Goal: Task Accomplishment & Management: Manage account settings

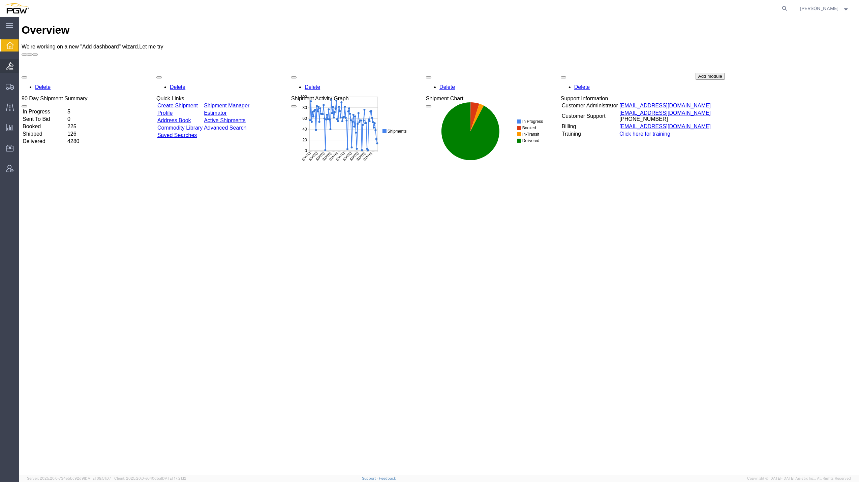
click at [7, 62] on icon at bounding box center [9, 65] width 7 height 7
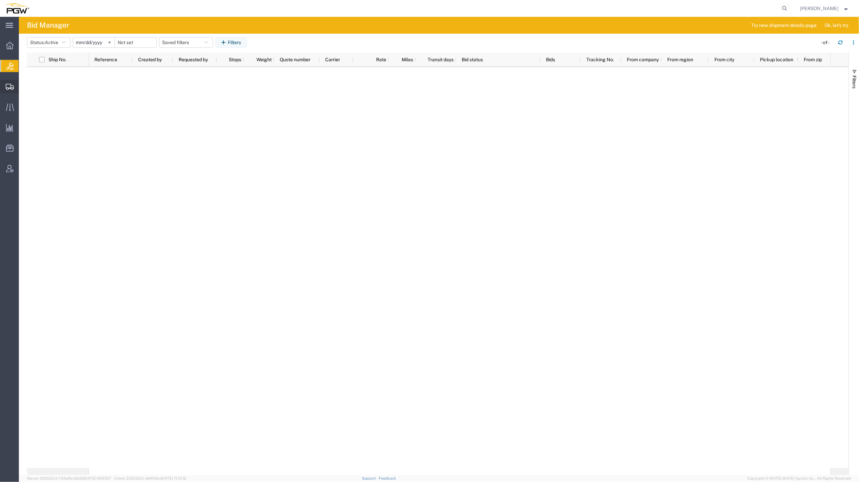
click at [0, 0] on span "Create from Template" at bounding box center [0, 0] width 0 height 0
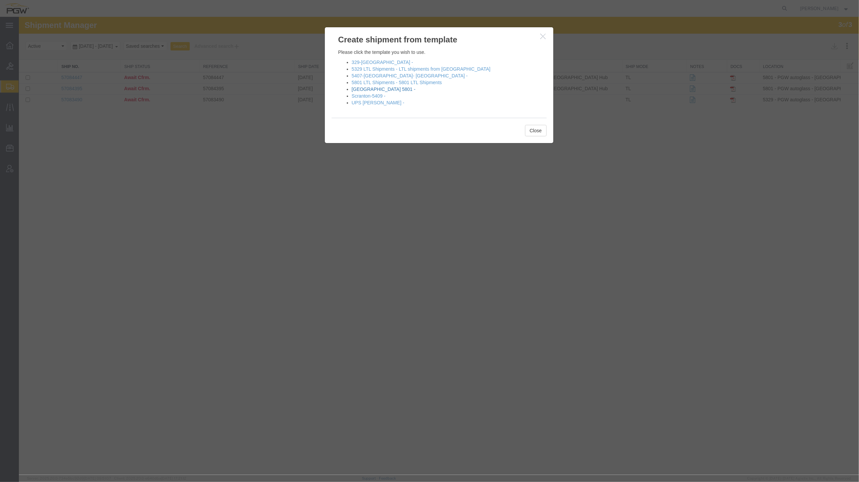
click at [364, 88] on link "Fort Worth 5801 -" at bounding box center [384, 89] width 64 height 5
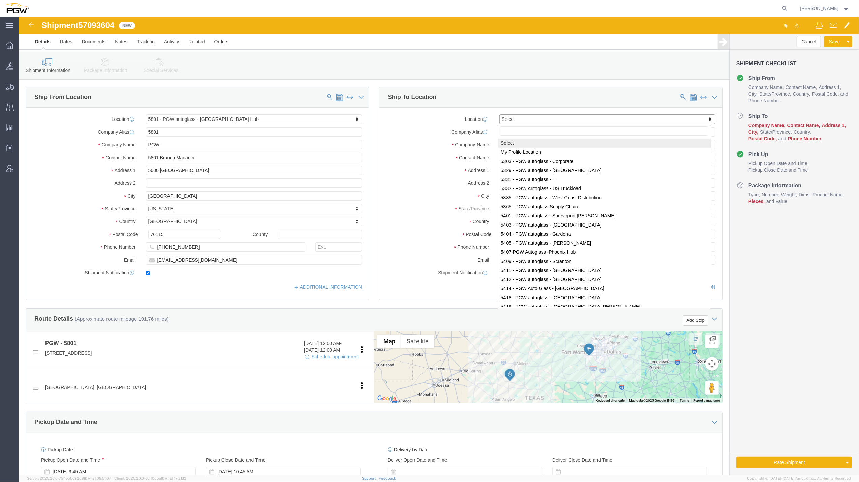
select select "62891"
select select
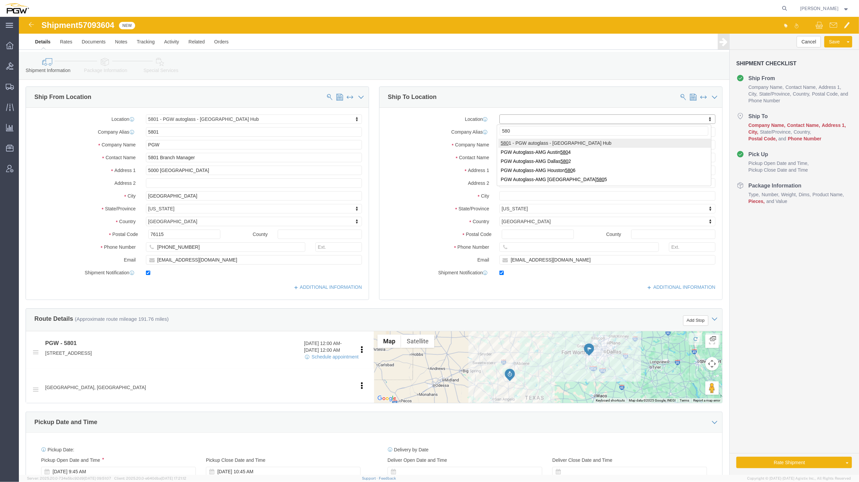
type input "5805"
select select "62791"
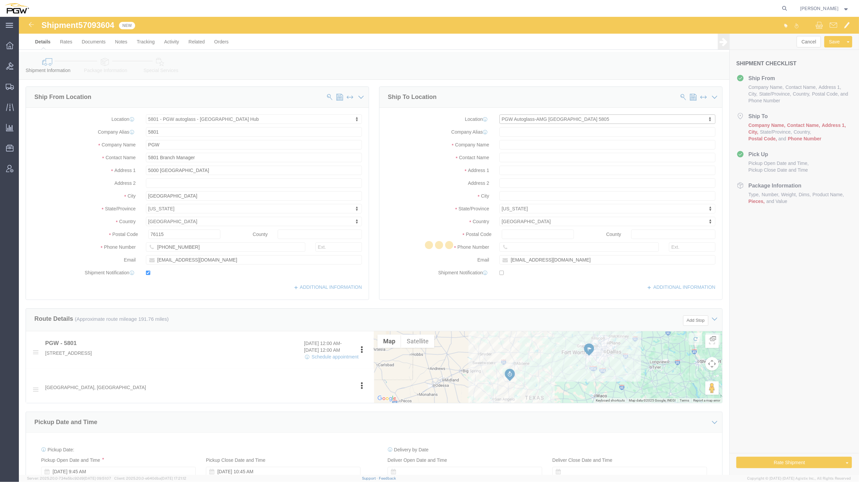
type input "5805"
type input "PGW Autoglass-AMG San Antonio 5805"
type input "3417 Steen Street, Suite C"
type input "San Antonio"
type input "78219"
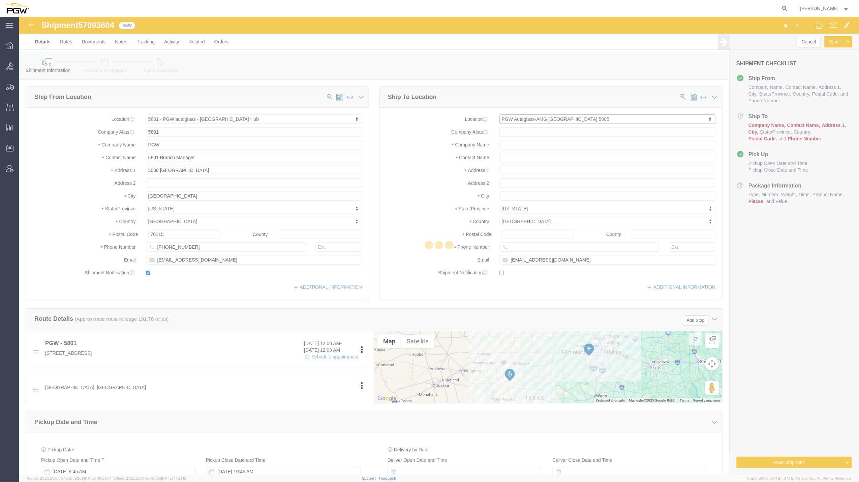
type input "210- 662-9296"
checkbox input "false"
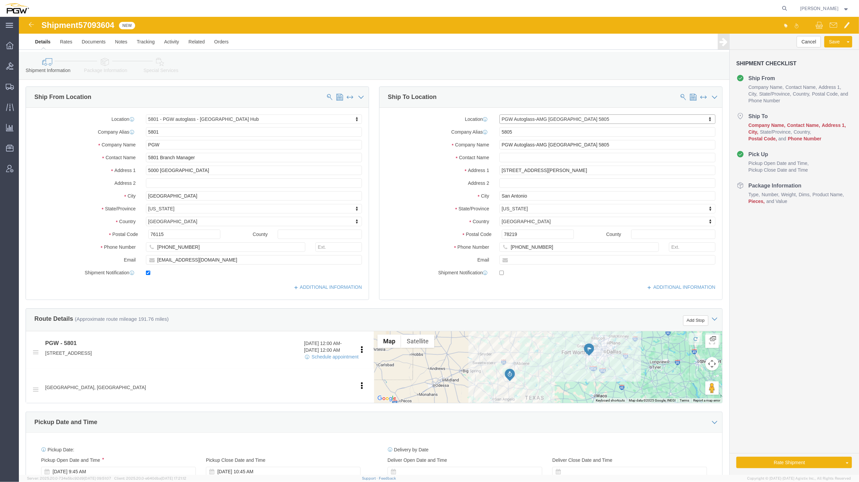
select select "TX"
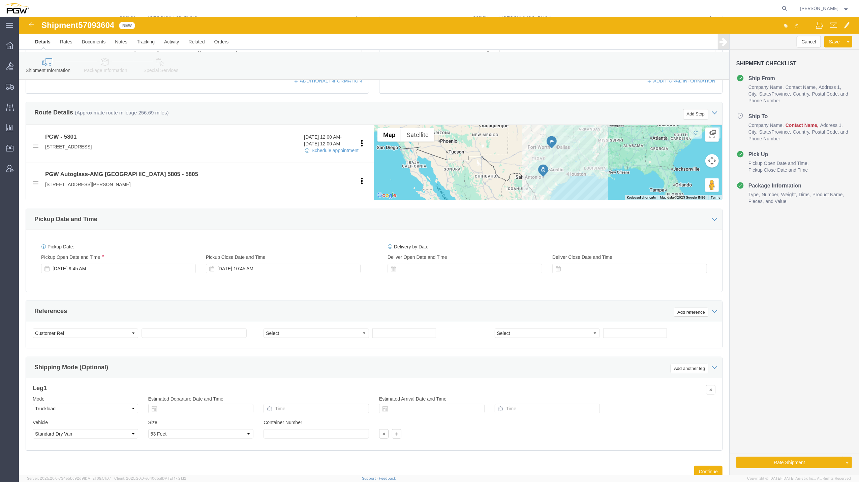
scroll to position [209, 0]
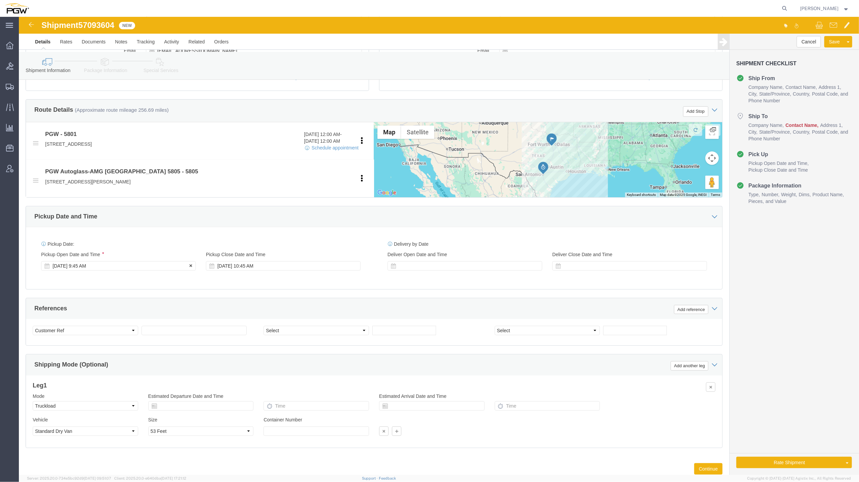
click div "Oct 10 2025 9:45 AM"
click input "9:45 AM"
type input "9:00 AM"
click button "Apply"
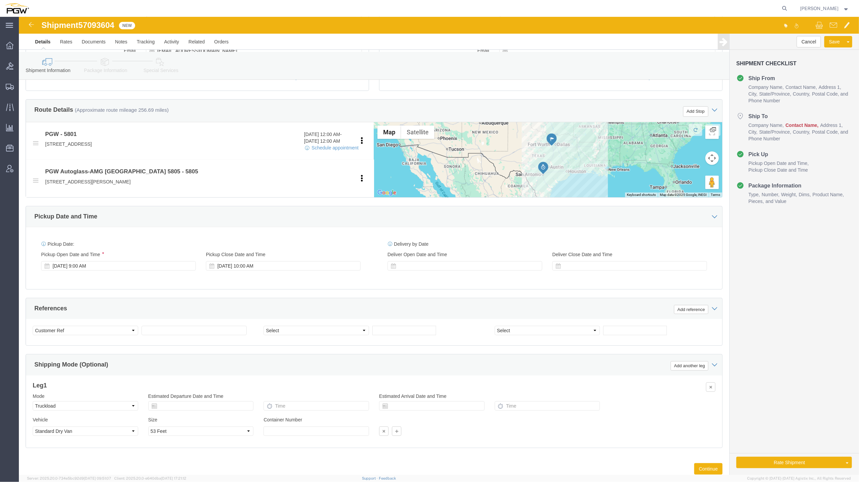
click div "Shipment 57093604 New"
copy span "57093604"
click input "text"
paste input "57093604"
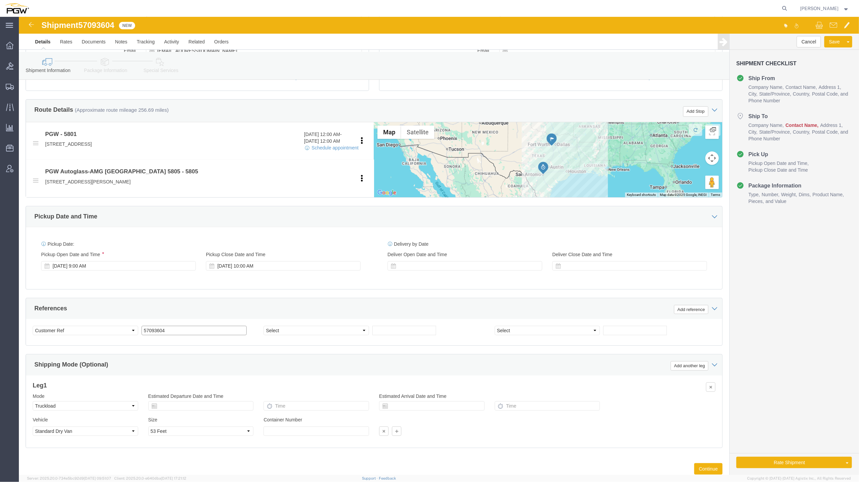
type input "57093604"
click select "Select Account Type Activity ID Airline Appointment Number ASN Batch Request # …"
select select "BOL"
click select "Select Account Type Activity ID Airline Appointment Number ASN Batch Request # …"
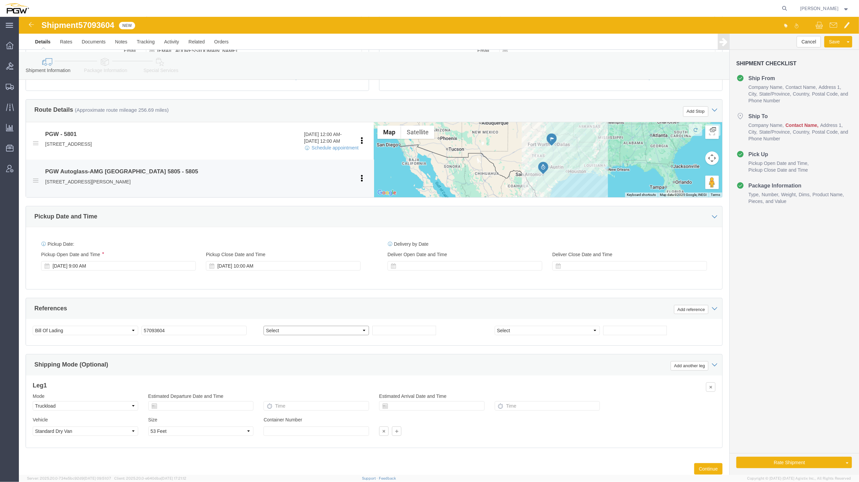
select select "ORDERNUM"
click select "Select Account Type Activity ID Airline Appointment Number ASN Batch Request # …"
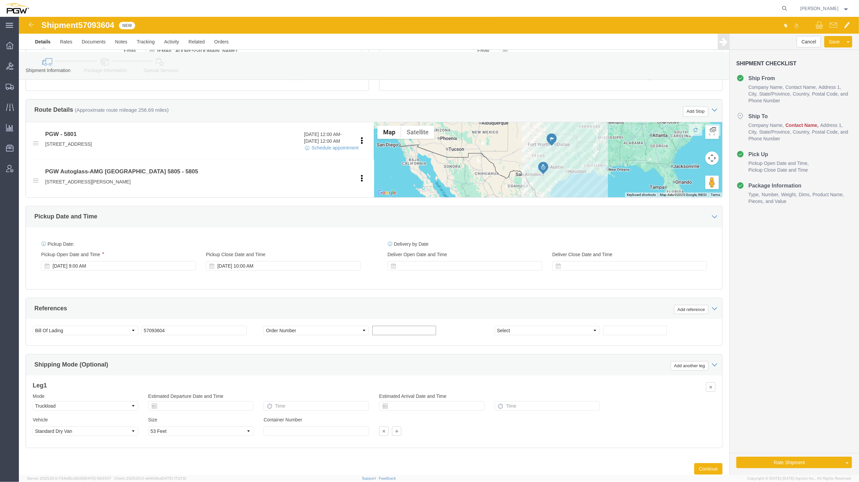
click input "text"
paste input "669631"
type input "669631"
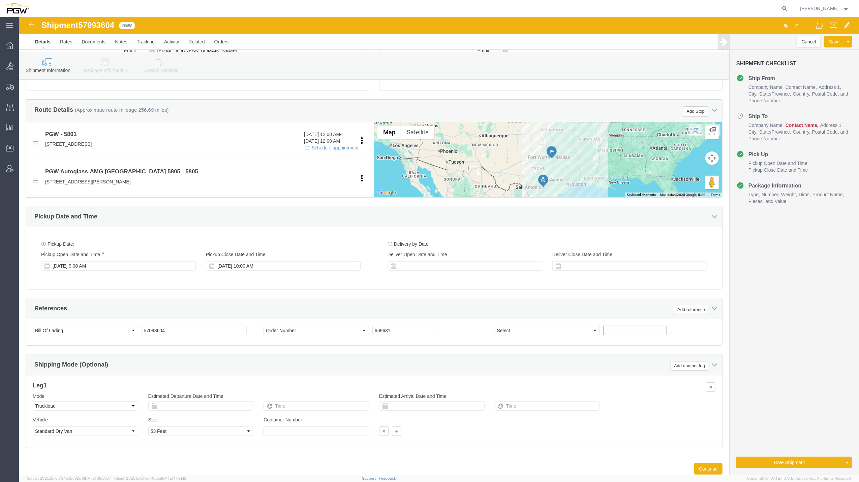
click input "text"
paste input "669770"
type input "669770"
click select "Select Account Type Activity ID Airline Appointment Number ASN Batch Request # …"
select select "ORDERNUM"
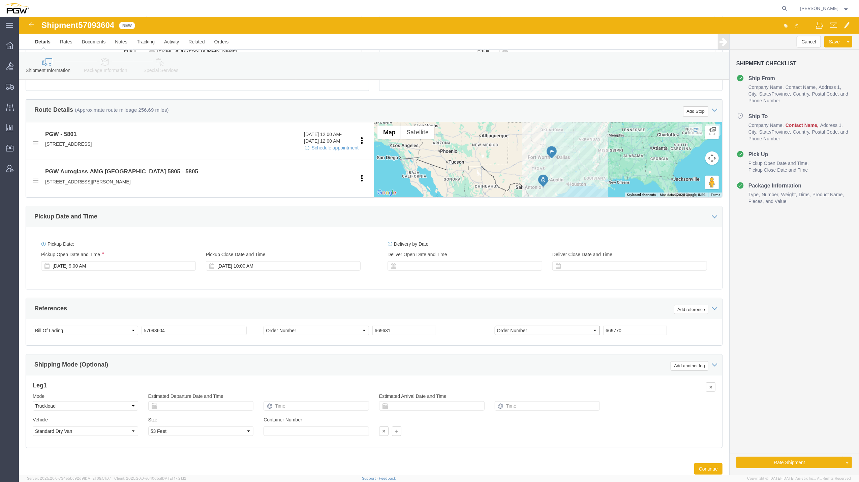
click select "Select Account Type Activity ID Airline Appointment Number ASN Batch Request # …"
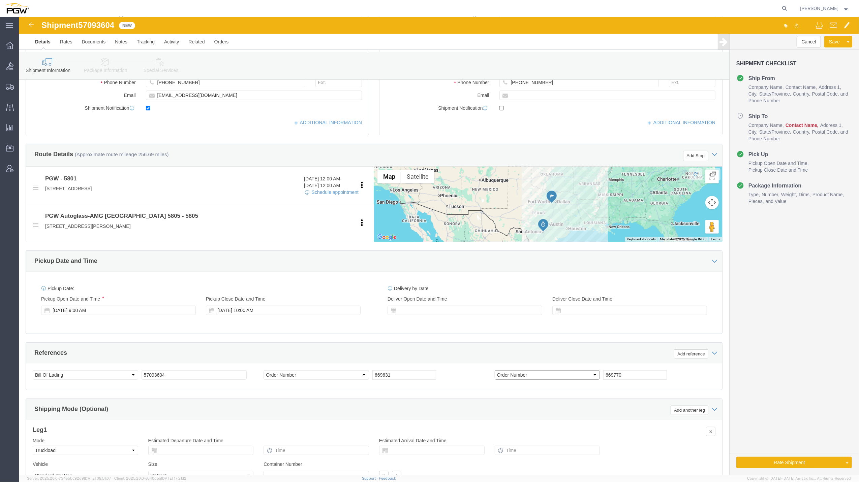
scroll to position [232, 0]
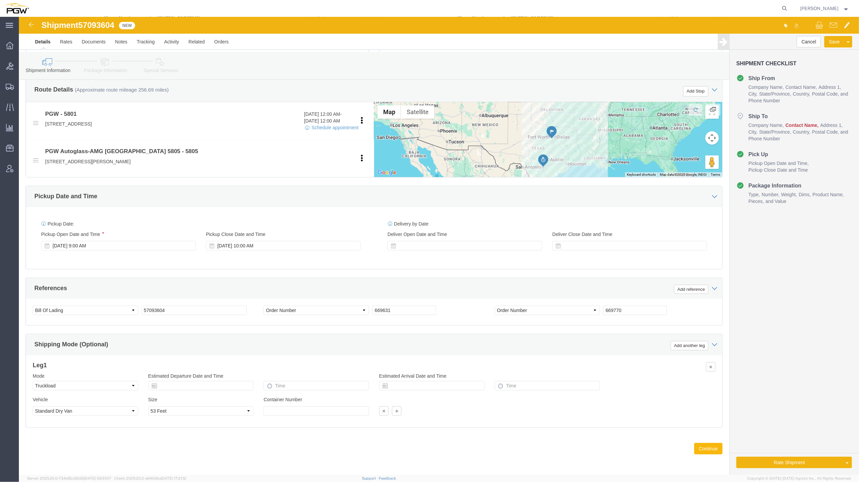
click button "Continue"
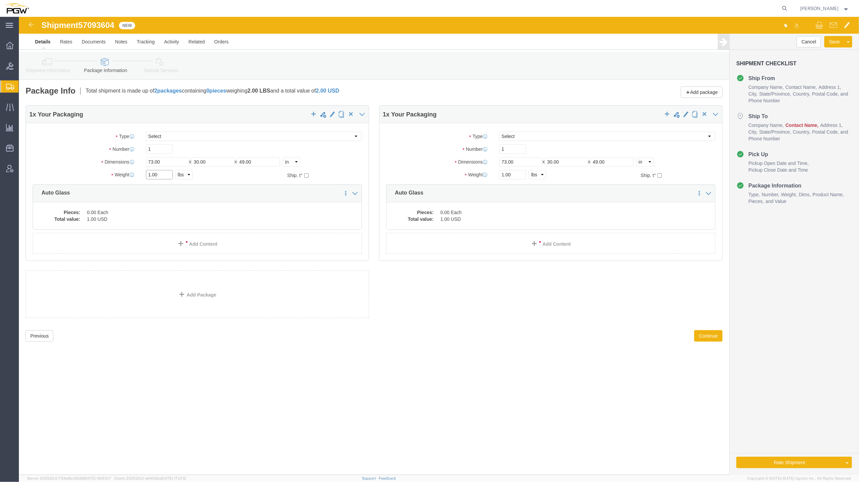
drag, startPoint x: 131, startPoint y: 159, endPoint x: 123, endPoint y: 157, distance: 8.3
click div "1.00 Select kgs lbs"
paste input "8,320"
click input "18,320.00"
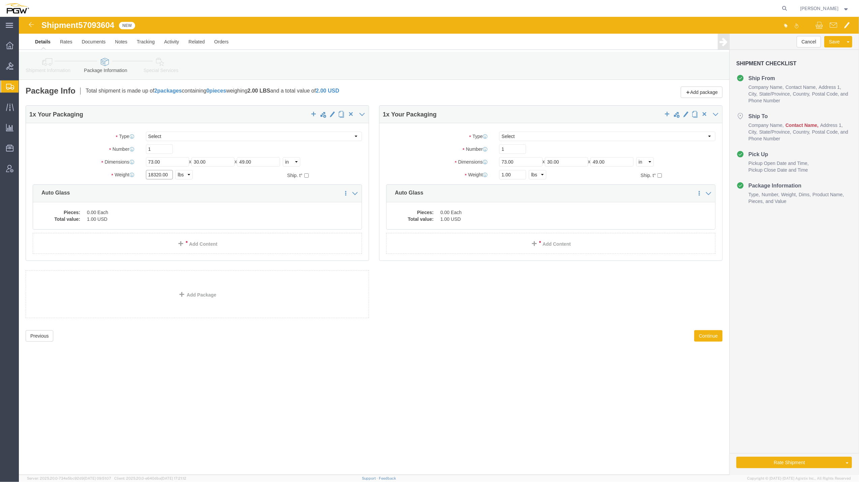
type input "18320.00"
click div "Please fix the following errors Ship From Location Location 5801 - PGW autoglas…"
drag, startPoint x: 485, startPoint y: 159, endPoint x: 480, endPoint y: 159, distance: 5.4
click input "1.00"
paste input "1,14"
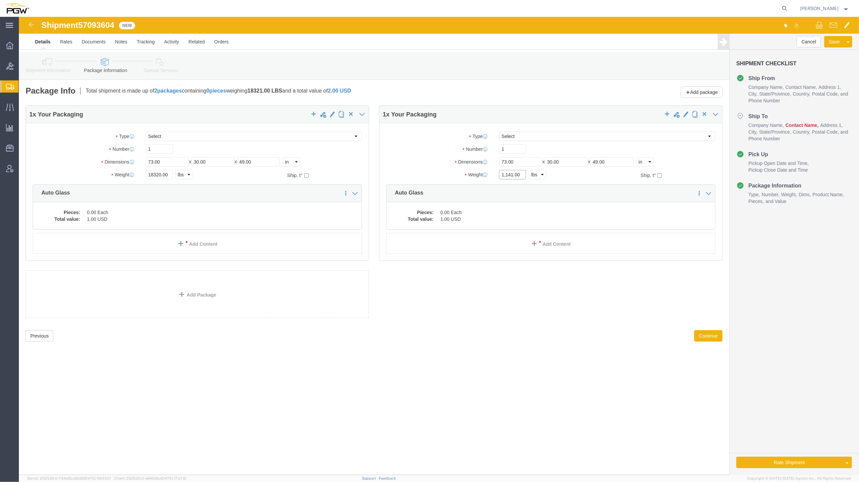
click input "1,141.00"
type input "1141.00"
click input "1"
type input "21"
click div "Package Type Select Bale(s) Basket(s) Bolt(s) Bottle(s) Buckets Bulk Bundle(s) …"
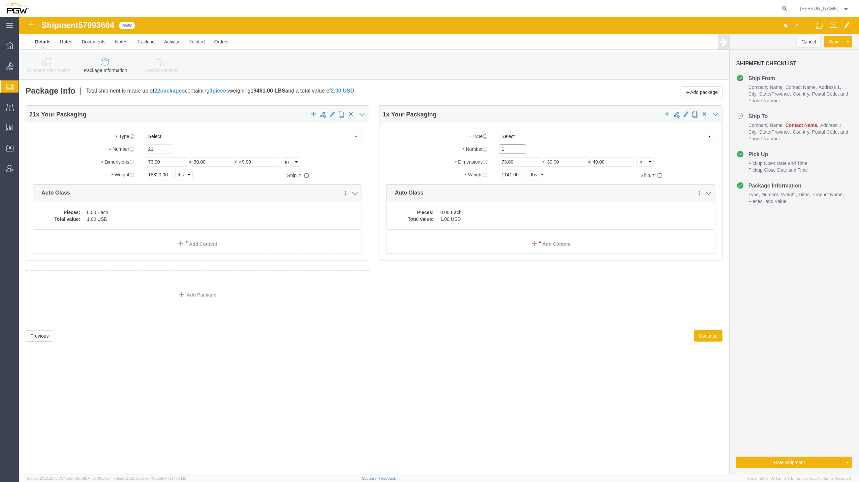
drag, startPoint x: 496, startPoint y: 137, endPoint x: 480, endPoint y: 134, distance: 16.1
click input "1"
type input "3"
click dd "0.00 Each"
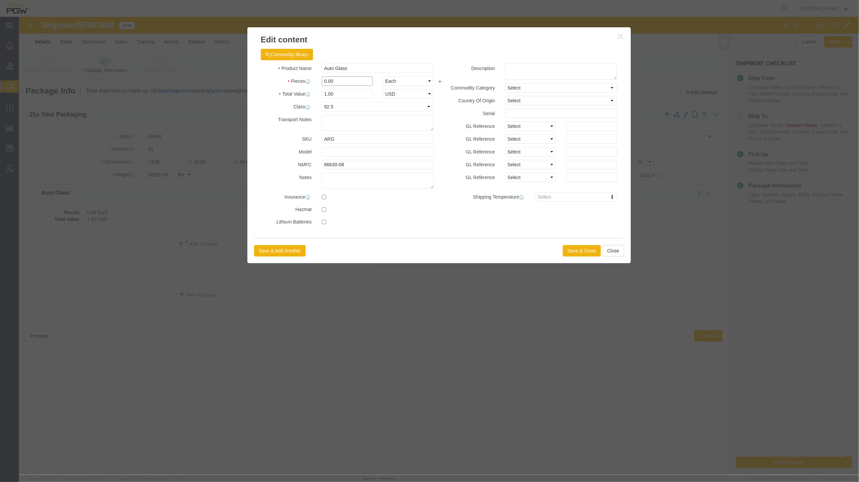
drag, startPoint x: 309, startPoint y: 64, endPoint x: 302, endPoint y: 63, distance: 6.9
click div "0.00"
type input "21.00"
type input "21"
click button "Save & Close"
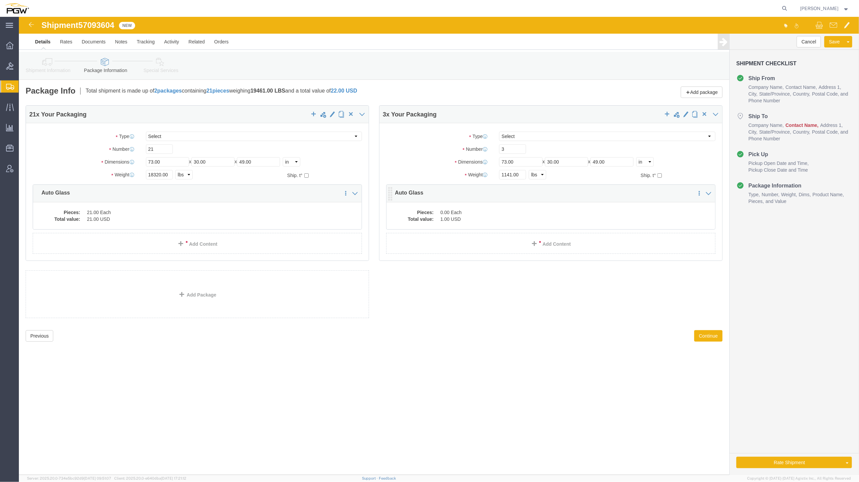
click dd "1.00 USD"
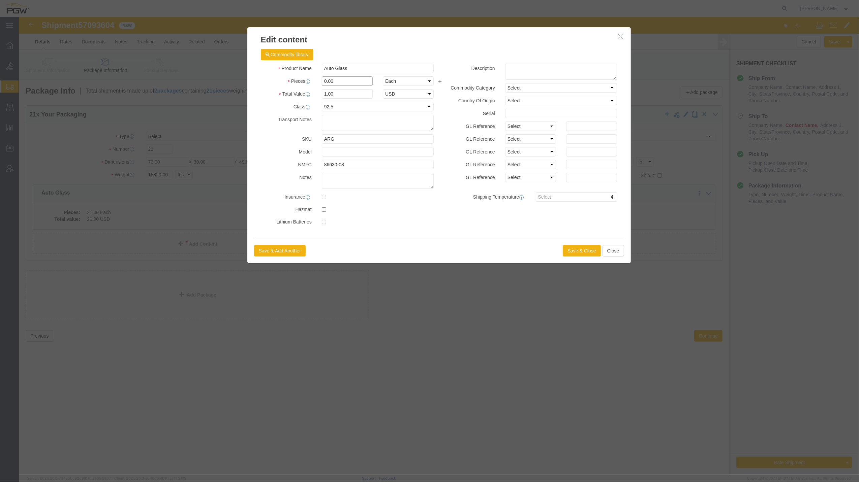
drag, startPoint x: 307, startPoint y: 64, endPoint x: 302, endPoint y: 62, distance: 5.3
click input "0.00"
type input "3.00"
type input "3"
click button "Save & Close"
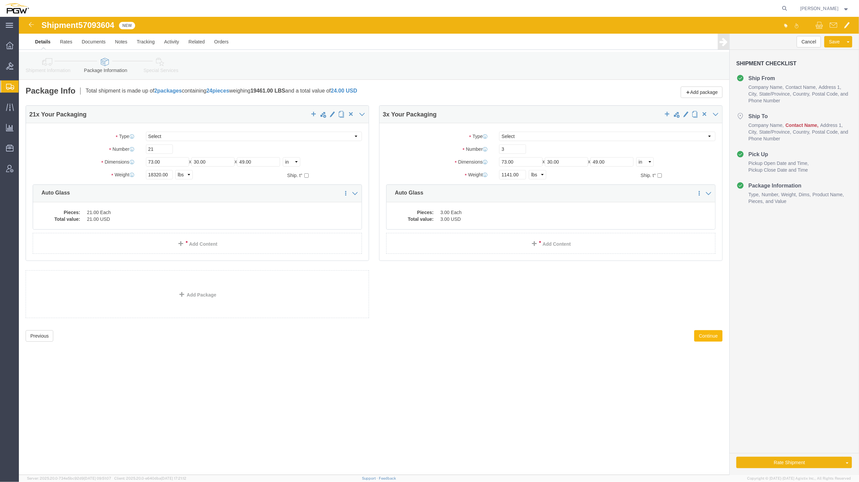
click button "Continue"
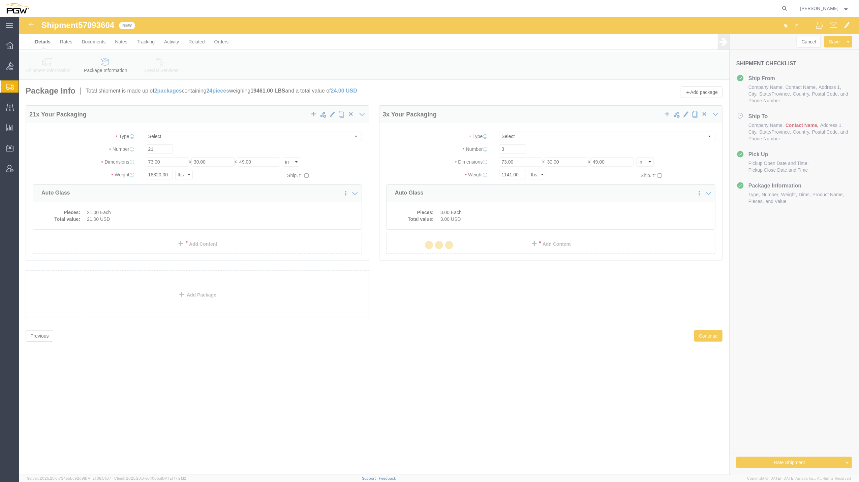
select select
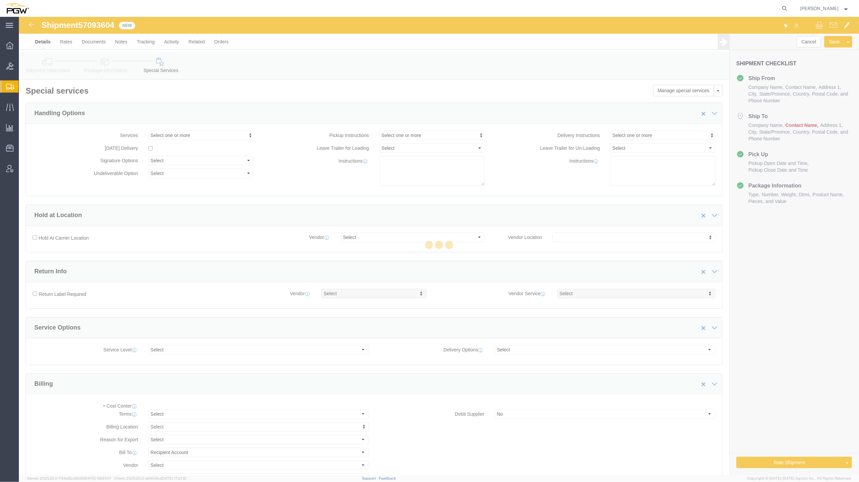
select select "COSTCENTER"
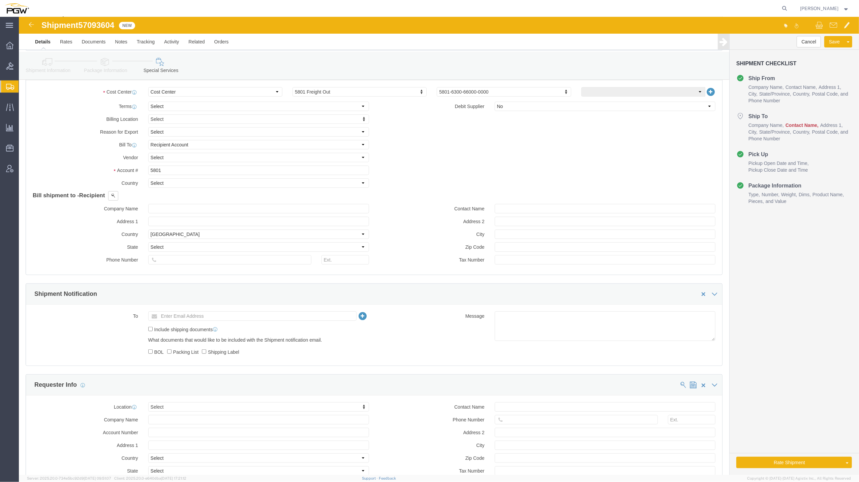
scroll to position [296, 0]
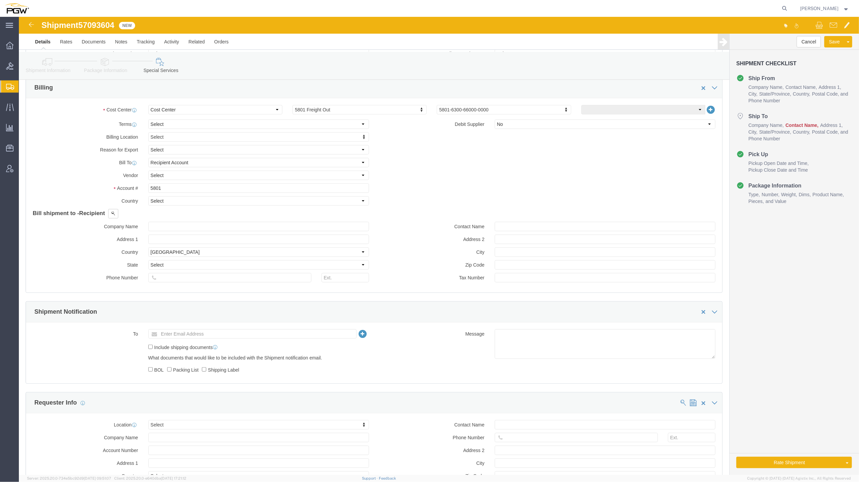
click link "Shipment Information"
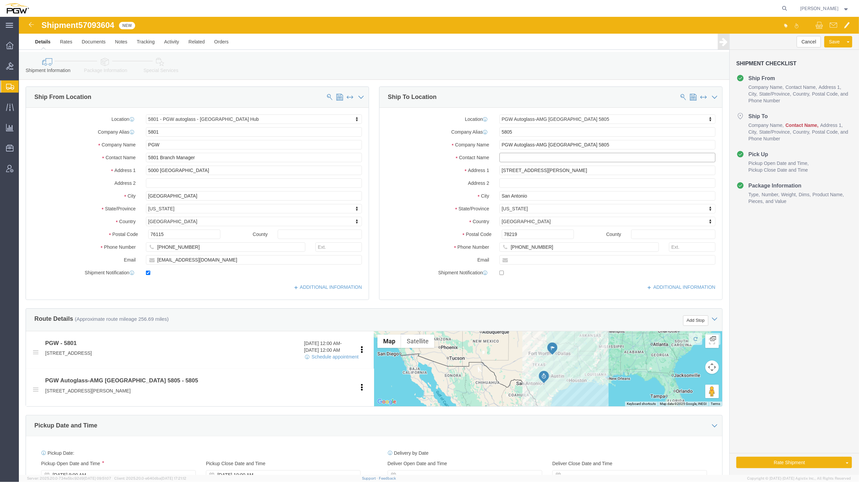
click input "text"
type input "Branch manager"
click div "Cancel Save Assign To Clone Shipment Save As Template Shipment Checklist Ship F…"
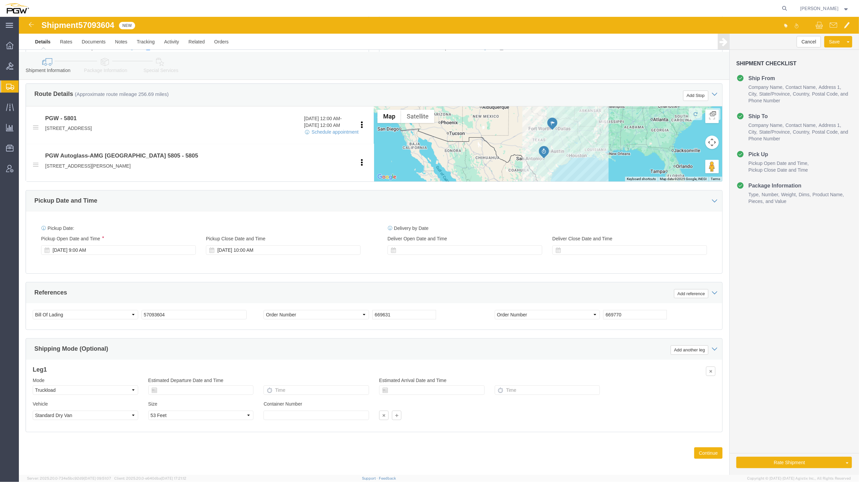
scroll to position [232, 0]
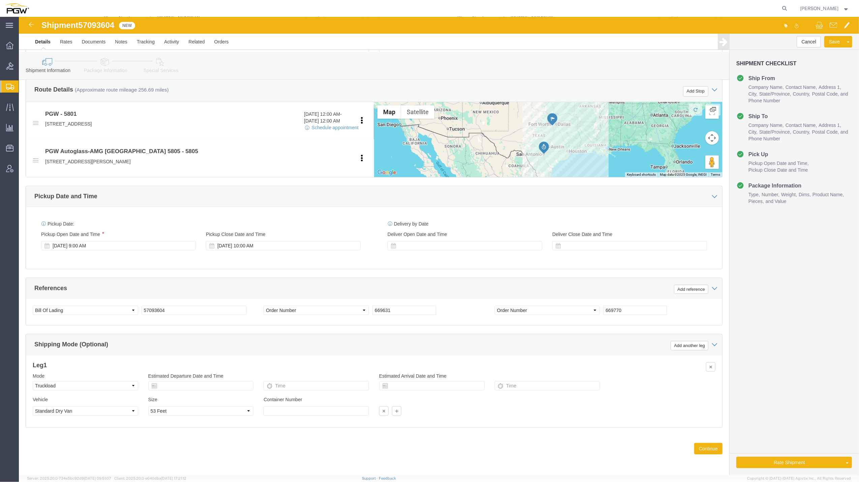
click span "57093604"
copy span "57093604"
click div "Previous Continue"
click button "Continue"
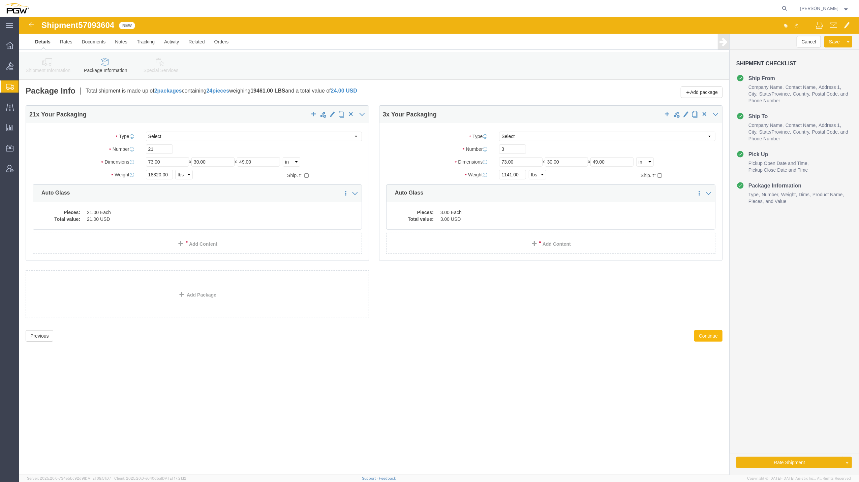
scroll to position [0, 0]
click button "Continue"
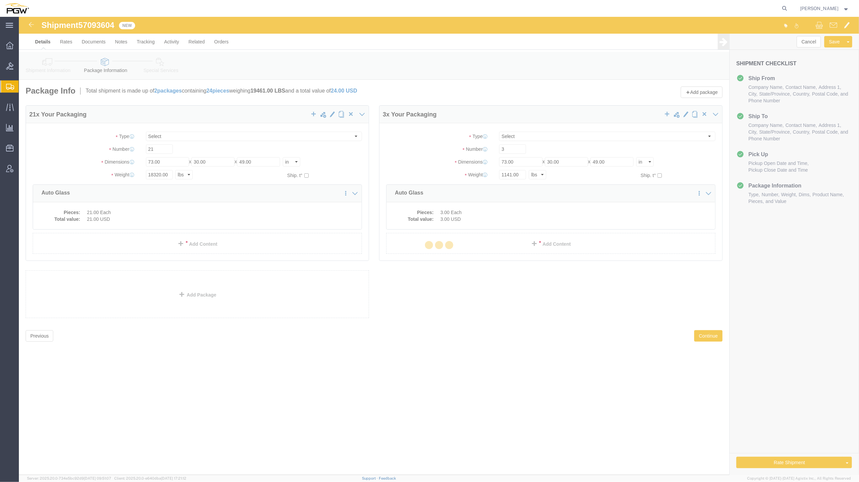
select select
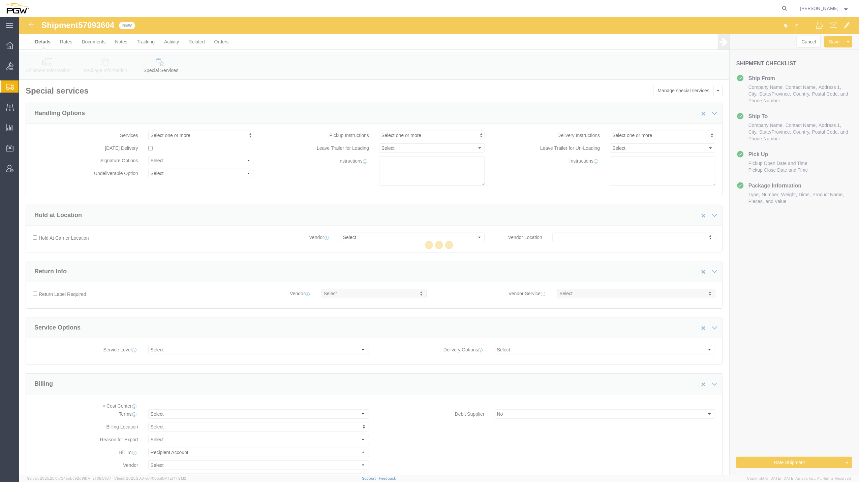
select select "COSTCENTER"
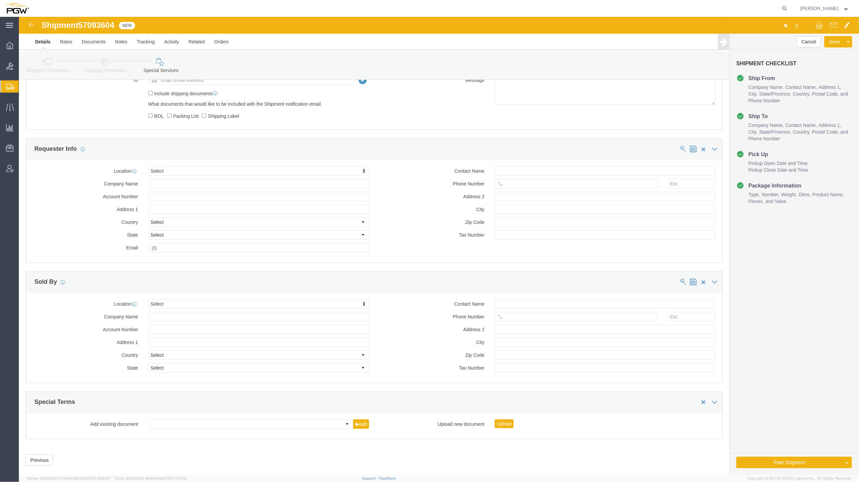
scroll to position [567, 0]
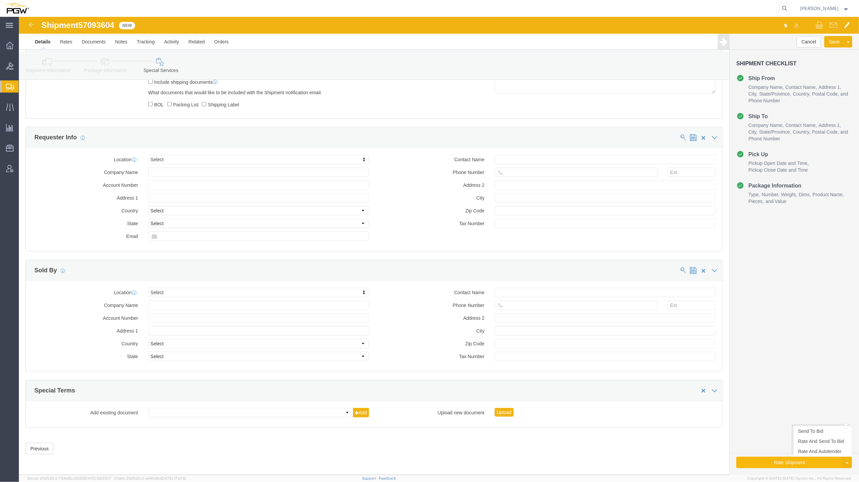
click button "Rate Shipment"
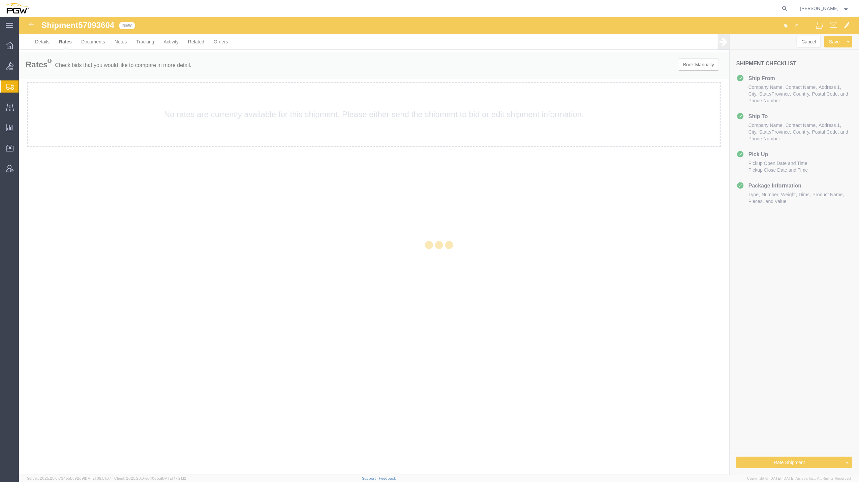
scroll to position [0, 0]
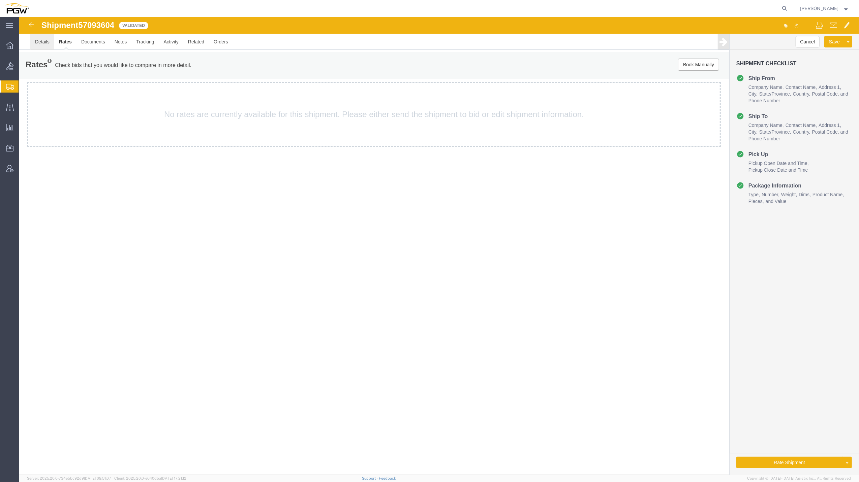
click at [39, 44] on link "Details" at bounding box center [42, 42] width 24 height 16
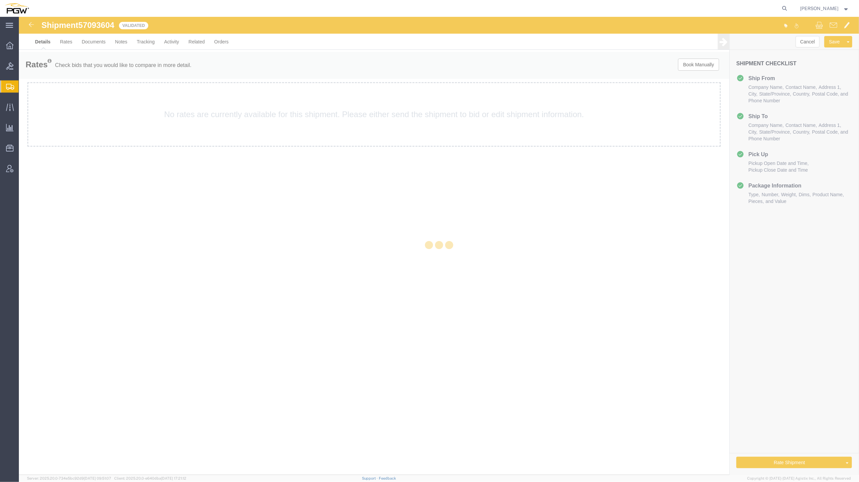
select select "62891"
select select "62791"
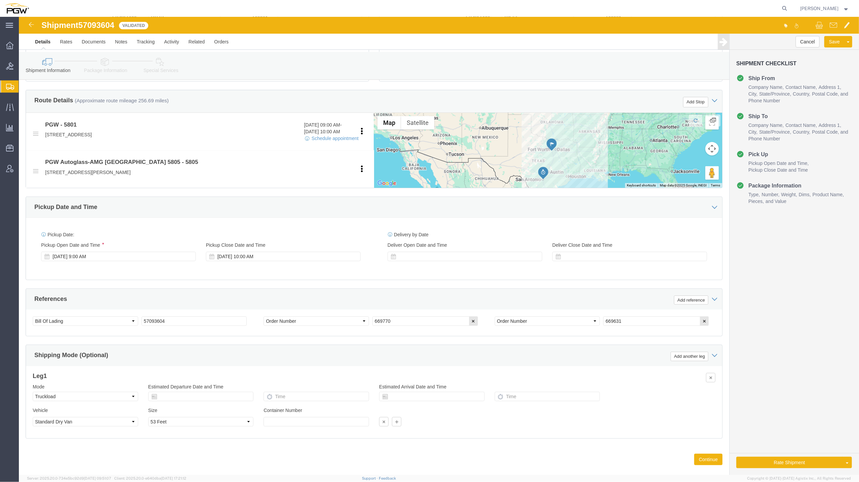
scroll to position [232, 0]
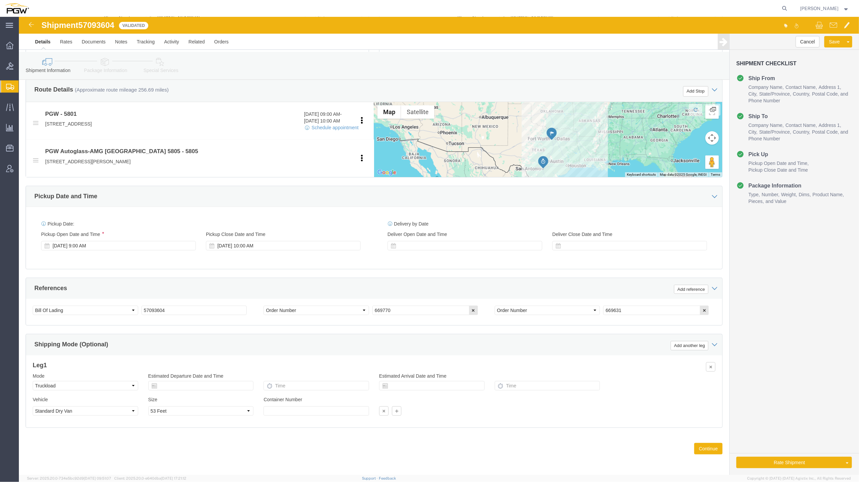
click link "Package Information"
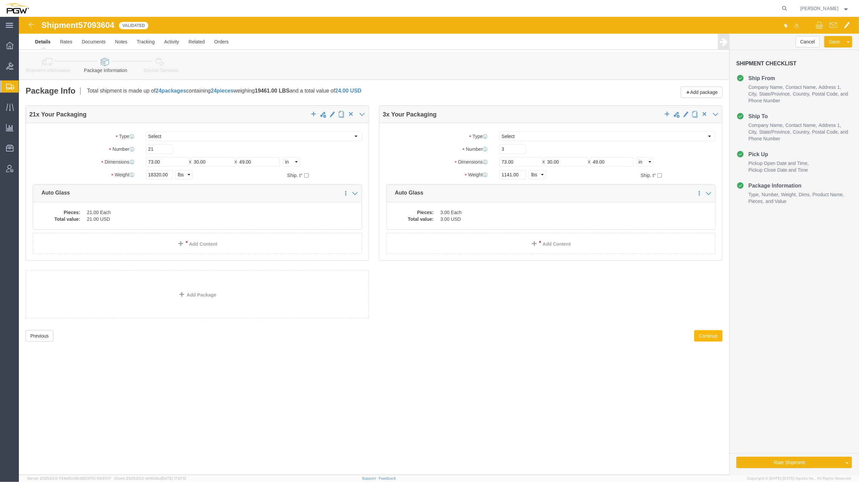
click button "Continue"
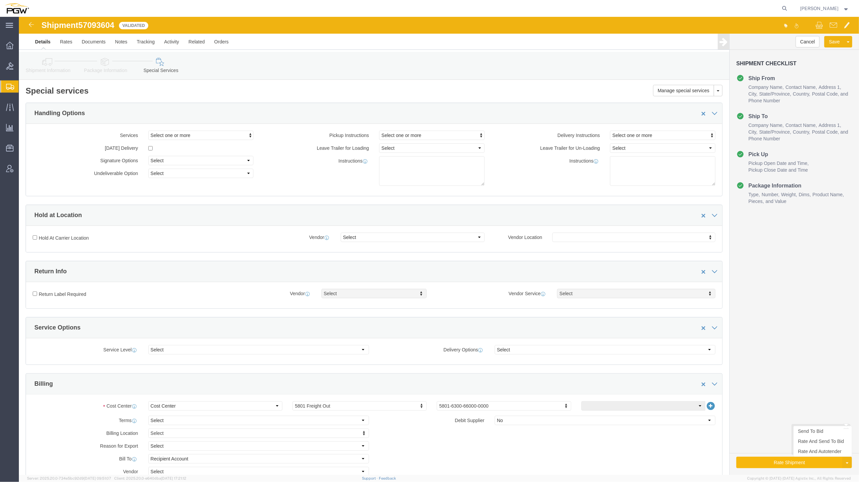
click button "Rate Shipment"
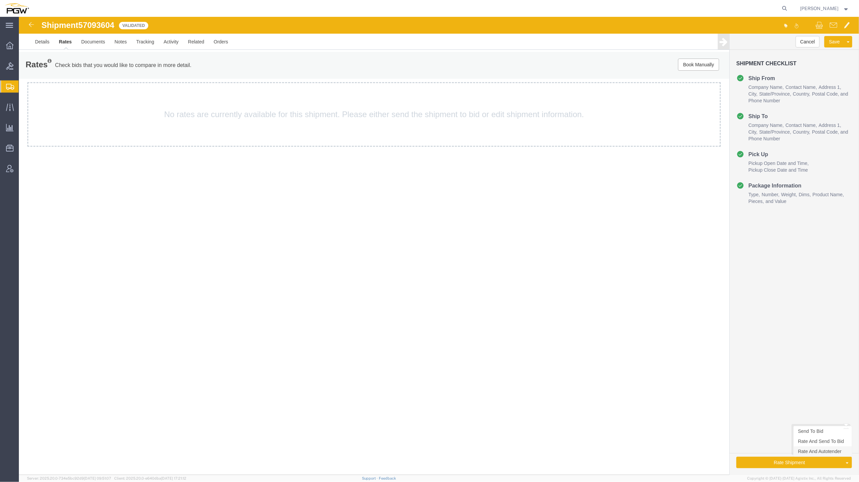
click at [816, 453] on link "Rate And Autotender" at bounding box center [822, 452] width 58 height 10
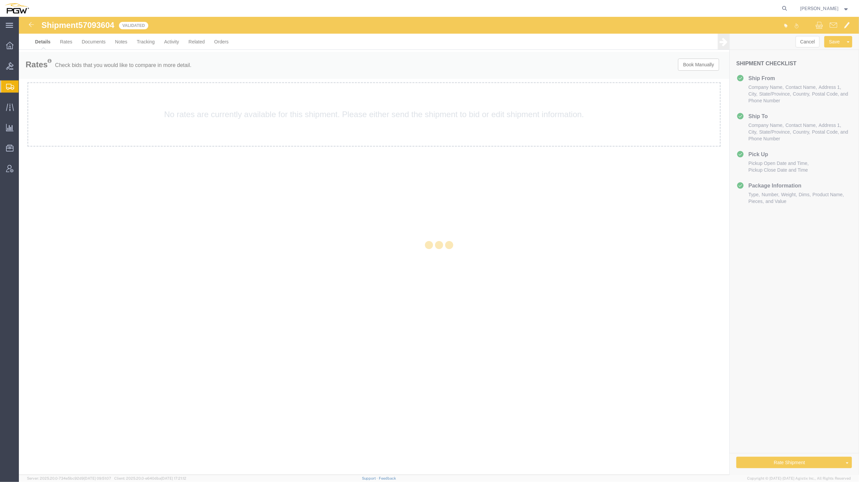
select select "62891"
select select "62791"
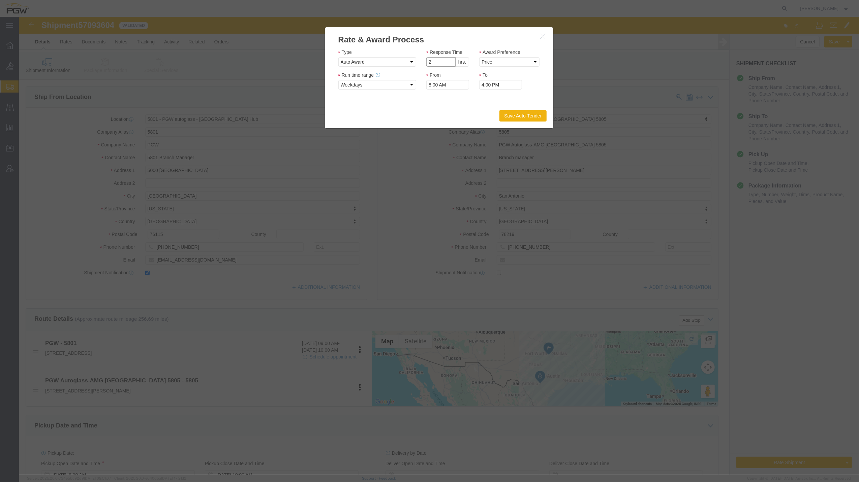
type input "2"
click input "2"
click select "Price Carrier Rank"
select select "LANE_RANK"
click select "Price Carrier Rank"
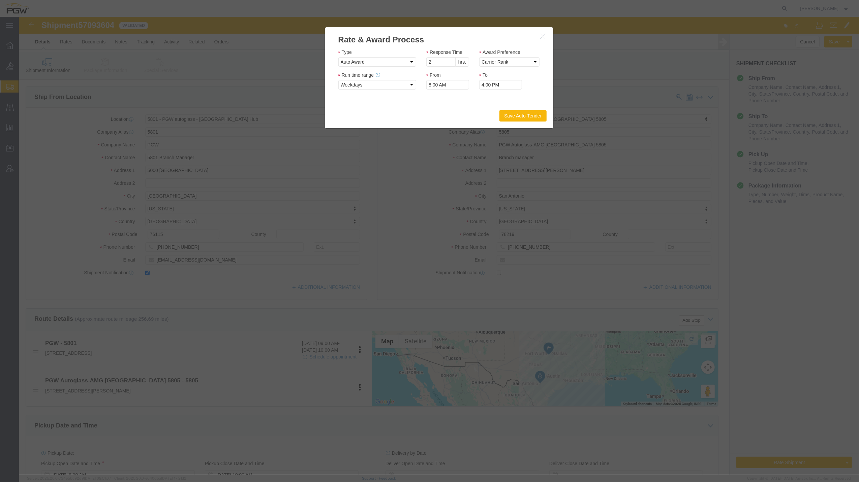
click button "Save Auto-Tender"
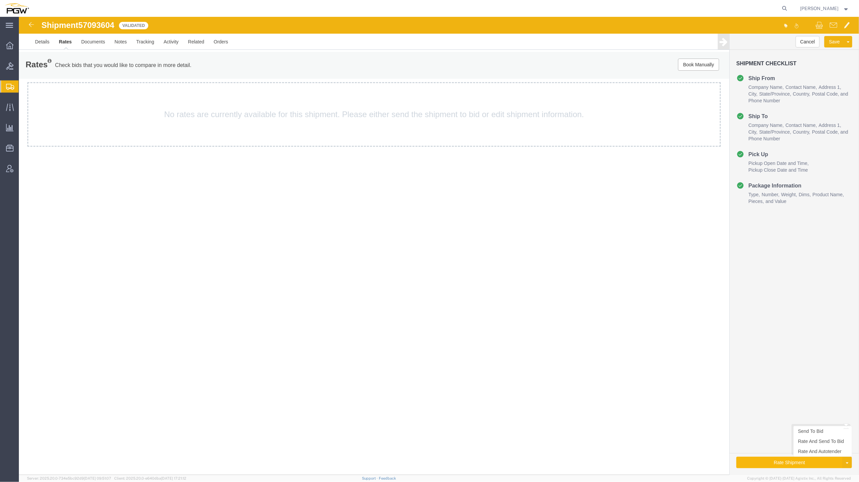
click at [779, 459] on button "Rate Shipment" at bounding box center [789, 462] width 106 height 11
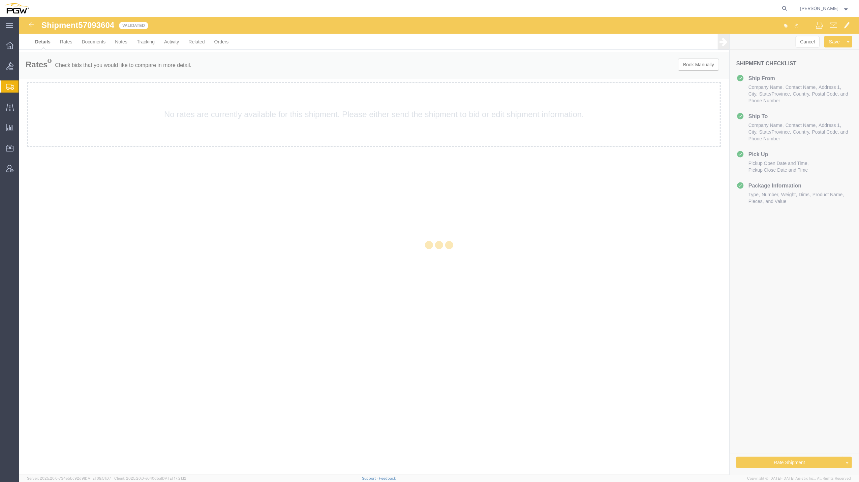
select select "62891"
select select "62791"
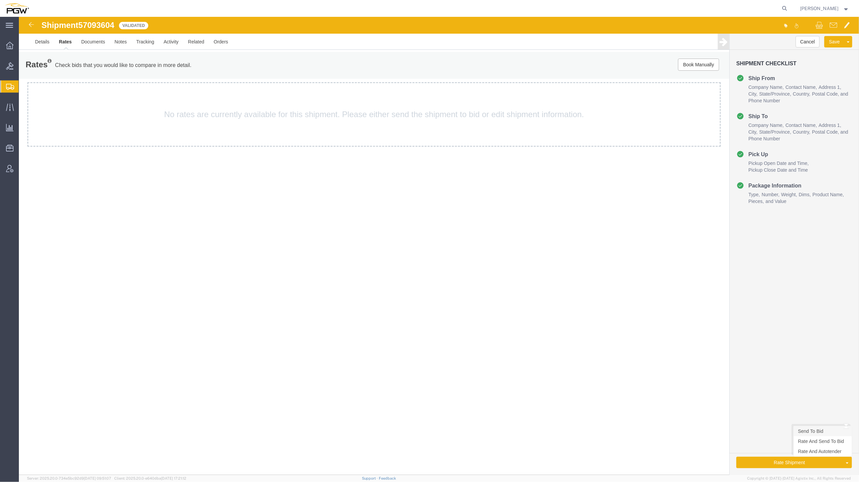
click at [814, 431] on link "Send To Bid" at bounding box center [822, 431] width 58 height 10
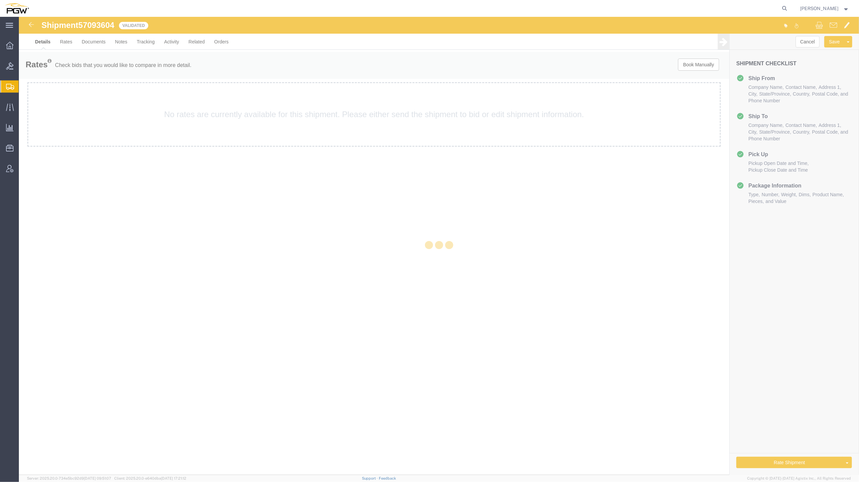
select select "62891"
select select "62791"
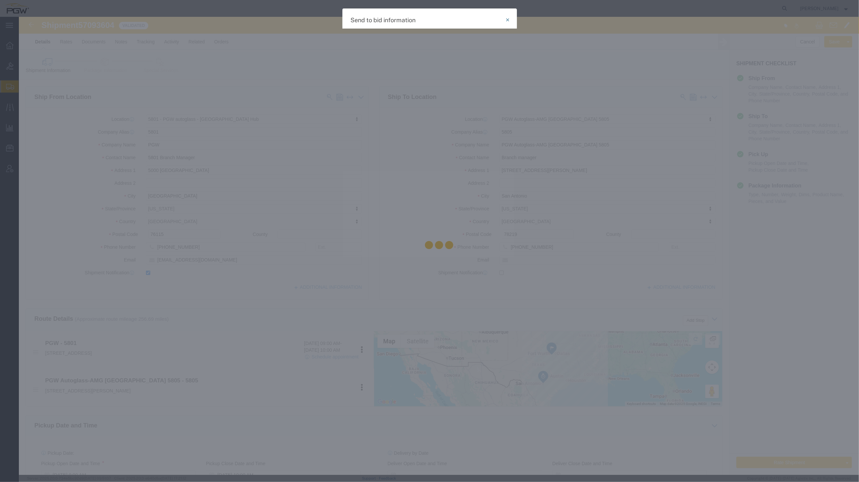
select select "TL"
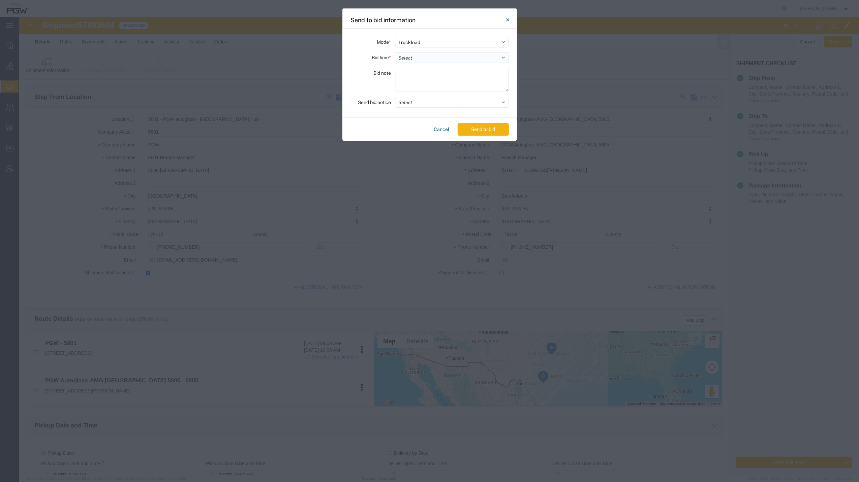
drag, startPoint x: 475, startPoint y: 58, endPoint x: 475, endPoint y: 63, distance: 4.7
click at [475, 58] on select "Select 30 Min (Rush) 1 Hour (Rush) 2 Hours (Rush) 4 Hours (Rush) 8 Hours (Rush)…" at bounding box center [451, 57] width 113 height 11
select select "24"
click at [395, 52] on select "Select 30 Min (Rush) 1 Hour (Rush) 2 Hours (Rush) 4 Hours (Rush) 8 Hours (Rush)…" at bounding box center [451, 57] width 113 height 11
click at [492, 131] on button "Send to bid" at bounding box center [482, 129] width 51 height 12
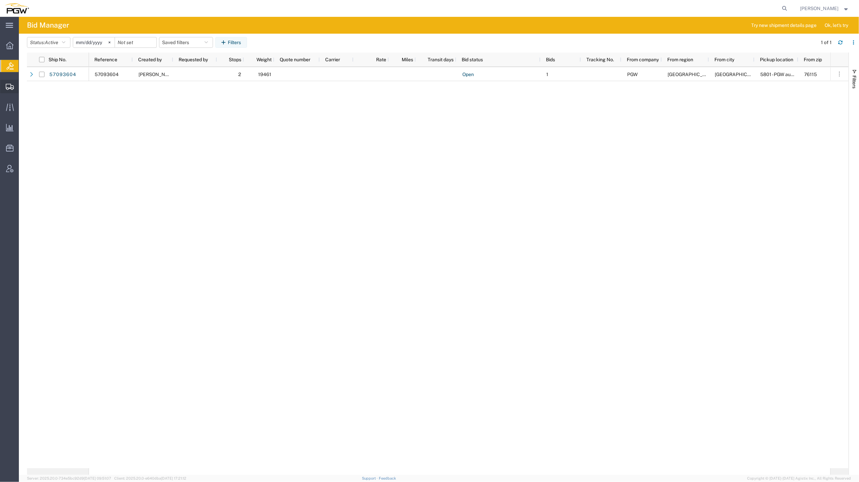
click at [0, 0] on span "Create from Template" at bounding box center [0, 0] width 0 height 0
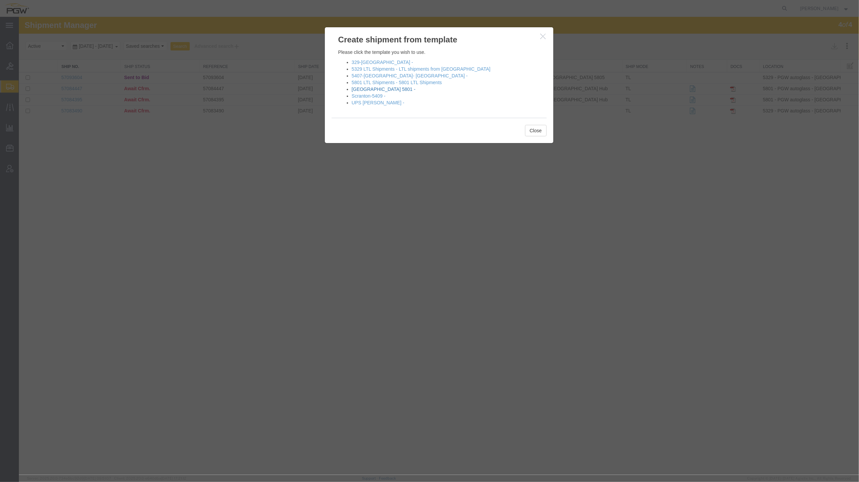
click at [375, 90] on link "Fort Worth 5801 -" at bounding box center [384, 89] width 64 height 5
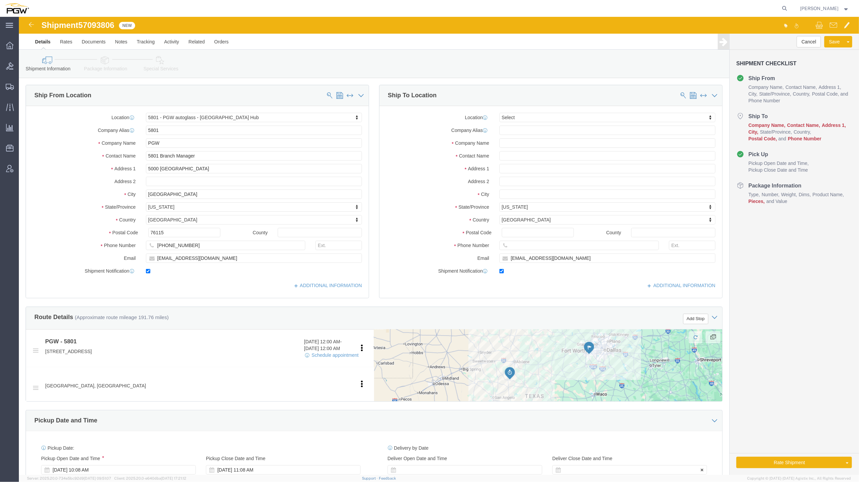
select select "62891"
select select
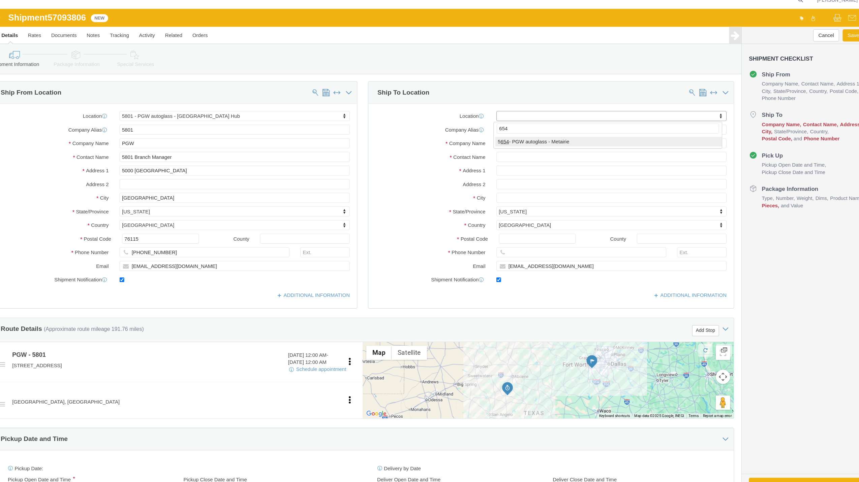
type input "654"
select select "28437"
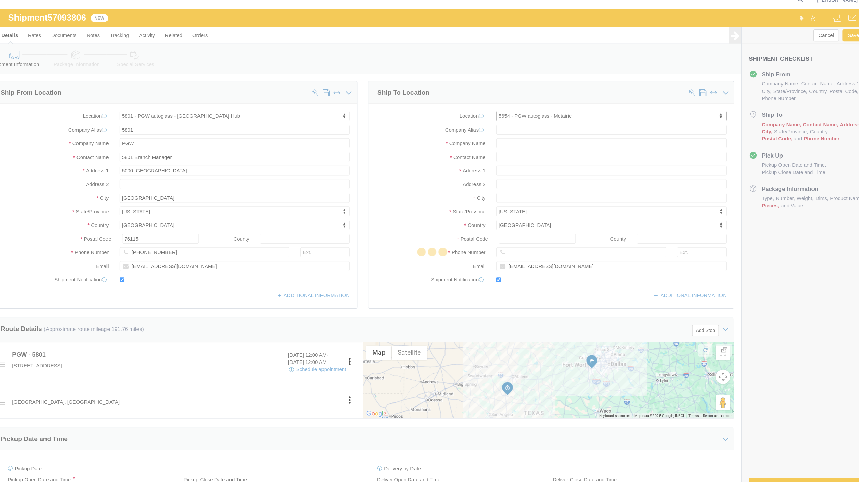
type input "5654"
type input "PGW"
type input "5654 Branch Manager"
type input "1000 L and A Rd"
type input "Metairie"
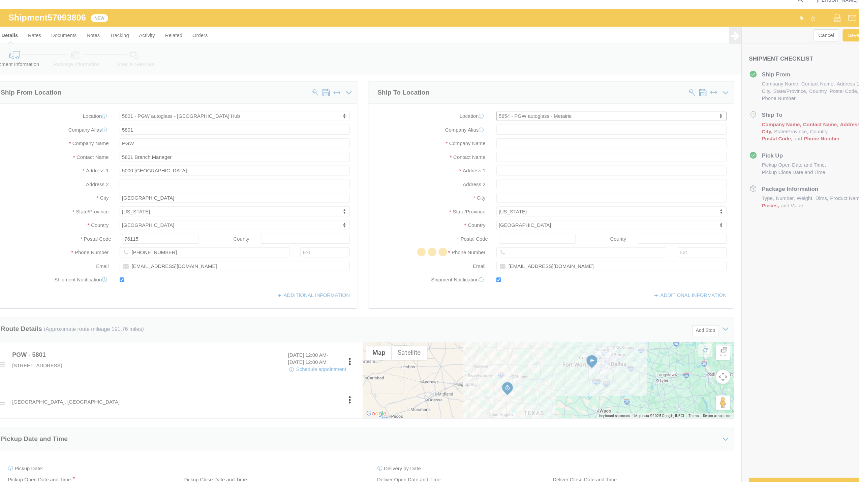
type input "70001"
type input "504-834-2553"
type input "lkqsp_o_pm_5654@pgwag.com"
select select "LA"
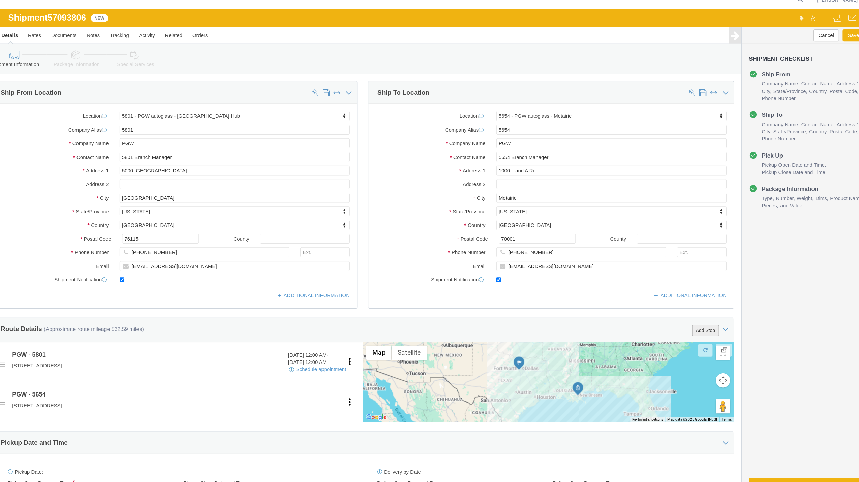
click button "Add Stop"
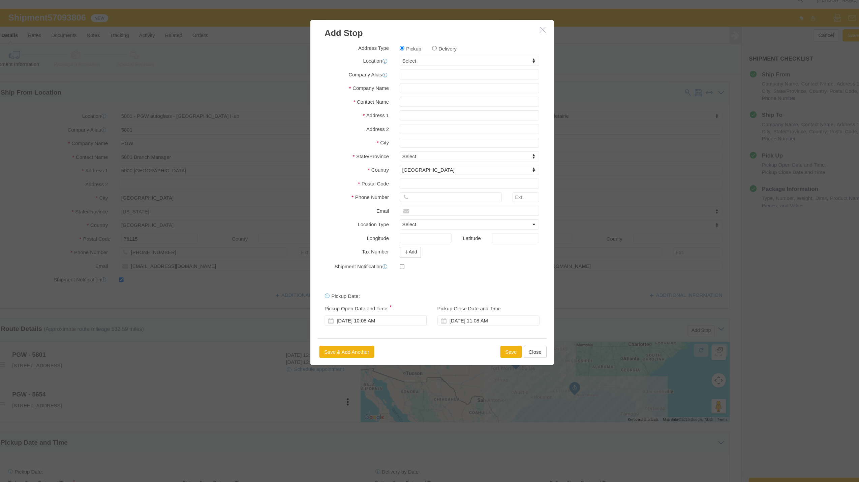
click label "Delivery"
click input "Delivery"
radio input "true"
select select
type input "411"
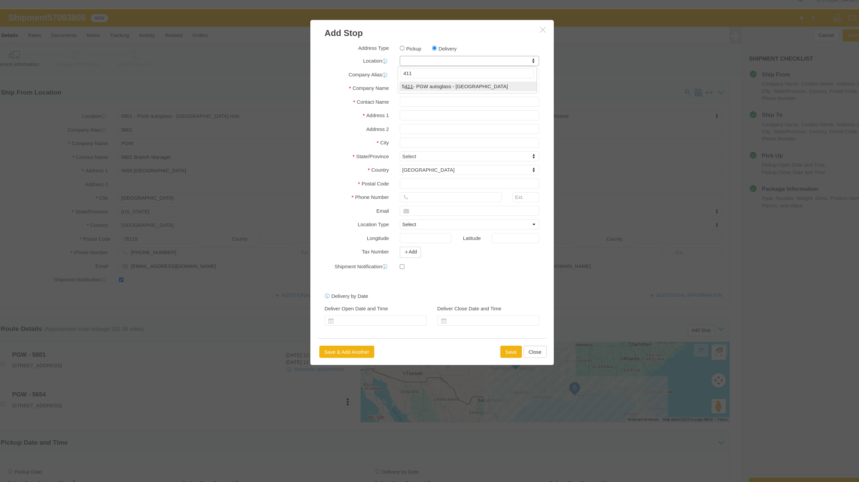
select select "28265"
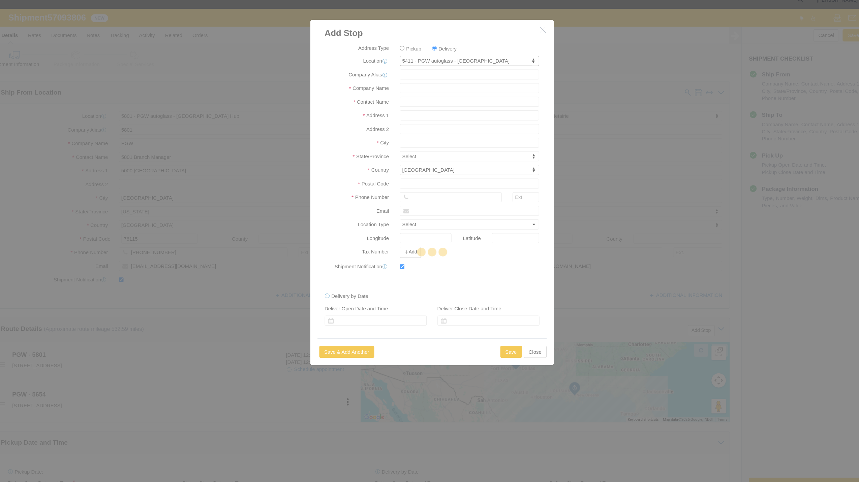
type input "5411"
type input "PGW"
type input "5411 Branch Manager"
type input "205 Commission Blvd"
type input "Lafayette"
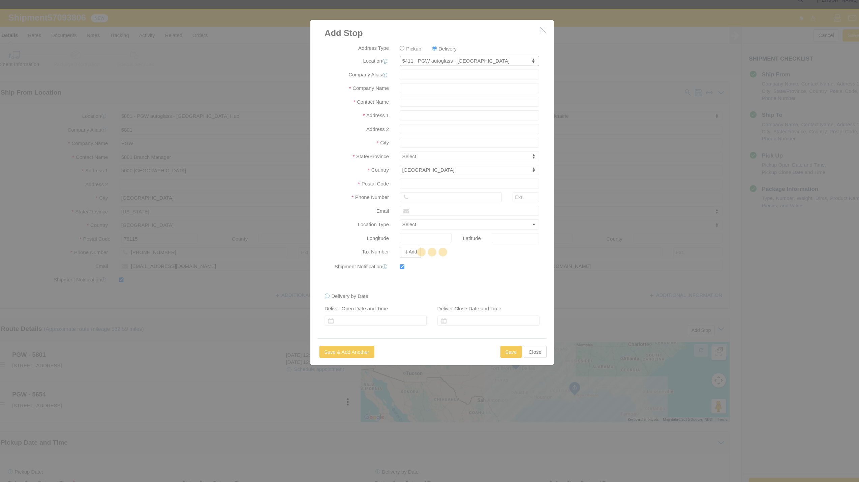
type input "70508"
type input "586-759-0514"
type input "lkqsp_o_pm_5411@pgwag.com"
checkbox input "true"
select select "LA"
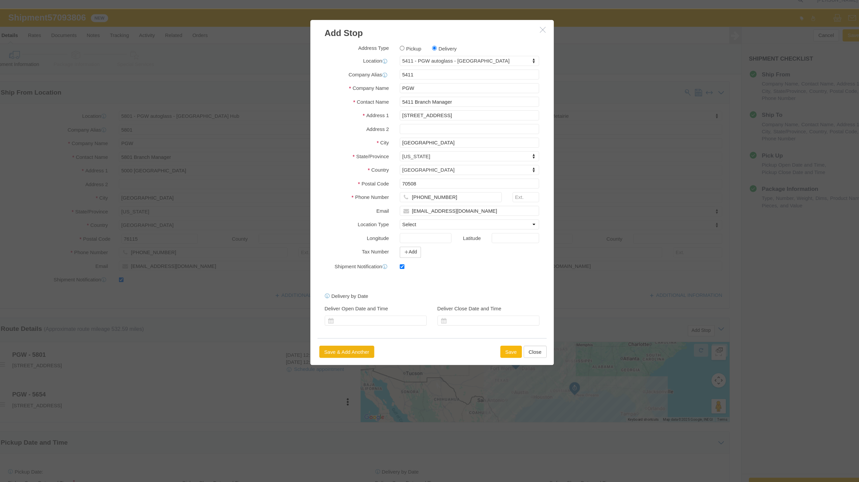
click button "Save"
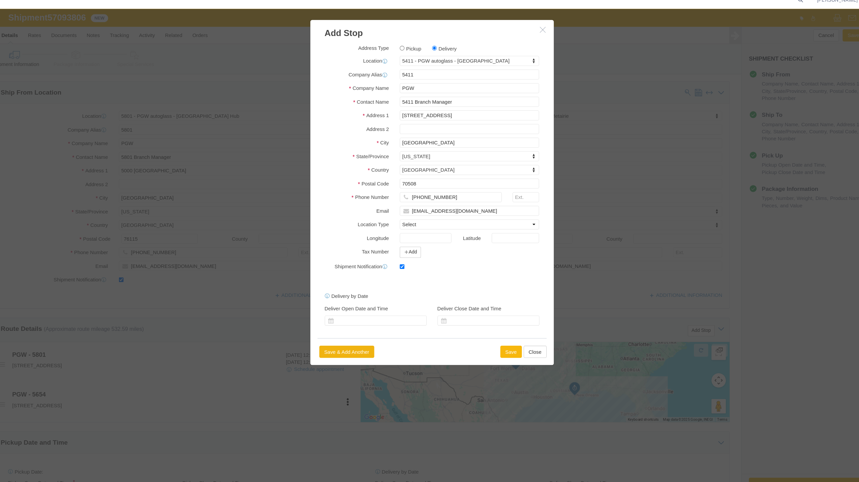
select select "D"
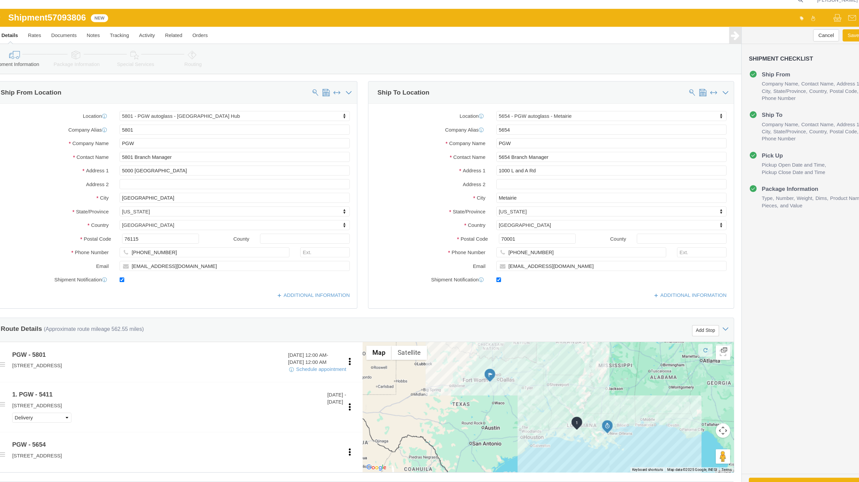
drag, startPoint x: 820, startPoint y: 165, endPoint x: 741, endPoint y: 232, distance: 103.2
click div "Cancel Save Assign To Clone Shipment Save As Template Shipment Checklist Ship F…"
click div "Shipment Checklist Ship From Company Name Contact Name Address 1 City State/Pro…"
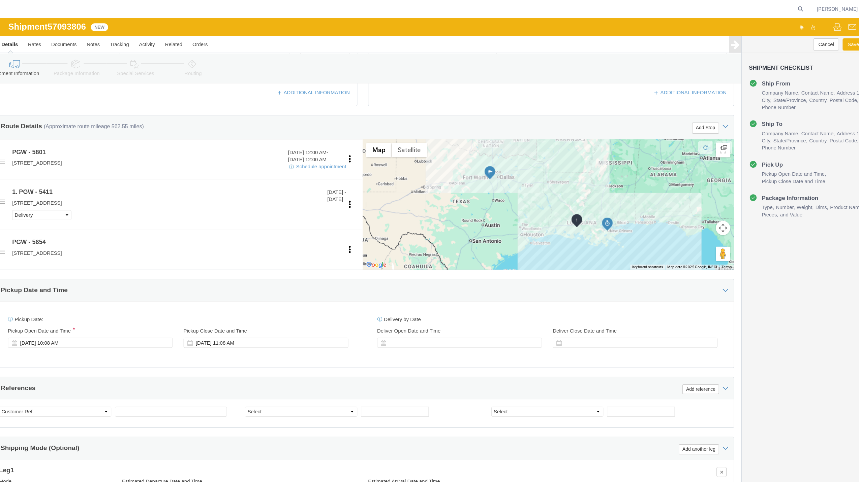
scroll to position [216, 0]
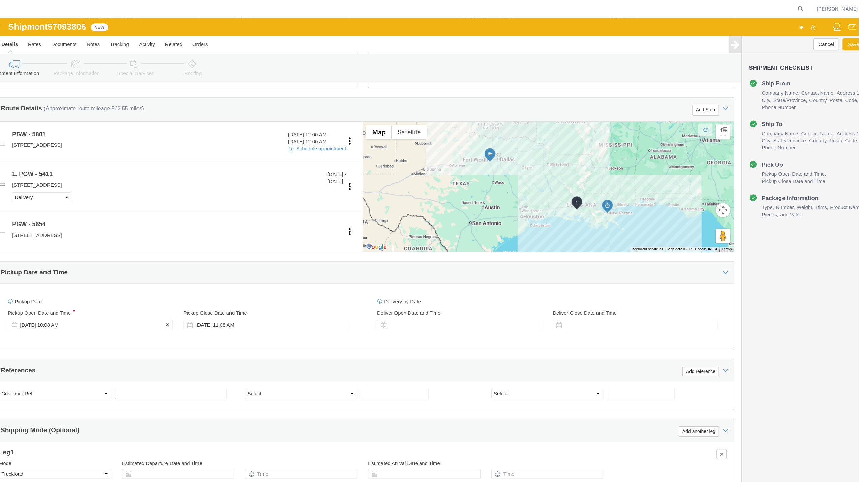
click div "Oct 10 2025 10:08 AM"
click input "10:08 AM"
type input "10:00 AM"
click button "Apply"
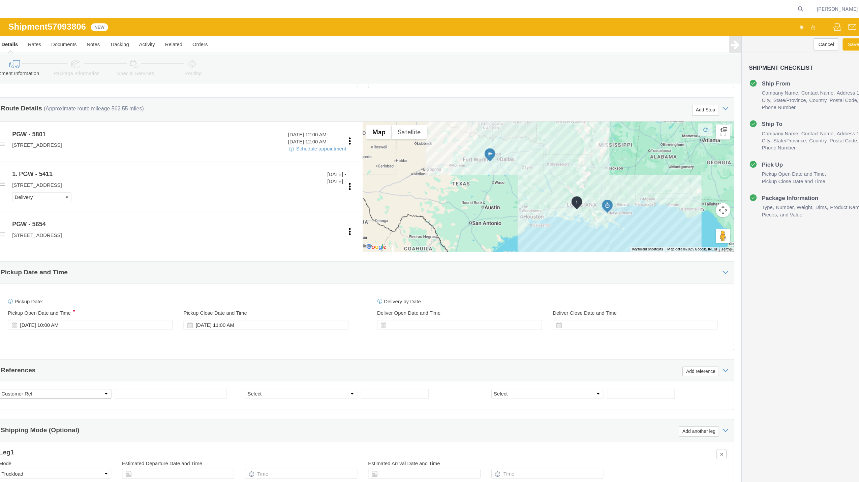
click select "Select Account Type Activity ID Airline Appointment Number ASN Batch Request # …"
select select "BOL"
click select "Select Account Type Activity ID Airline Appointment Number ASN Batch Request # …"
click span "57093806"
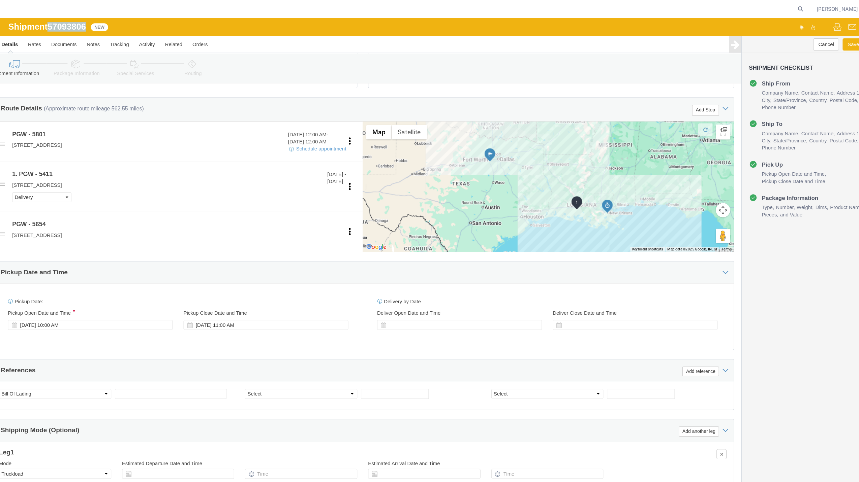
copy span "57093806"
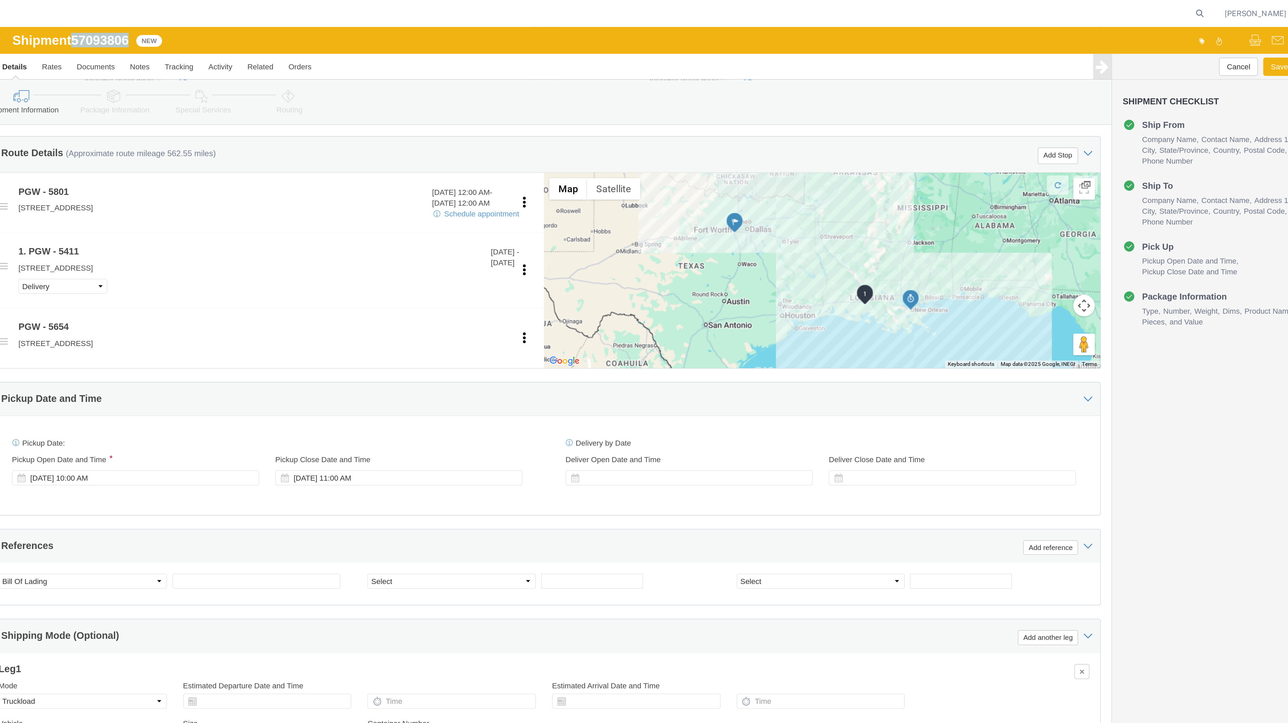
scroll to position [222, 0]
click input "text"
paste input "57093806"
type input "57093806"
click input "text"
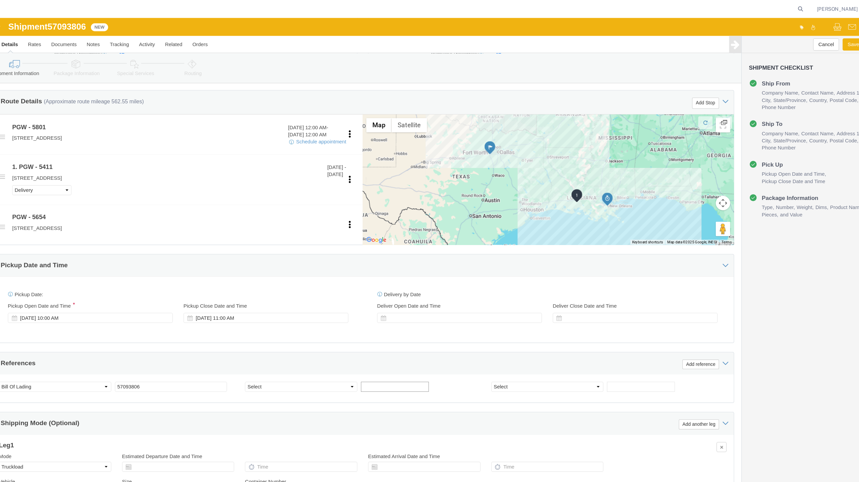
paste input "669691"
type input "669691"
click input "text"
paste input "669692"
type input "669692"
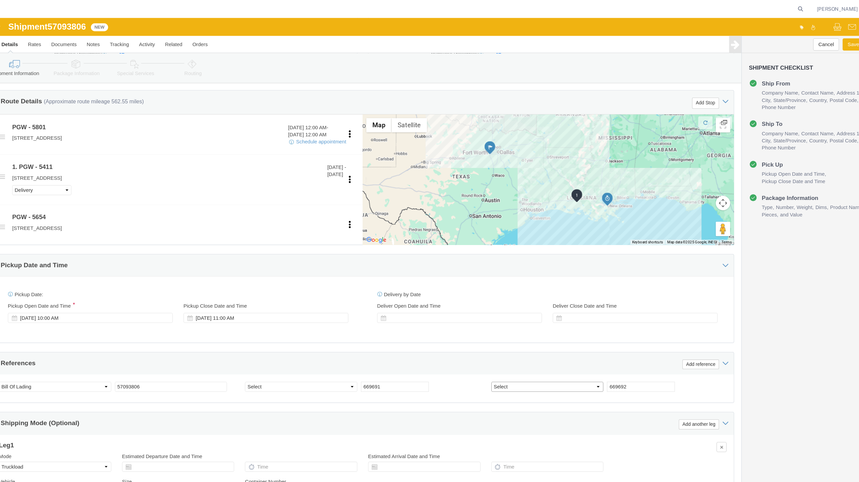
click select "Select Account Type Activity ID Airline Appointment Number ASN Batch Request # …"
select select "ORDERNUM"
click select "Select Account Type Activity ID Airline Appointment Number ASN Batch Request # …"
select select "ORDERNUM"
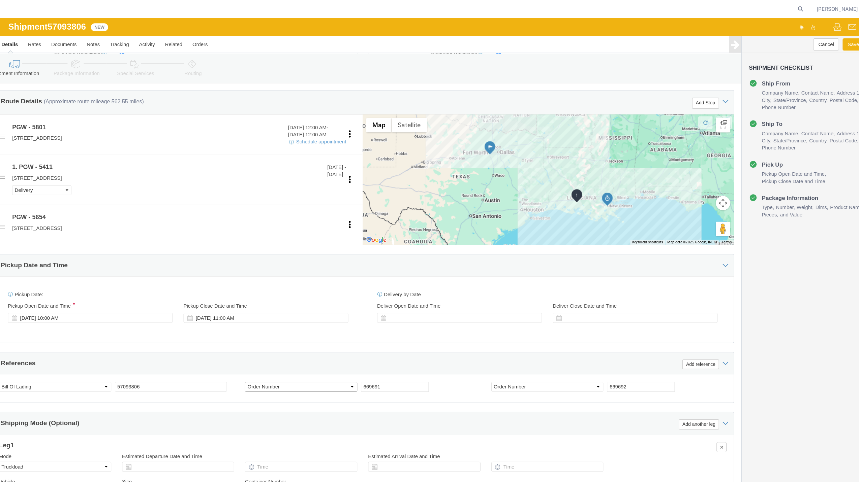
click select "Select Account Type Activity ID Airline Appointment Number ASN Batch Request # …"
drag, startPoint x: 820, startPoint y: 128, endPoint x: 822, endPoint y: 143, distance: 15.3
click ul "Ship From Company Name Contact Name Address 1 City State/Province Country Posta…"
drag, startPoint x: 820, startPoint y: 99, endPoint x: 820, endPoint y: 173, distance: 73.8
click ul "Ship From Company Name Contact Name Address 1 City State/Province Country Posta…"
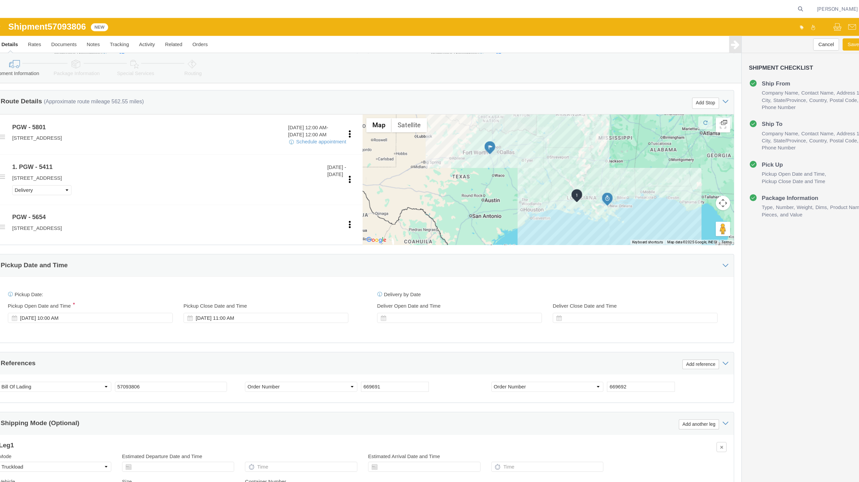
drag, startPoint x: 820, startPoint y: 173, endPoint x: 754, endPoint y: 265, distance: 113.3
click div "Cancel Save Assign To Clone Shipment Save As Template Shipment Checklist Ship F…"
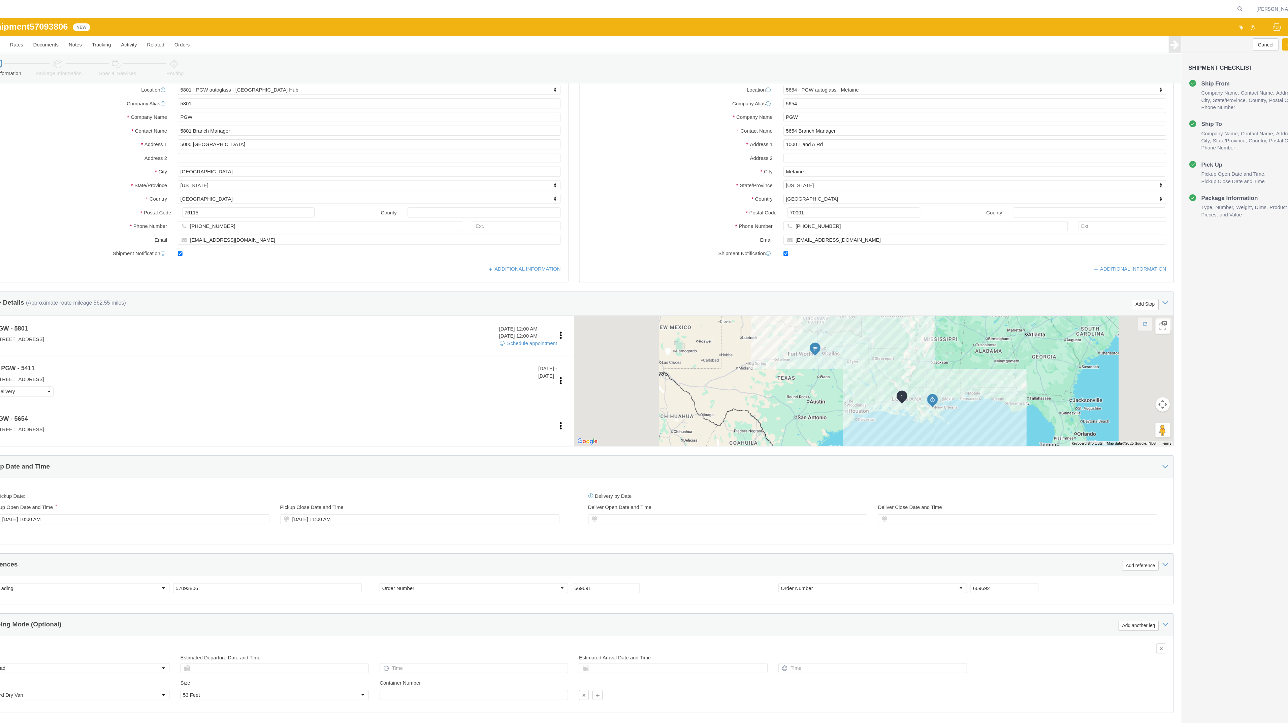
scroll to position [42, 0]
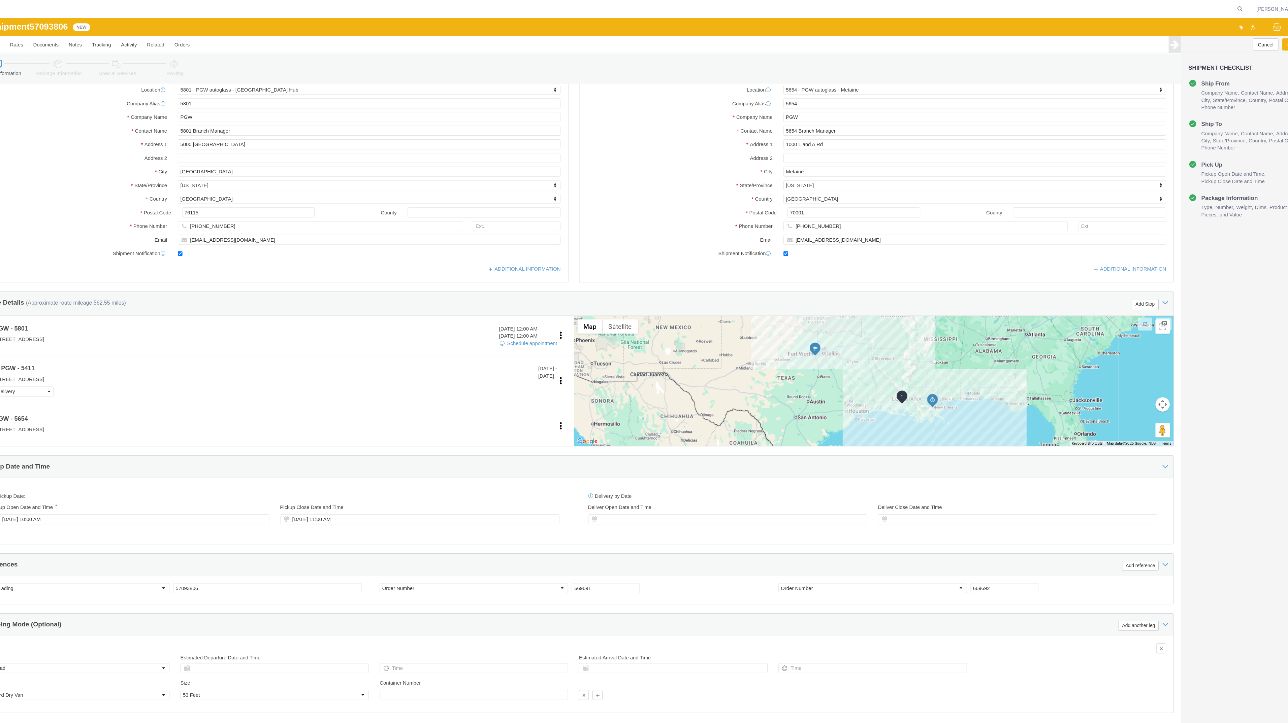
click div "Cancel Save Assign To Clone Shipment Save As Template Shipment Checklist Ship F…"
drag, startPoint x: 1239, startPoint y: 360, endPoint x: 1239, endPoint y: 295, distance: 64.7
click div "Cancel Save Assign To Clone Shipment Save As Template Shipment Checklist Ship F…"
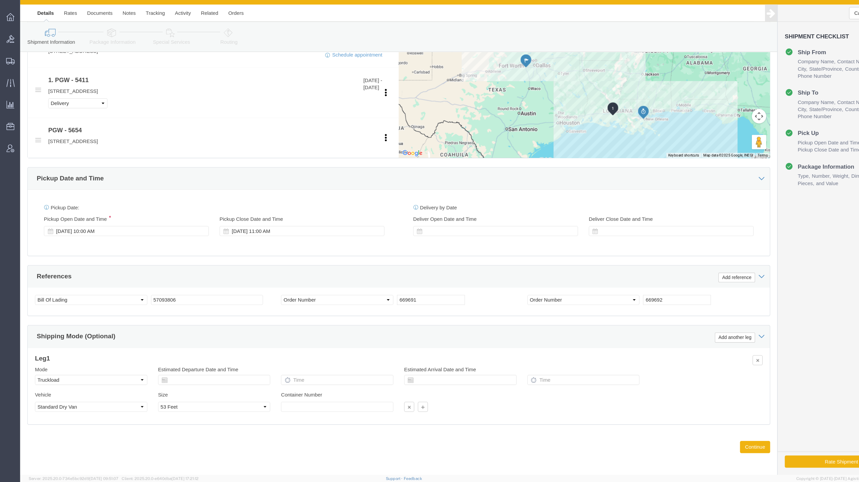
scroll to position [0, 0]
click button "Continue"
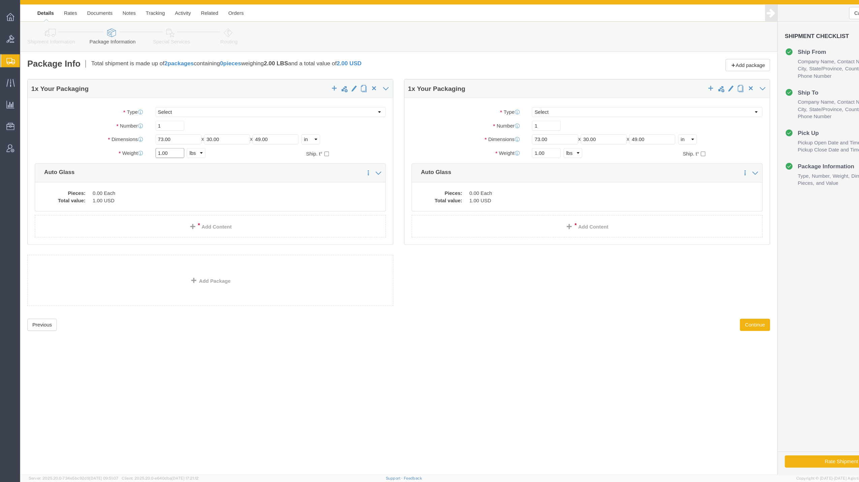
drag, startPoint x: 131, startPoint y: 156, endPoint x: 126, endPoint y: 155, distance: 5.6
click div "1.00 Select kgs lbs"
drag, startPoint x: 131, startPoint y: 155, endPoint x: 123, endPoint y: 157, distance: 8.5
click div "1.00 Select kgs lbs"
paste input "5,534"
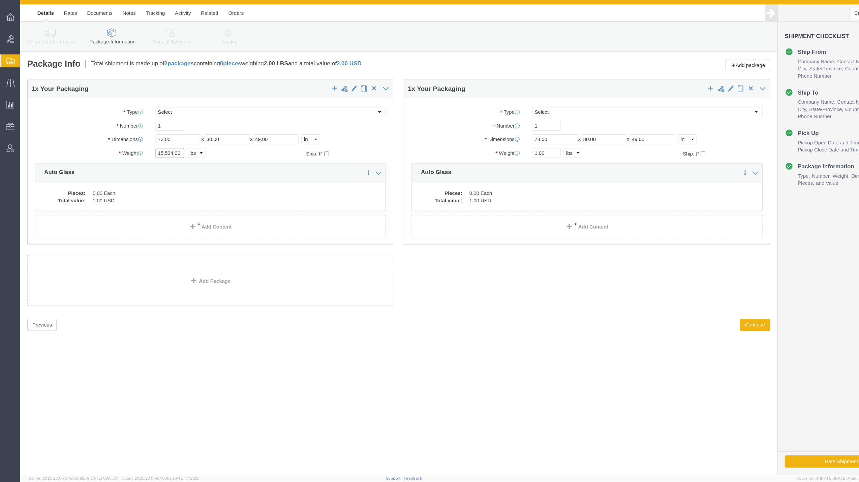
type input "15,534.00"
click input "1"
type input "20"
click dd "1.00 USD"
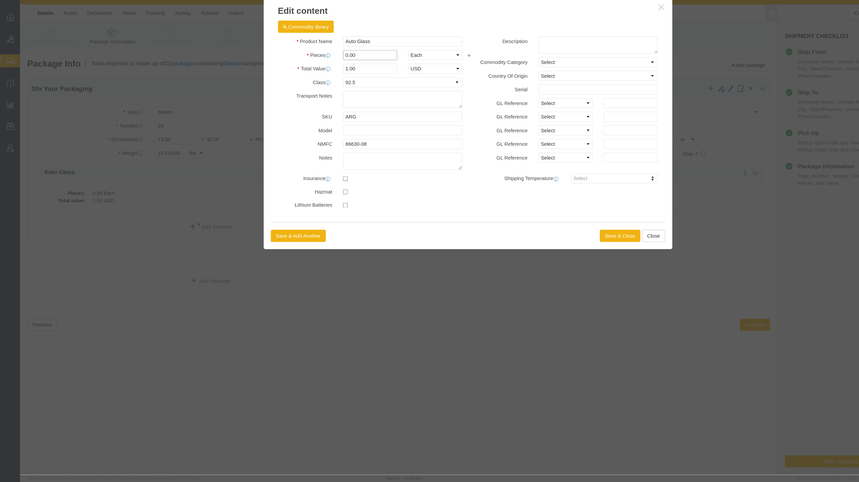
drag, startPoint x: 308, startPoint y: 64, endPoint x: 296, endPoint y: 63, distance: 12.2
click div "Pieces 0.00 Select Bag Barrels 100Board Feet Bottle Box Blister Pack Carats Can…"
type input "20.00"
type input "20"
click button "Save & Close"
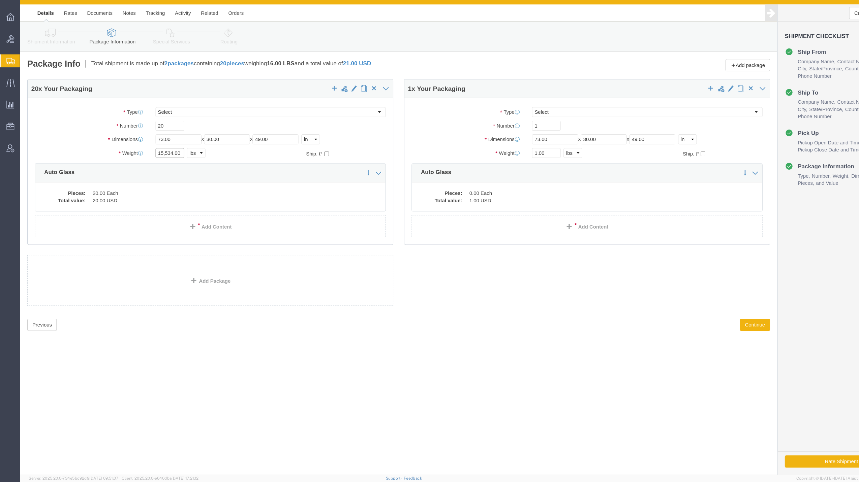
click input "15,534.00"
type input "15534.00"
click input "1.00"
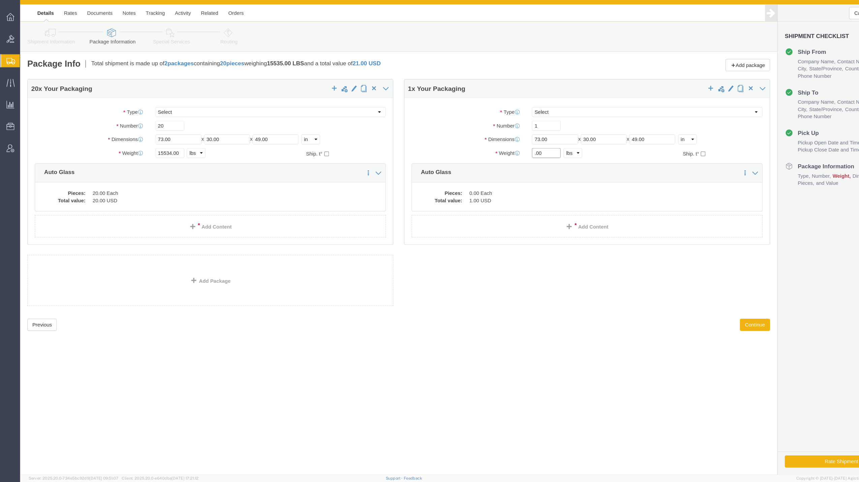
paste input "18,969"
click input "18,969.00"
type input "18969.00"
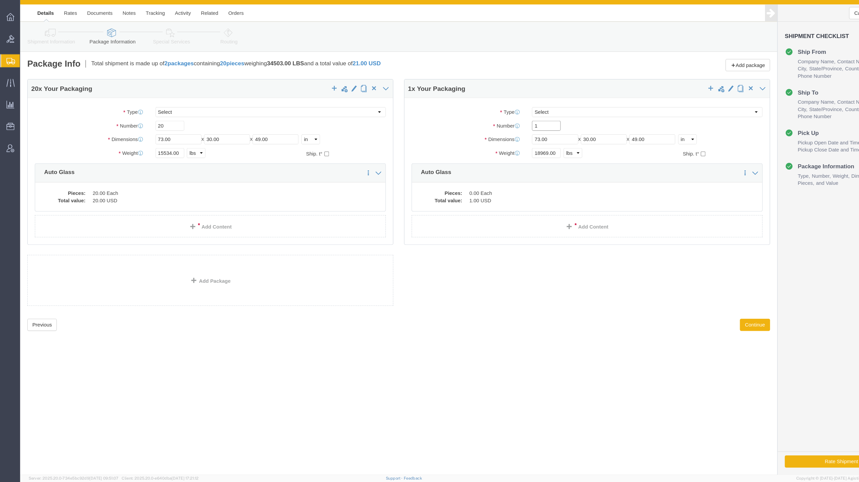
click input "1"
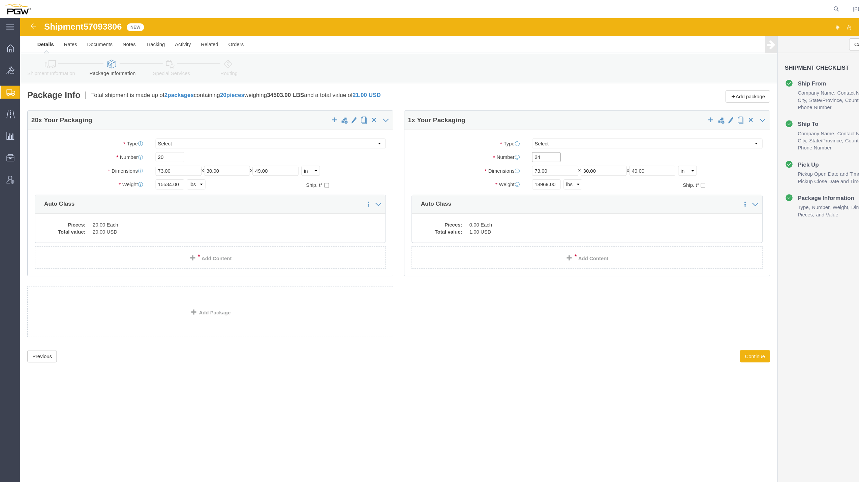
type input "24"
click div "24"
click div "Pieces: 0.00 Each Total value: 1.00 USD"
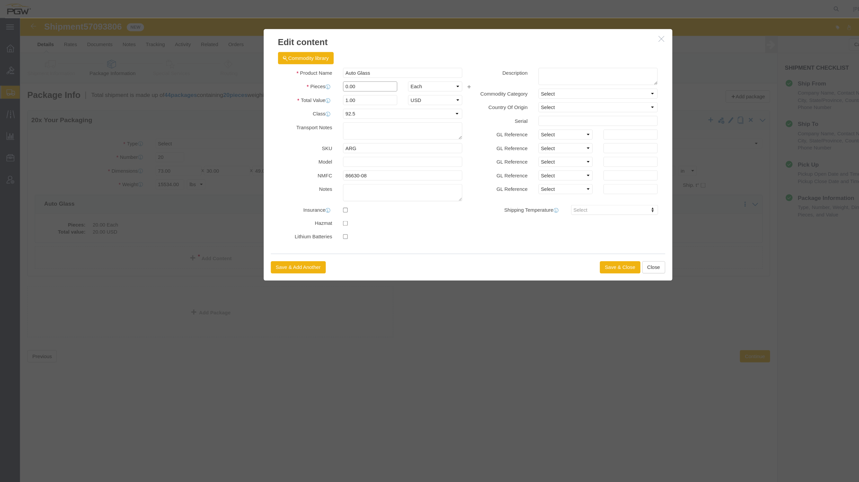
drag, startPoint x: 308, startPoint y: 66, endPoint x: 301, endPoint y: 62, distance: 7.9
click div "0.00"
type input "24.00"
type input "24"
click button "Save & Close"
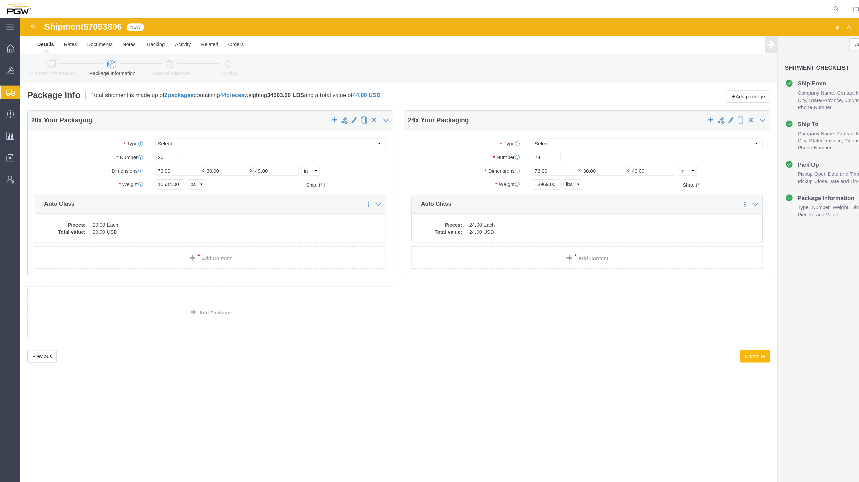
click button "Continue"
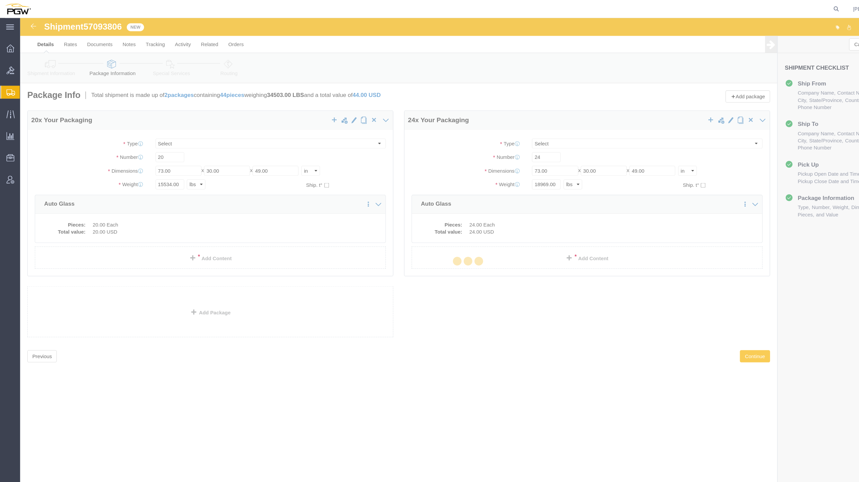
select select
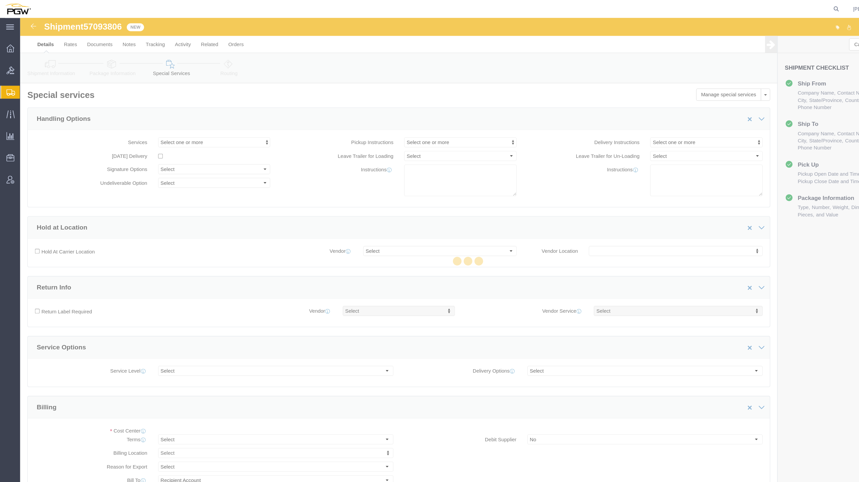
select select "COSTCENTER"
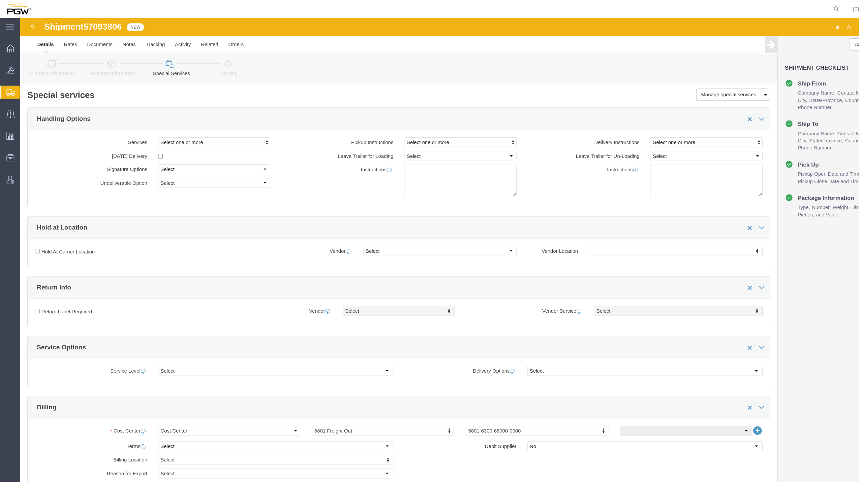
click div "Cancel Save Assign To Clone Shipment Save As Template Shipment Checklist Ship F…"
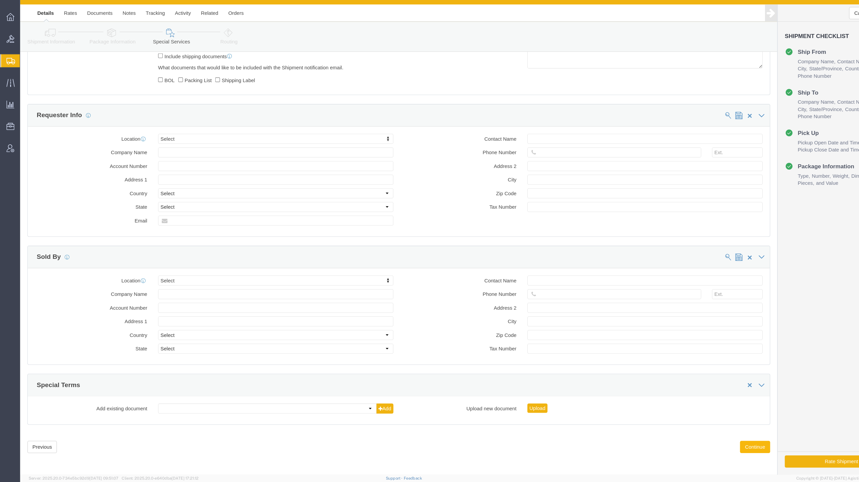
click button "Continue"
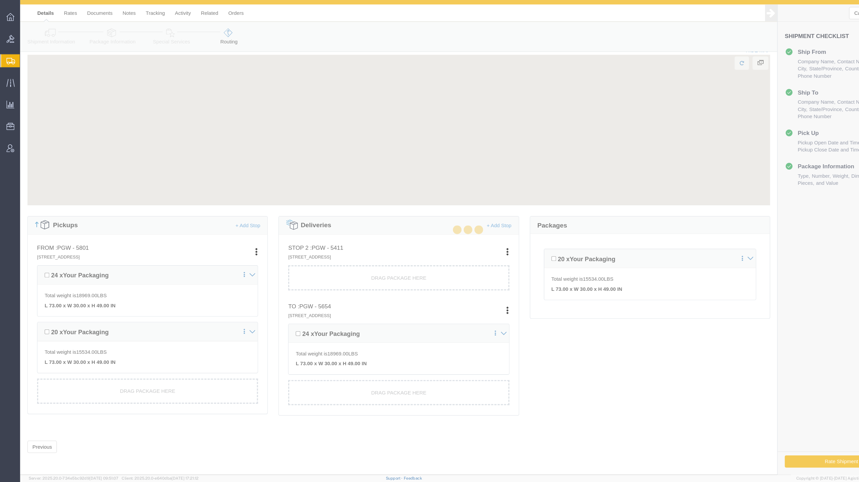
scroll to position [20, 0]
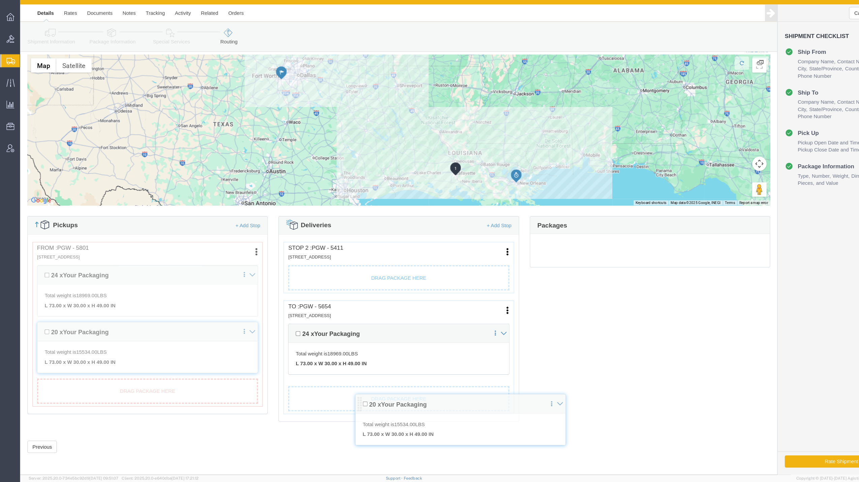
drag, startPoint x: 494, startPoint y: 254, endPoint x: 318, endPoint y: 389, distance: 222.7
click div "Pickups + Add Stop From : PGW - 5801 5000 South Freeway, Fort Worth, TX, 76115,…"
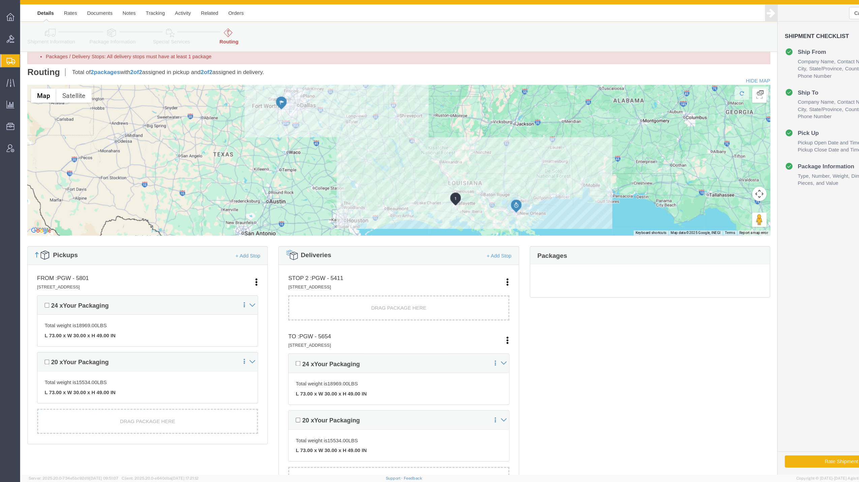
scroll to position [0, 0]
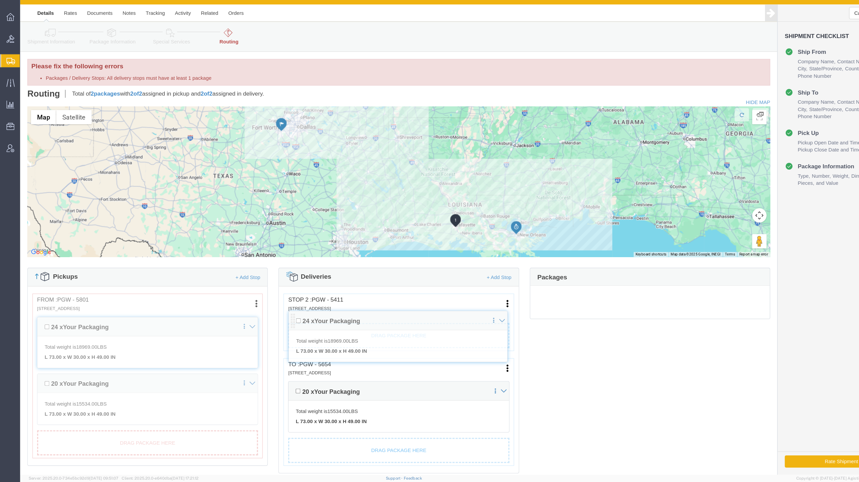
drag, startPoint x: 254, startPoint y: 373, endPoint x: 256, endPoint y: 314, distance: 59.6
click div "Pickups + Add Stop From : PGW - 5801 5000 South Freeway, Fort Worth, TX, 76115,…"
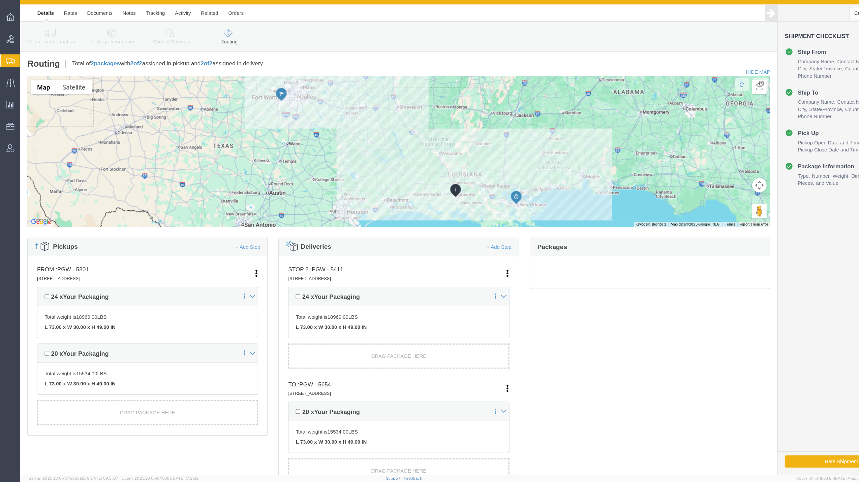
click div "Cancel Save Assign To Clone Shipment Save As Template Shipment Checklist Ship F…"
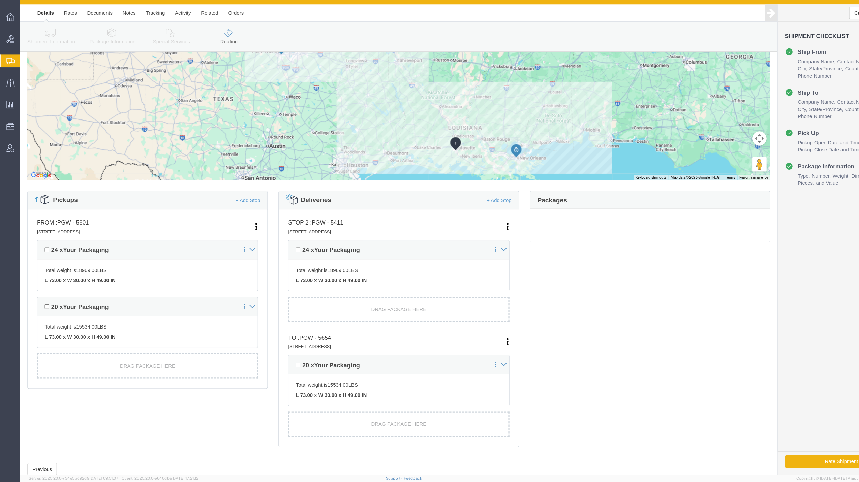
scroll to position [67, 0]
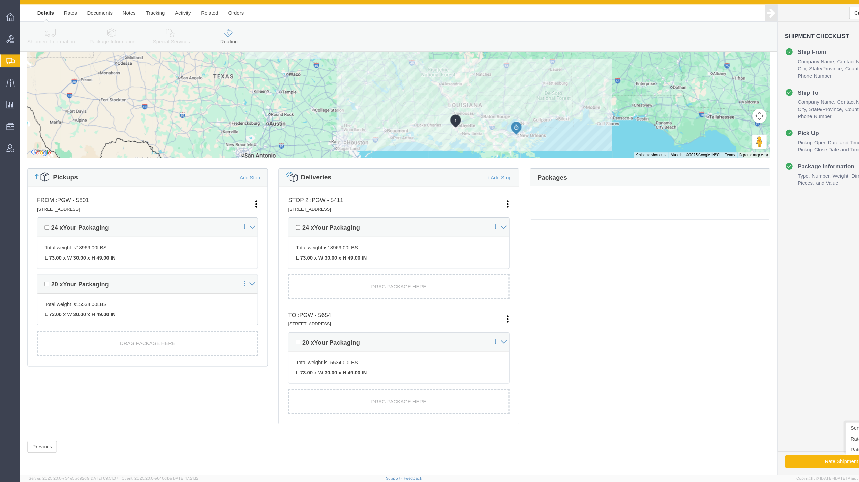
click button "Rate Shipment"
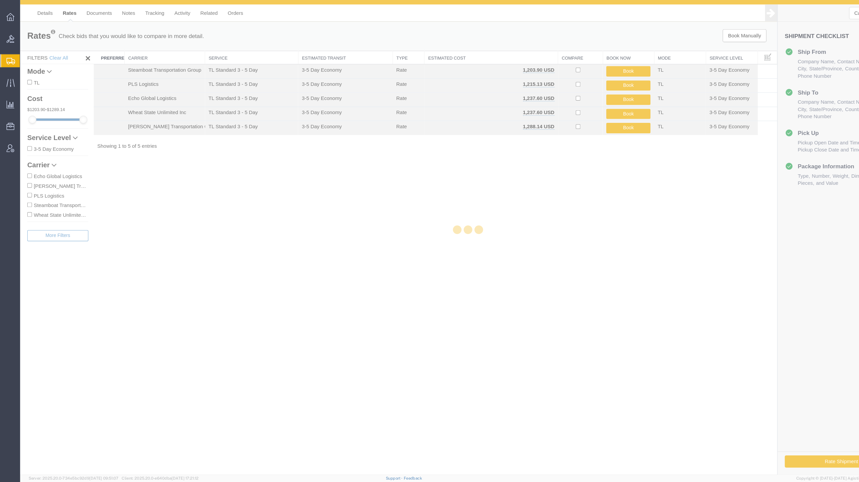
scroll to position [0, 0]
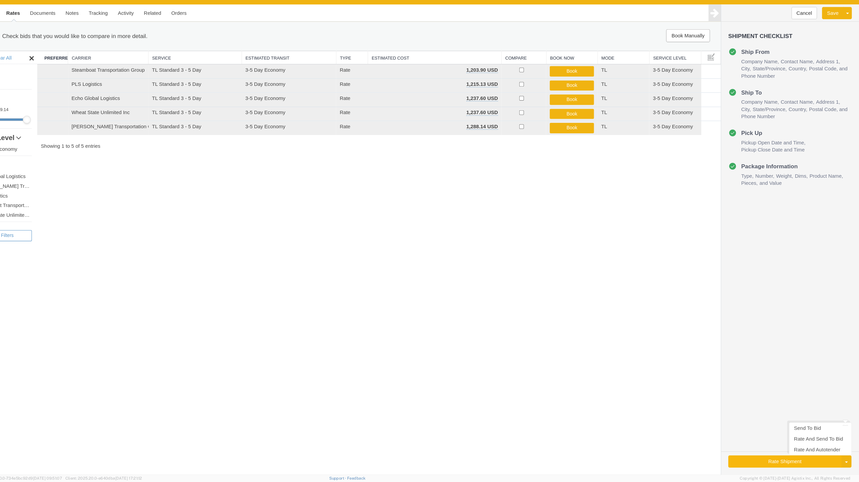
click at [767, 436] on button "Rate Shipment" at bounding box center [734, 432] width 106 height 11
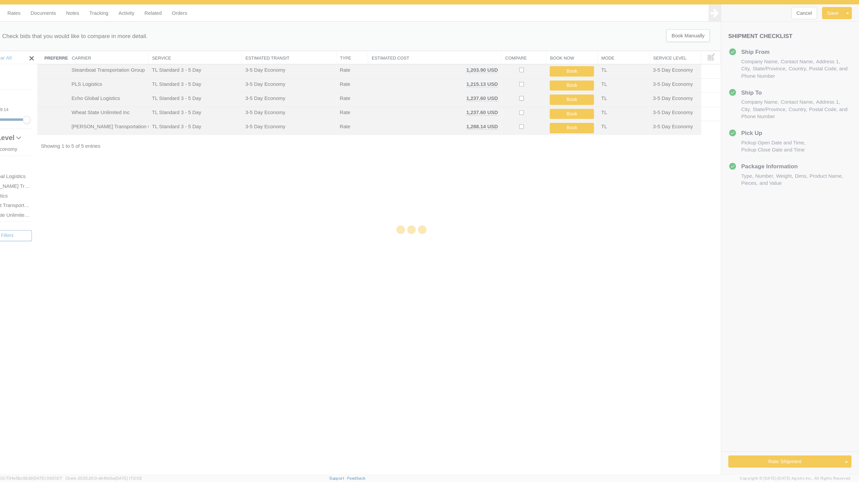
select select "62891"
select select "28437"
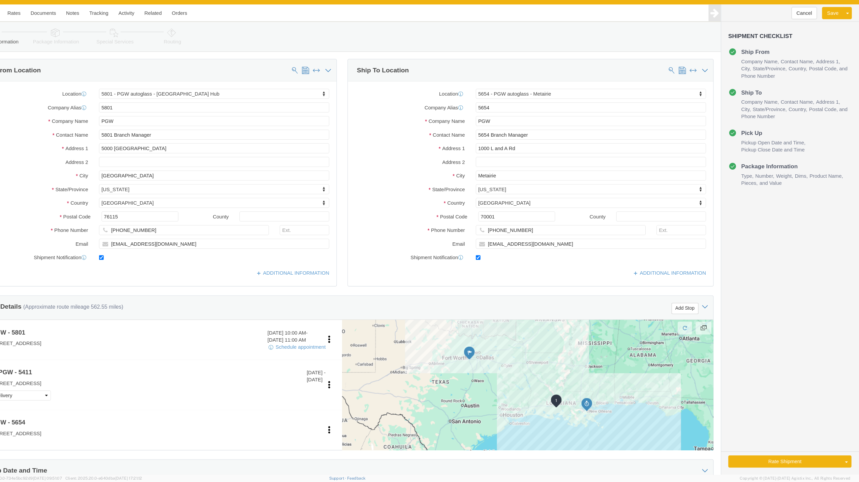
select select "62891"
select select "28437"
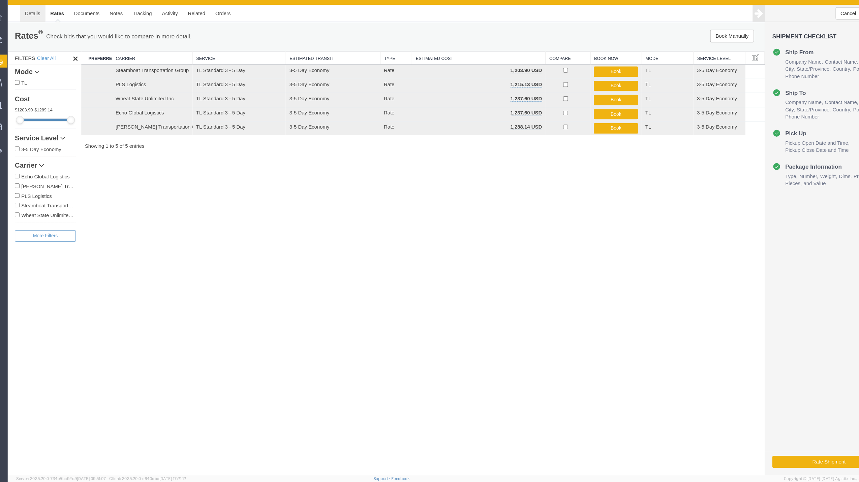
click at [30, 11] on link "Details" at bounding box center [31, 12] width 24 height 16
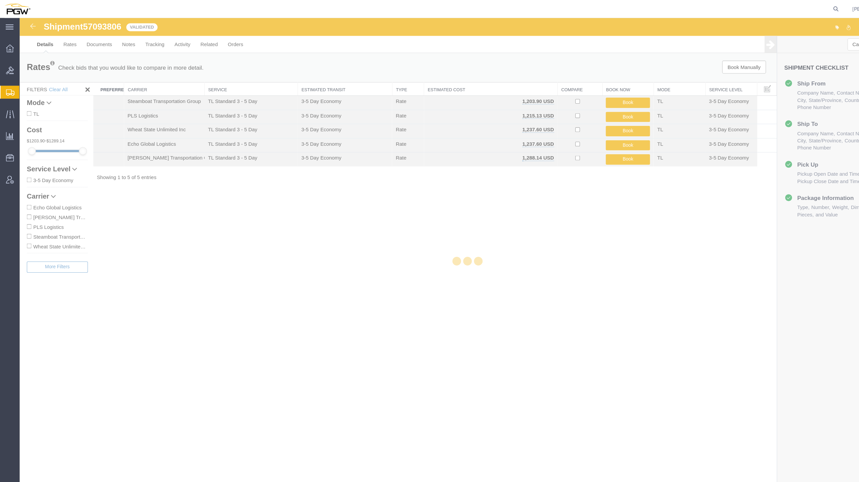
select select "62891"
select select "28437"
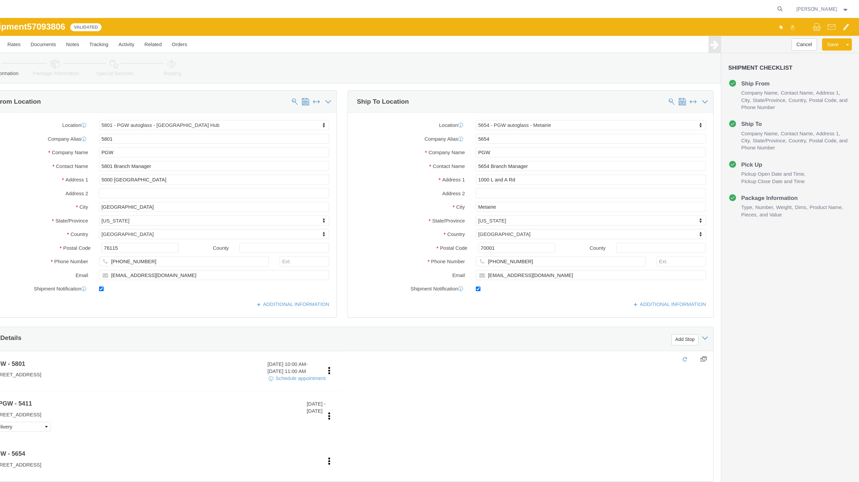
click link "Routing"
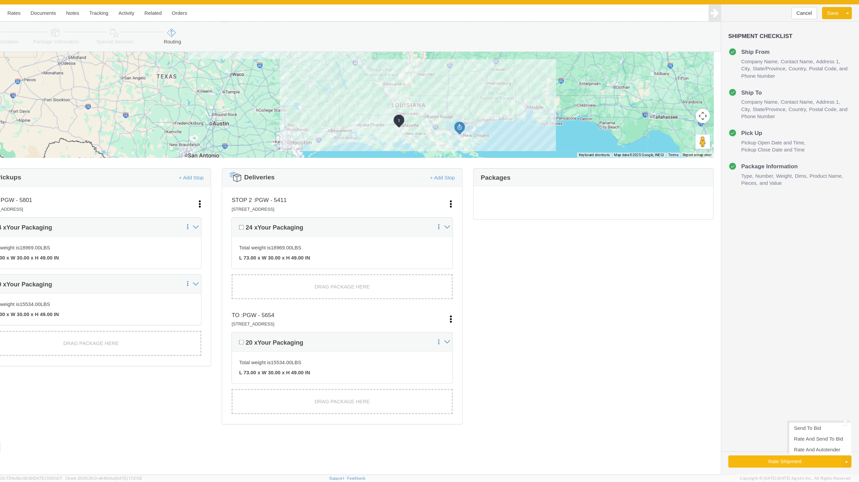
drag, startPoint x: 784, startPoint y: 445, endPoint x: 783, endPoint y: 448, distance: 3.8
click button "Rate Shipment"
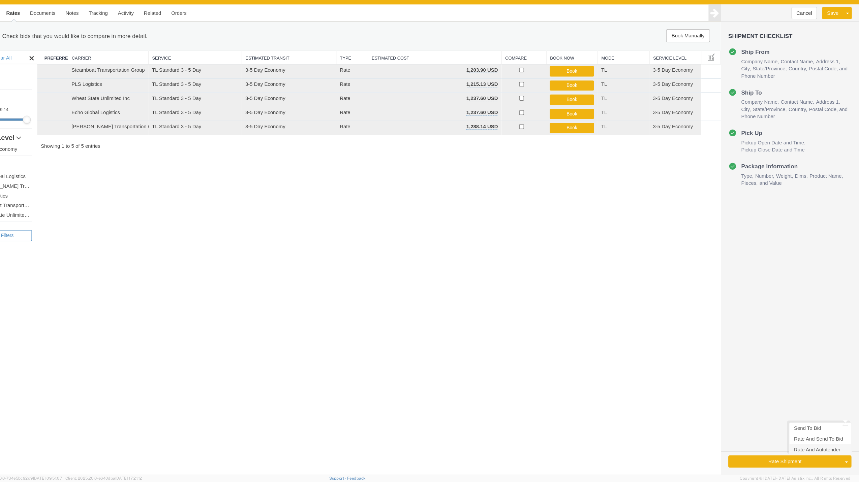
click at [759, 422] on link "Rate And Autotender" at bounding box center [767, 421] width 58 height 10
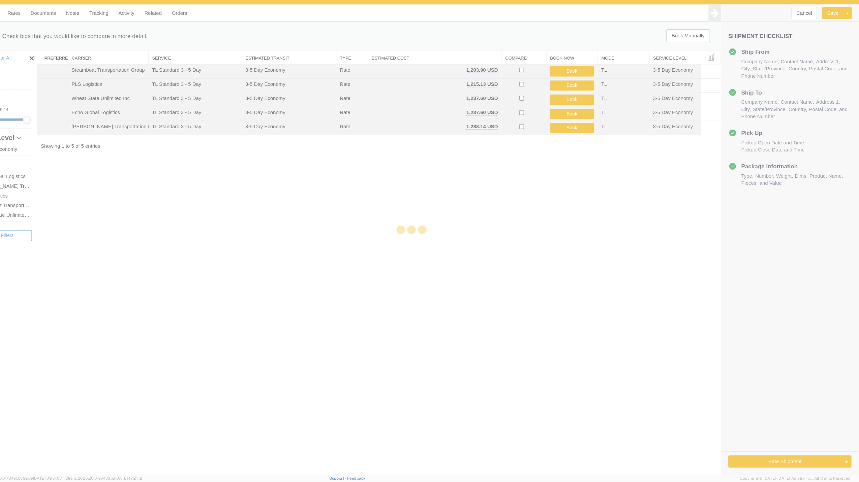
select select "62891"
select select "28437"
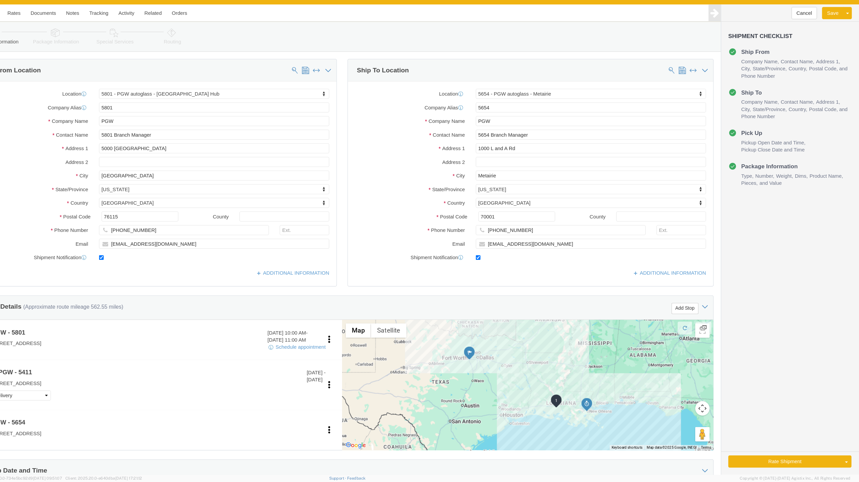
click div
select select "62891"
select select "28437"
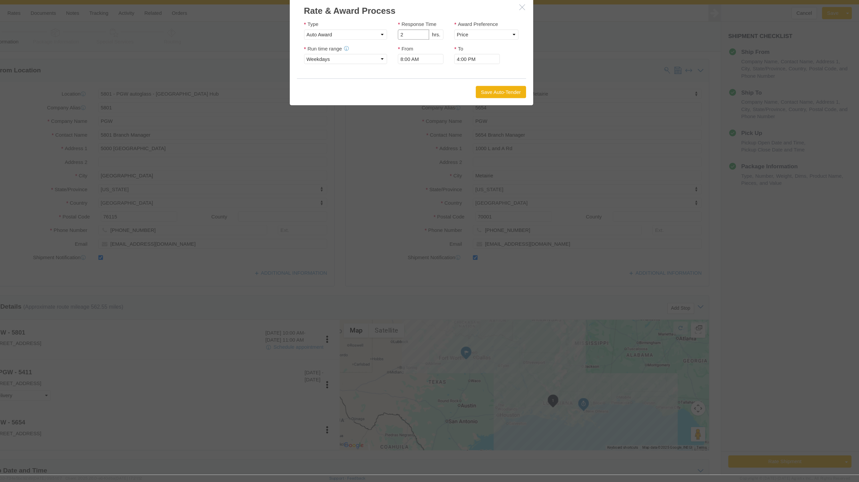
type input "2"
click input "2"
click select "Price Carrier Rank"
select select "LANE_RANK"
click select "Price Carrier Rank"
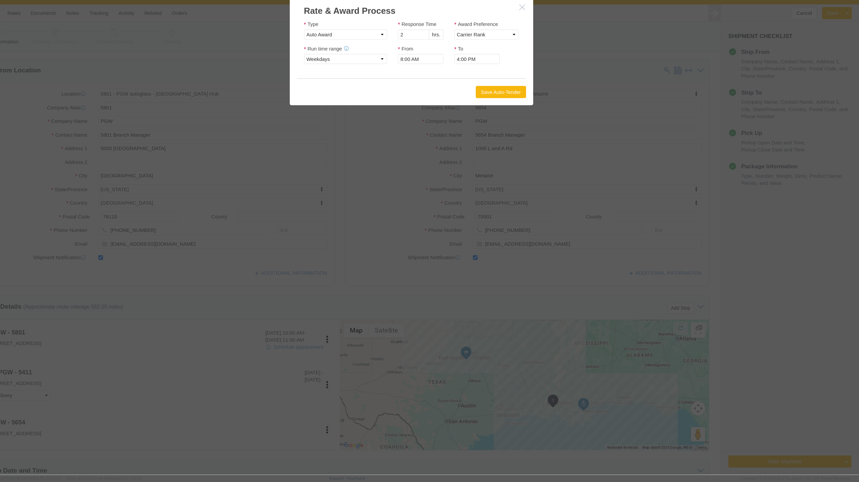
click button "Save Auto-Tender"
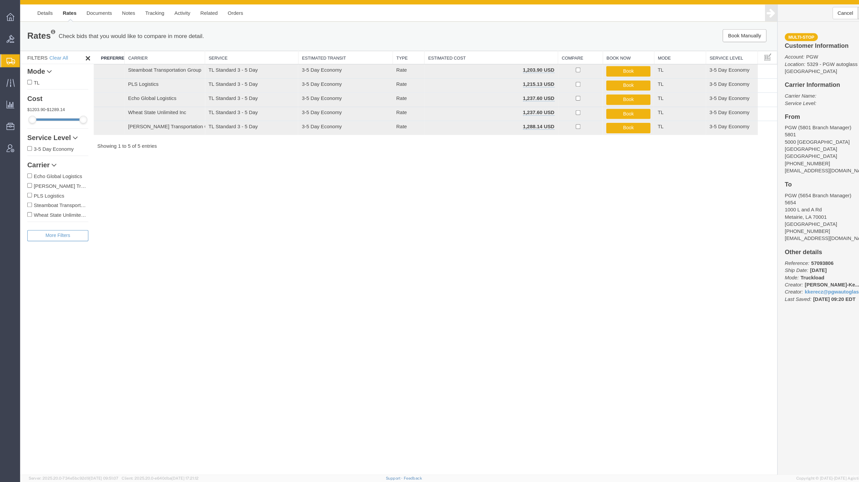
click at [0, 0] on span "Create from Template" at bounding box center [0, 0] width 0 height 0
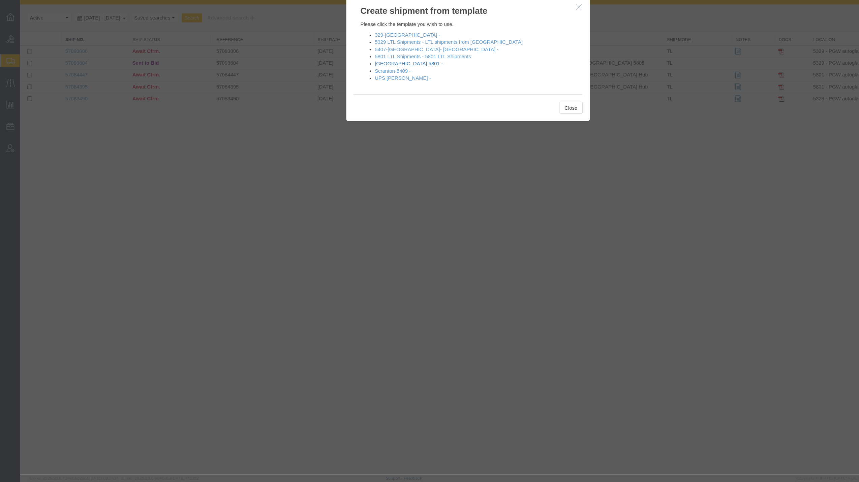
click at [368, 59] on link "Fort Worth 5801 -" at bounding box center [385, 58] width 64 height 5
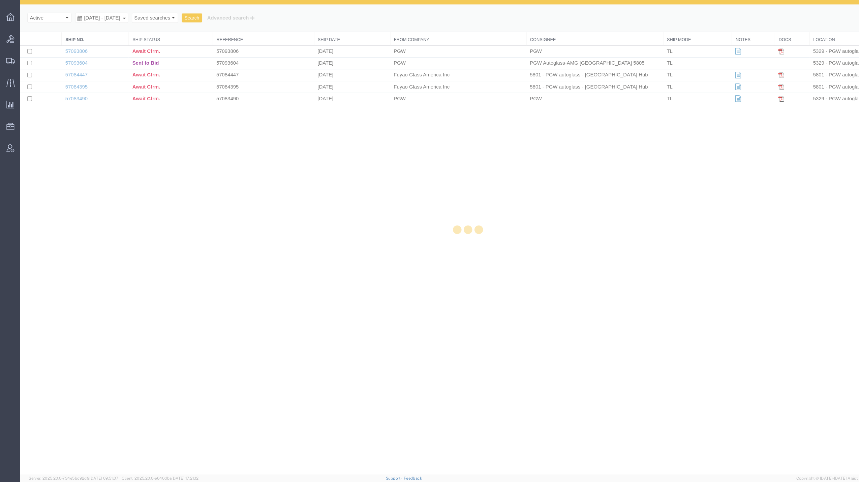
select select "62891"
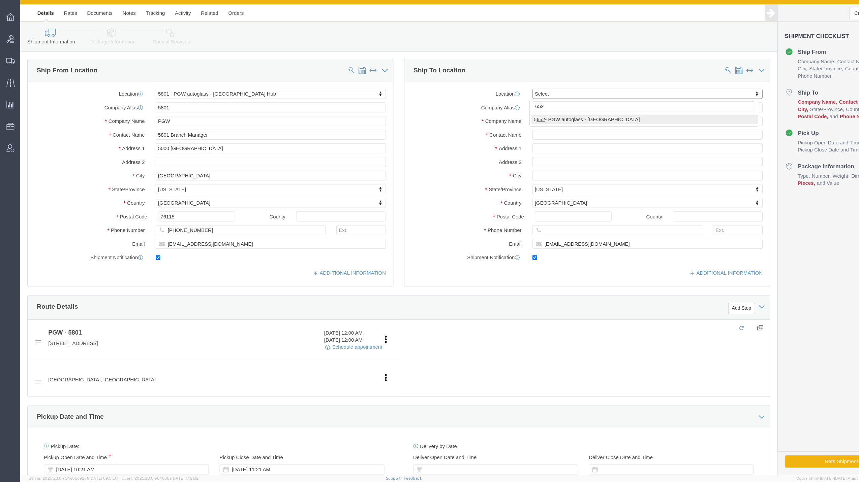
type input "652"
select select "28435"
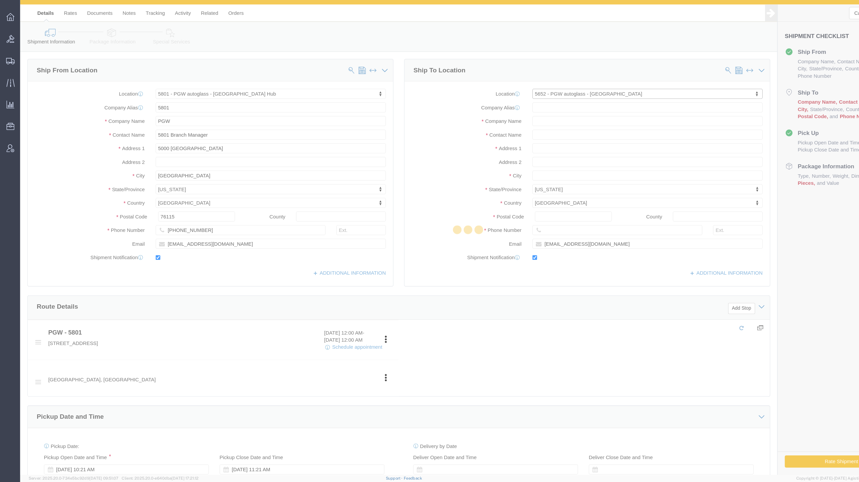
type input "5652"
type input "PGW"
type input "5652 Branch Manager"
type input "4640 Hickory Hill Road"
type input "Memphis"
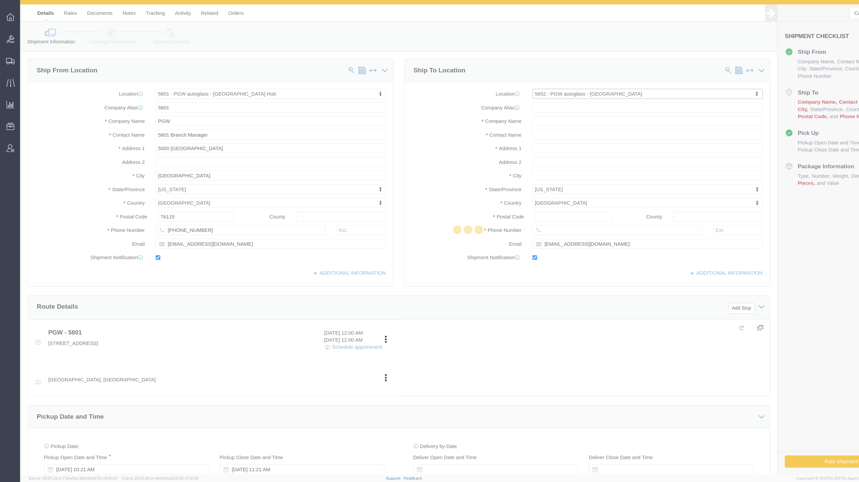
type input "38141"
type input "901-332-9208"
type input "kgarrett@pgwautoglass.com"
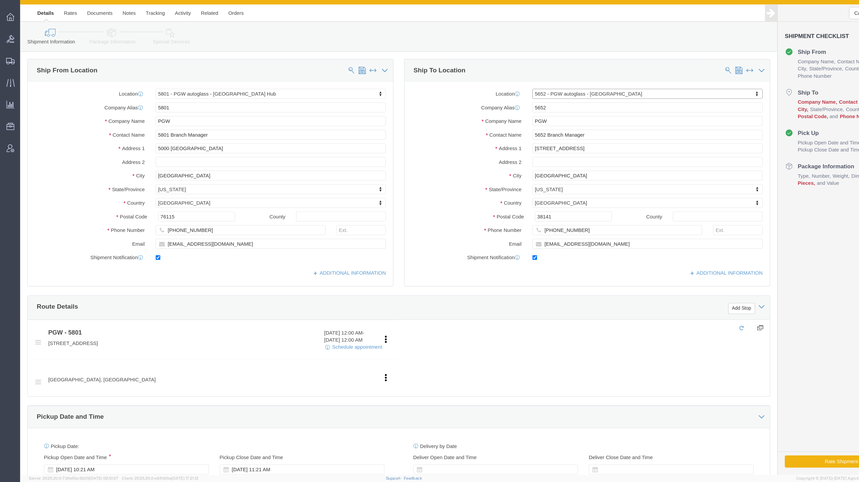
select select "TN"
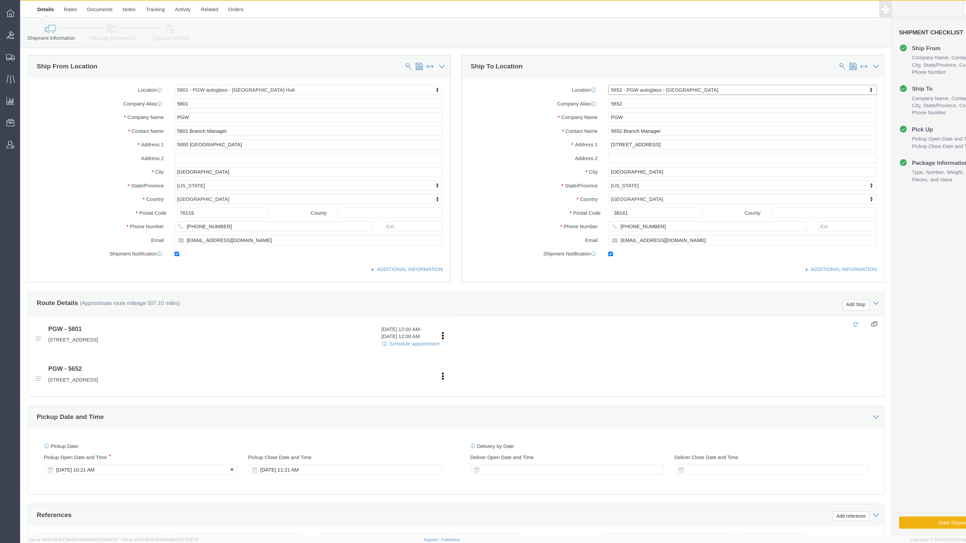
click div "Oct 10 2025 10:21 AM"
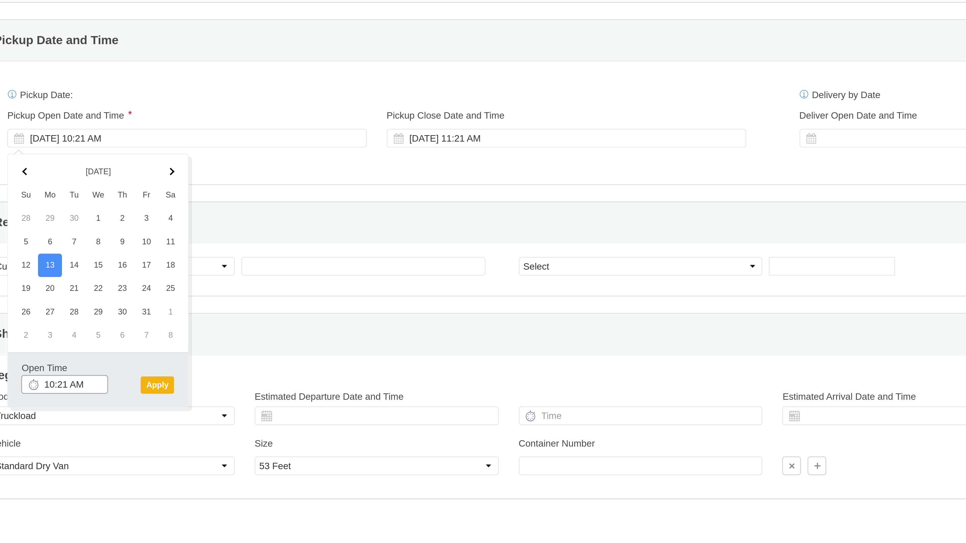
click input "10:21 AM"
click input "11:00 AM"
click button "Apply"
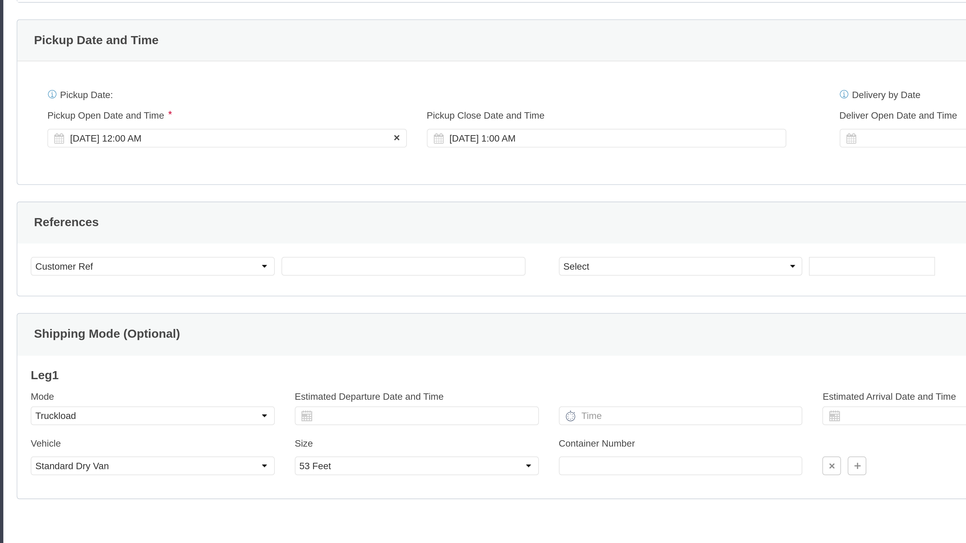
click div "Oct 13 2025 12:00 AM"
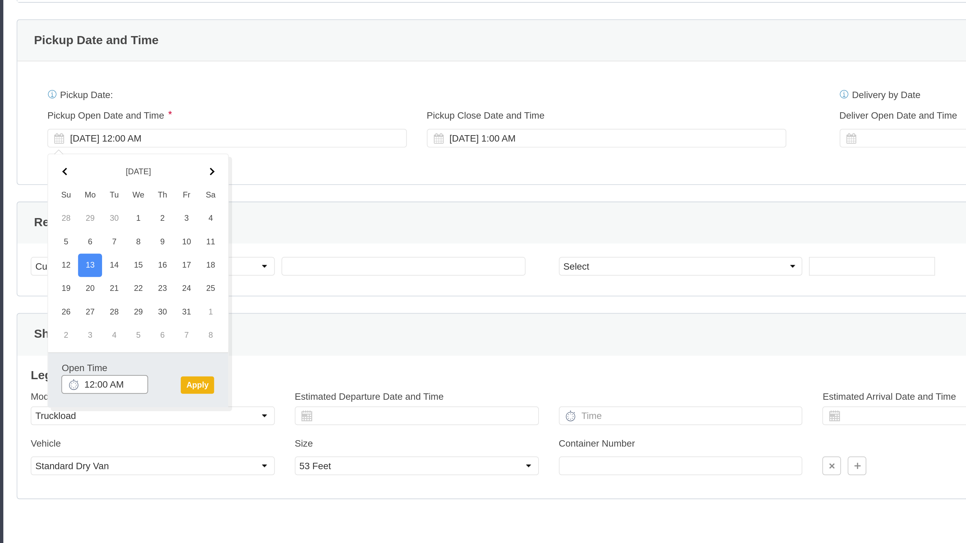
click input "12:00 AM"
type input "12:00 PM"
click button "Apply"
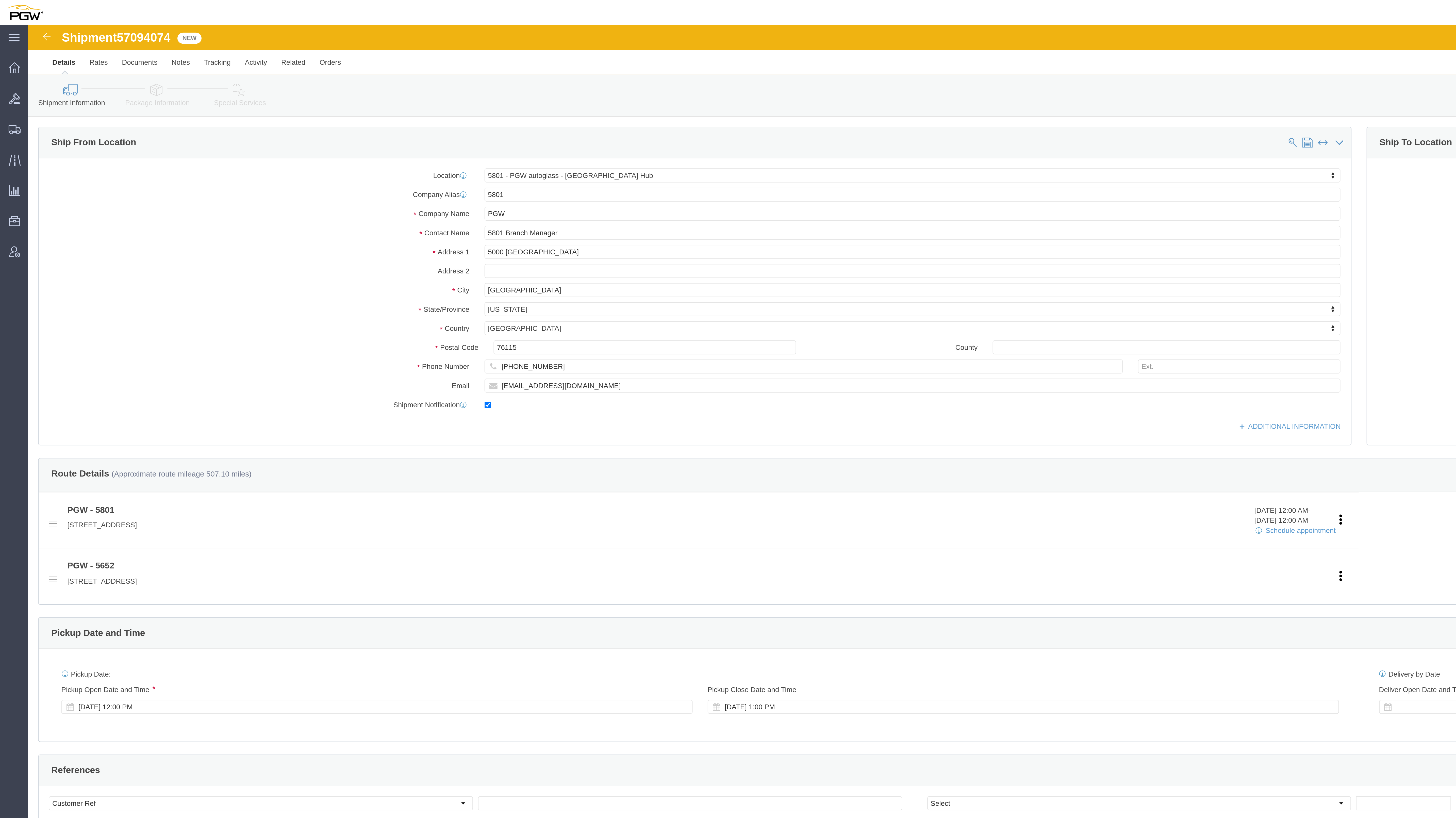
click span "57094074"
copy span "57094074"
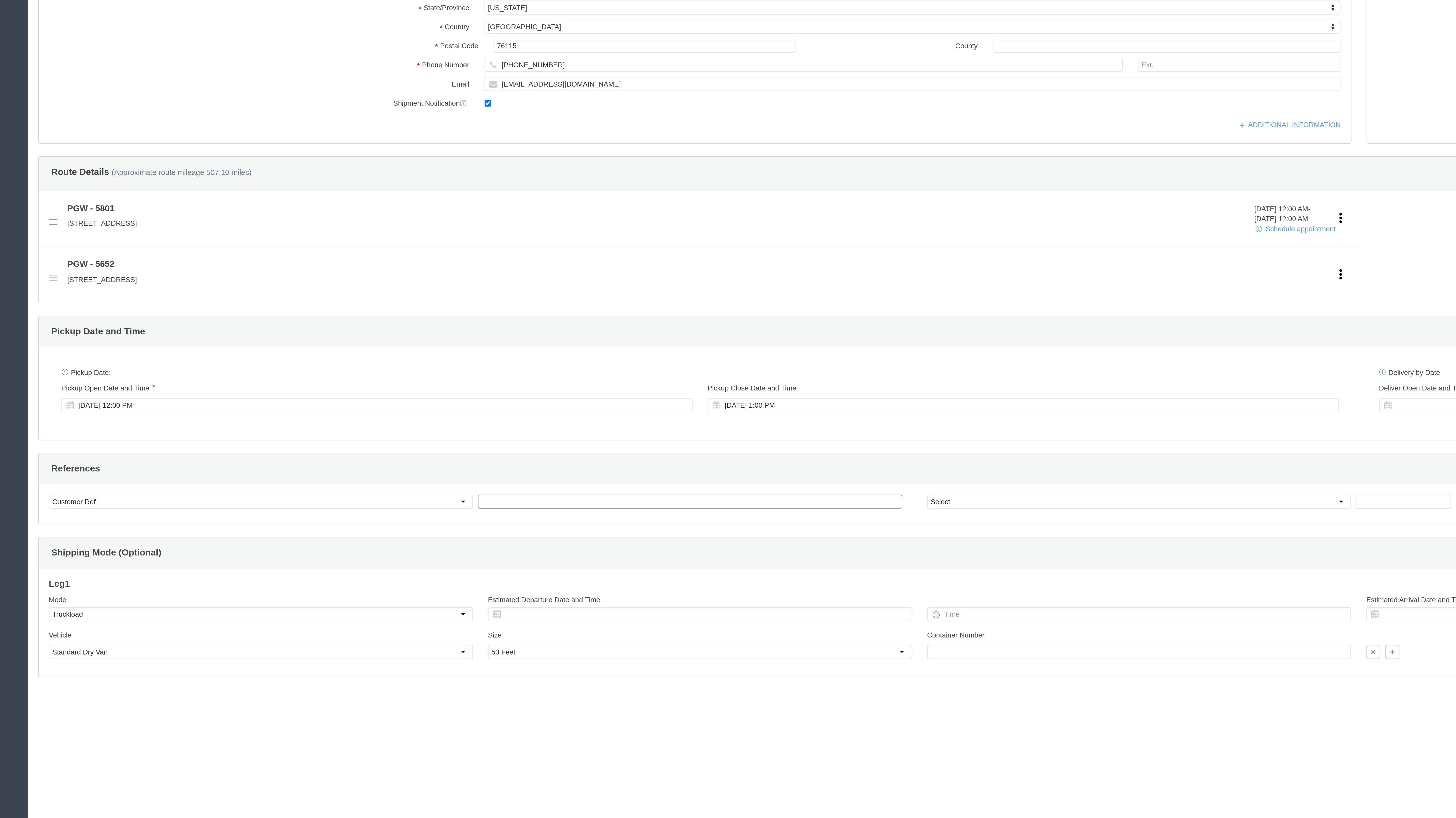
click input "text"
paste input "57094074"
type input "57094074"
click select "Select Account Type Activity ID Airline Appointment Number ASN Batch Request # …"
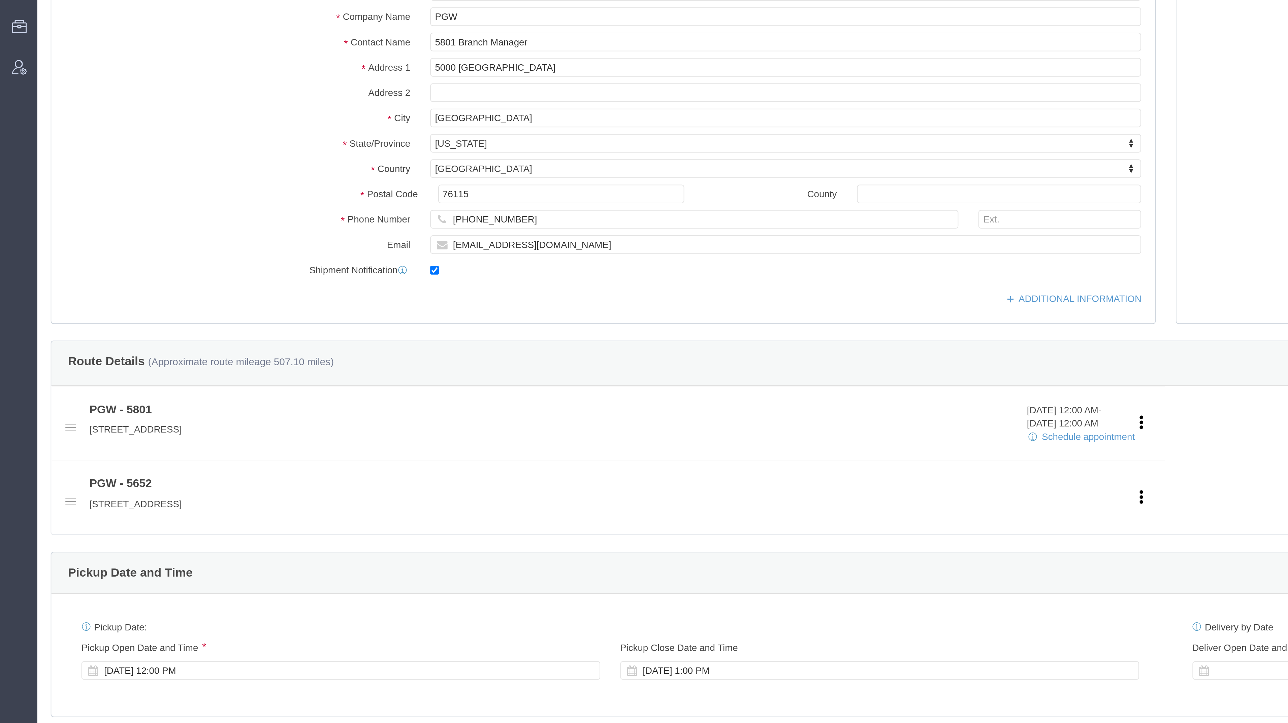
select select "PRONUMBER"
click div "Location 5801 - PGW autoglass - Fort Worth Hub Select My Profile Location 5303 …"
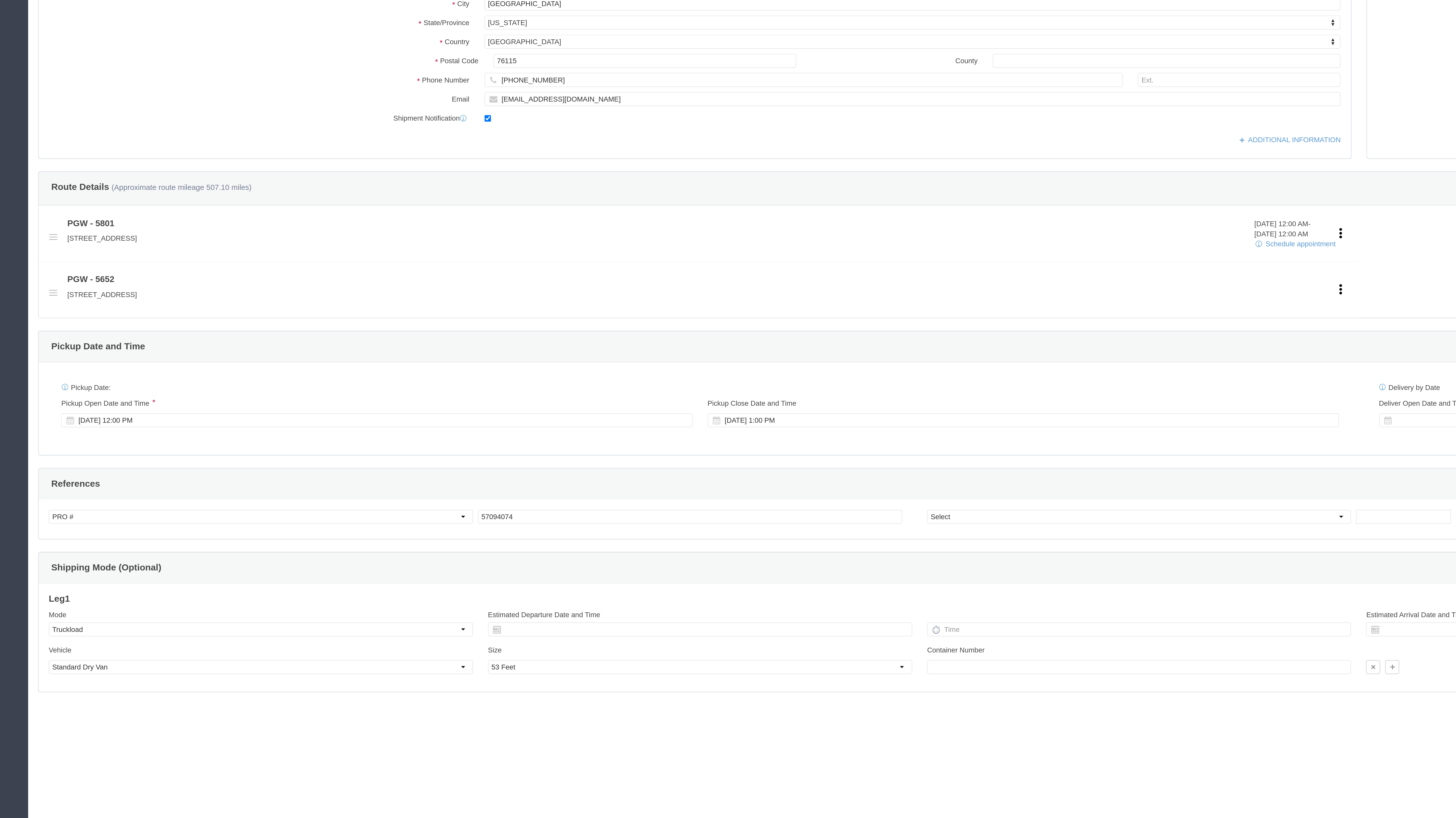
click div "References Add reference Select Account Type Activity ID Airline Appointment Nu…"
click select "Select Account Type Activity ID Airline Appointment Number ASN Batch Request # …"
click div "References Add reference"
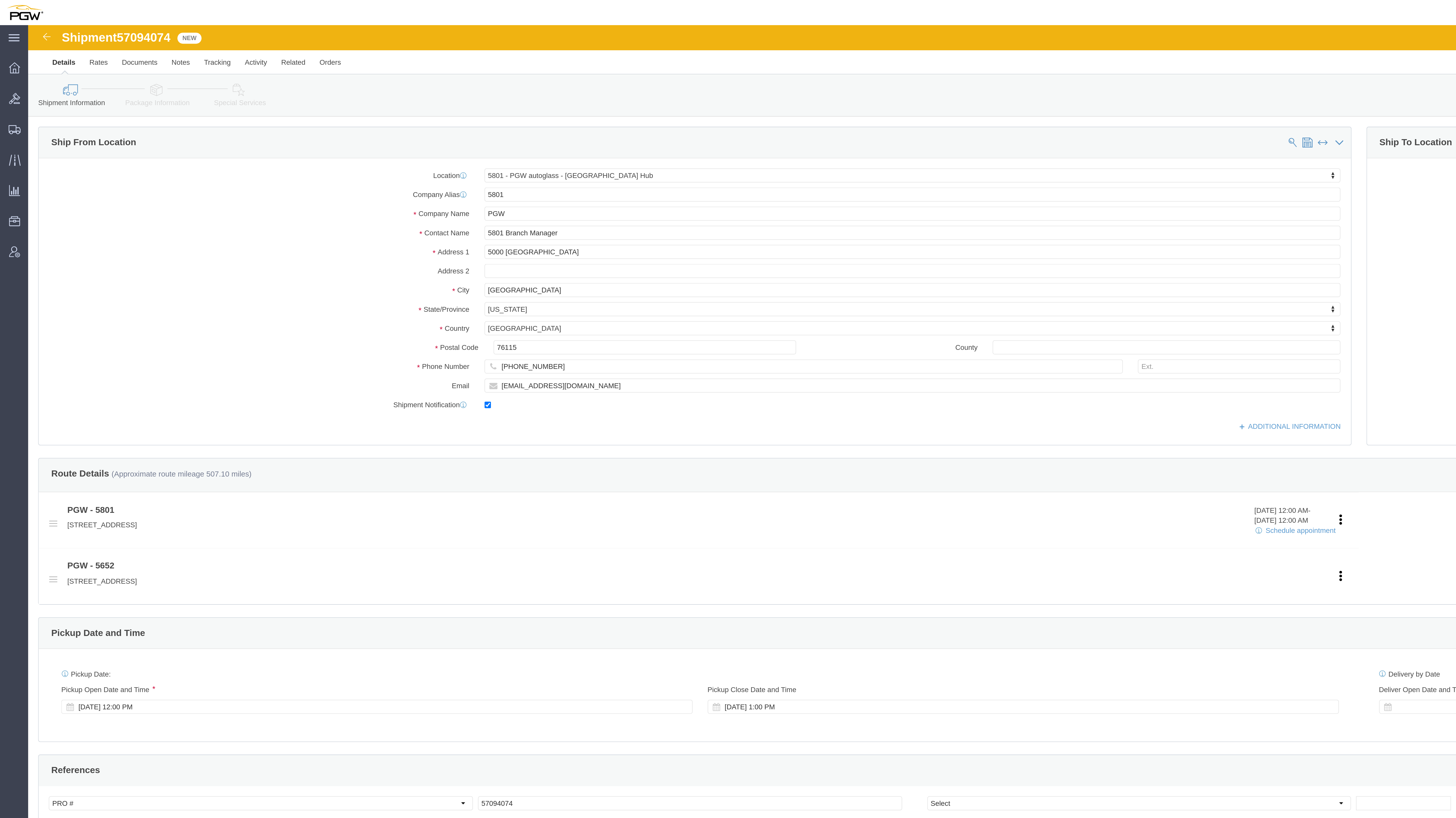
click span "57094074"
copy span "57094074"
click link "Package Information"
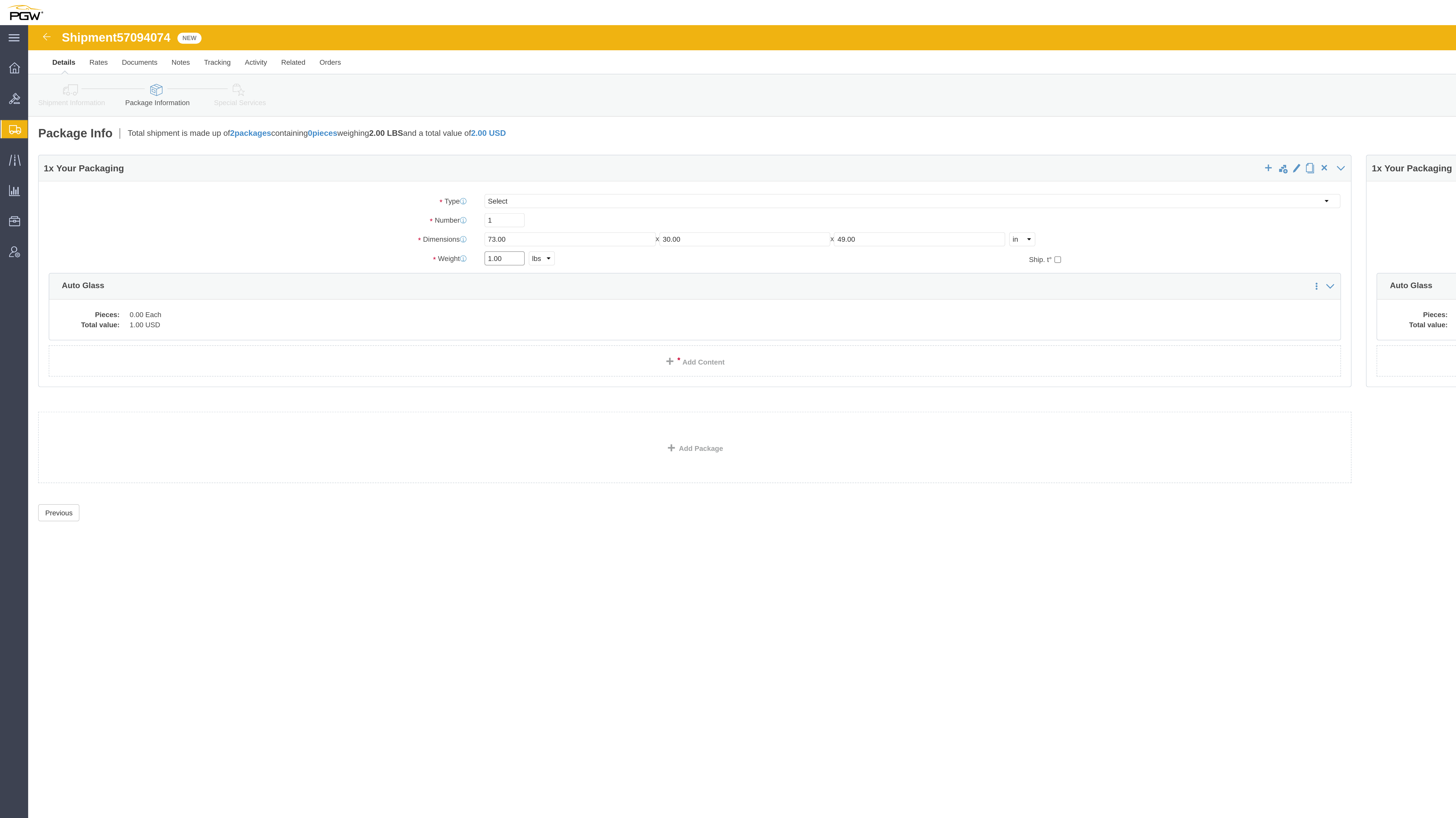
drag, startPoint x: 234, startPoint y: 119, endPoint x: 228, endPoint y: 119, distance: 6.0
click div "1.00 Select kgs lbs"
paste input "20,748"
click input "20,7481.00"
type input "207481.00"
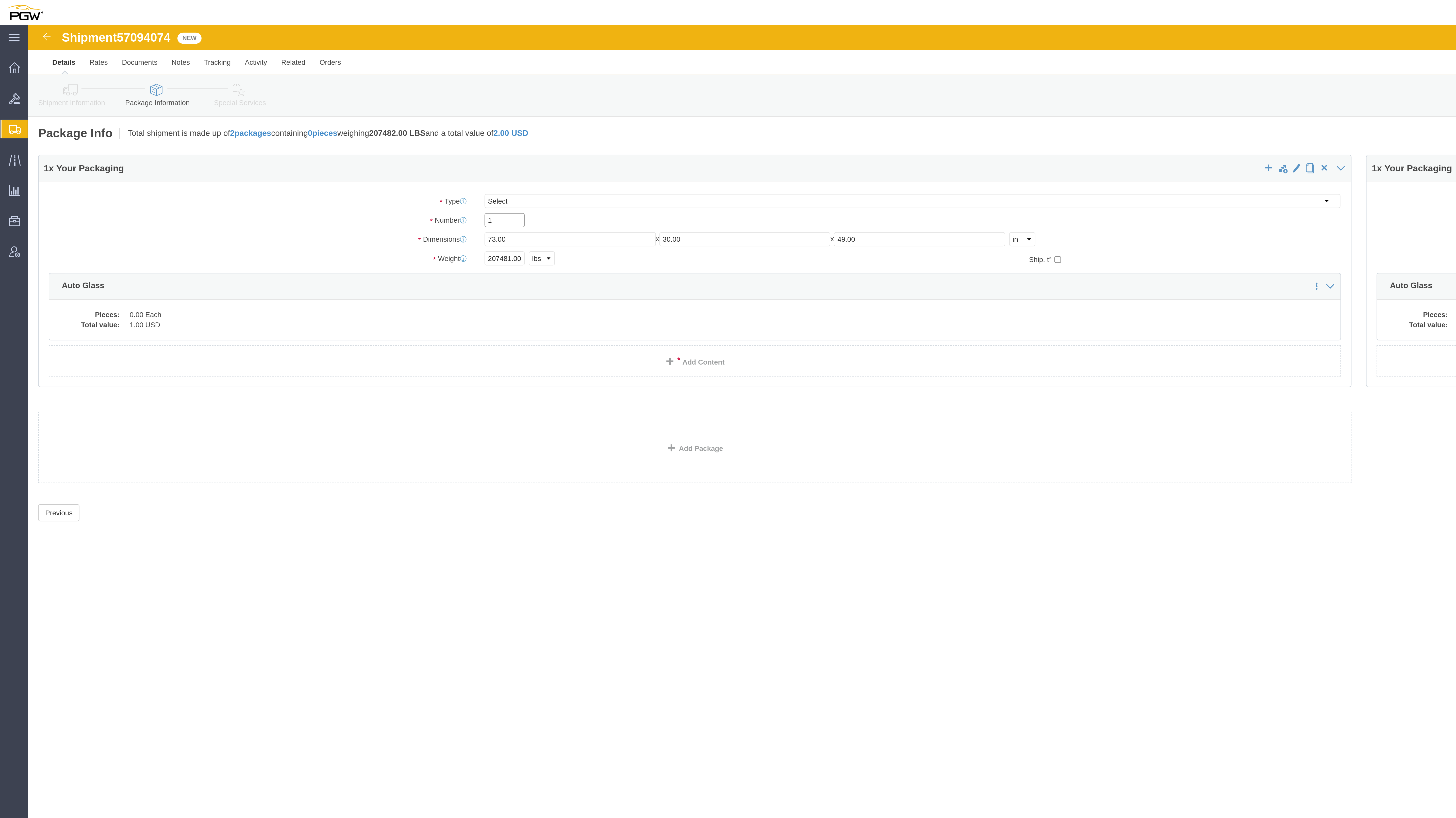
drag, startPoint x: 241, startPoint y: 103, endPoint x: 225, endPoint y: 99, distance: 16.5
click div "Number 1"
type input "24"
click dd "0.00 Each"
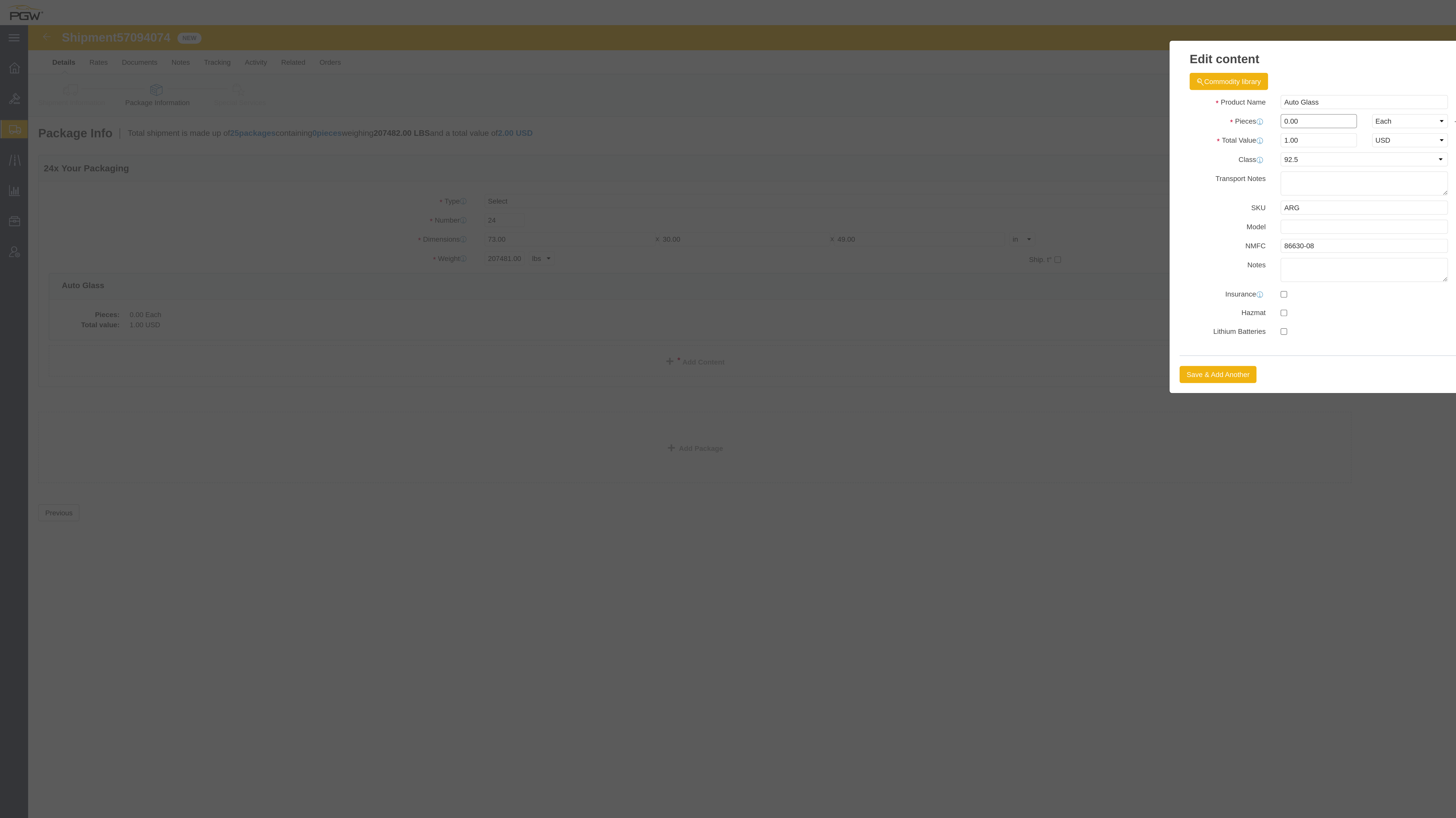
drag, startPoint x: 636, startPoint y: 51, endPoint x: 632, endPoint y: 49, distance: 4.5
click div "0.00"
drag, startPoint x: 637, startPoint y: 49, endPoint x: 632, endPoint y: 49, distance: 5.0
click input "0.00"
type input "24.00"
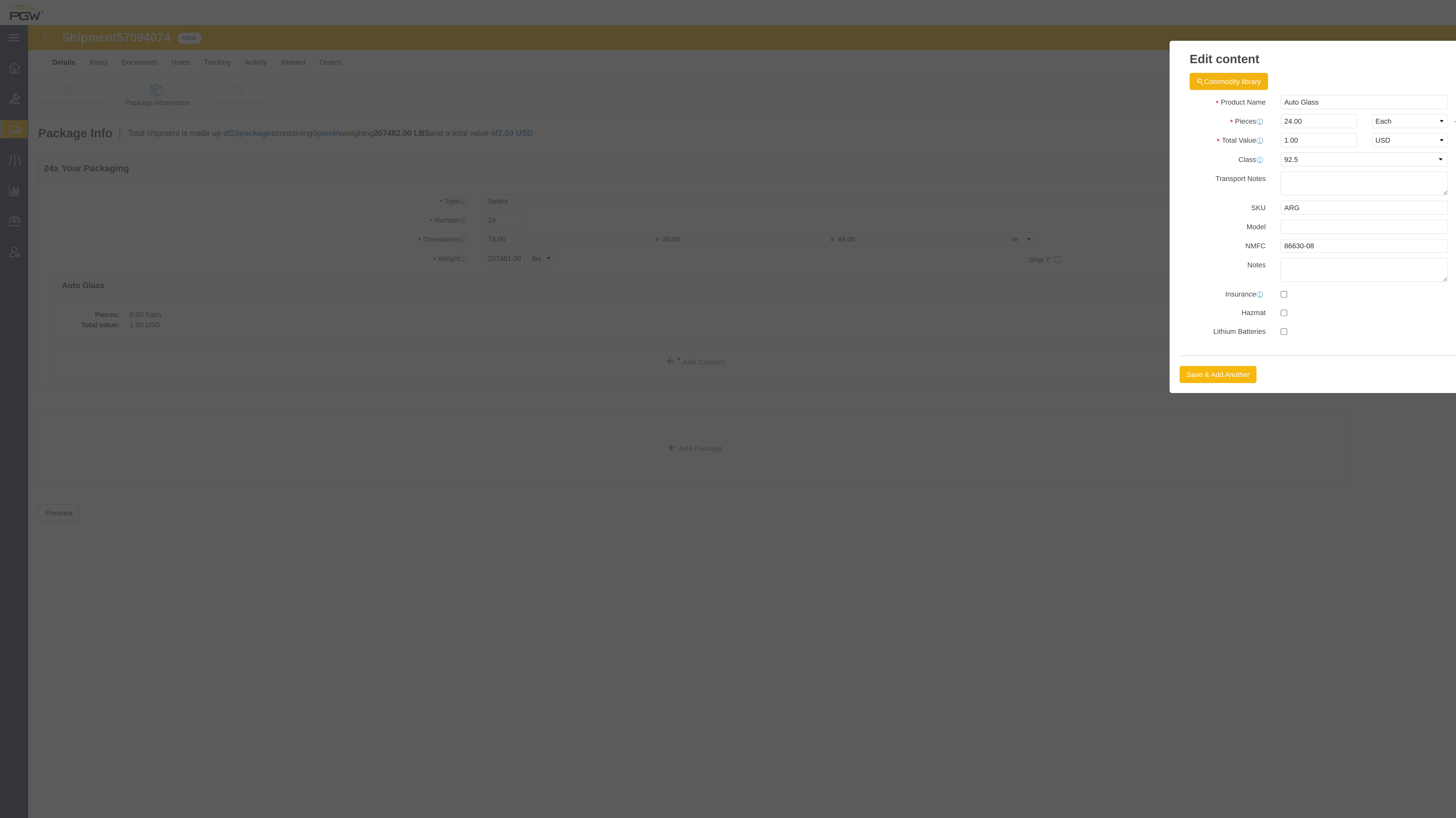
type input "24"
click button "Save & Add Another"
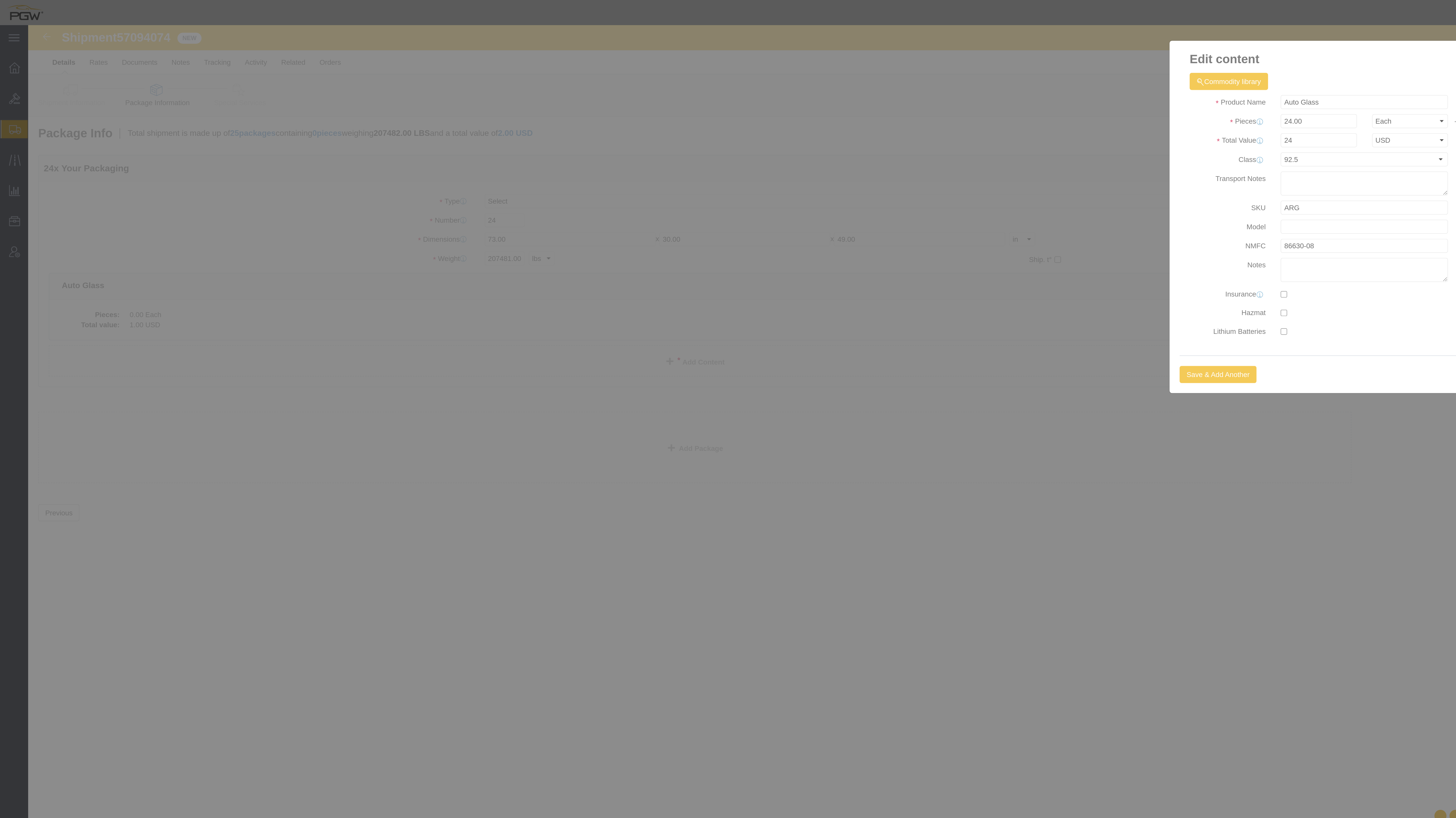
click at [622, 189] on div at bounding box center [735, 412] width 1442 height 800
select select "EA"
select select "USD"
select select
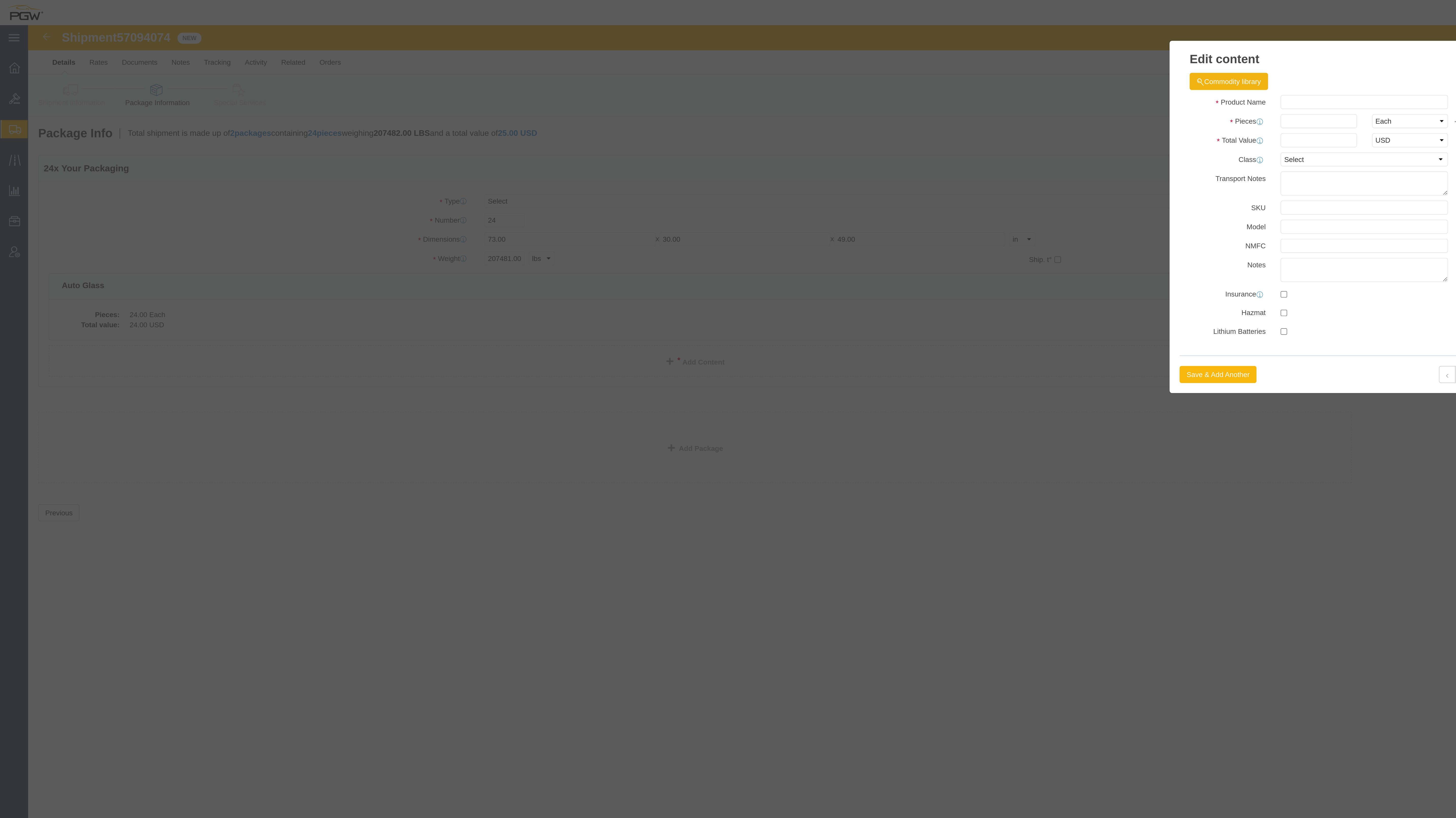
click button "Save & Add Another"
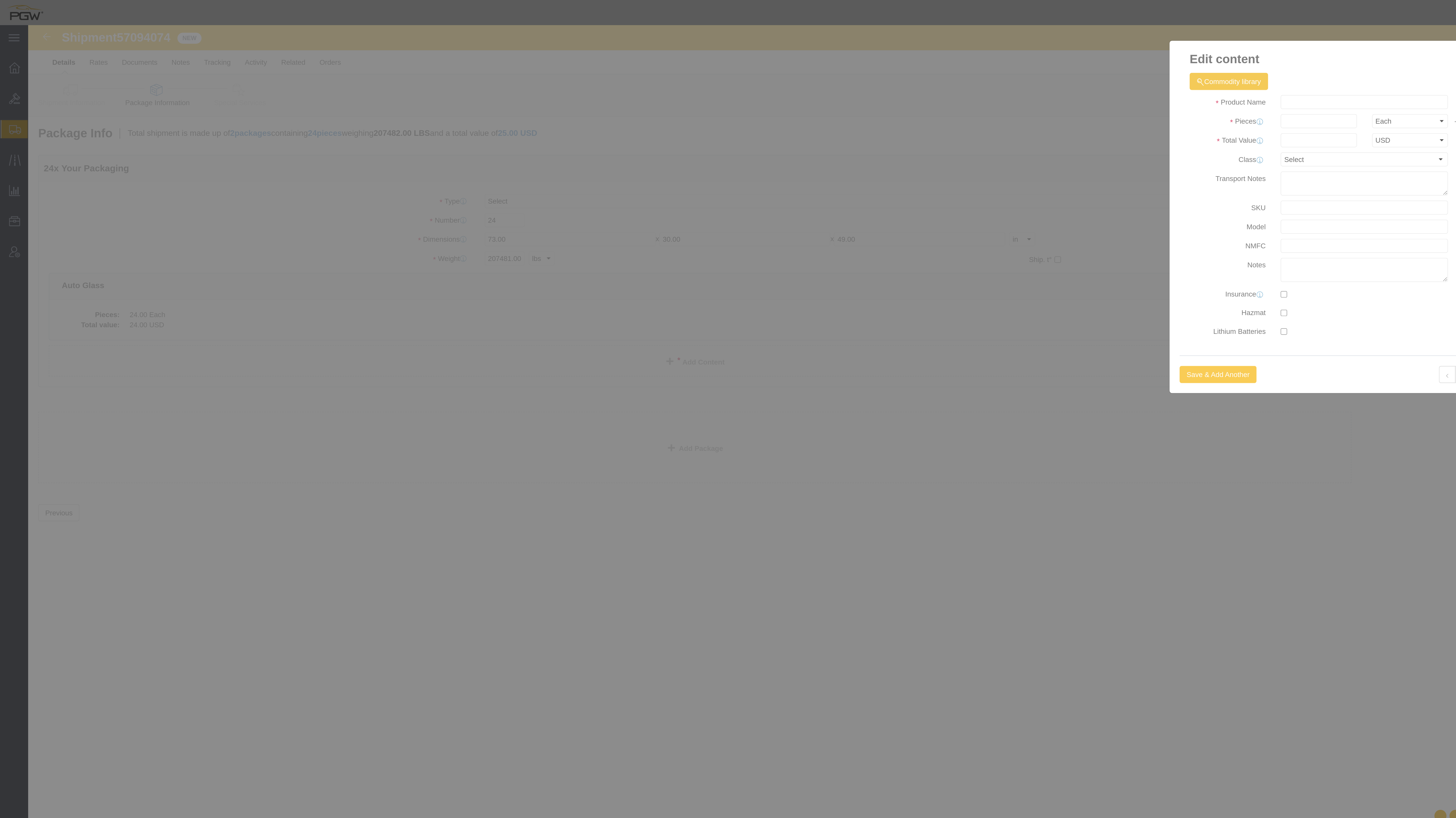
select select "EA"
select select "USD"
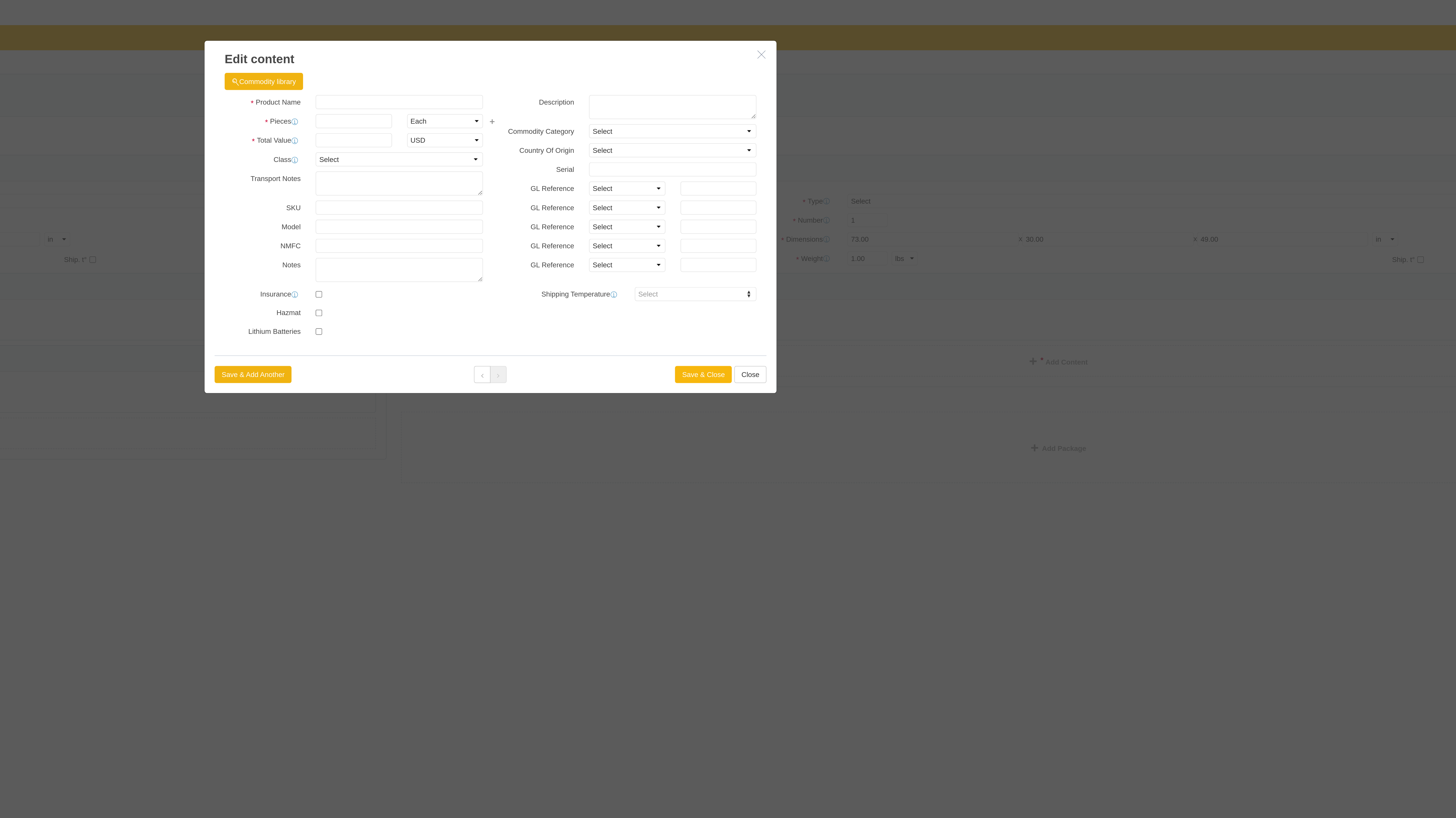
click button "Save & Close"
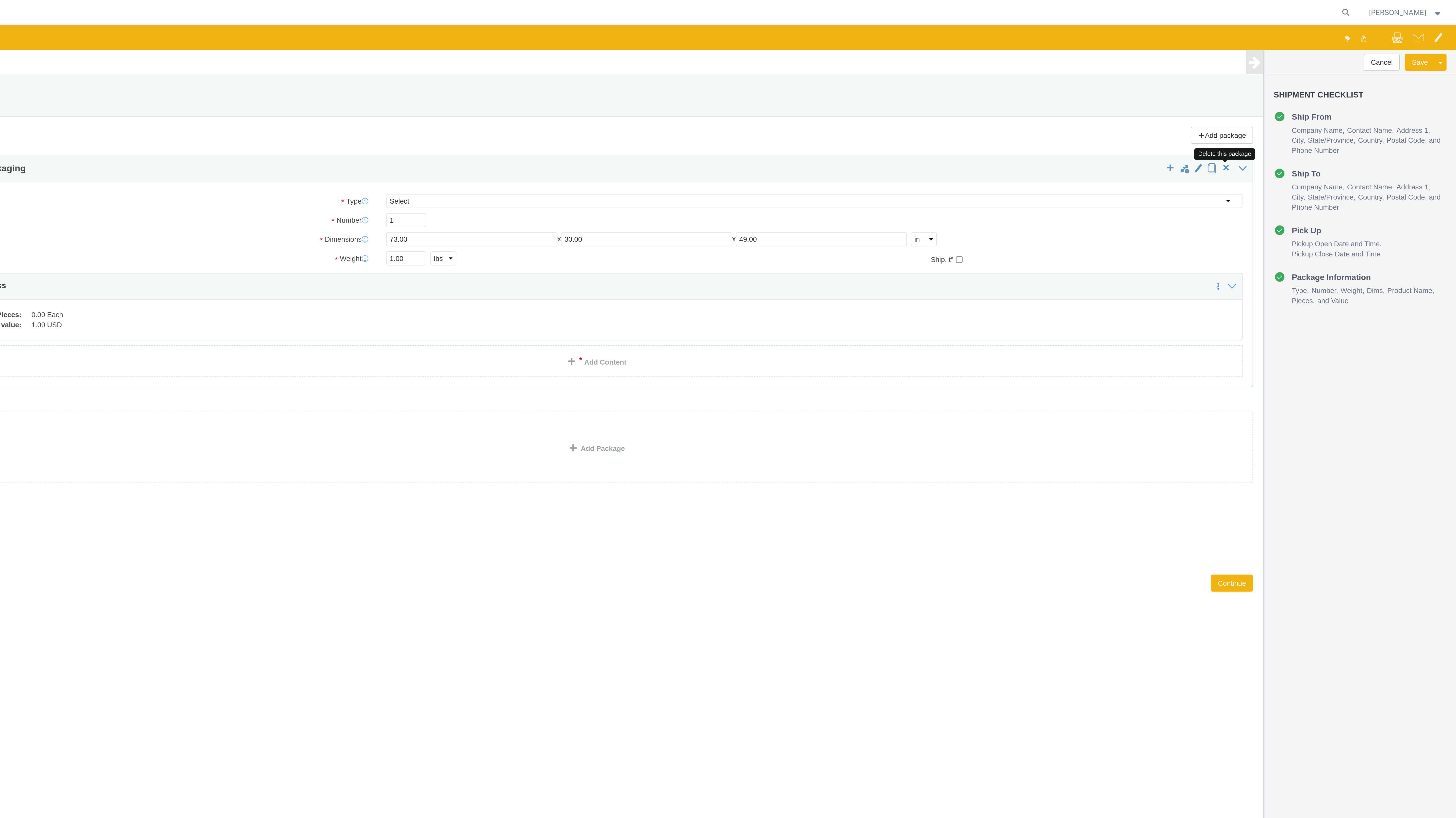
click span "button"
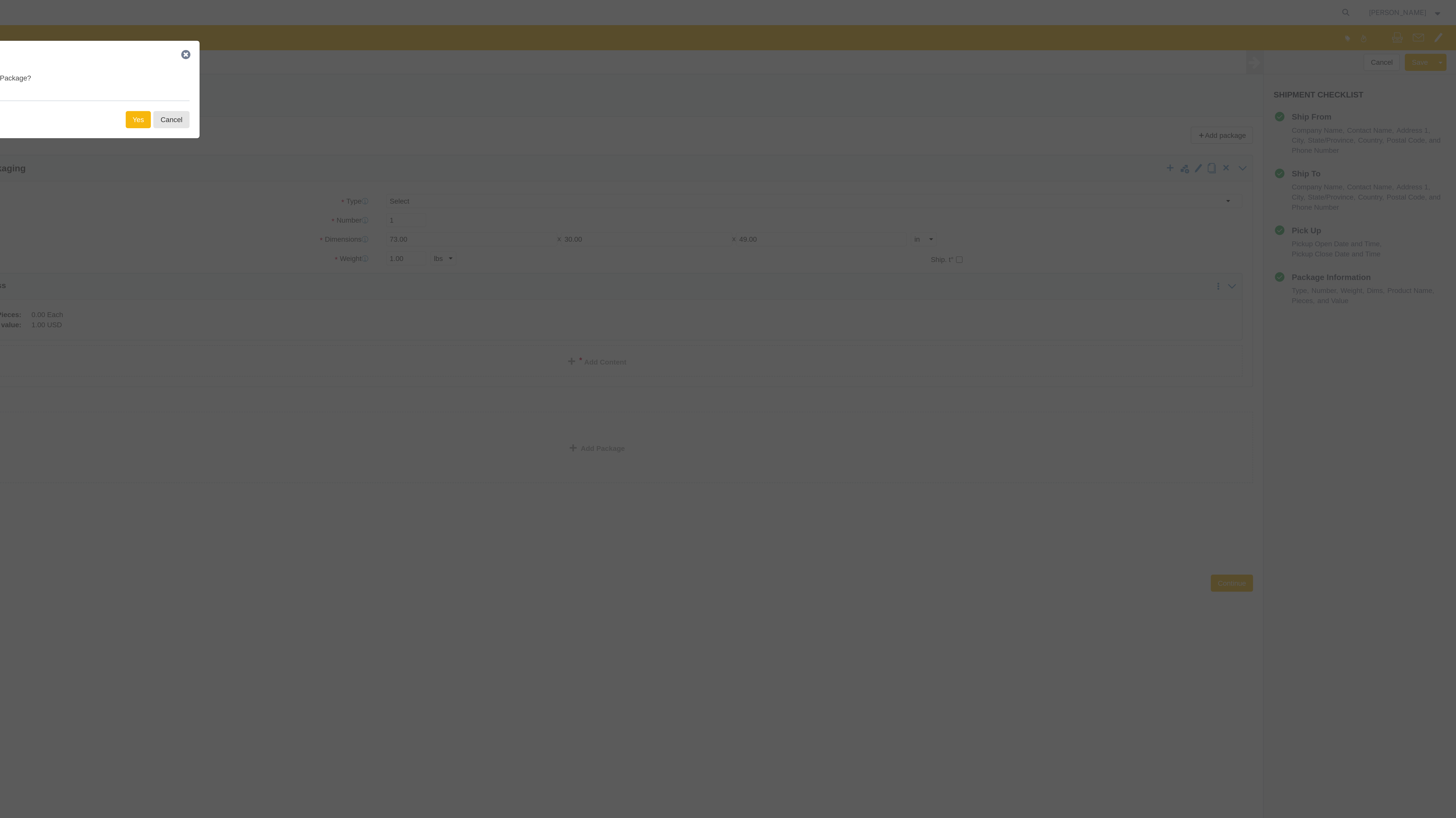
click button "Yes"
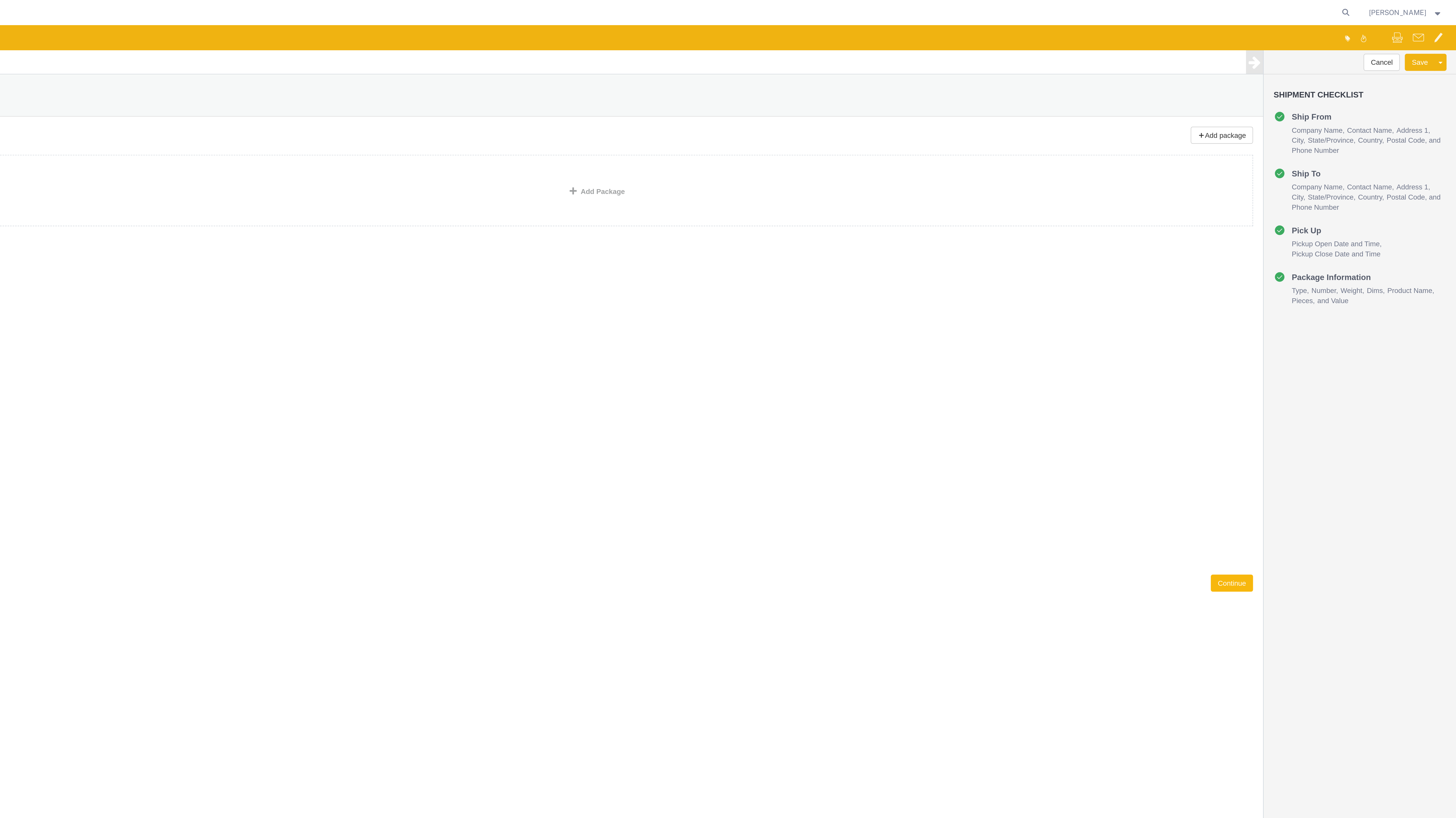
click button "Continue"
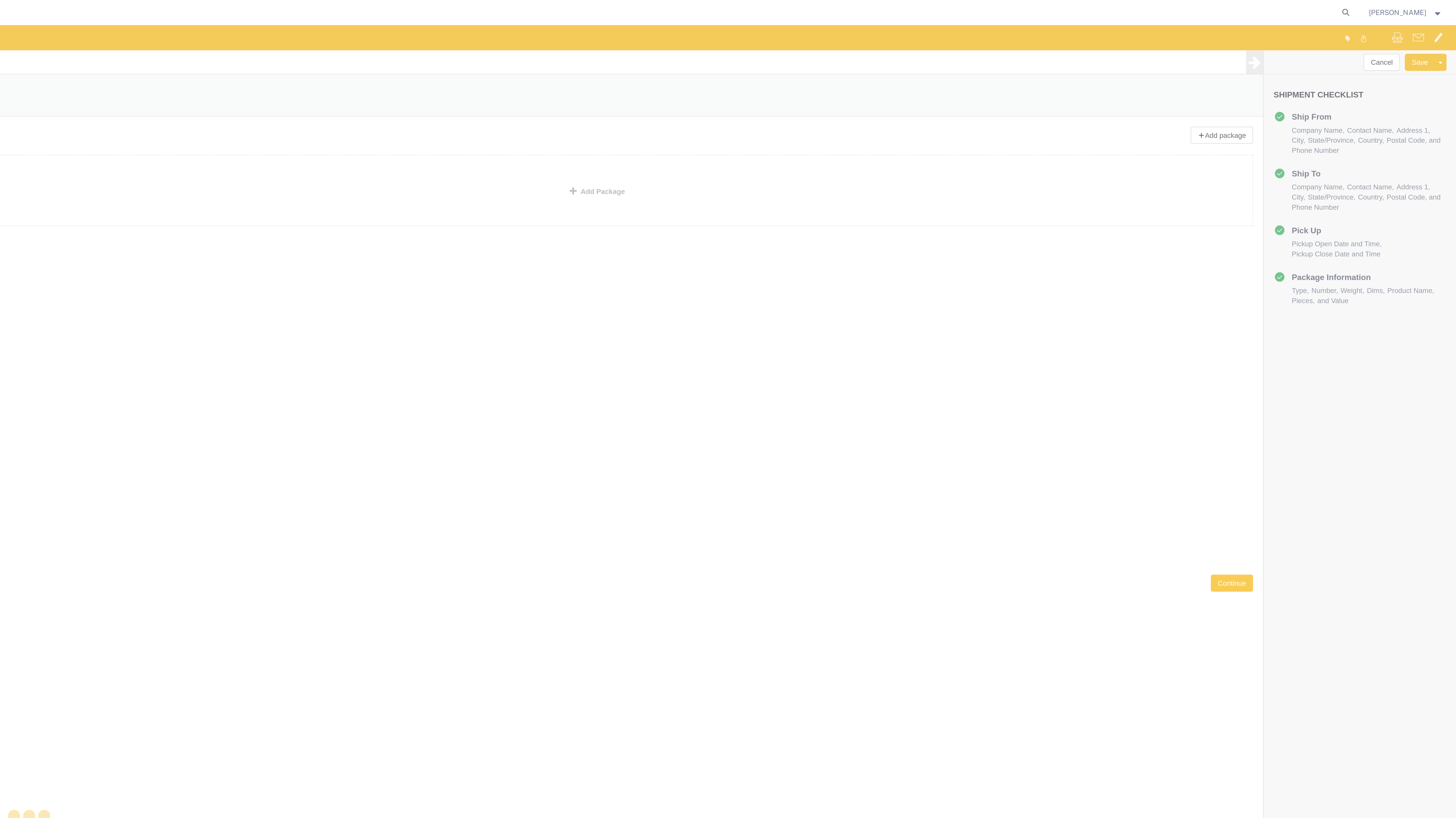
select select
select select "COSTCENTER"
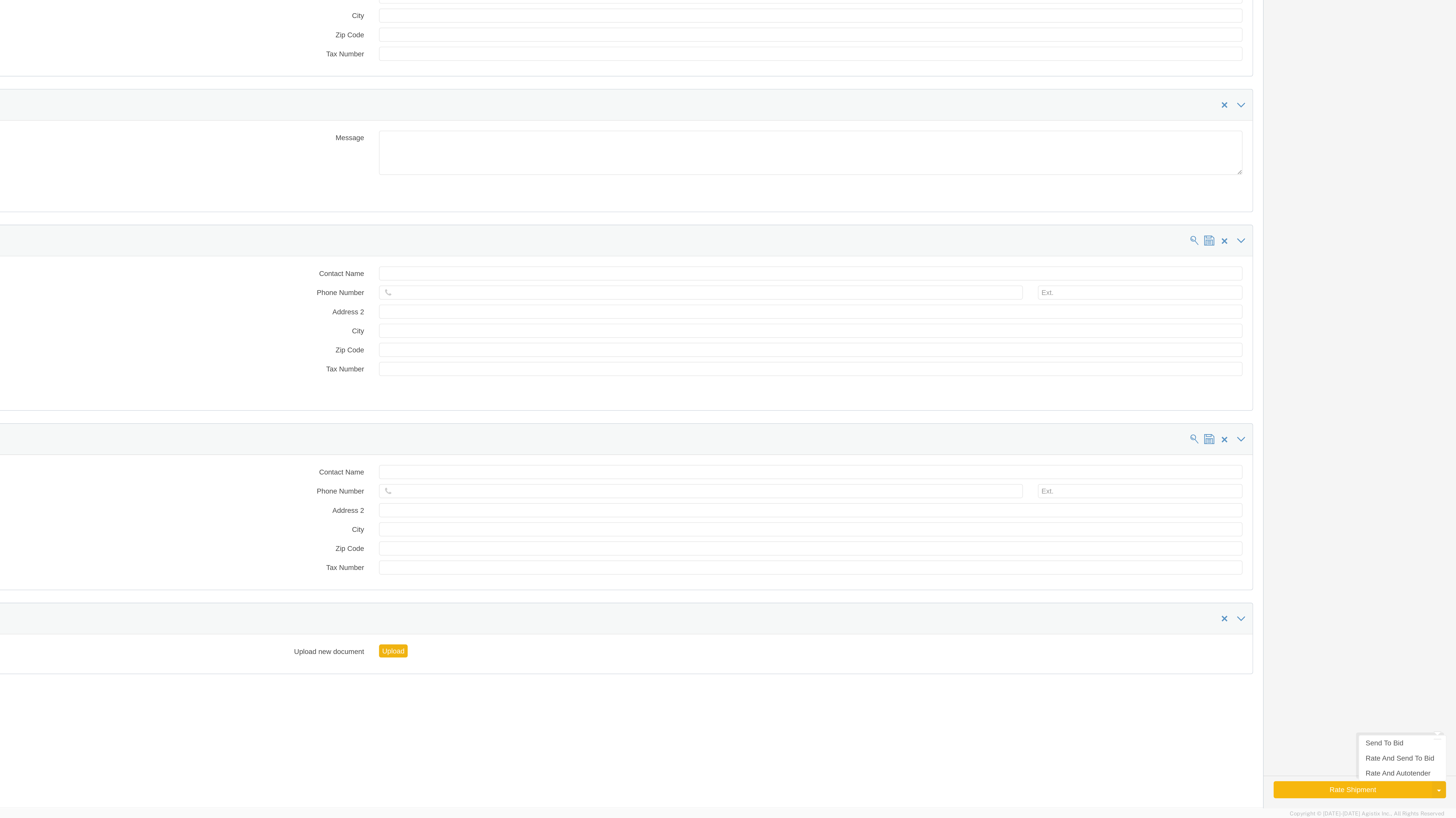
click button "Rate Shipment"
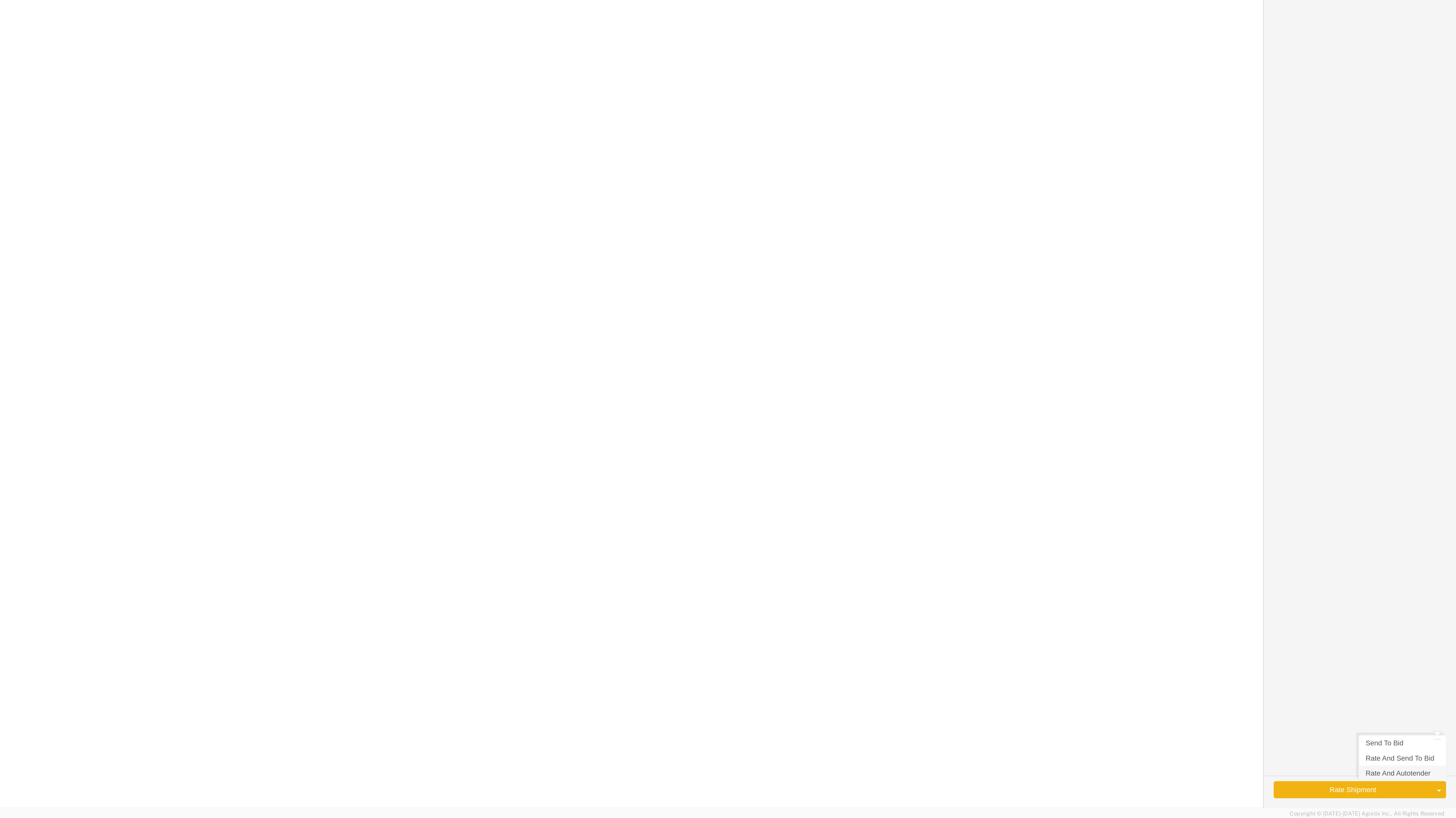
click link "Rate And Autotender"
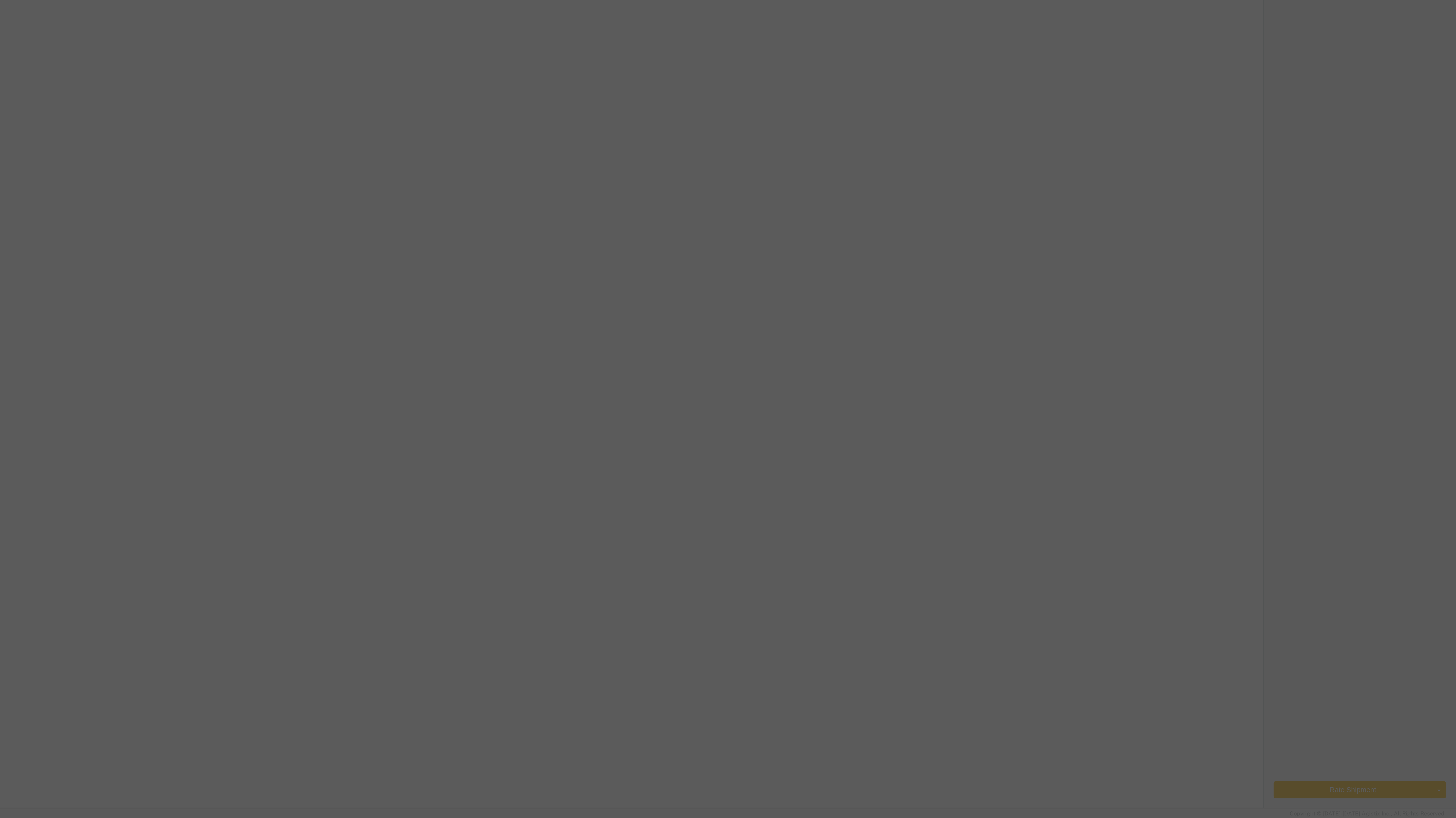
click div
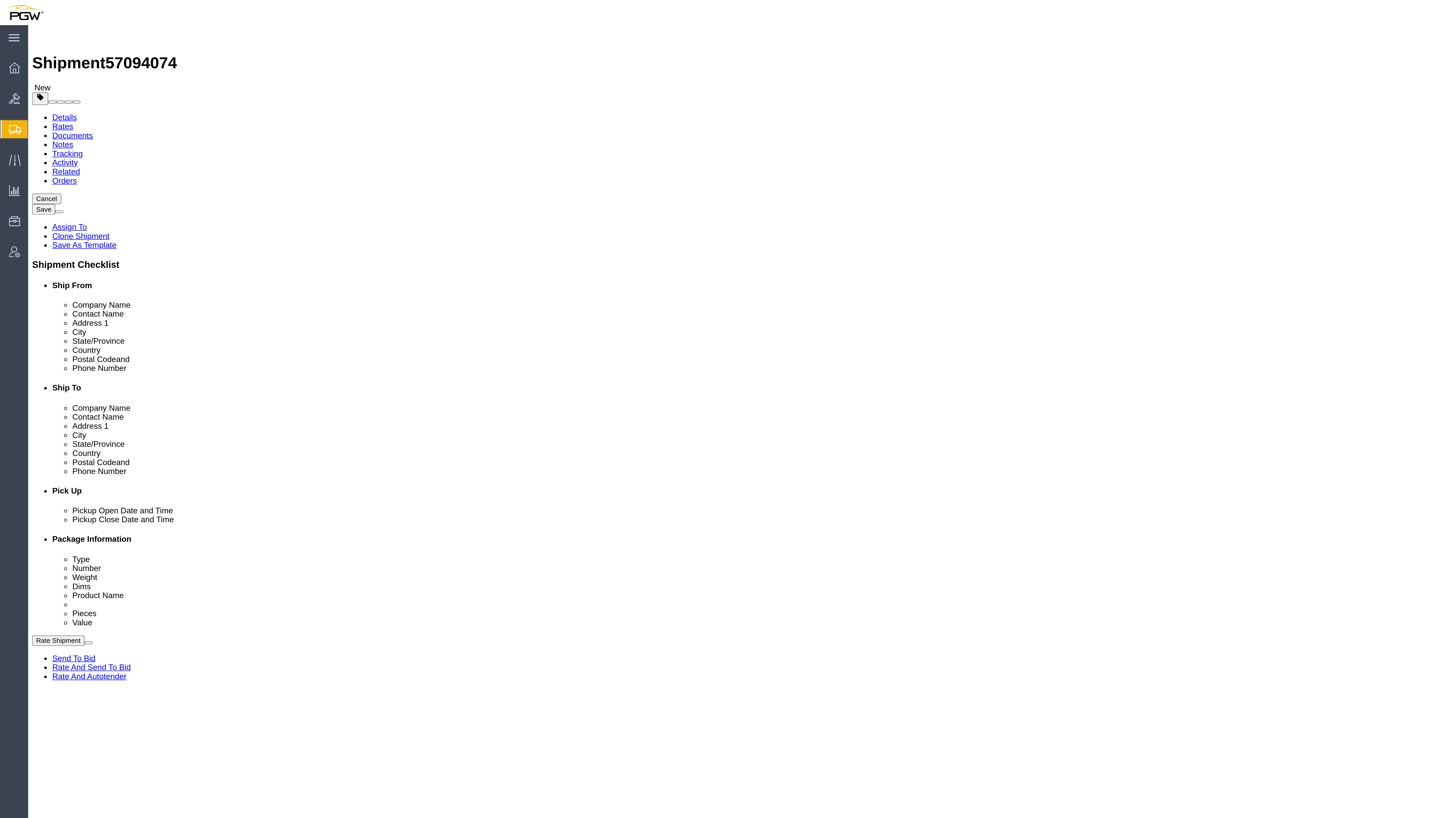
select select "62891"
select select "28435"
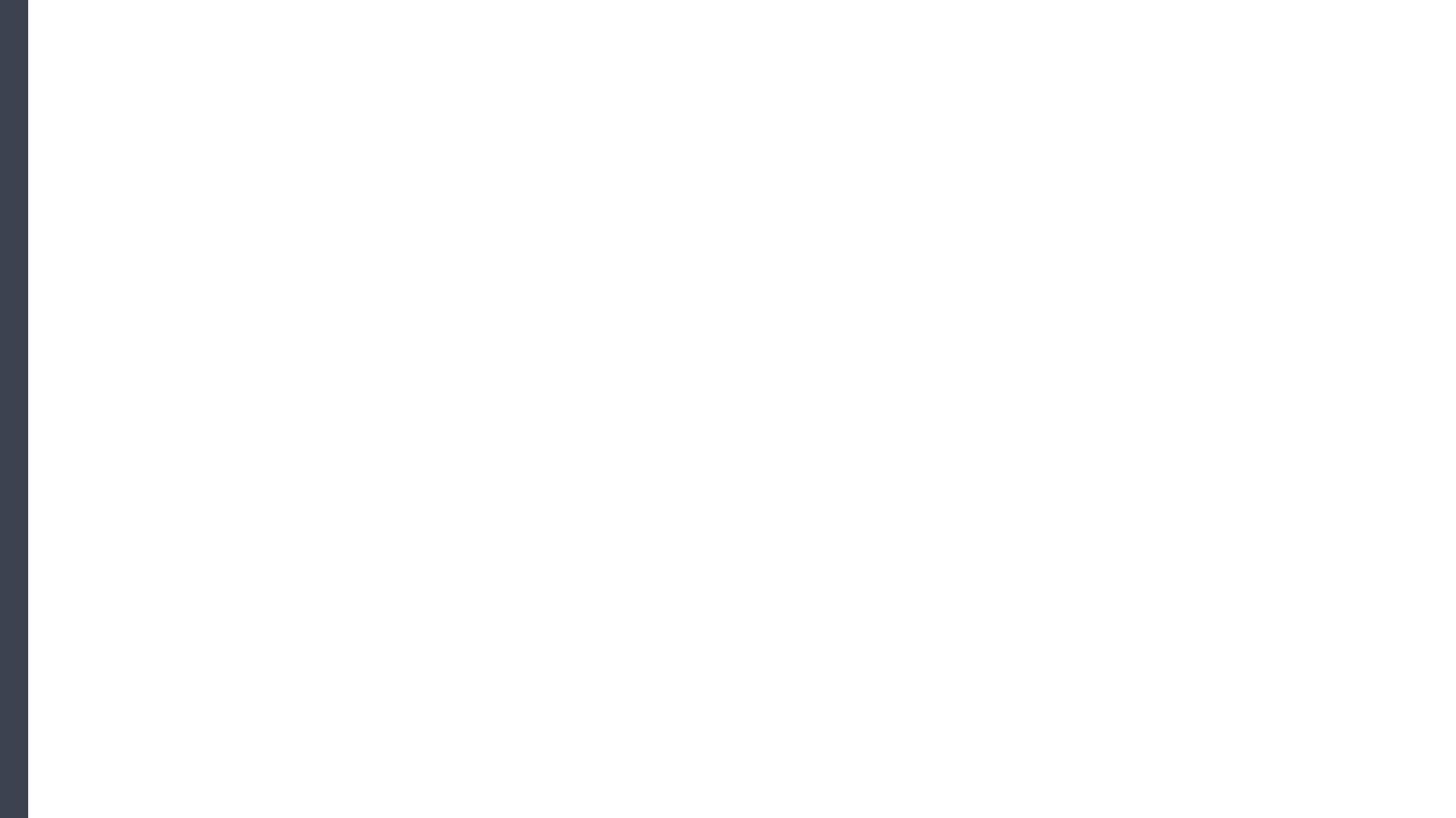
click div "Select Account Type Activity ID Airline Appointment Number ASN Batch Request # …"
click input "text"
paste input "669638"
type input "6"
paste input "669638"
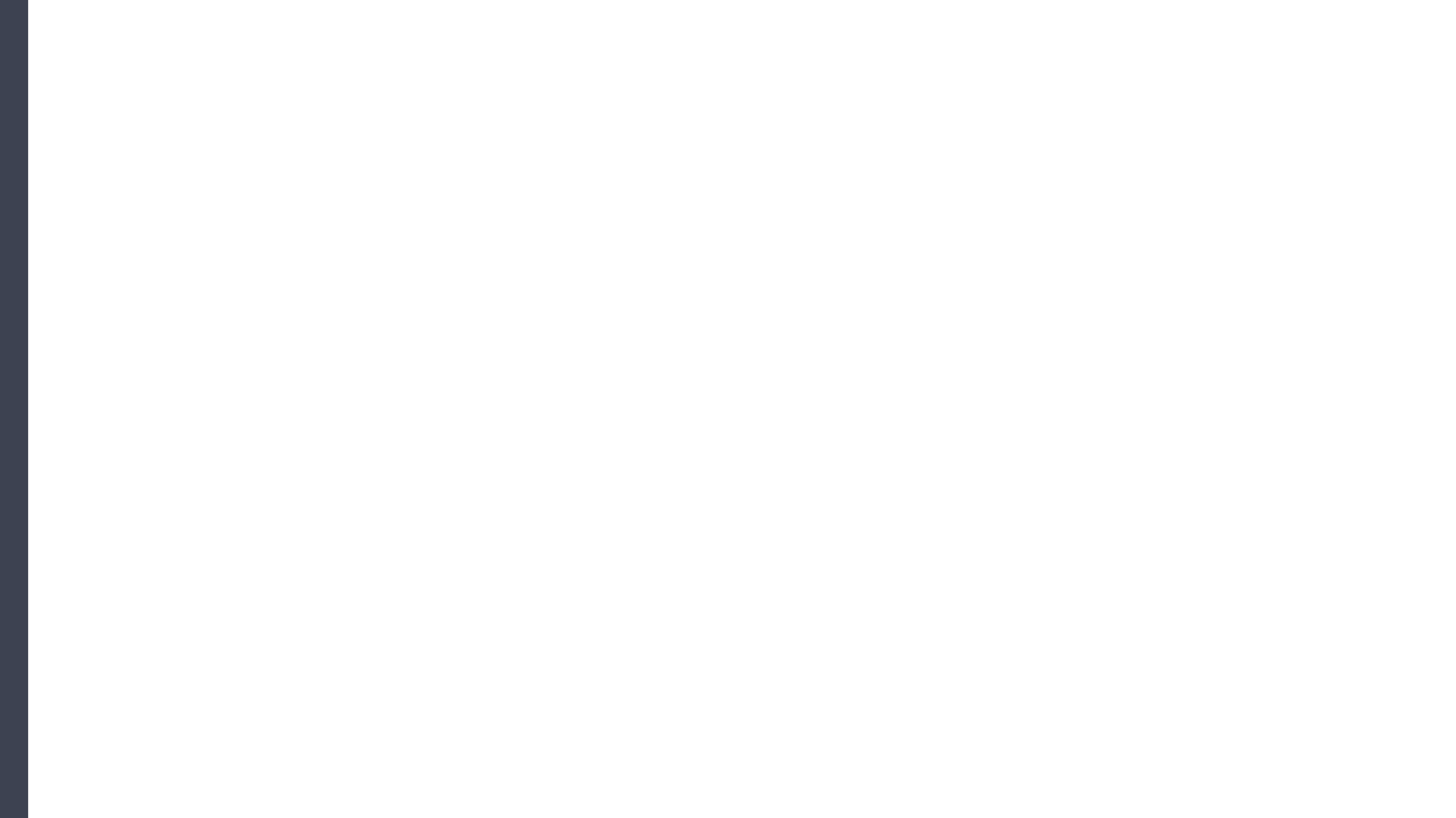
type input "669638"
click div "Select Account Type Activity ID Airline Appointment Number ASN Batch Request # …"
click select "Select Account Type Activity ID Airline Appointment Number ASN Batch Request # …"
select select "ORDERNUM"
click select "Select Account Type Activity ID Airline Appointment Number ASN Batch Request # …"
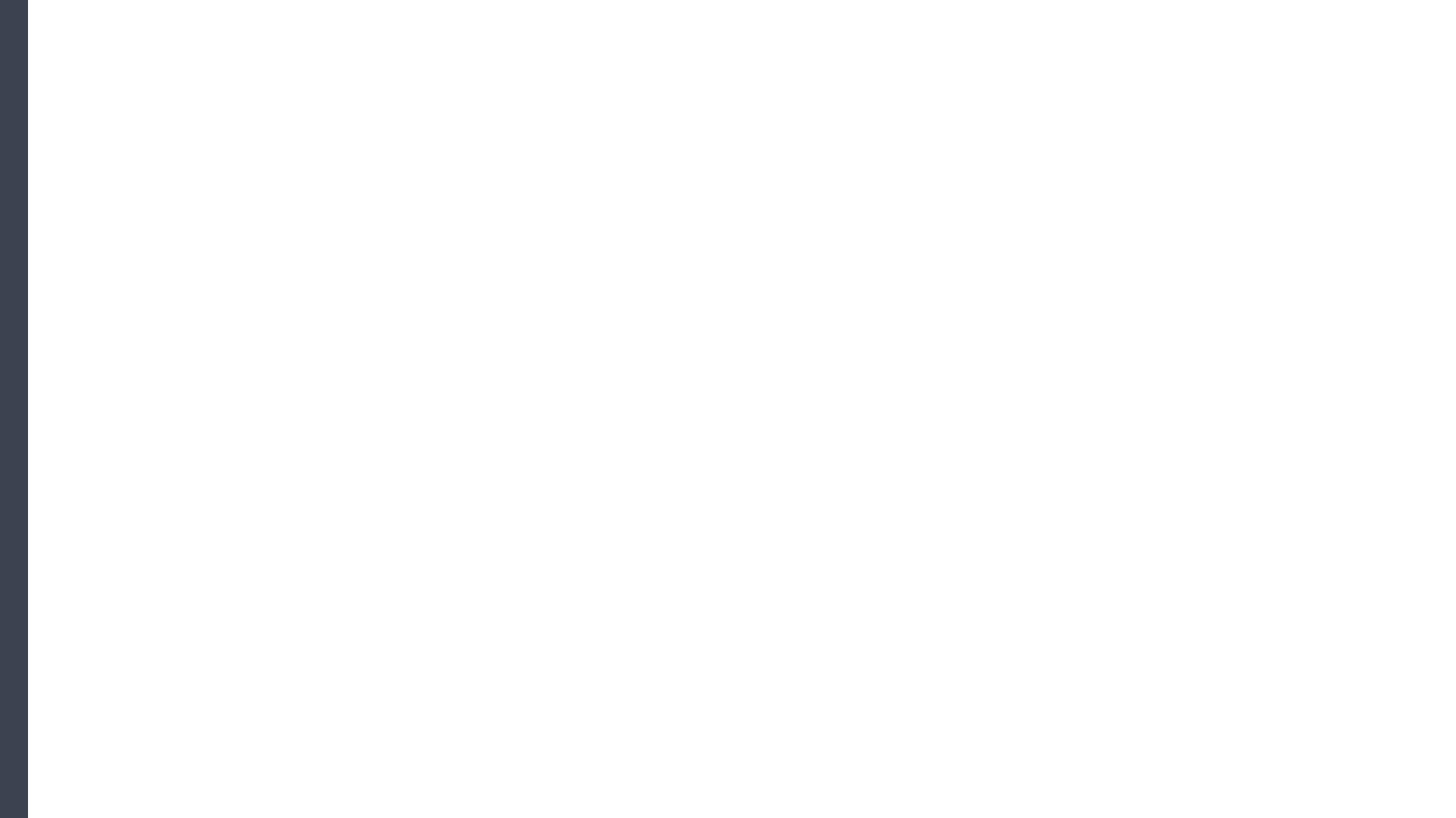
click div "Shipment 57094074 New Details Rates Documents Notes Tracking Activity Related O…"
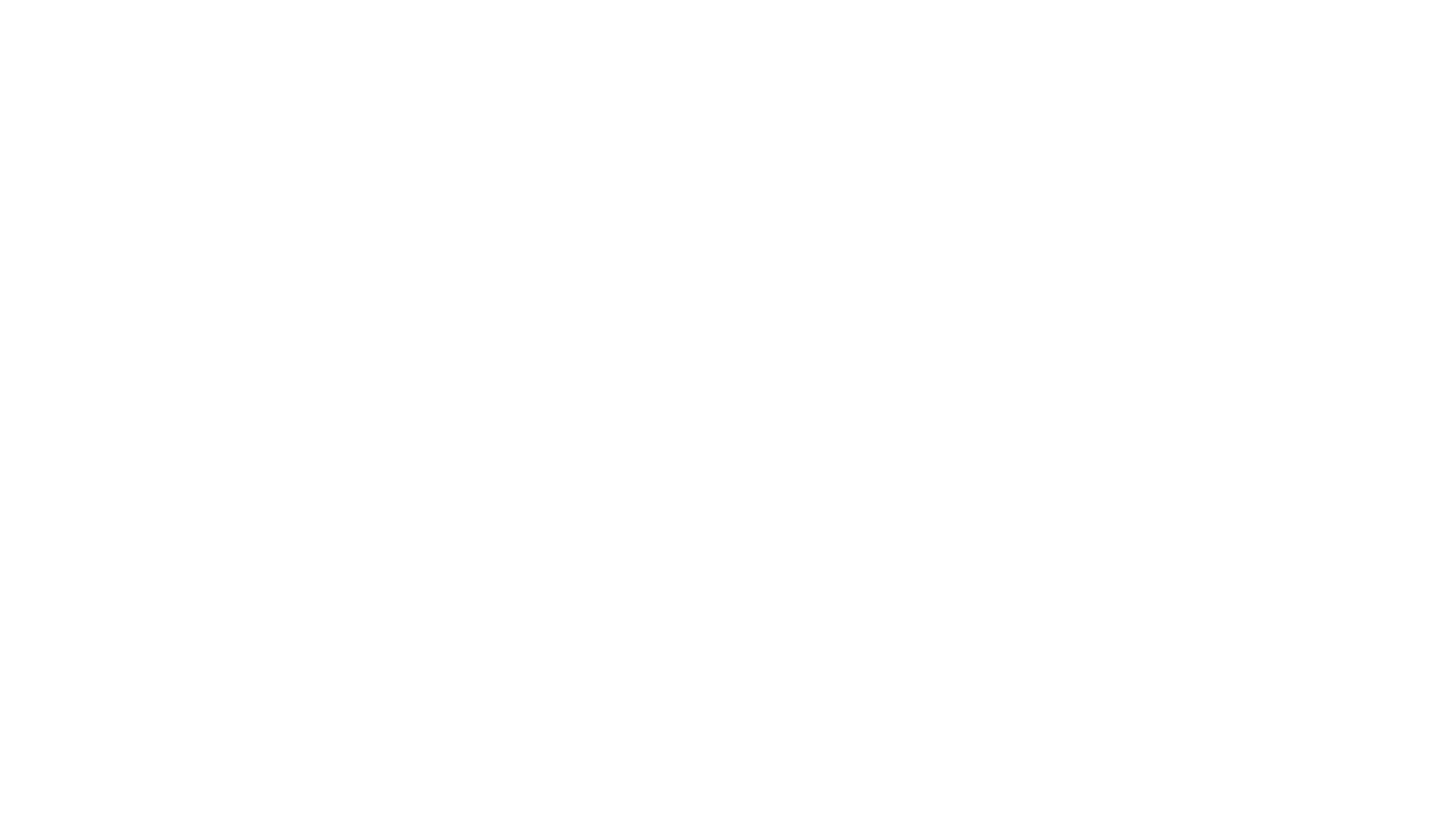
click button "Continue"
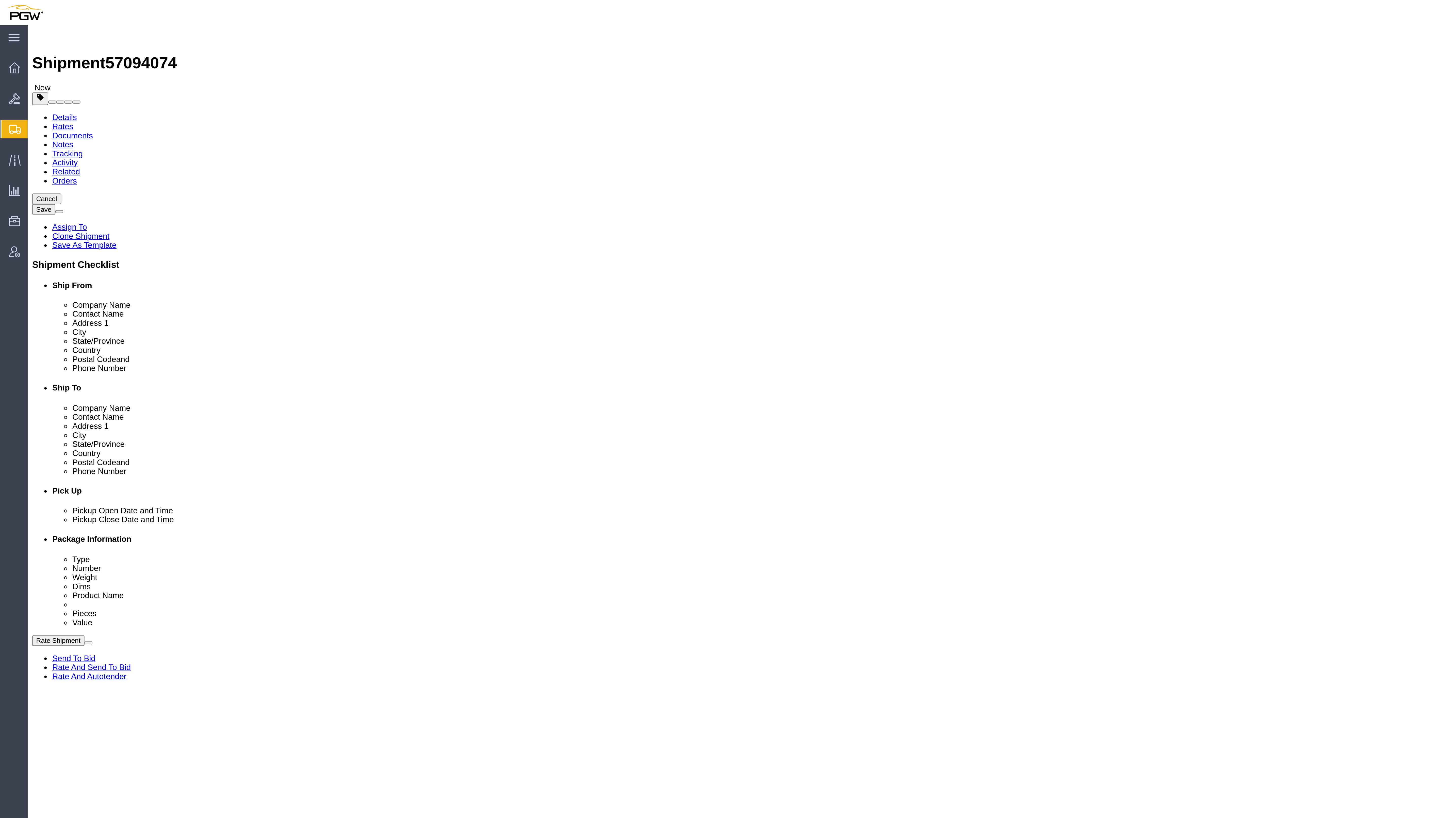
click div
click icon
click link "Delete this content"
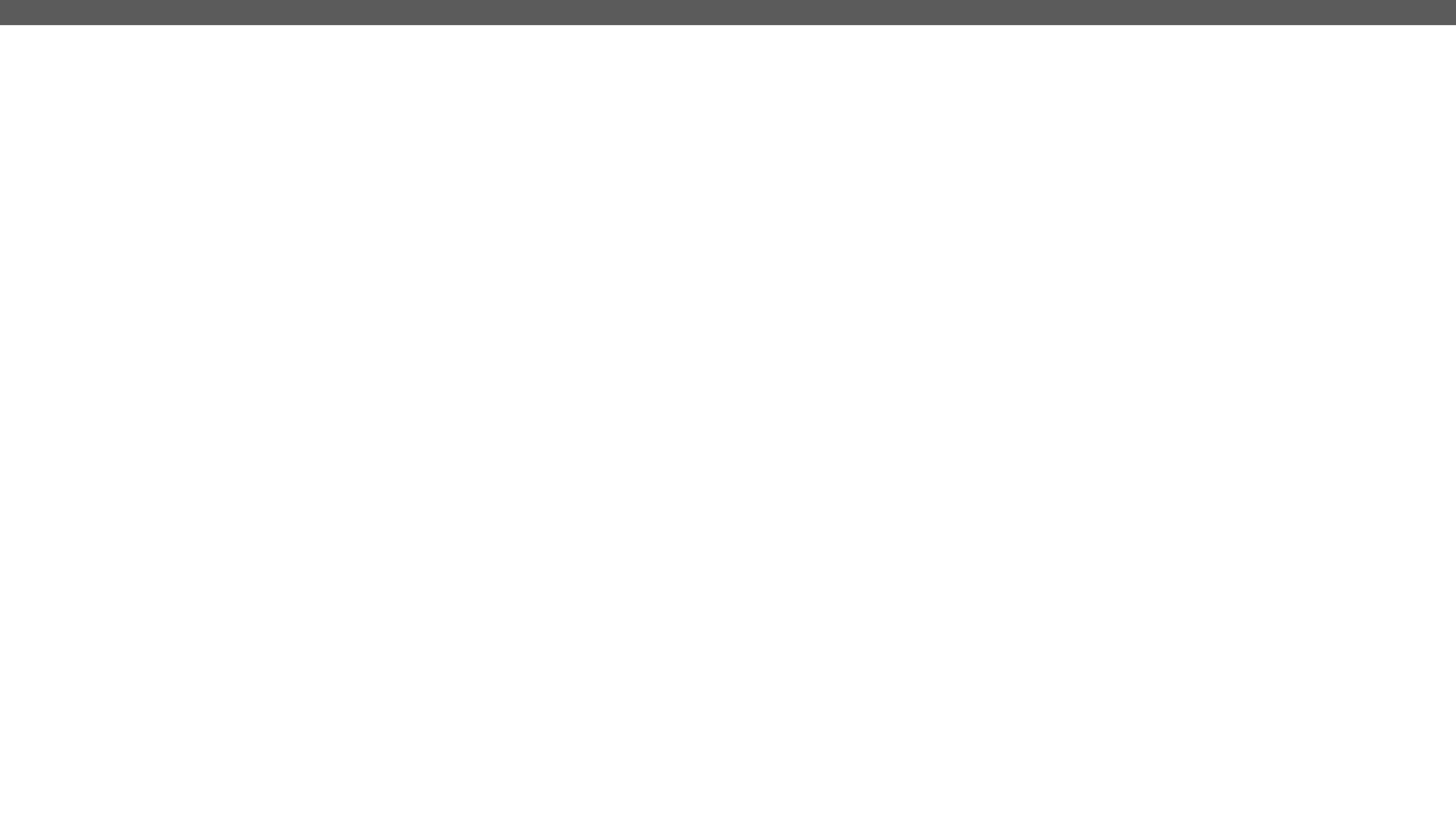
click button "Cancel"
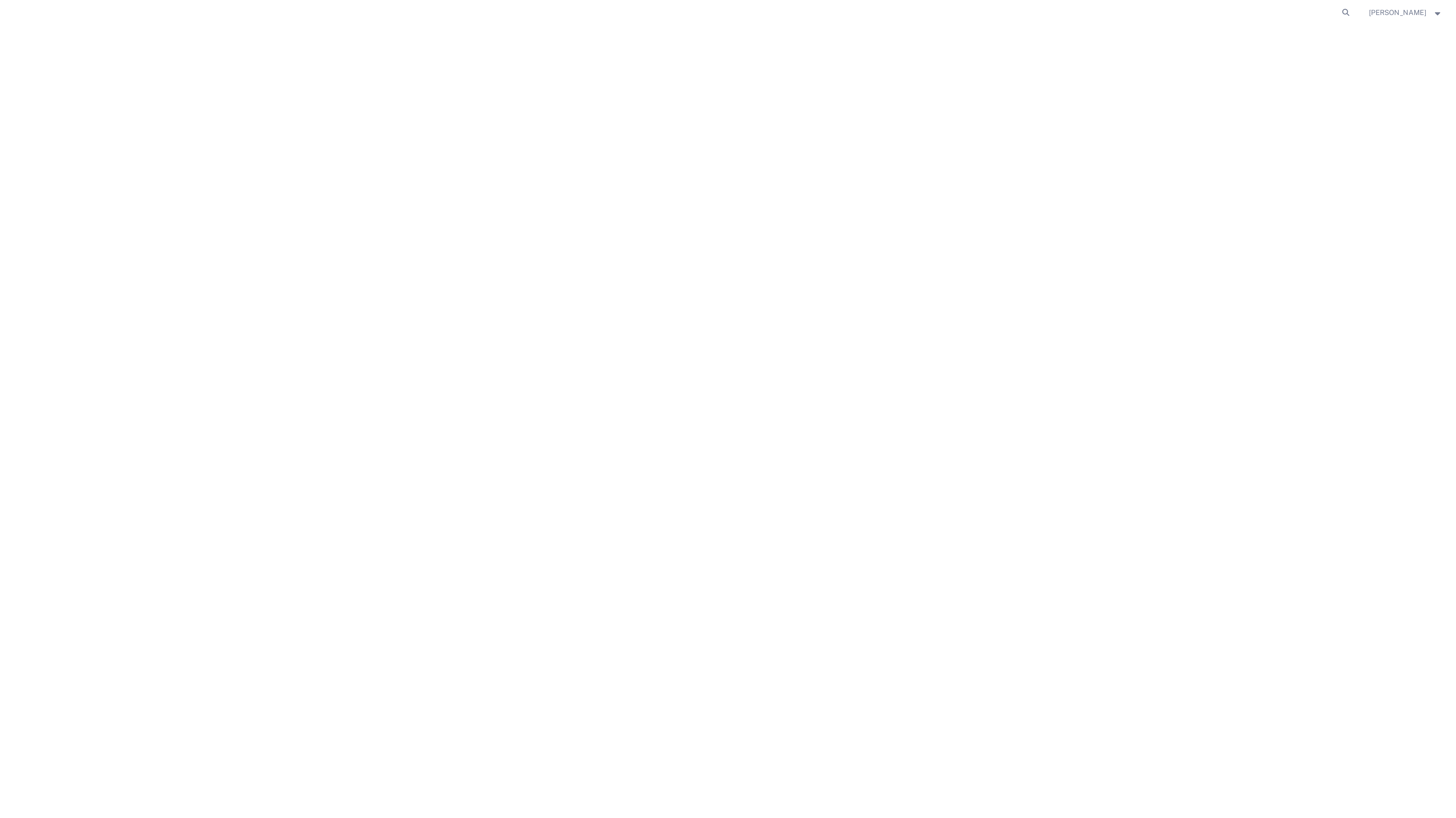
click button "Continue"
click div "Cancel Save Assign To Clone Shipment Save As Template Shipment Checklist Ship F…"
click button "Rate Shipment"
click link "Rate And Autotender"
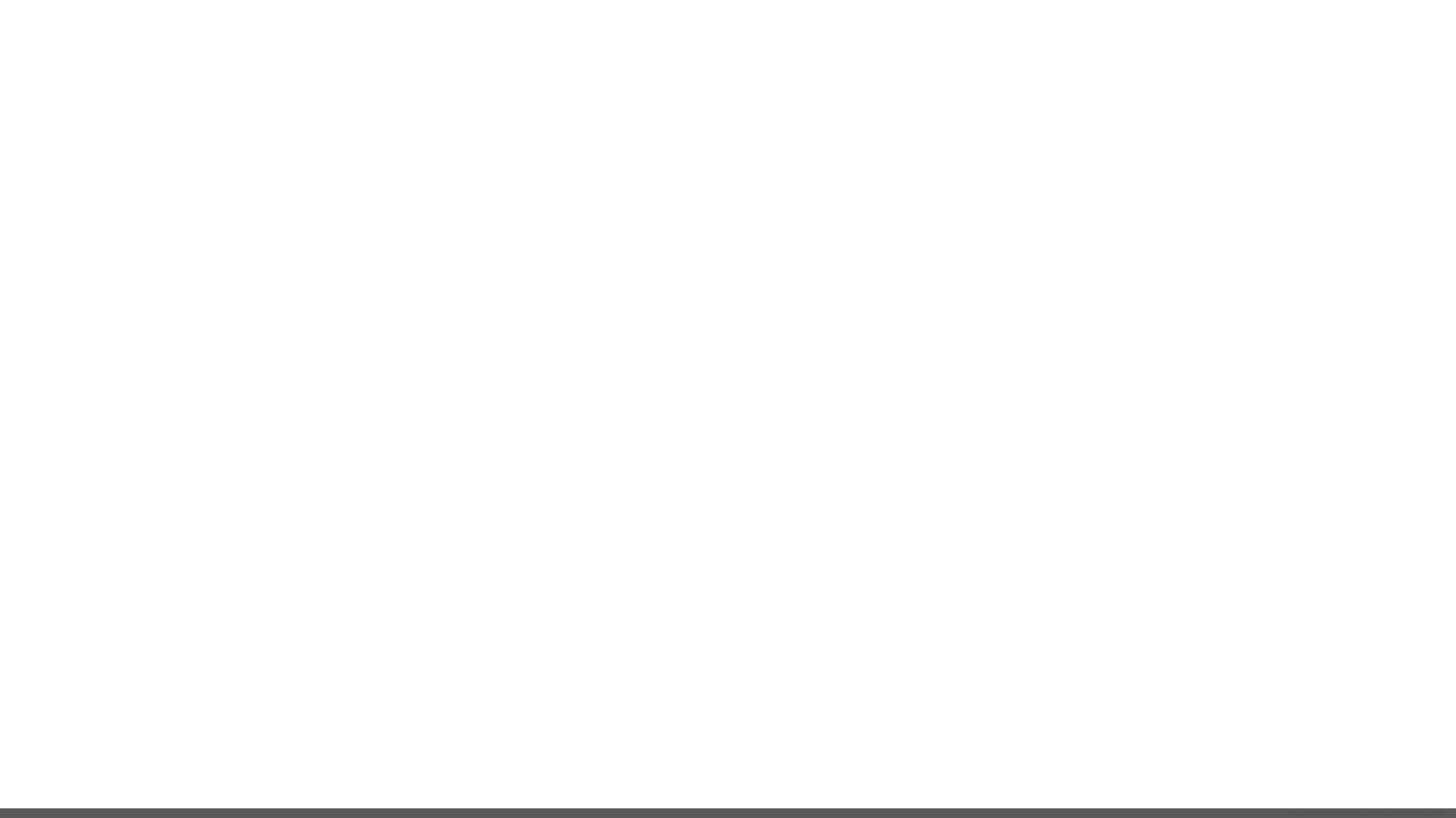
click div
drag, startPoint x: 1440, startPoint y: 612, endPoint x: 1180, endPoint y: 600, distance: 260.3
click div
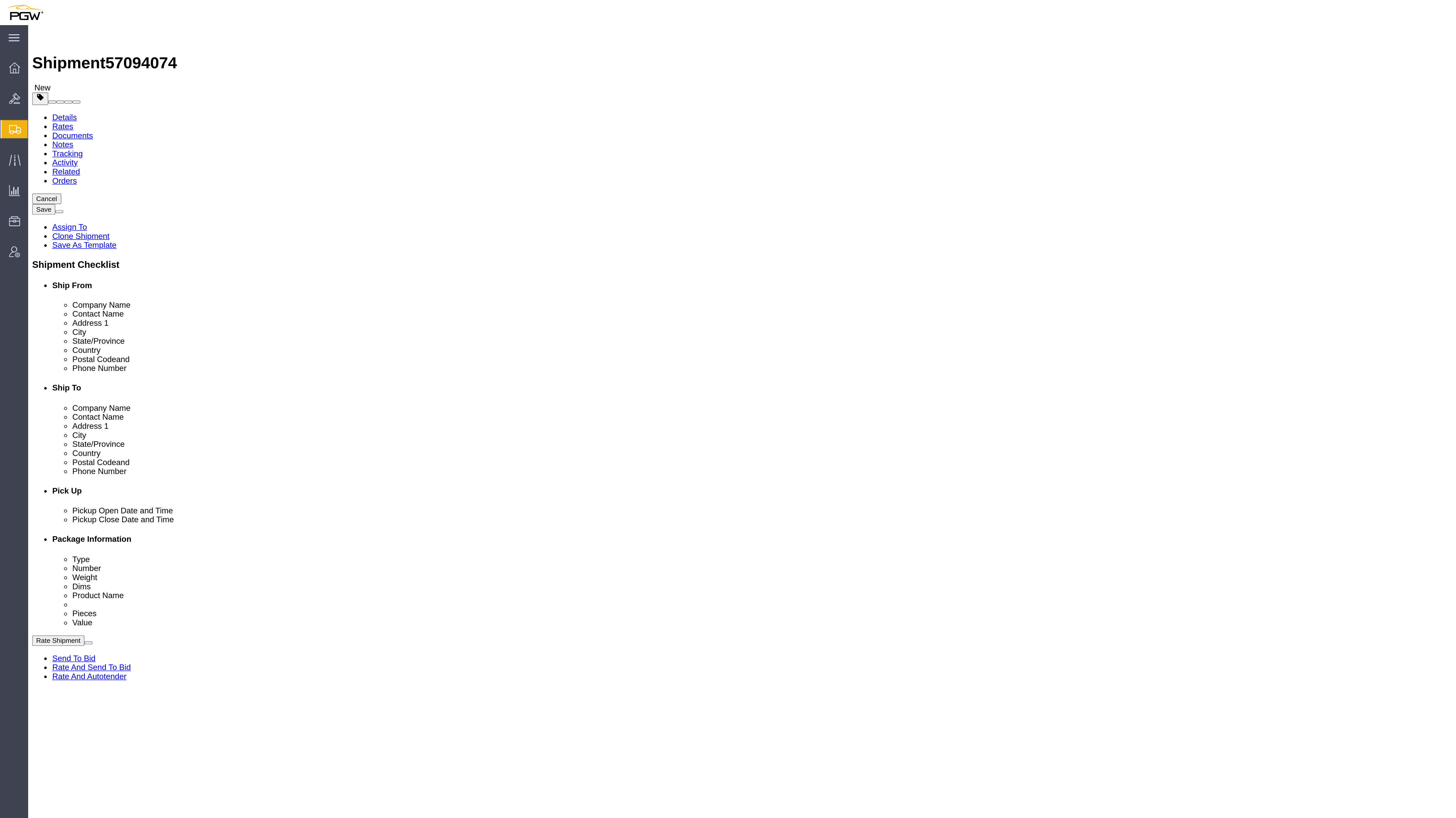
select select "62891"
select select "28435"
click ul "Details Rates Documents Notes Tracking Activity Related Orders"
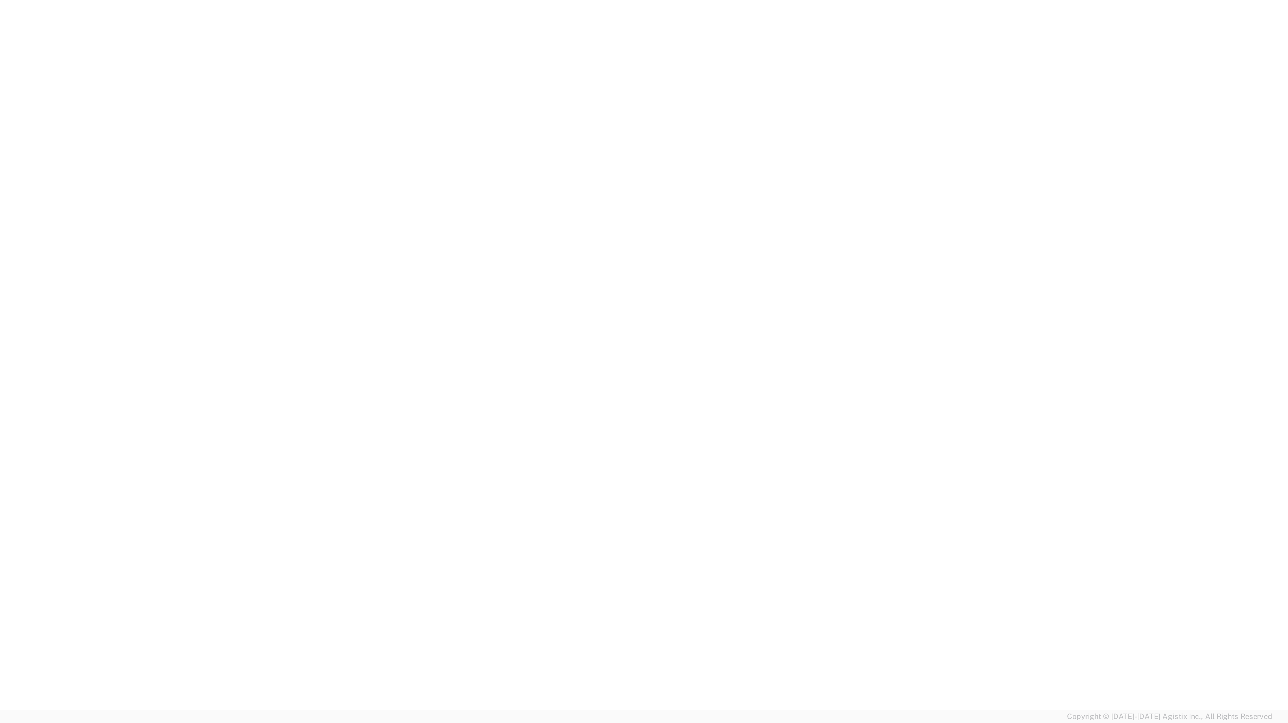
click div "Cancel Save Assign To Clone Shipment Save As Template Shipment Checklist Ship F…"
click at [1136, 716] on agx-app-version "Server: 2025.20.0-734e5bc92d9 2025-10-09 09:51:07 Client: 2025.20.0-e640dba 202…" at bounding box center [653, 719] width 1269 height 7
click button "Rate Shipment"
click link "Rate And Autotender"
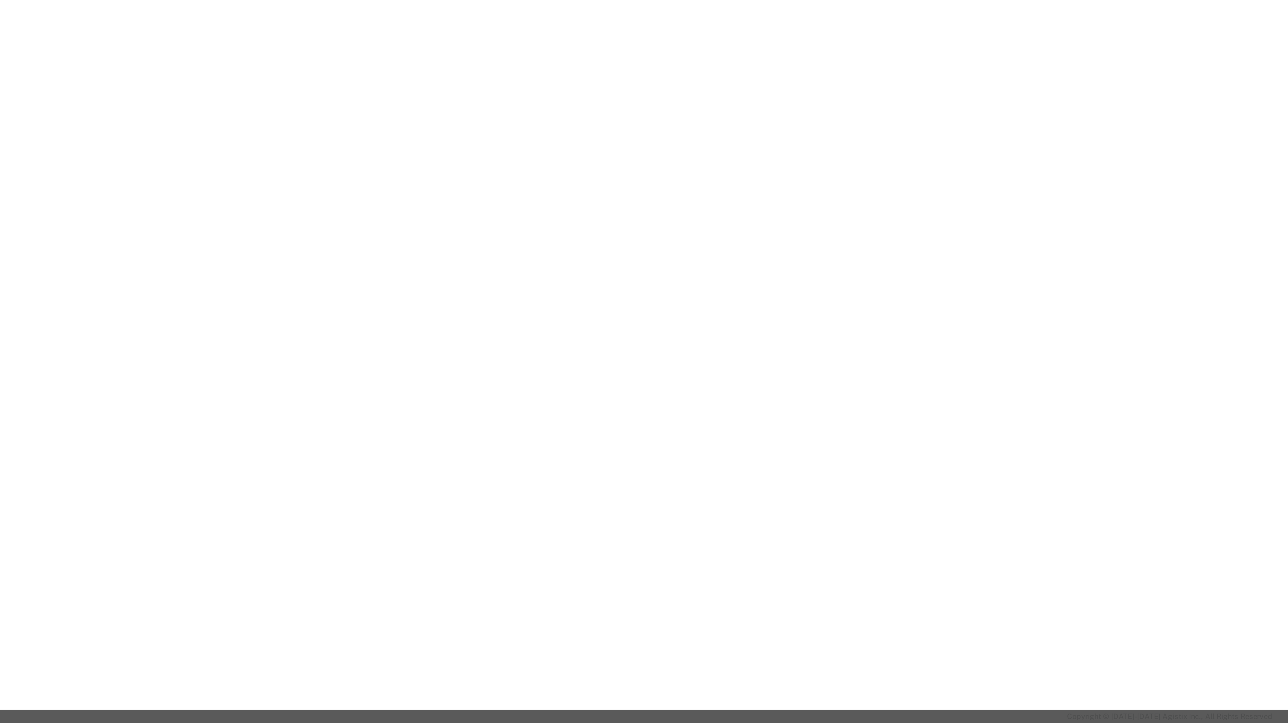
click div
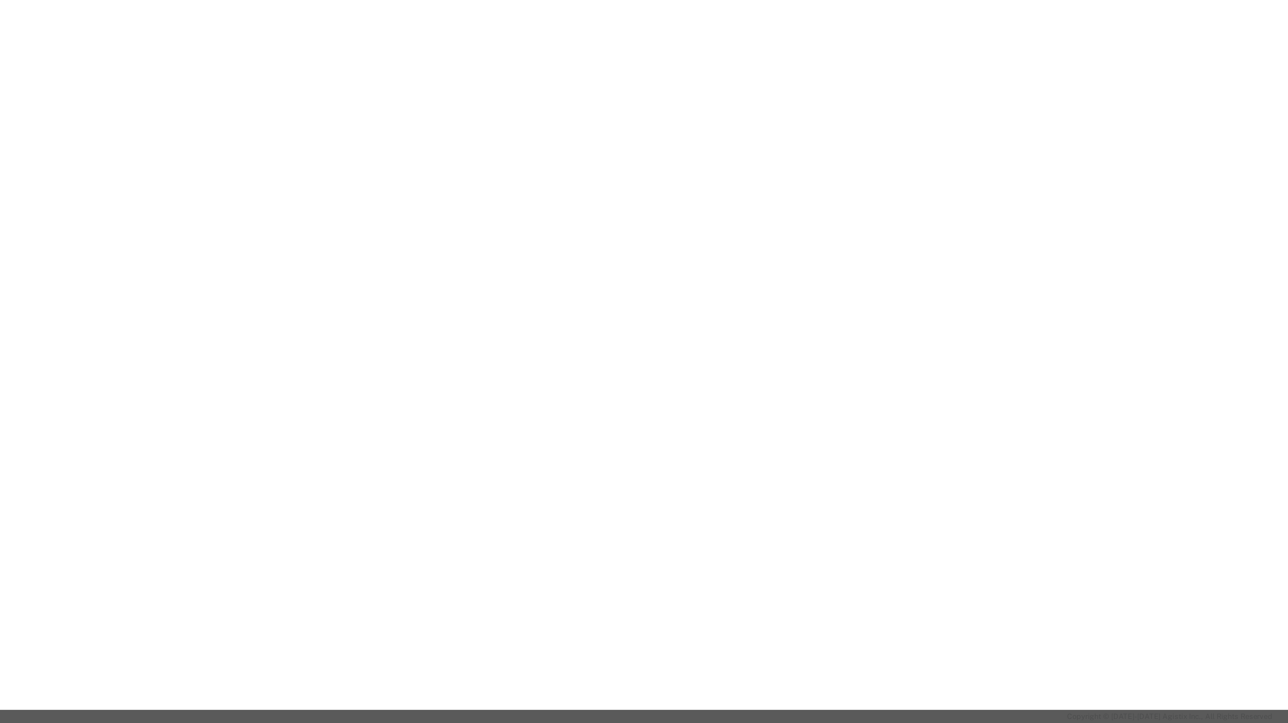
click div
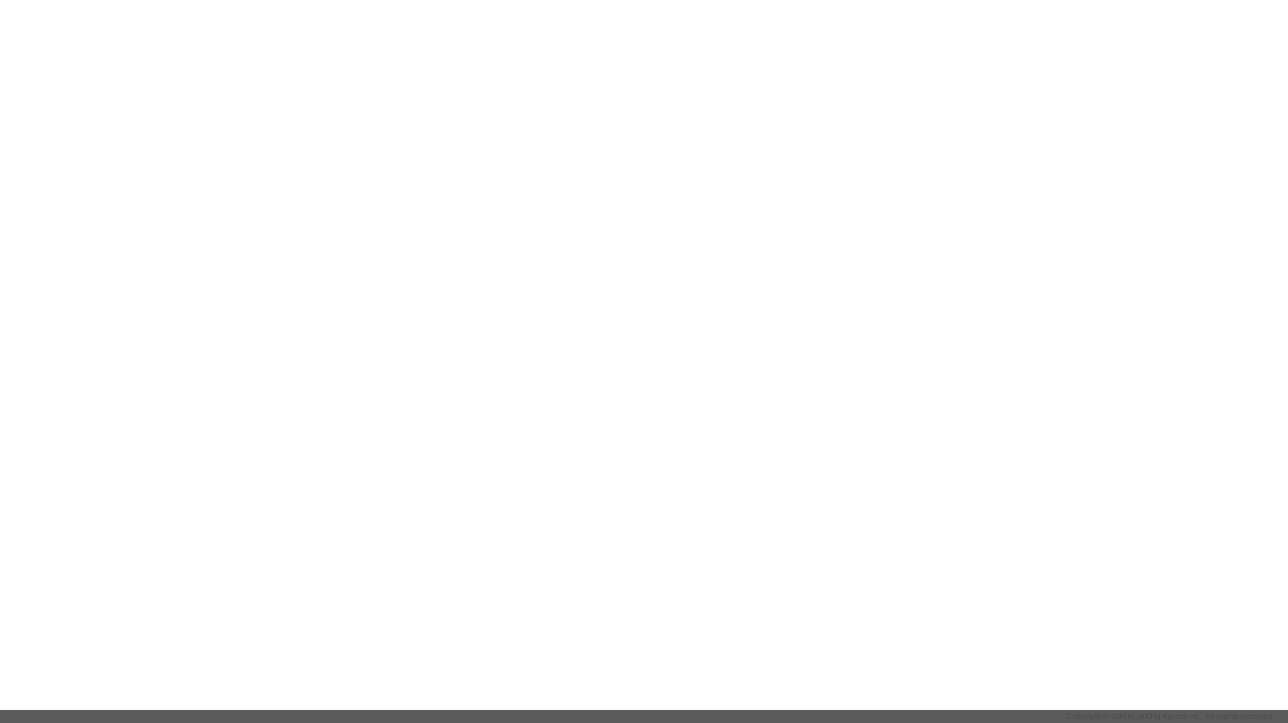
click div
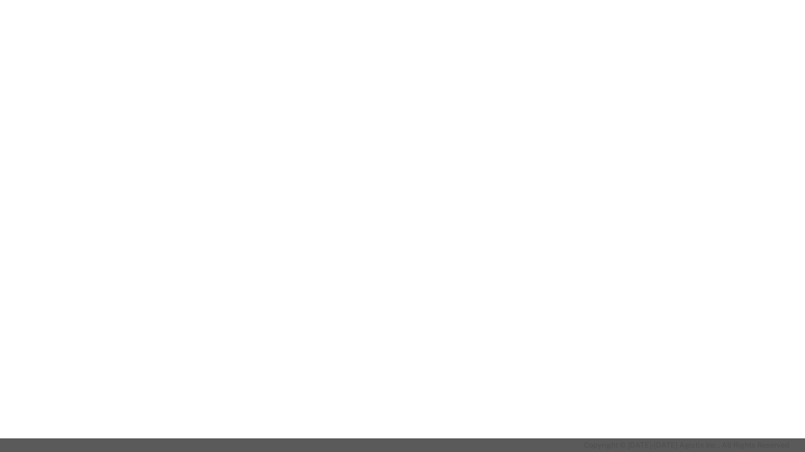
click div
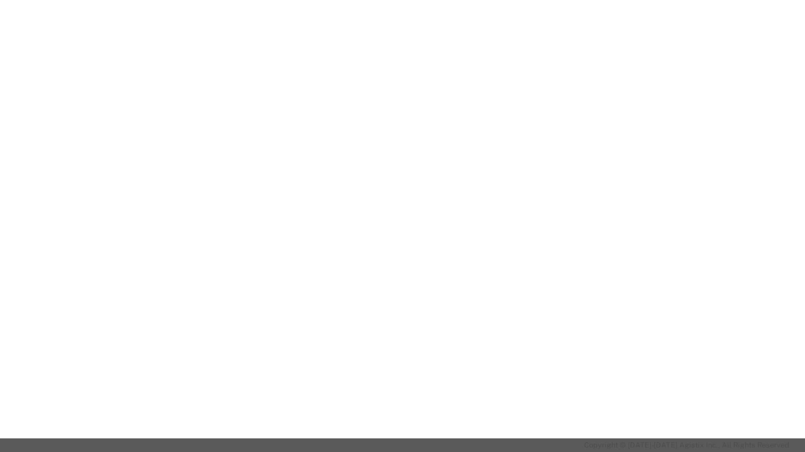
click div
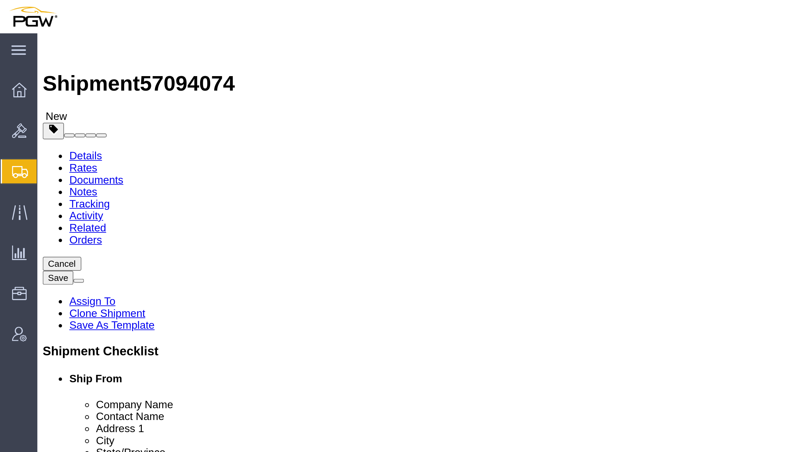
click div "Shipment Information Package Information Special Services Loading Routing"
select select "62891"
select select "28435"
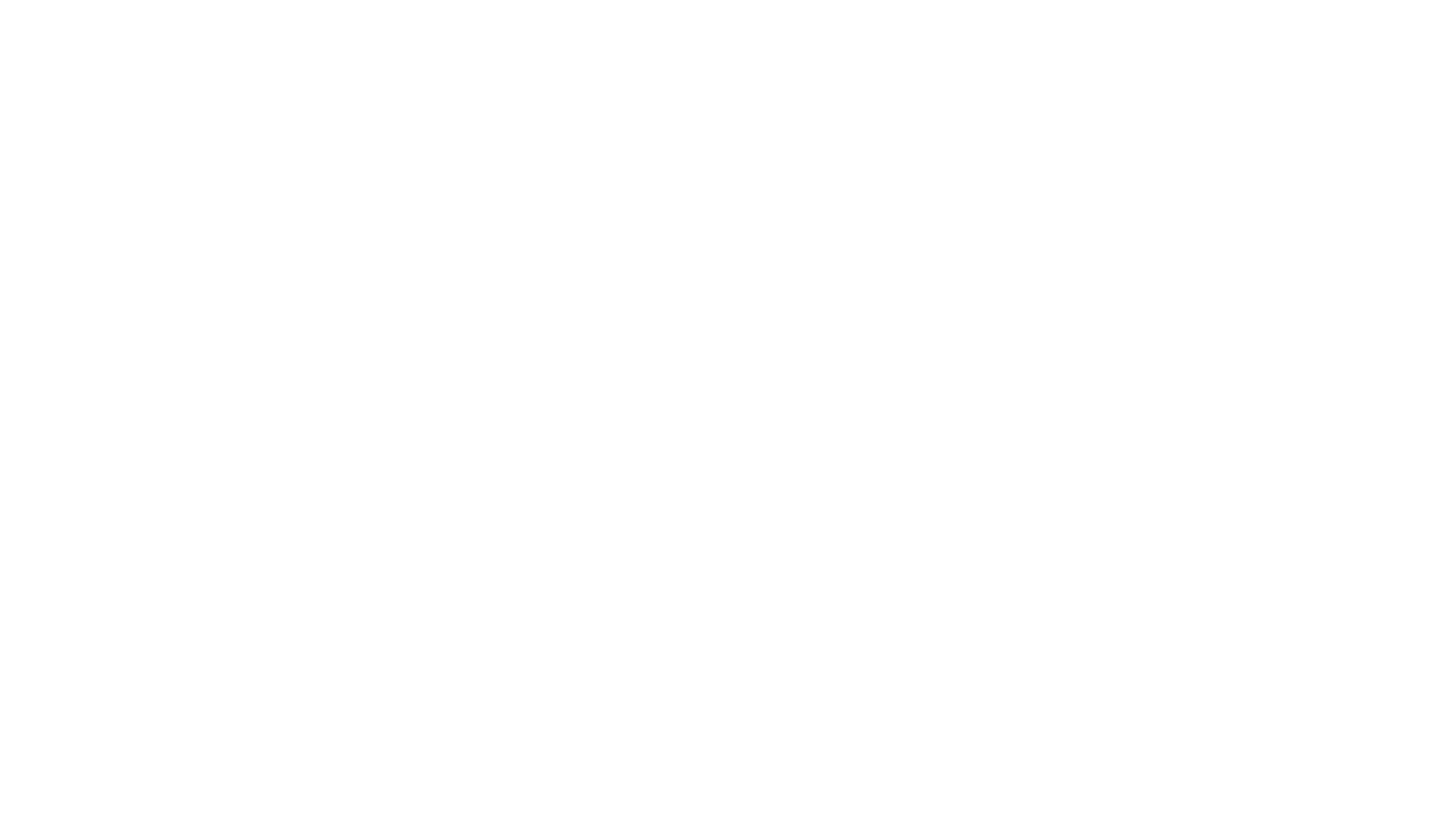
click button "Continue"
click div "Shipment 57094074 New Details Rates Documents Notes Tracking Activity Related O…"
click button "Rate Shipment"
click link "Rate And Autotender"
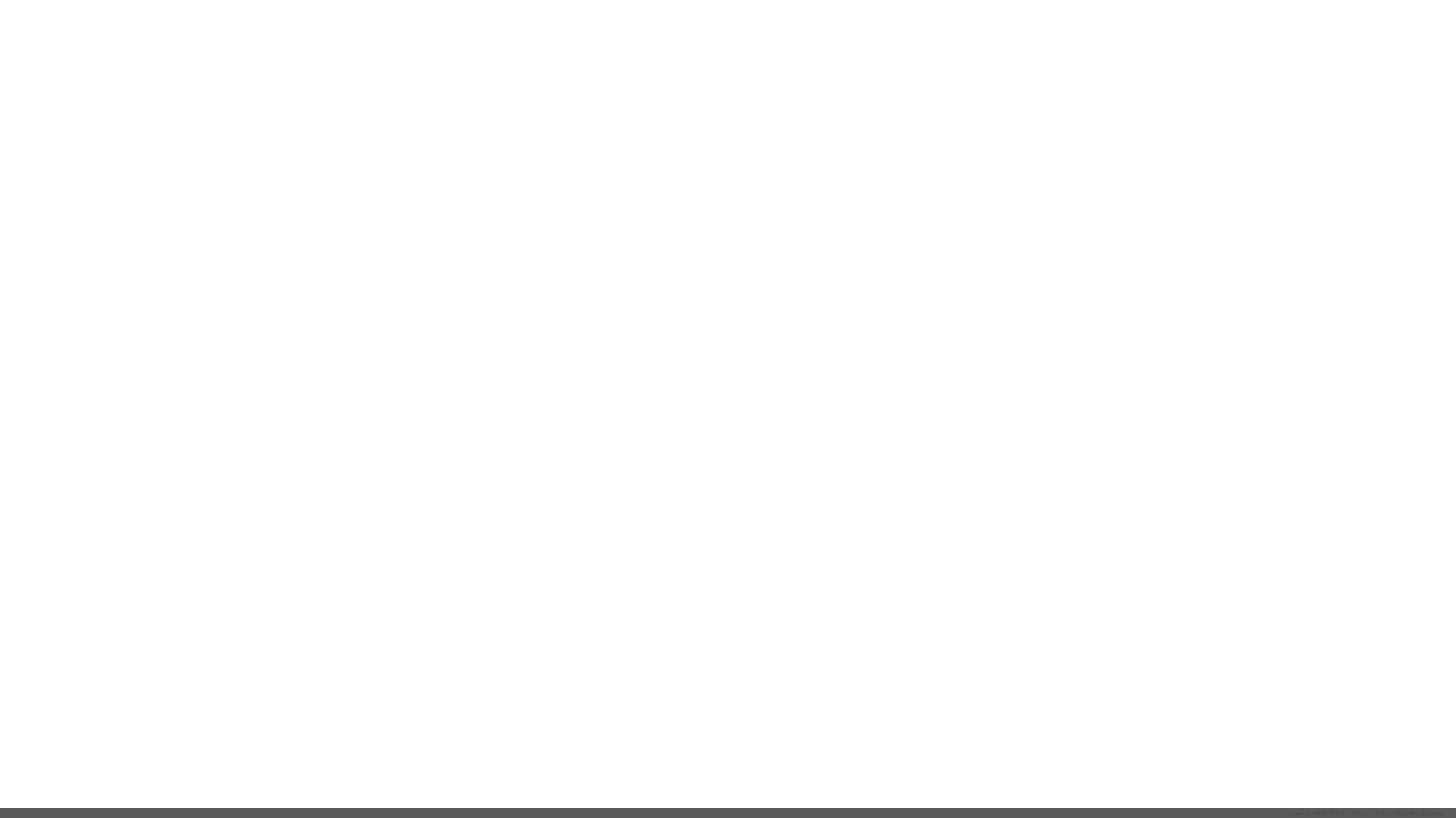
click div
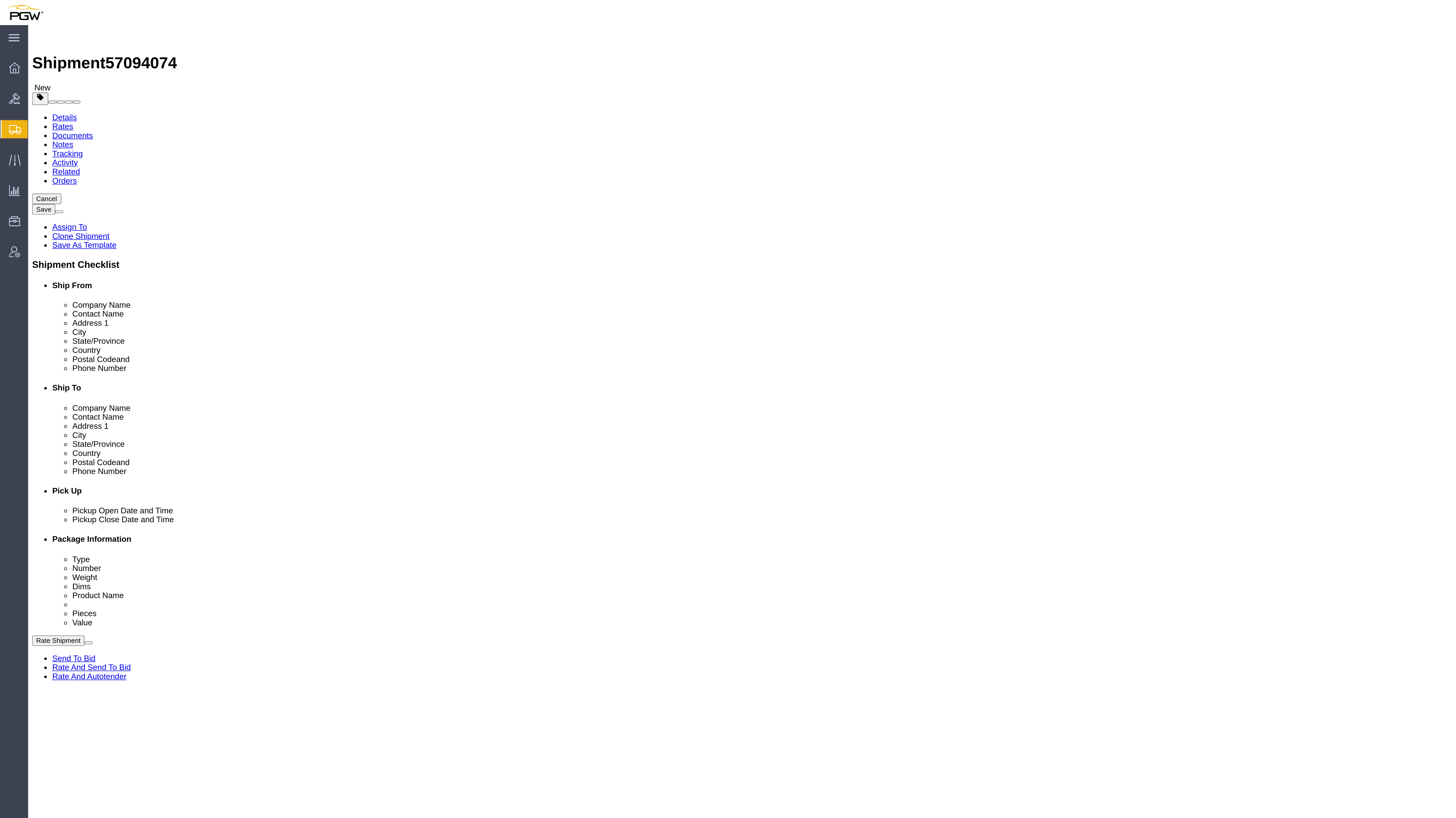
select select "62891"
select select "28435"
click link "Package Information"
click link "Delete this content"
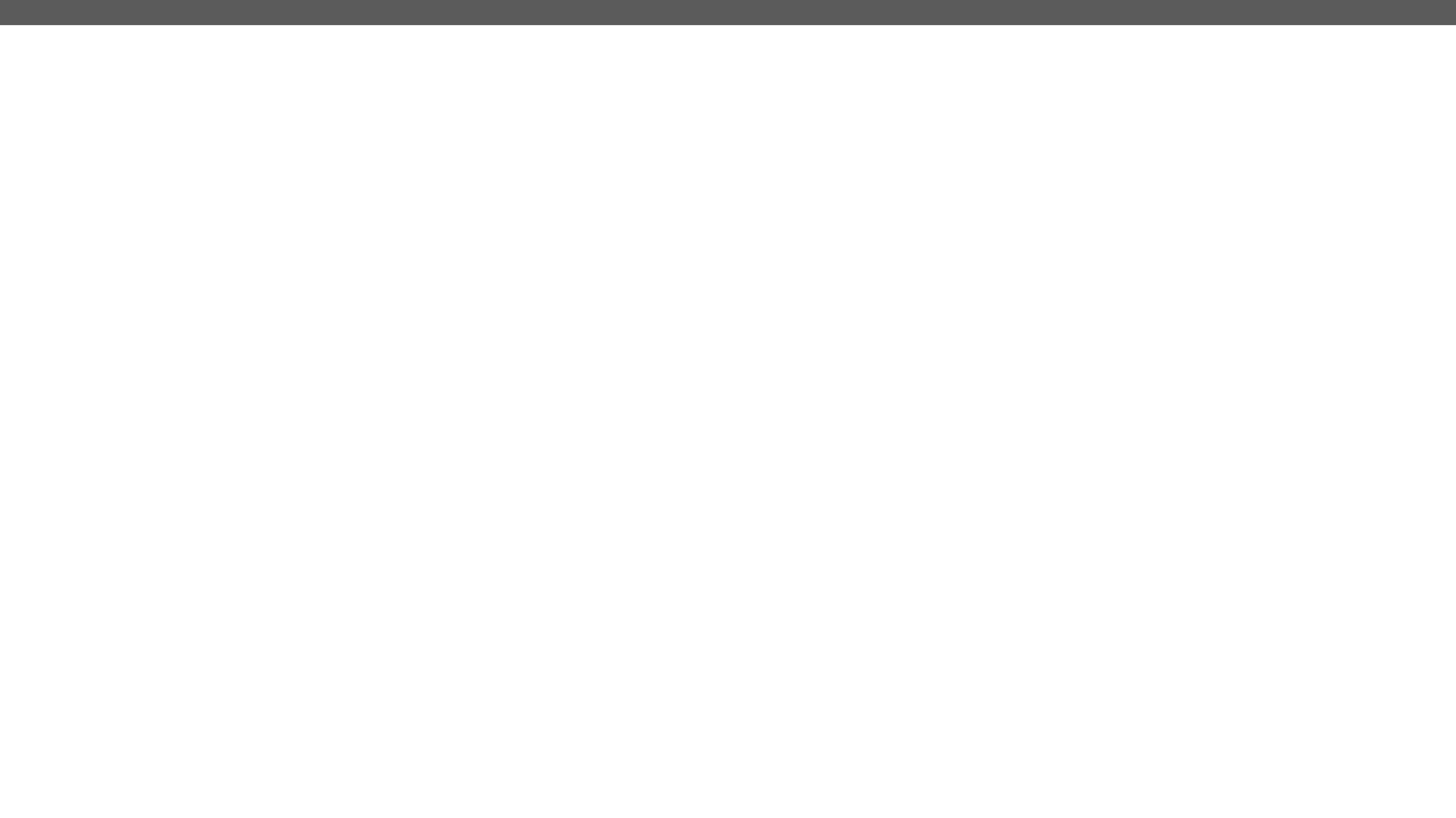
click button "Yes"
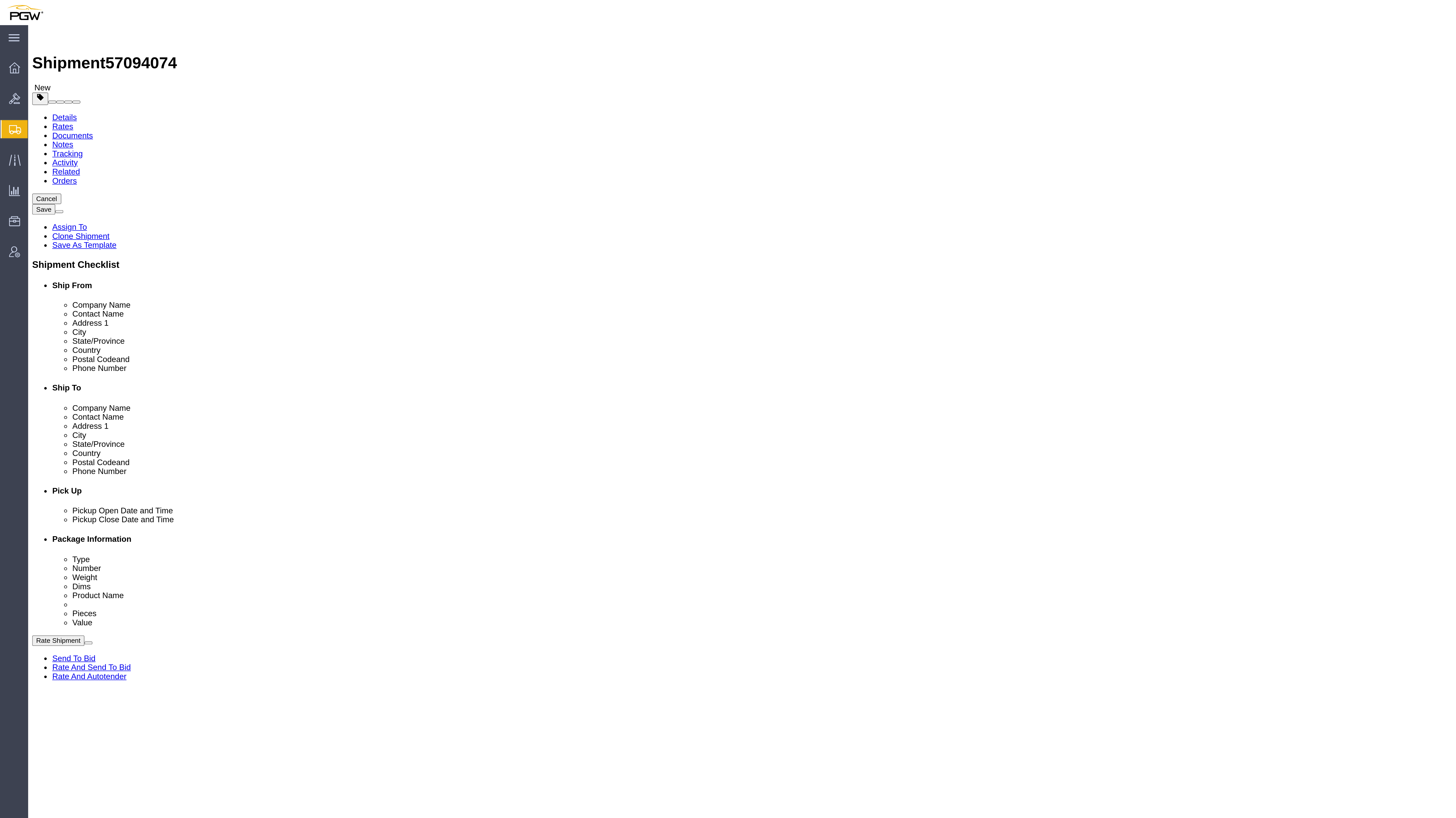
click link "Delete this content"
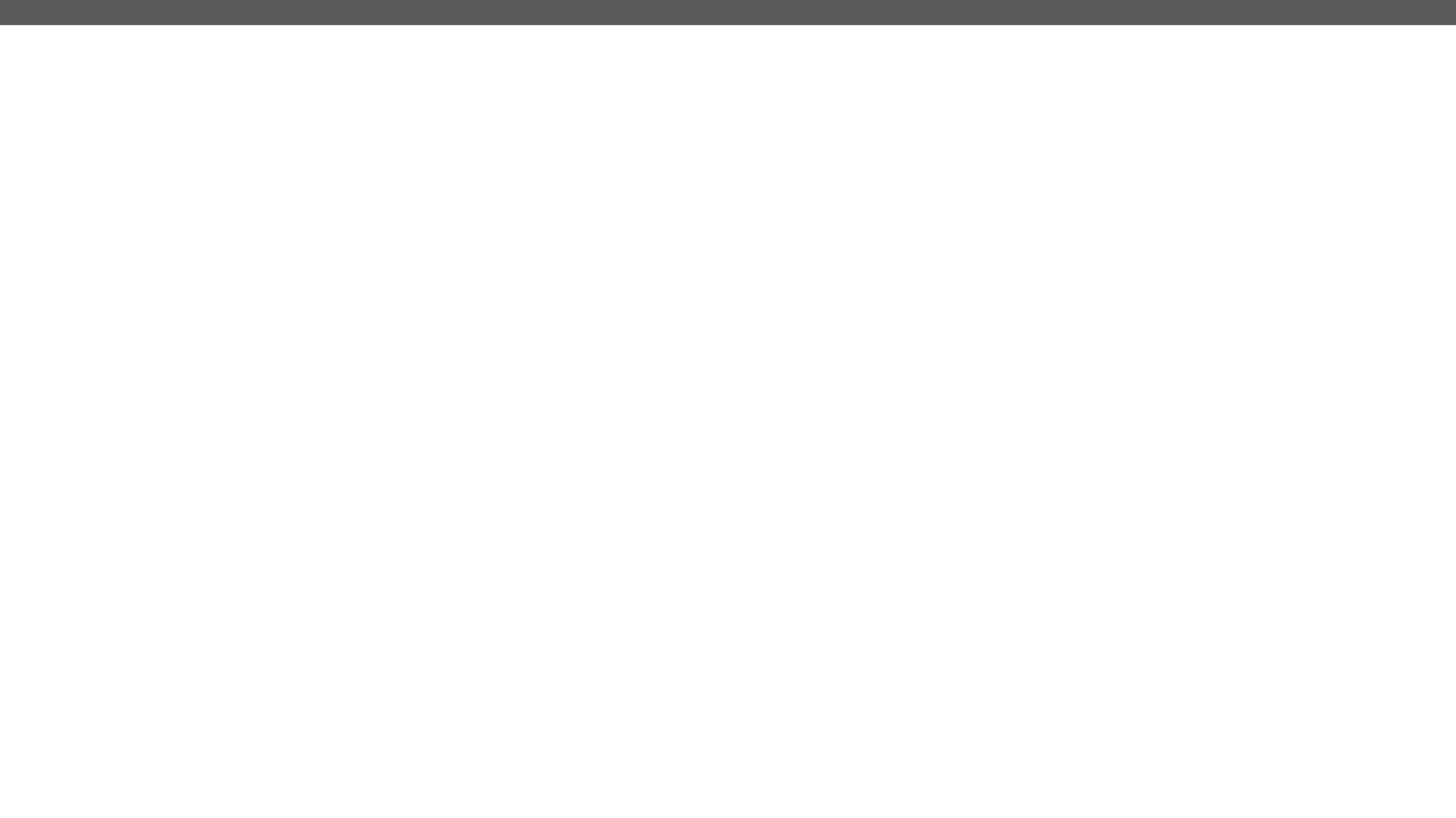
click button "Yes"
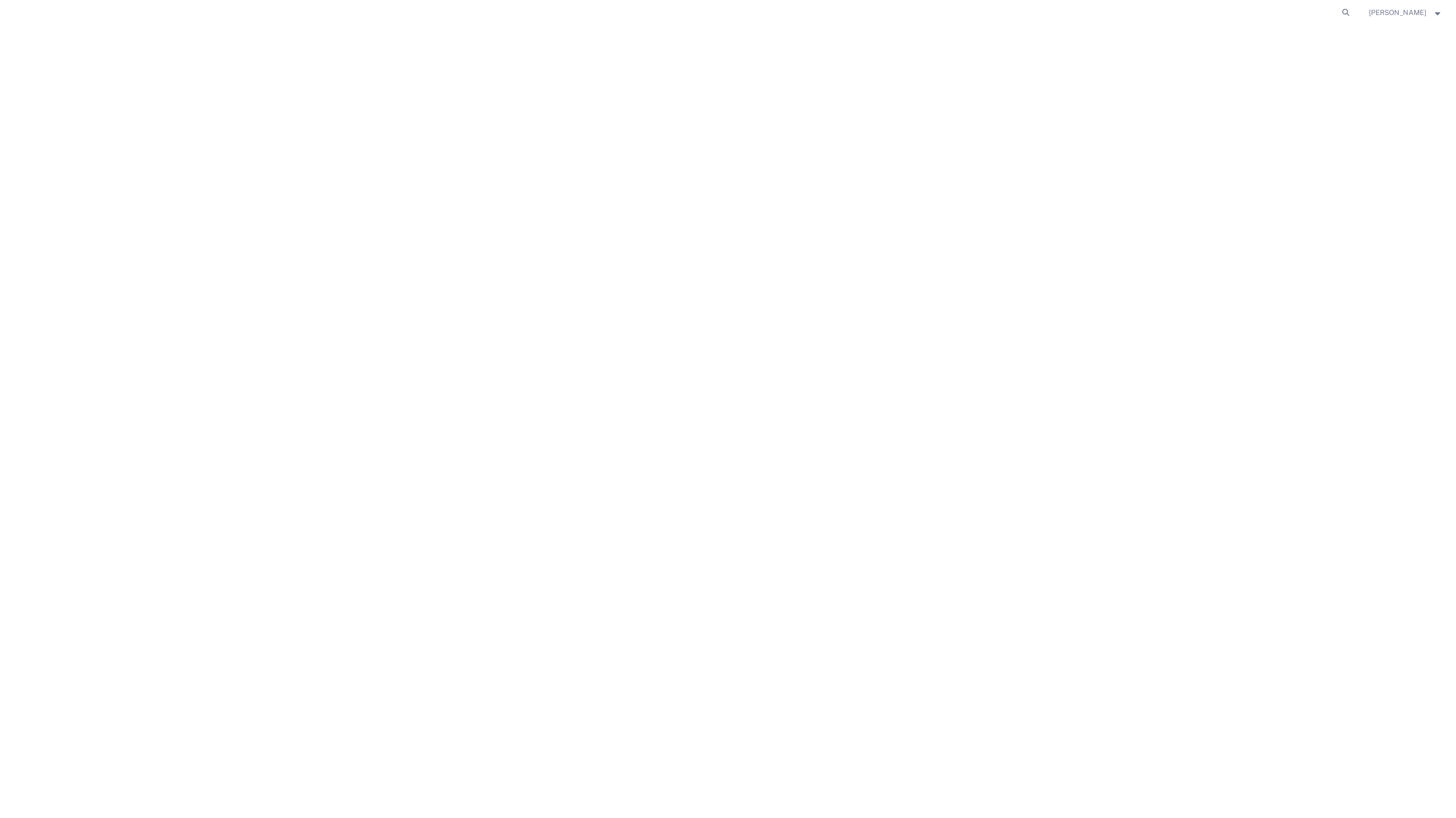
click button "Continue"
click link "Rate And Autotender"
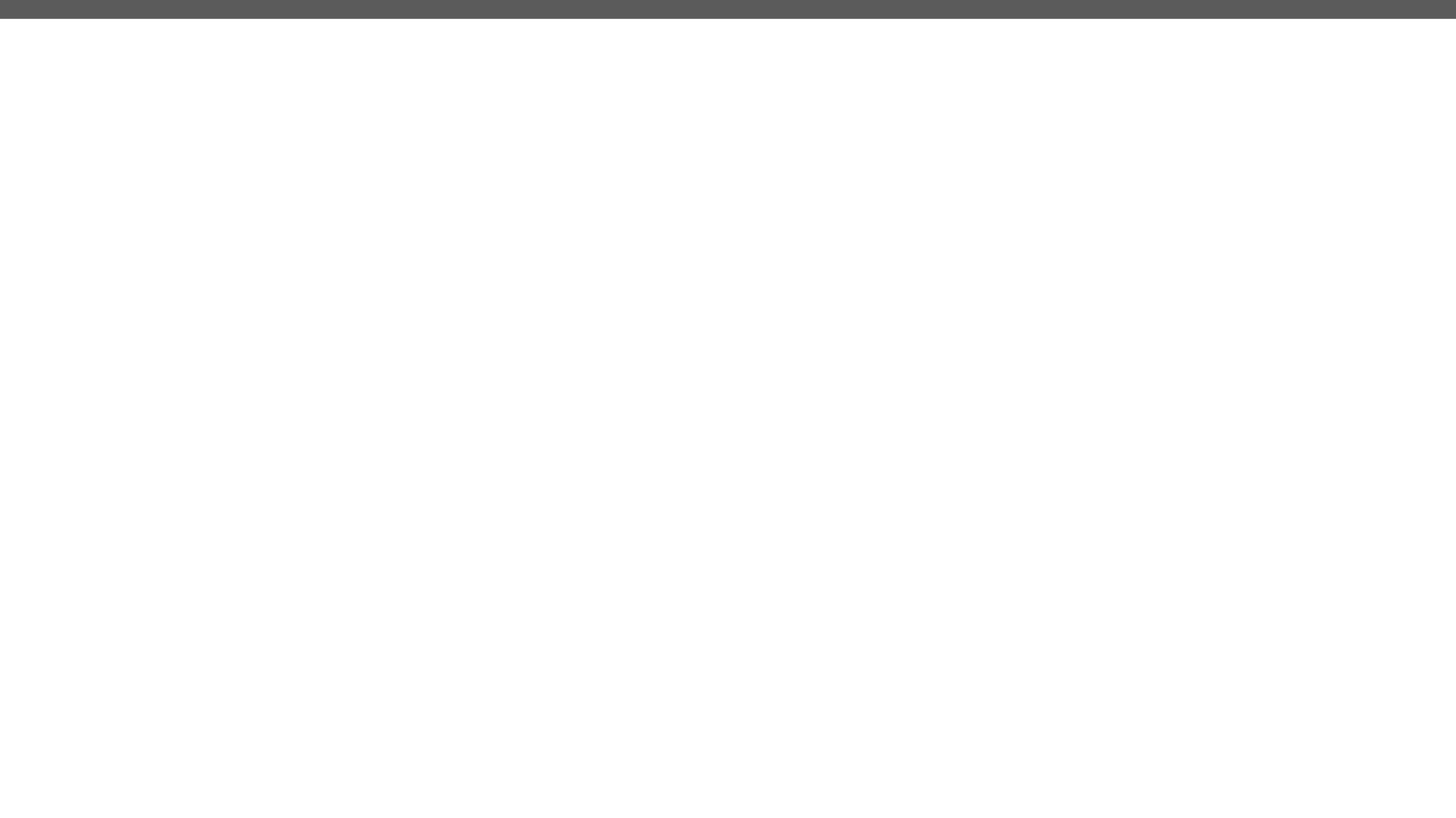
type input "2"
click input "2"
click div "Award Preference Price Carrier Rank"
click select "Price Carrier Rank"
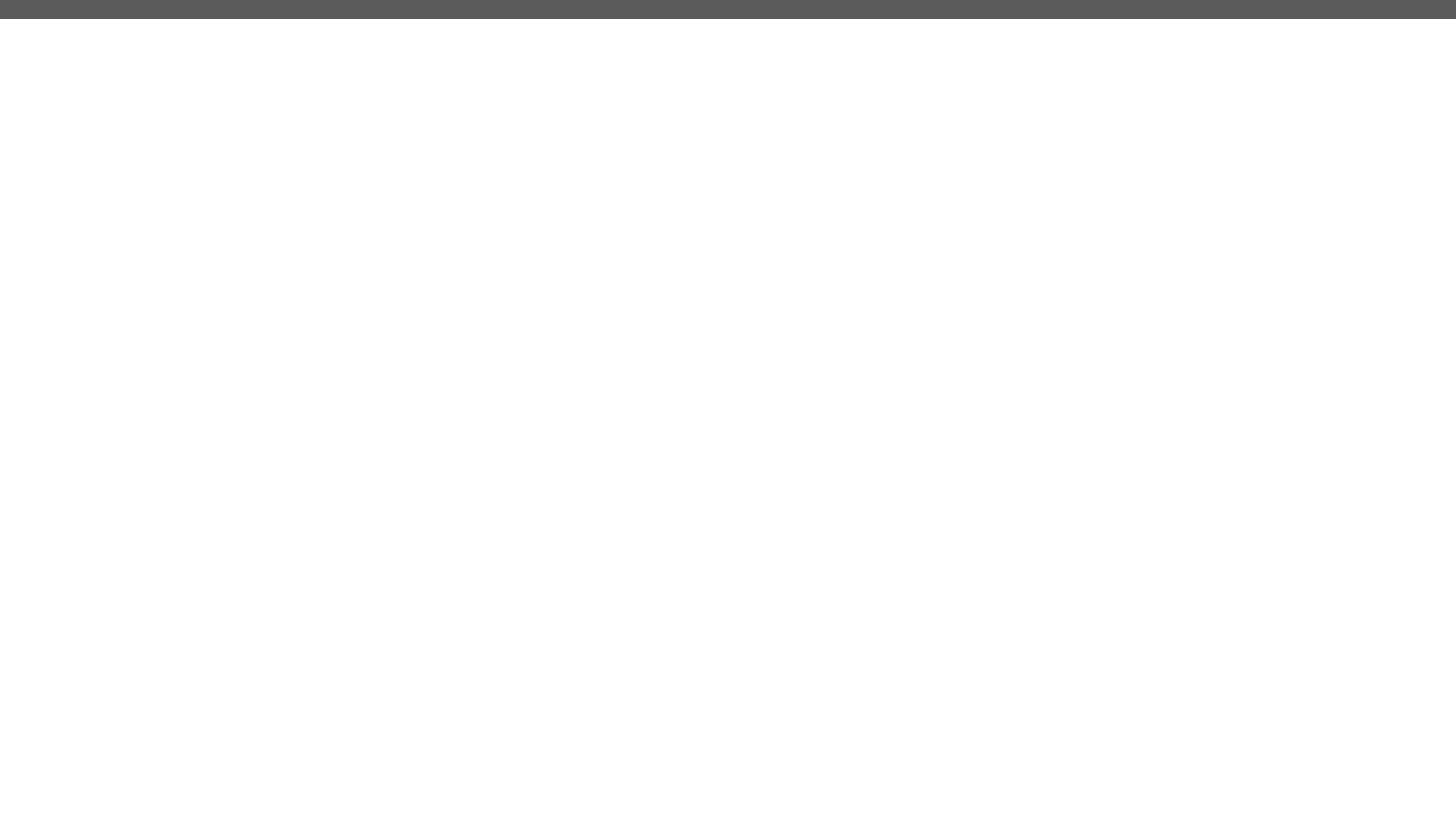
select select "LANE_RANK"
click select "Price Carrier Rank"
click button "Save Auto-Tender"
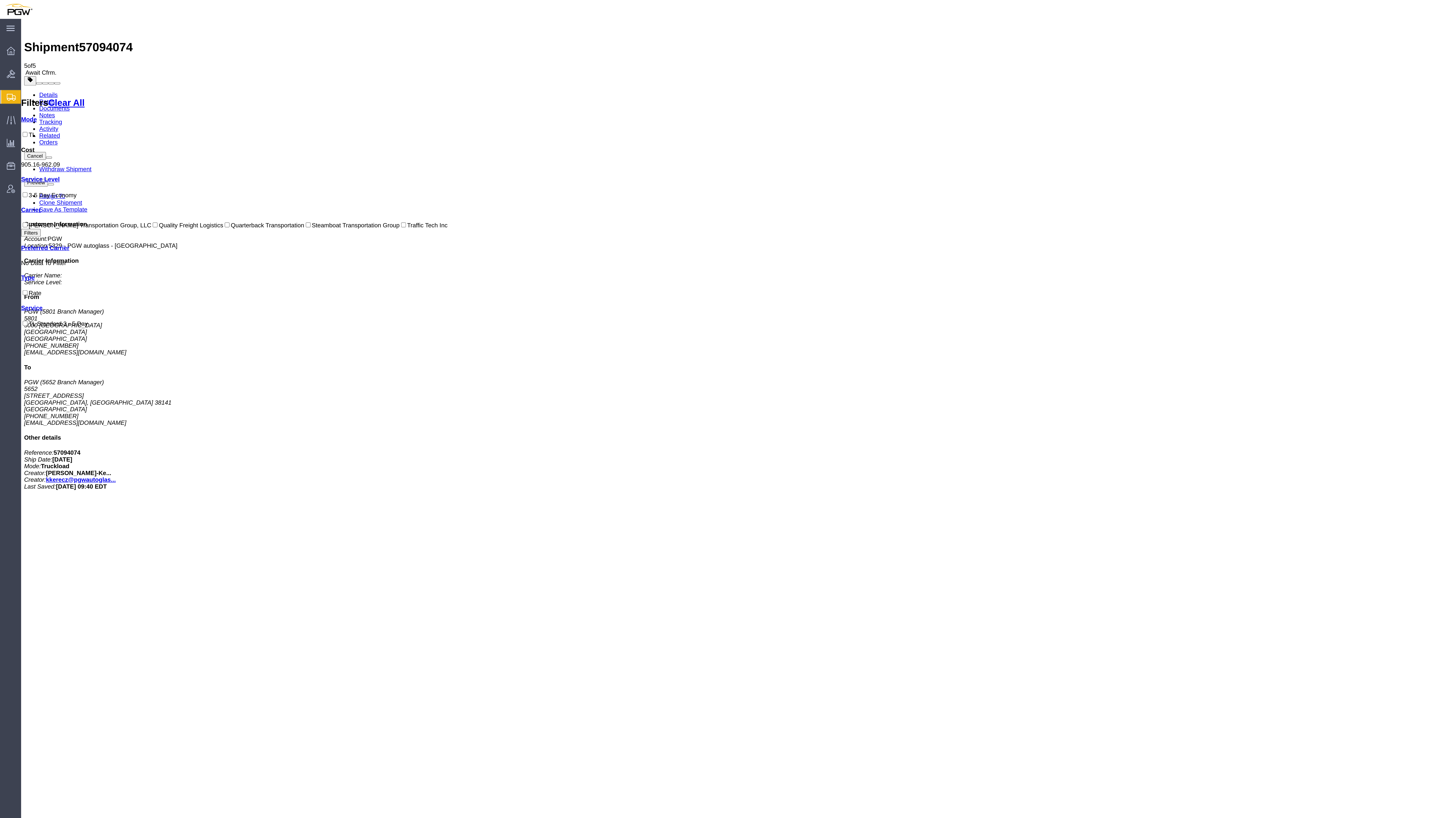
click at [653, 2] on div at bounding box center [718, 5] width 1398 height 10
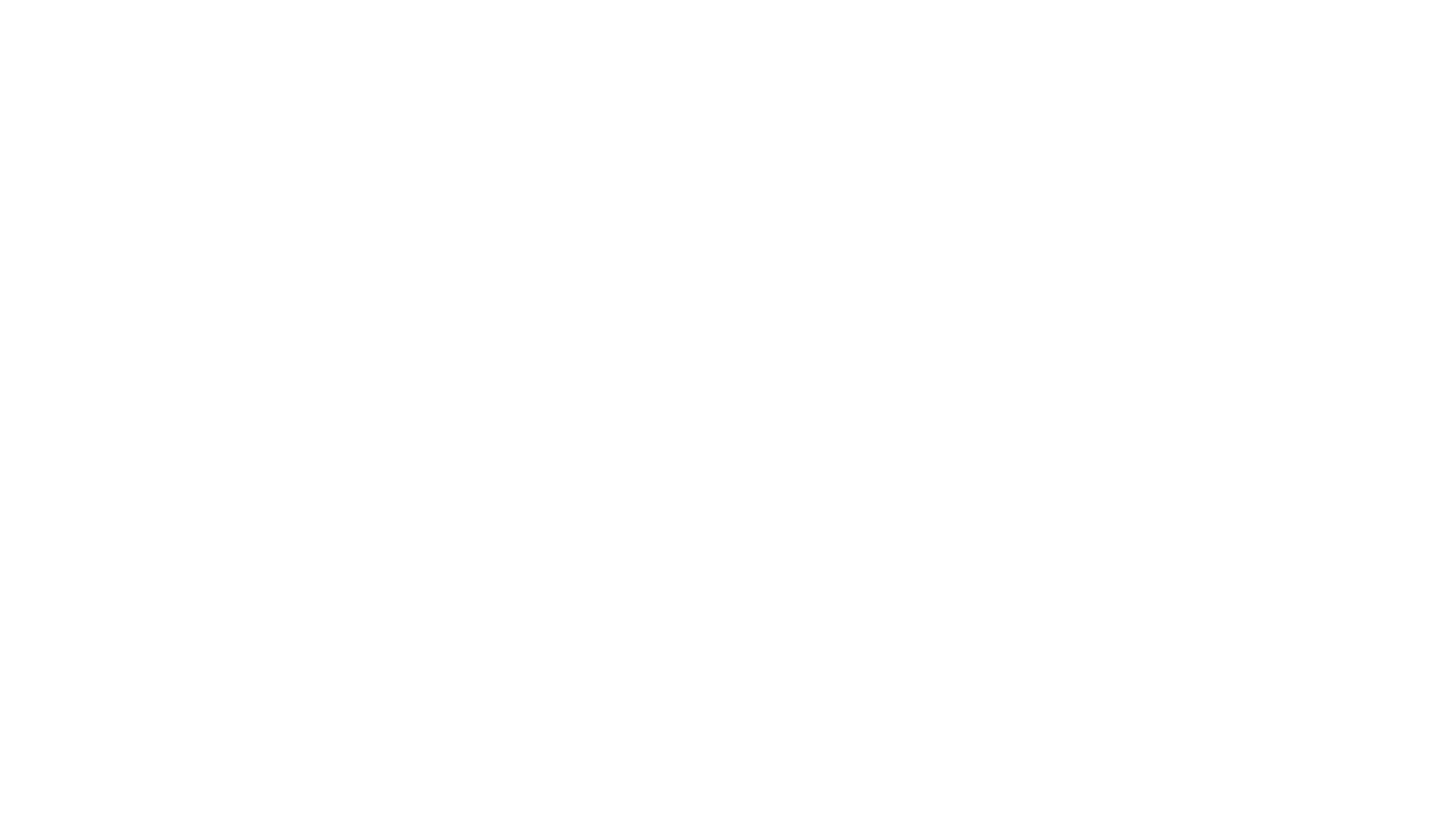
click at [1091, 7] on div at bounding box center [718, 5] width 1398 height 10
click at [452, 3] on span "[PERSON_NAME]" at bounding box center [463, 5] width 21 height 4
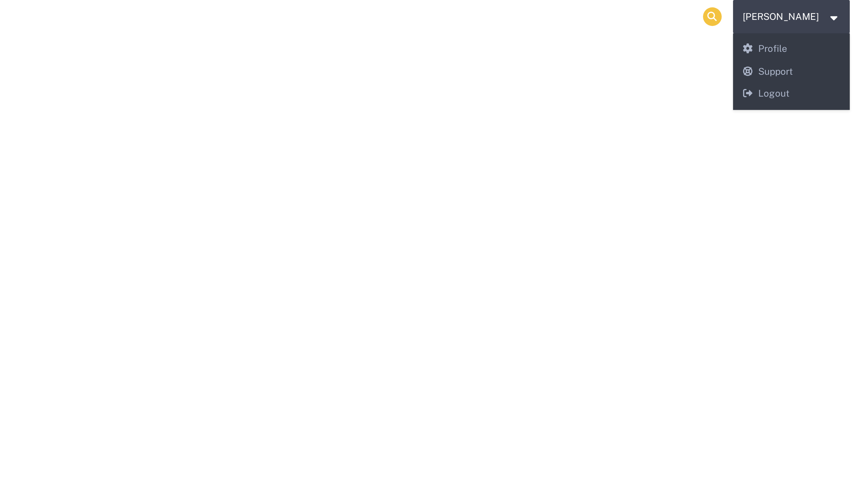
click at [780, 7] on icon at bounding box center [784, 8] width 9 height 9
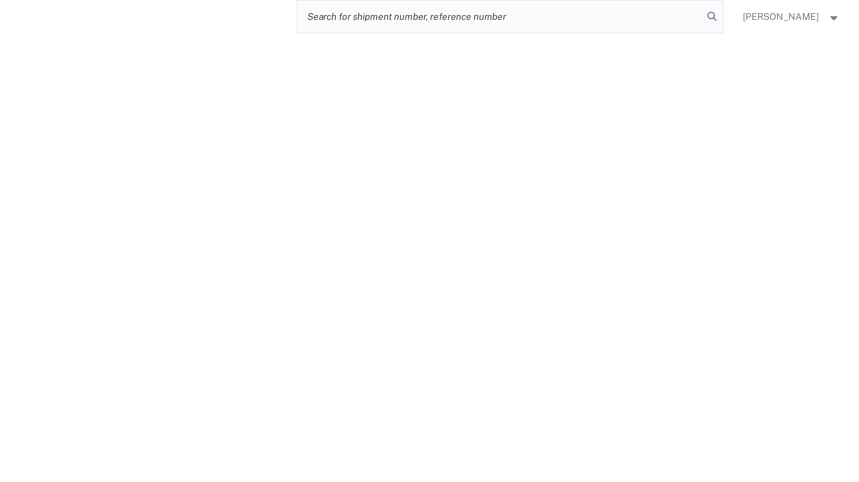
click at [704, 13] on input "search" at bounding box center [677, 8] width 205 height 16
paste input "669691"
type input "669691"
click b "57093806"
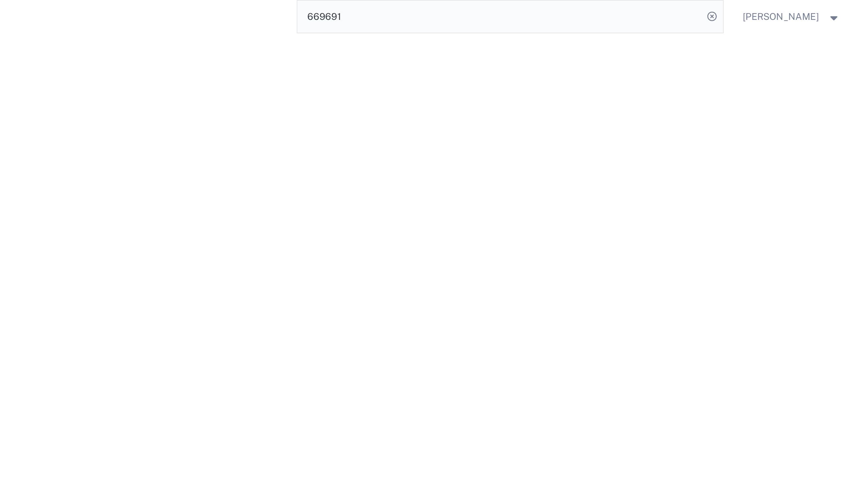
copy b "57093806"
click b "57093806"
copy b "57093806"
click p "Bill Of Lading: 57093806 Order Number: 669692 Order Number: 669691"
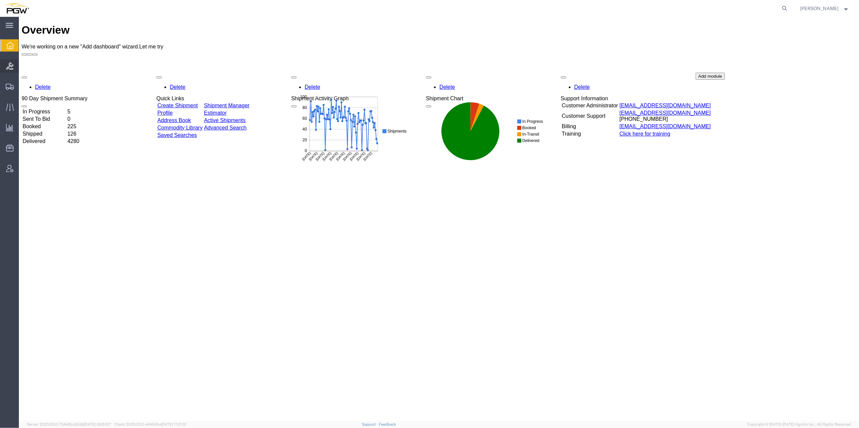
click at [12, 72] on div at bounding box center [9, 65] width 19 height 13
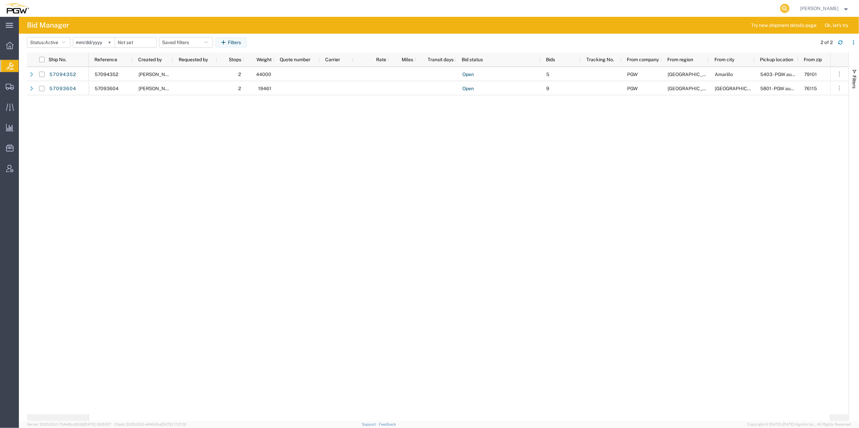
click at [780, 6] on icon at bounding box center [784, 8] width 9 height 9
paste input "57093604"
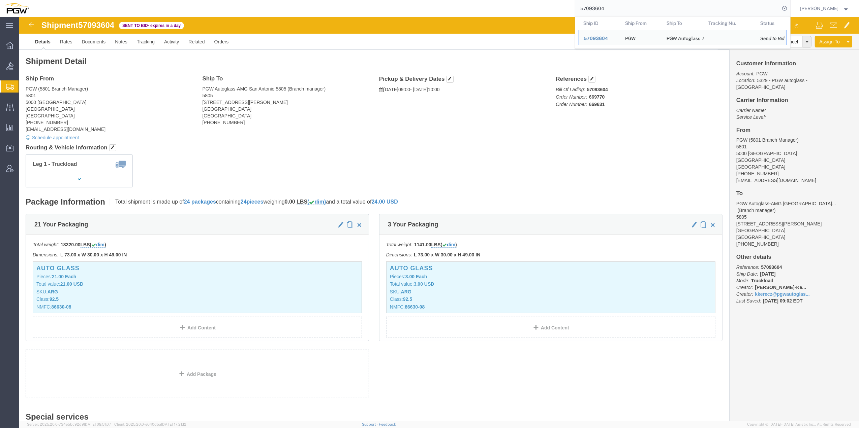
drag, startPoint x: 581, startPoint y: 8, endPoint x: 545, endPoint y: 7, distance: 36.0
click at [545, 7] on div "57093604 Ship ID Ship From Ship To Tracking Nu. Status Ship ID 57093604 Ship Fr…" at bounding box center [412, 8] width 756 height 17
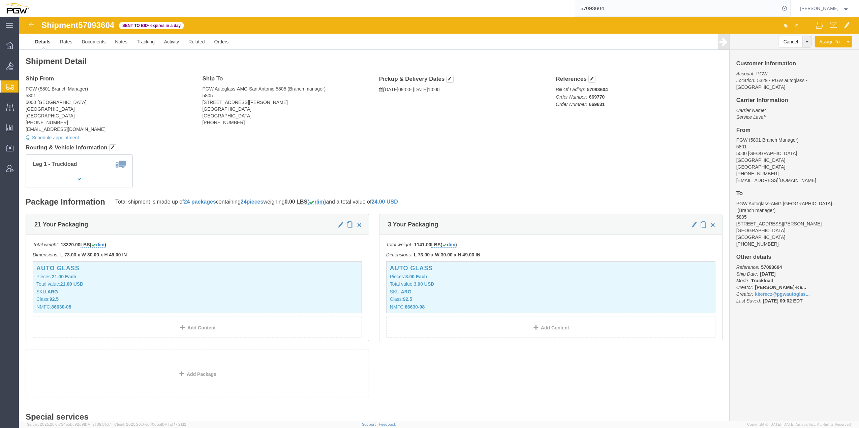
paste input "806"
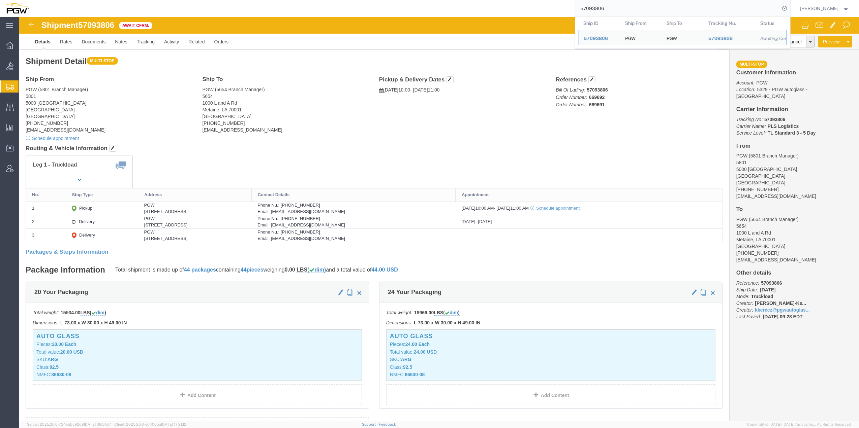
drag, startPoint x: 597, startPoint y: 10, endPoint x: 551, endPoint y: 13, distance: 45.9
click at [551, 13] on div "57093806 Ship ID Ship From Ship To Tracking Nu. Status Ship ID 57093806 Ship Fr…" at bounding box center [412, 8] width 756 height 17
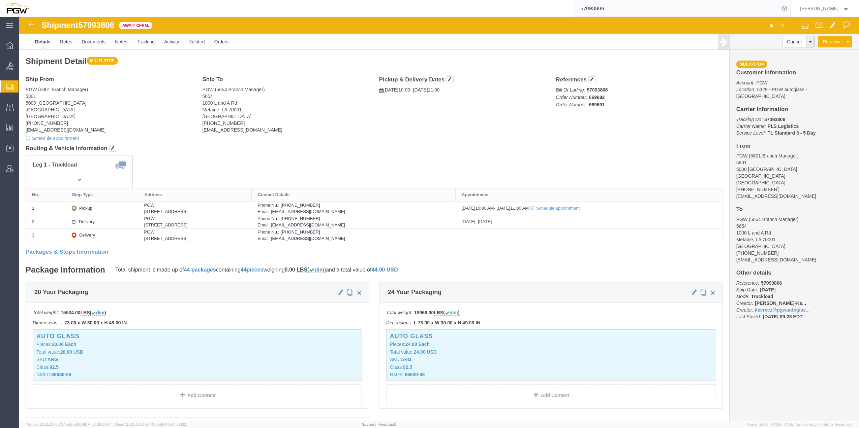
paste input "4074"
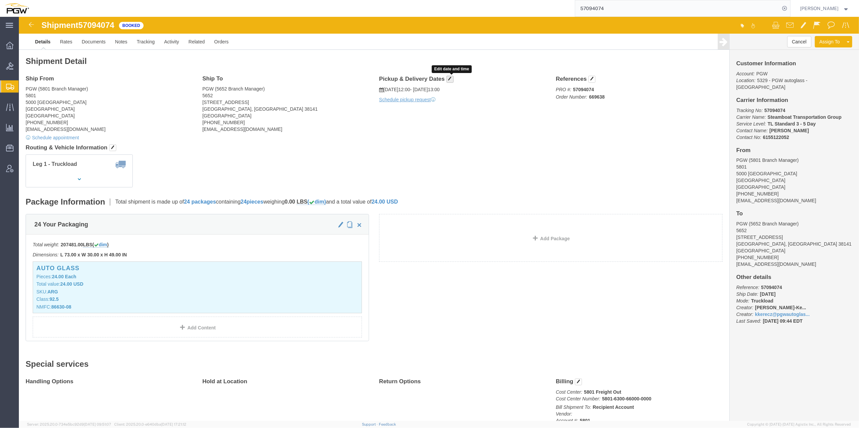
click span "button"
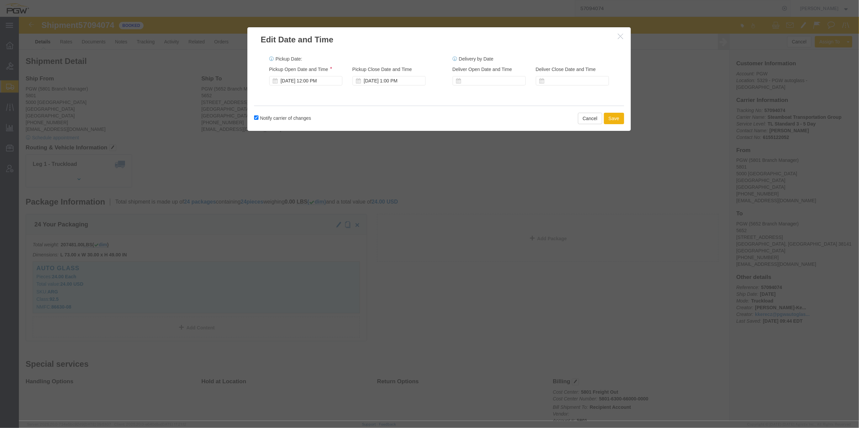
click h2 "Edit Date and Time"
click icon "button"
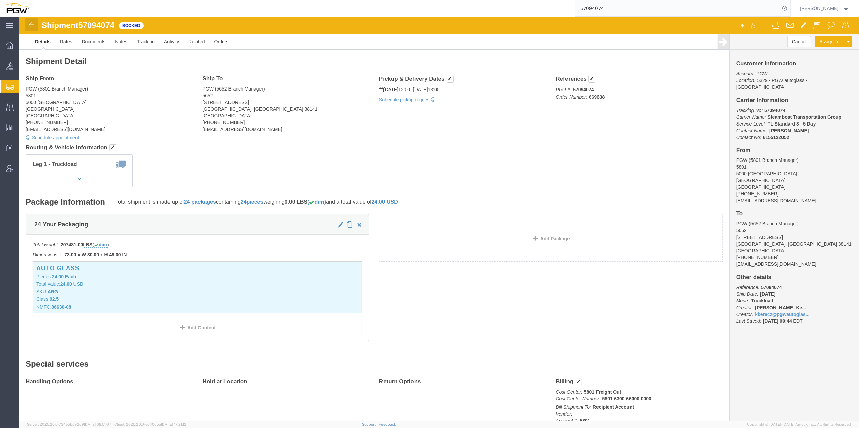
click img
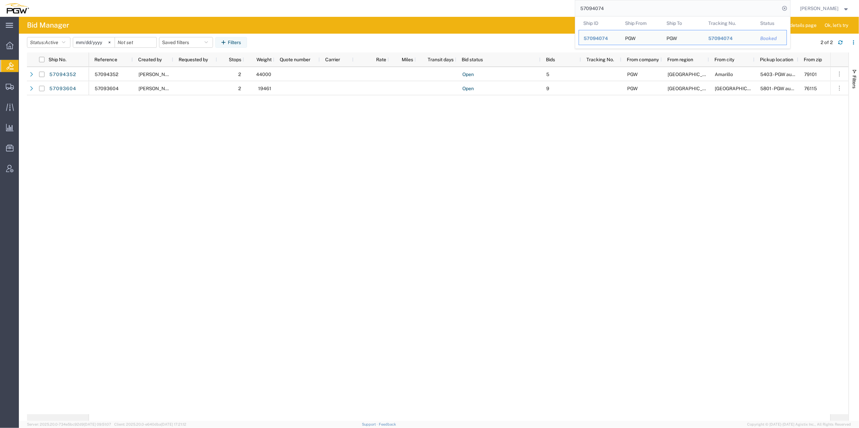
drag, startPoint x: 595, startPoint y: 7, endPoint x: 554, endPoint y: 8, distance: 41.1
click at [554, 8] on div "57094074 Ship ID Ship From Ship To Tracking Nu. Status Ship ID 57094074 Ship Fr…" at bounding box center [412, 8] width 756 height 17
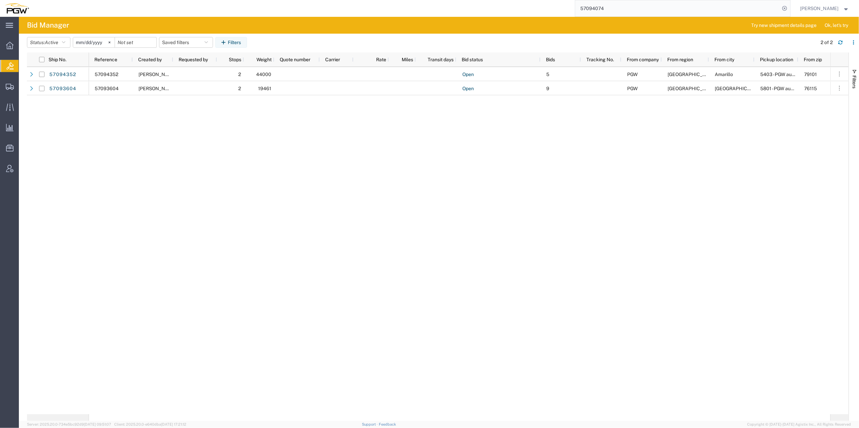
paste input "669696"
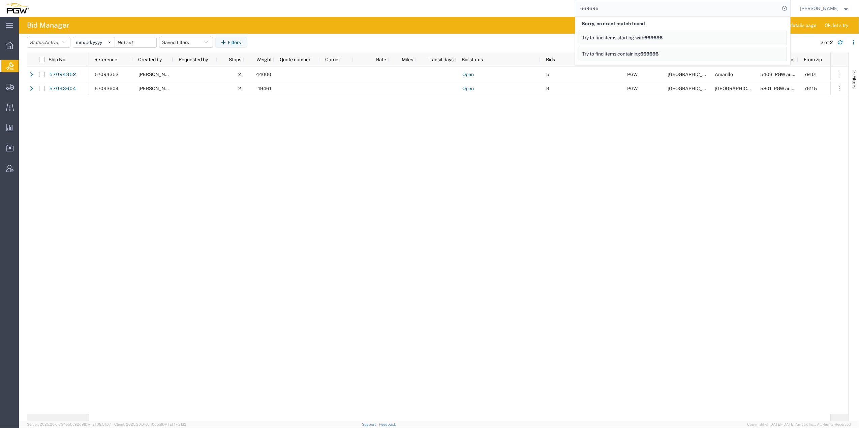
click at [527, 193] on div "57094352 Jesse Dawson 2 44000 Open 5 PGW North America Amarillo 5403 - PGW auto…" at bounding box center [459, 241] width 741 height 348
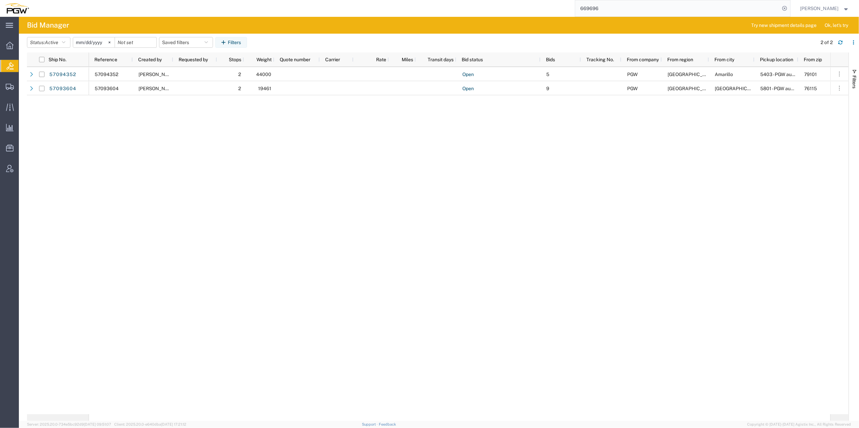
drag, startPoint x: 593, startPoint y: 10, endPoint x: 557, endPoint y: 10, distance: 36.4
click at [575, 10] on form "669696" at bounding box center [683, 8] width 216 height 17
paste input "702"
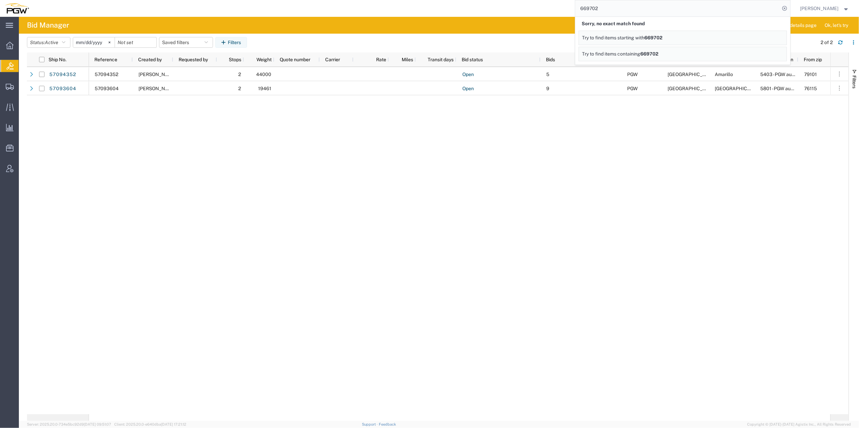
click at [374, 255] on div "57094352 Jesse Dawson 2 44000 Open 5 PGW North America Amarillo 5403 - PGW auto…" at bounding box center [459, 241] width 741 height 348
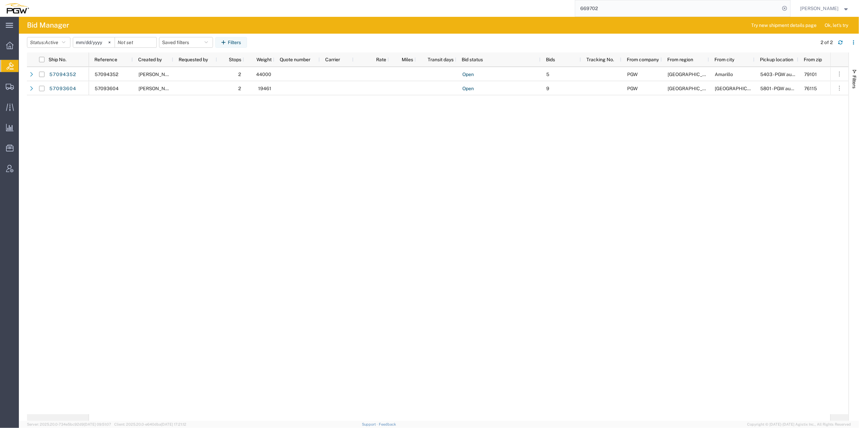
drag, startPoint x: 551, startPoint y: 5, endPoint x: 575, endPoint y: 5, distance: 23.3
click at [539, 6] on div "669702" at bounding box center [412, 8] width 756 height 17
paste input "57093604"
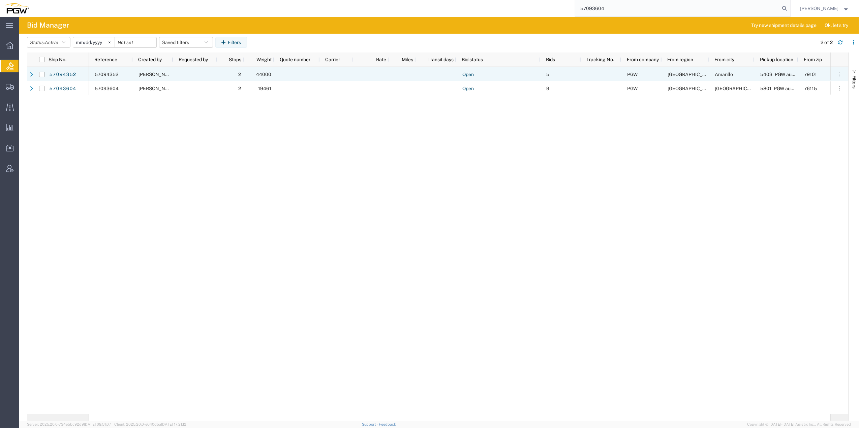
type input "57093604"
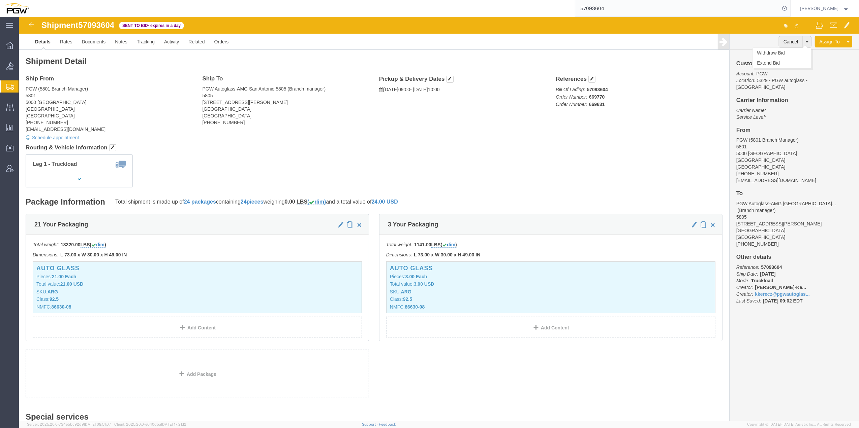
click button "Cancel"
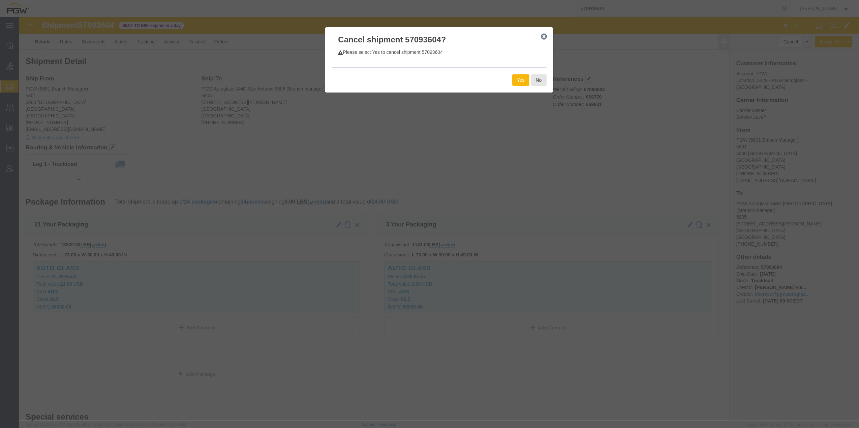
click button "Yes"
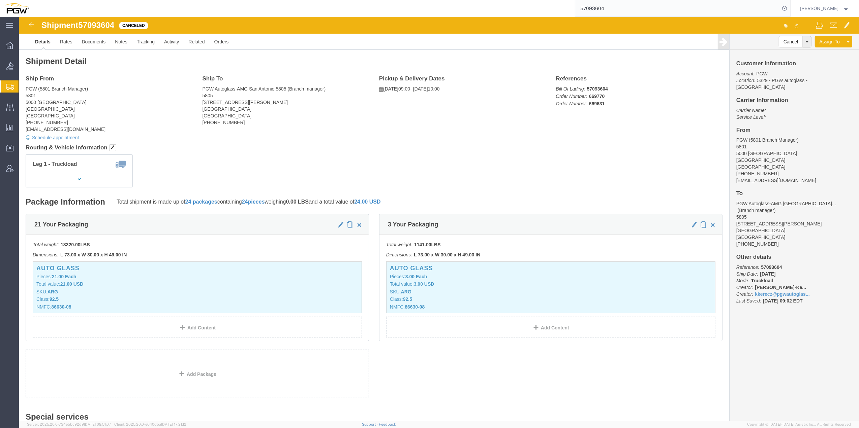
click at [0, 0] on span "Create from Template" at bounding box center [0, 0] width 0 height 0
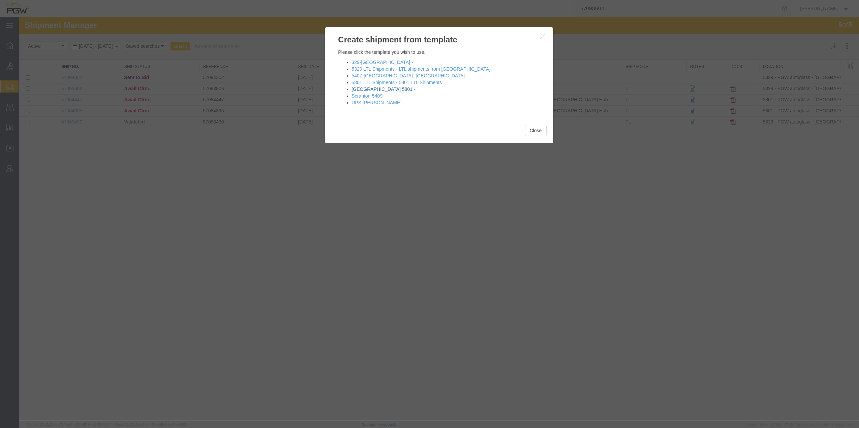
click at [382, 89] on link "Fort Worth 5801 -" at bounding box center [384, 89] width 64 height 5
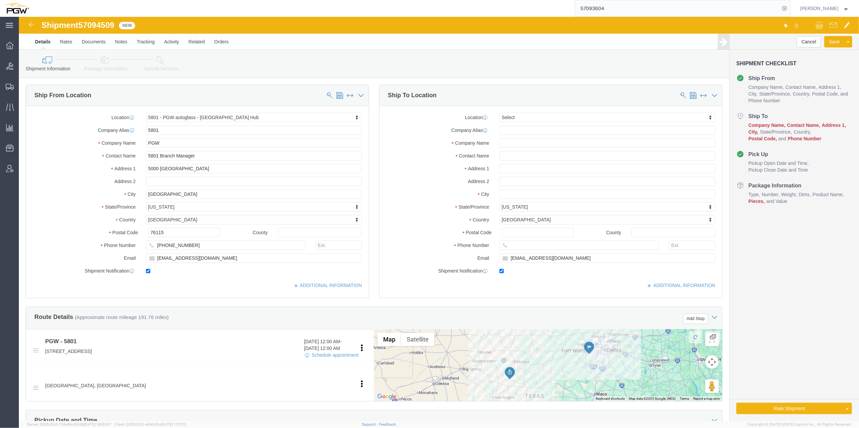
select select "62891"
select select
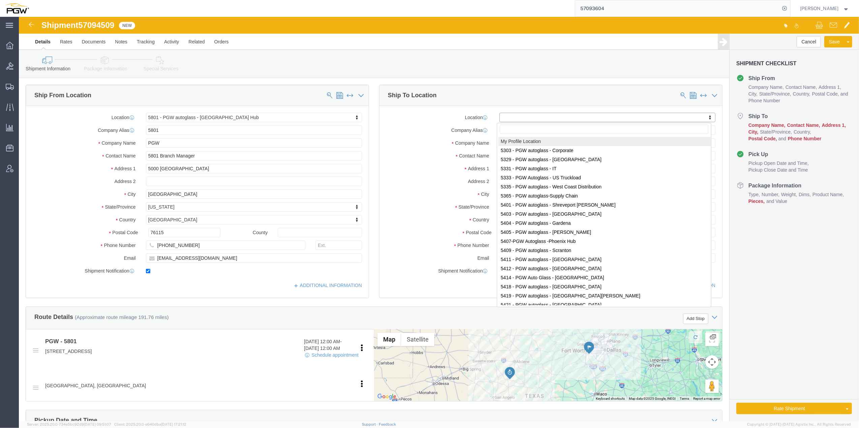
drag, startPoint x: 493, startPoint y: 102, endPoint x: 483, endPoint y: 98, distance: 10.7
paste input "815"
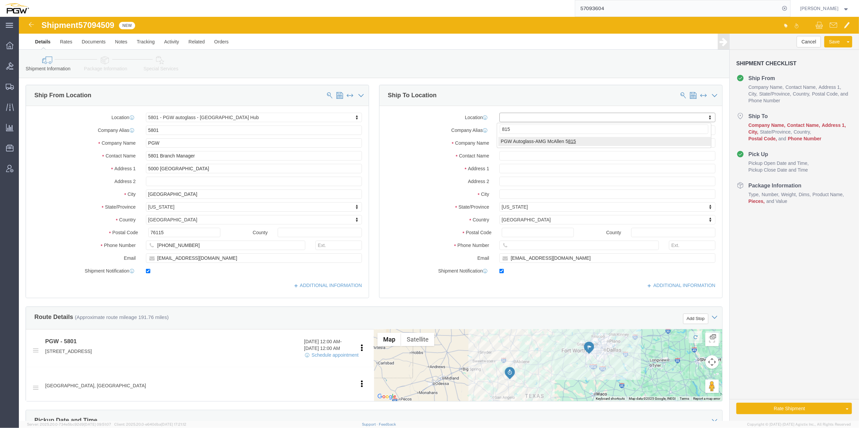
type input "815"
select select "62936"
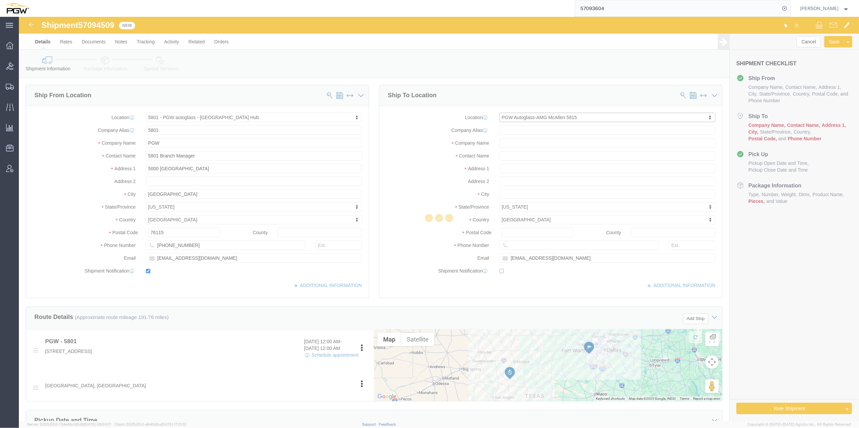
type input "5815"
type input "PGW Autoglass-AMG McAllen 5815"
type input "6613 S 27th Street"
type input "McAllen"
type input "78503"
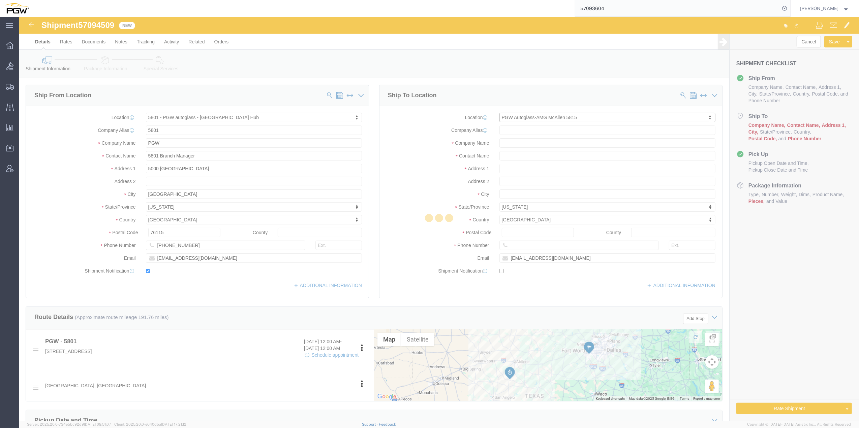
type input "956-631-1535"
checkbox input "false"
select select "TX"
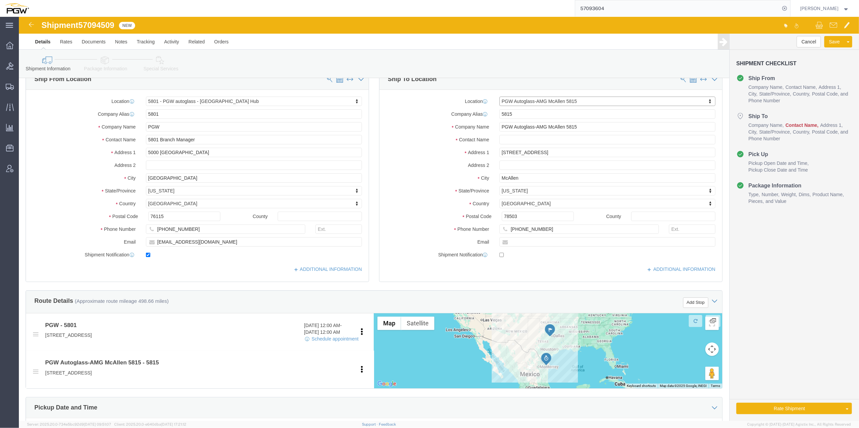
scroll to position [45, 0]
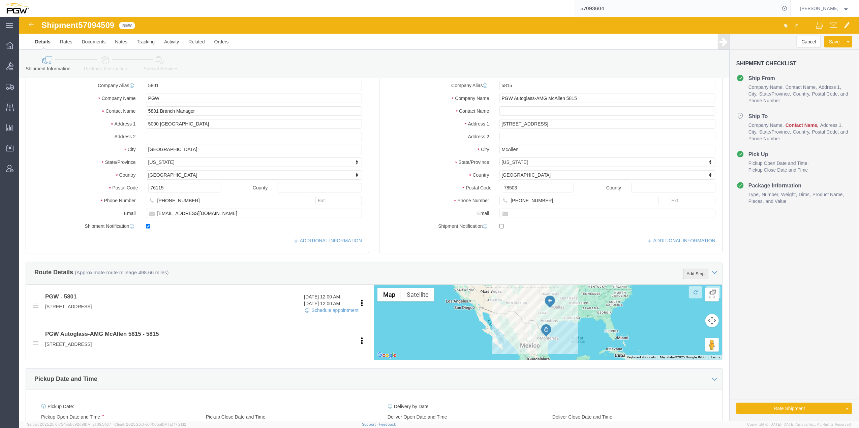
click button "Add Stop"
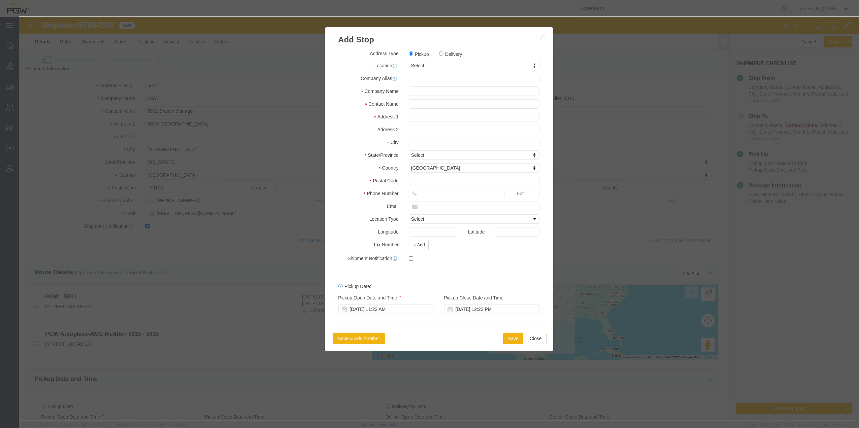
click label "Delivery"
click input "Delivery"
radio input "true"
select select
drag, startPoint x: 406, startPoint y: 49, endPoint x: 399, endPoint y: 49, distance: 7.1
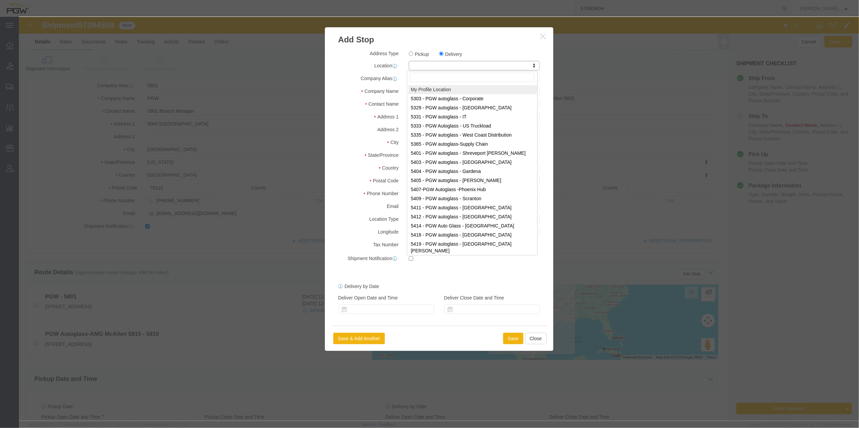
drag, startPoint x: 398, startPoint y: 49, endPoint x: 385, endPoint y: 56, distance: 14.6
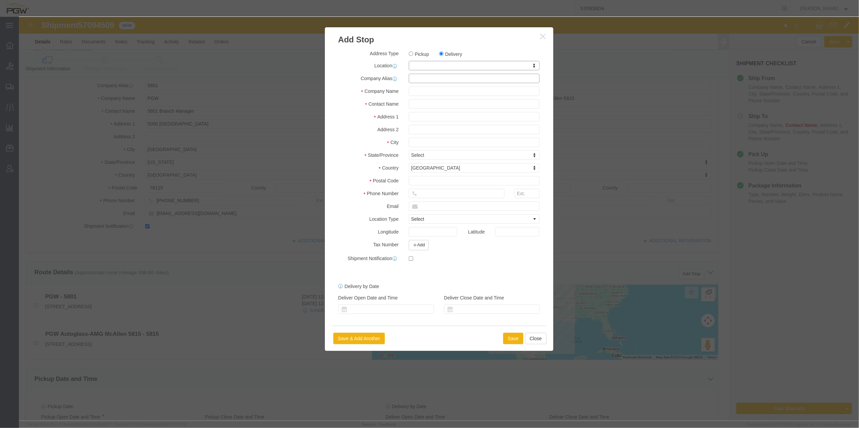
click input "text"
paste input "805"
click input "805"
drag, startPoint x: 399, startPoint y: 59, endPoint x: 379, endPoint y: 58, distance: 20.3
click div "Company Alias 805"
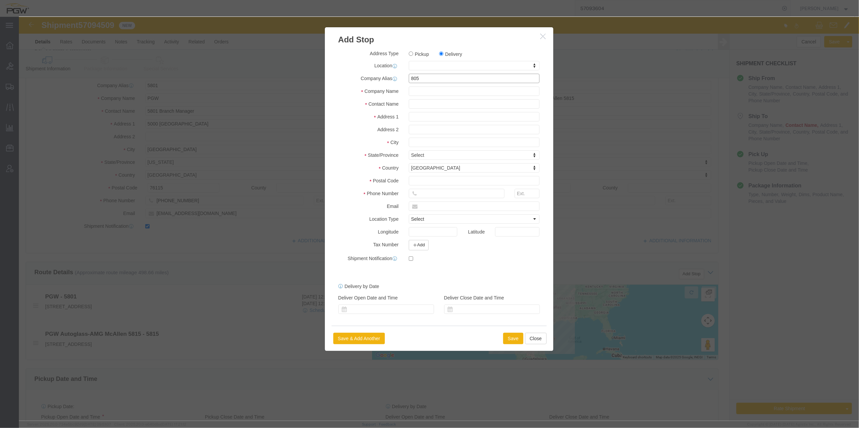
type input "="
type input "5805"
select select "62791"
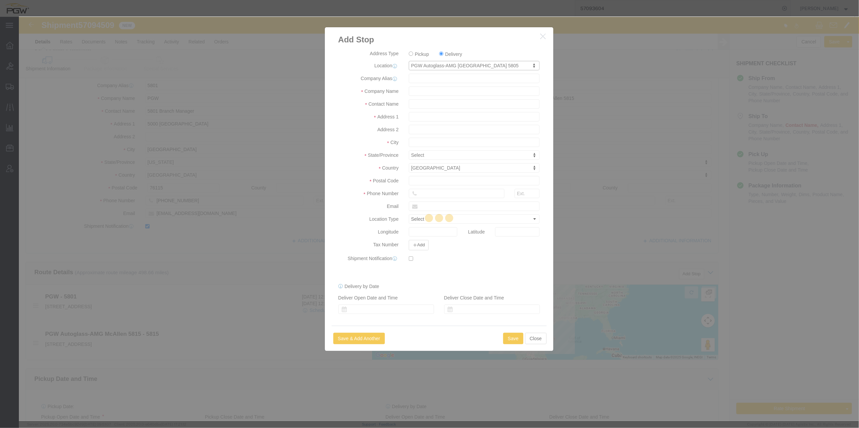
type input "5805"
type input "PGW Autoglass-AMG [GEOGRAPHIC_DATA] 5805"
type input "3417 Steen Street, Suite C"
type input "San Antonio"
type input "78219"
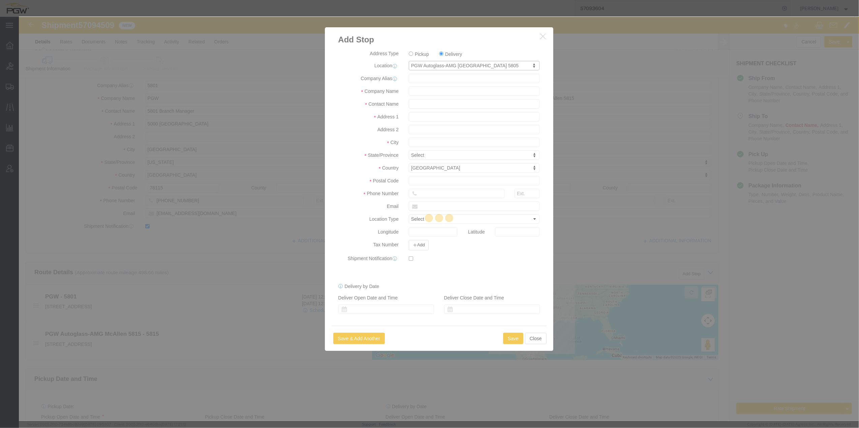
type input "210- 662-9296"
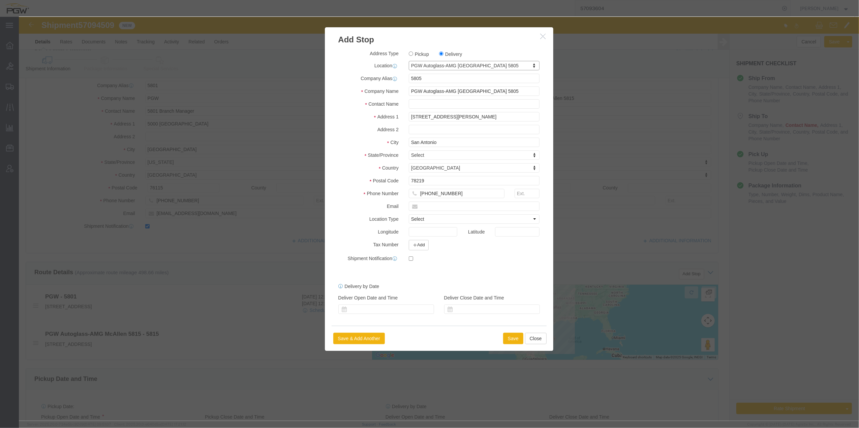
select select "TX"
click input "text"
type input "Branch Manager"
click button "Save"
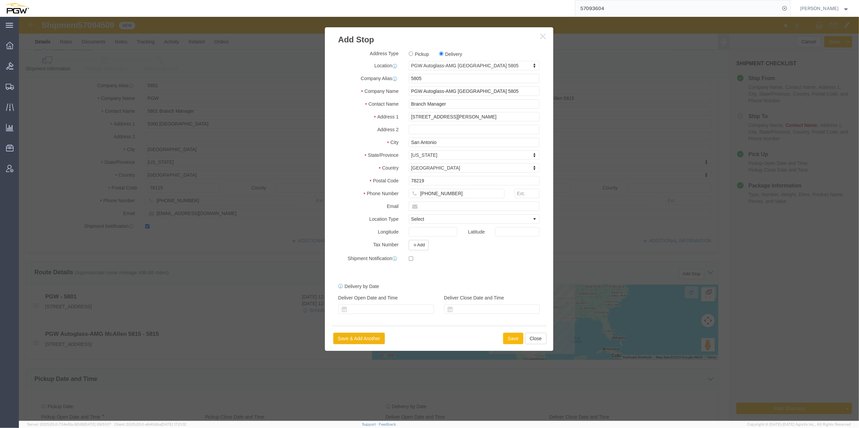
select select "D"
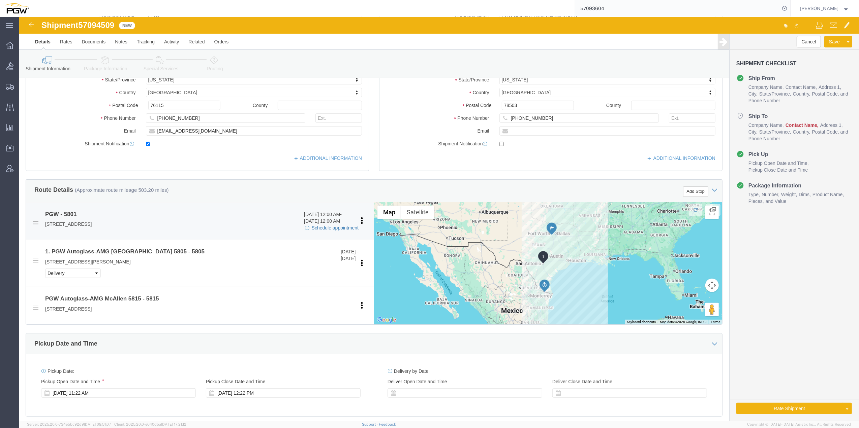
scroll to position [180, 0]
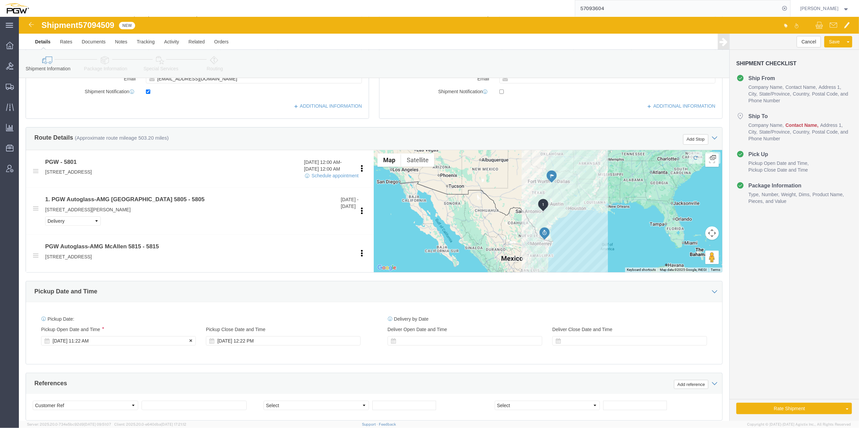
click div "Oct 10 2025 11:22 AM"
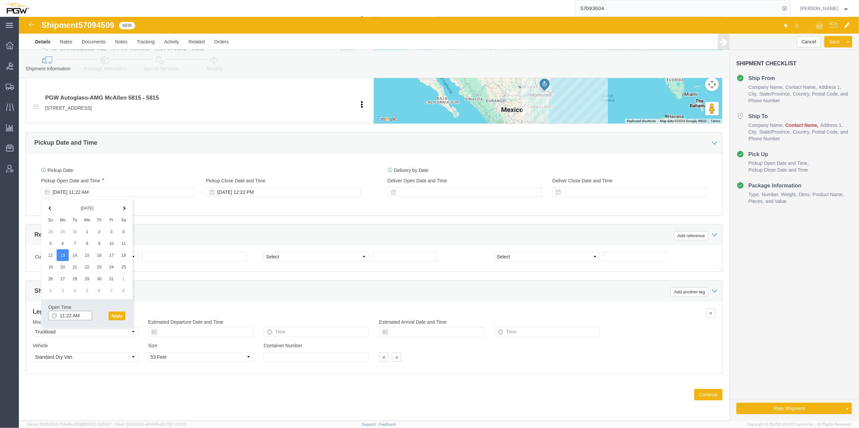
click input "11:22 AM"
type input "9:00 AM"
click button "Apply"
click span "57094509"
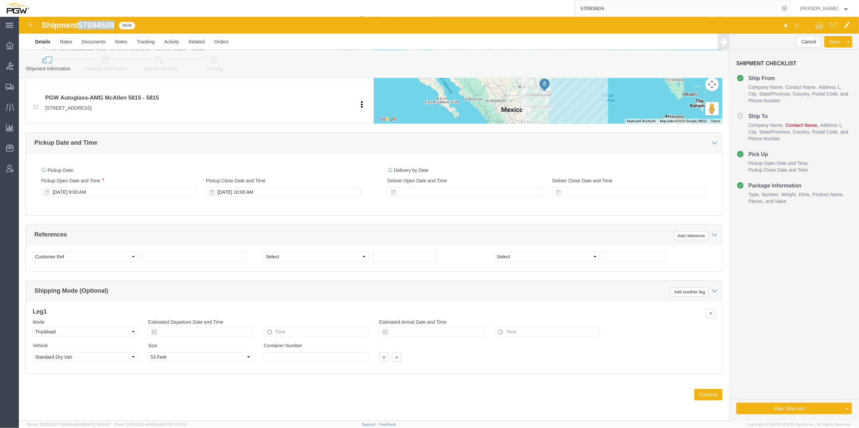
copy span "57094509"
click input "text"
paste input "57094509"
type input "57094509"
click select "Select Account Type Activity ID Airline Appointment Number ASN Batch Request # …"
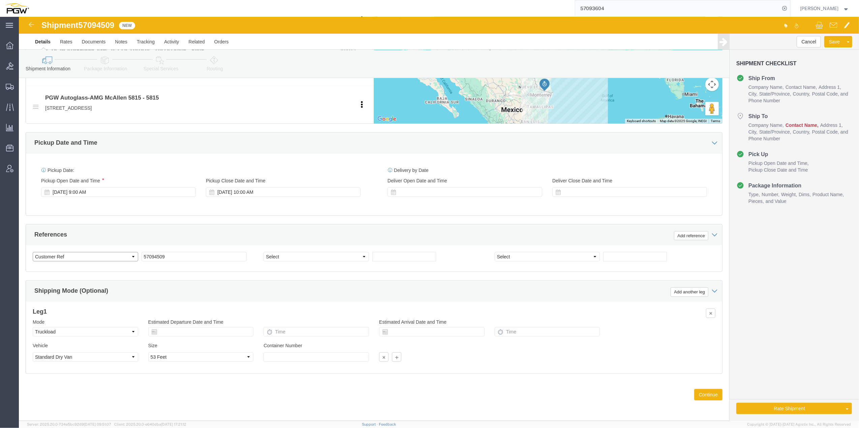
select select "BOL"
click select "Select Account Type Activity ID Airline Appointment Number ASN Batch Request # …"
click input "text"
paste input "669696"
type input "669696"
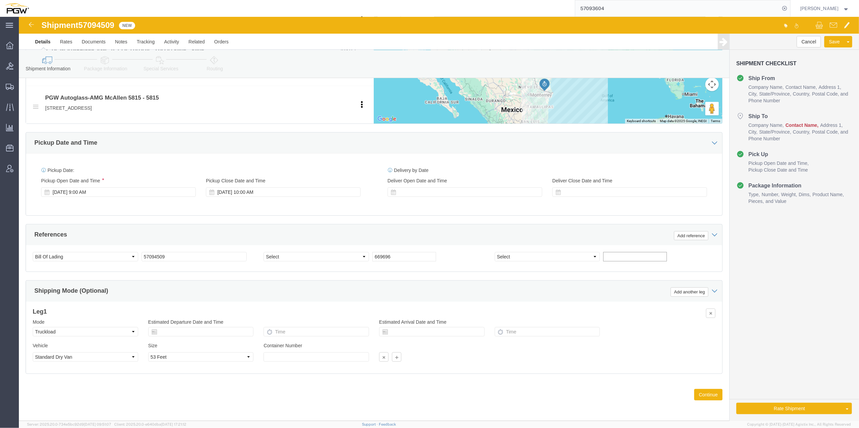
click input "text"
paste input "669702"
type input "669702"
click button "Add reference"
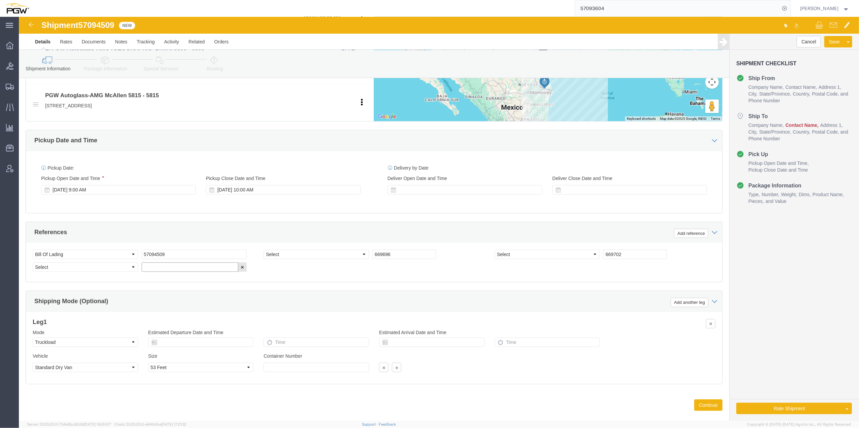
click input "text"
paste input "669631"
type input "669631"
click button "Add reference"
click input "text"
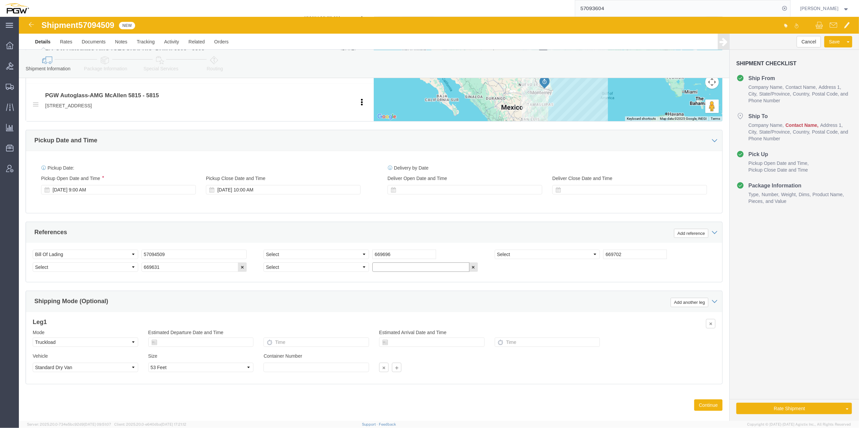
paste input "669770"
type input "669770"
click select "Select Account Type Activity ID Airline Appointment Number ASN Batch Request # …"
select select "ORDERNUM"
click select "Select Account Type Activity ID Airline Appointment Number ASN Batch Request # …"
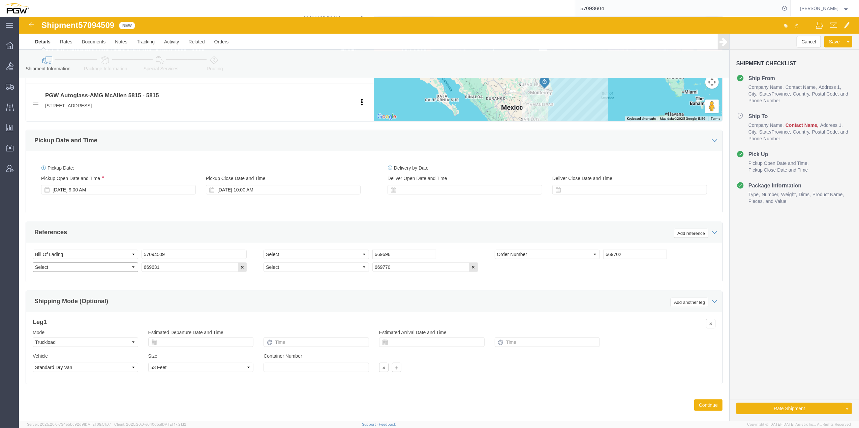
click select "Select Account Type Activity ID Airline Appointment Number ASN Batch Request # …"
select select "ORDERNUM"
click select "Select Account Type Activity ID Airline Appointment Number ASN Batch Request # …"
select select "ORDERNUM"
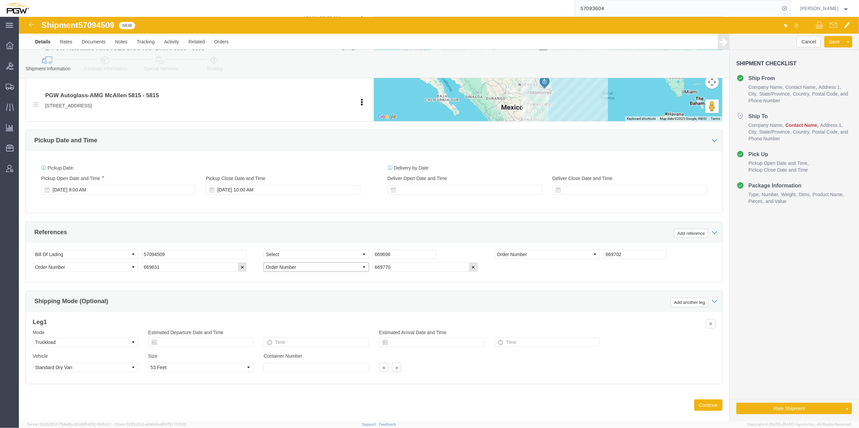
click select "Select Account Type Activity ID Airline Appointment Number ASN Batch Request # …"
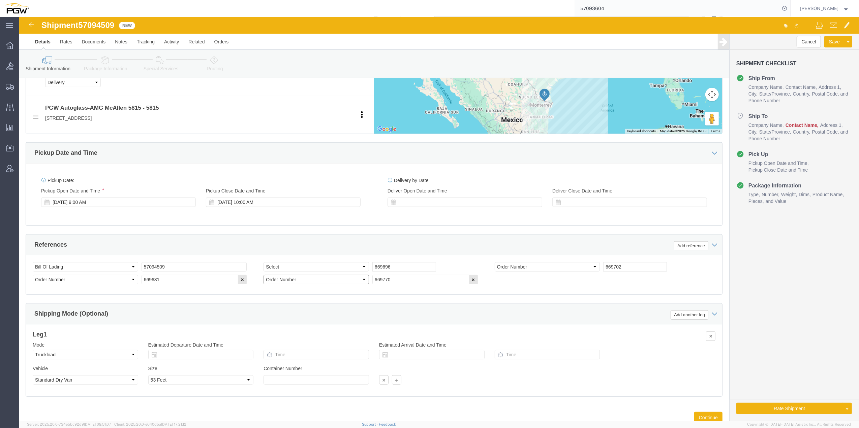
scroll to position [344, 0]
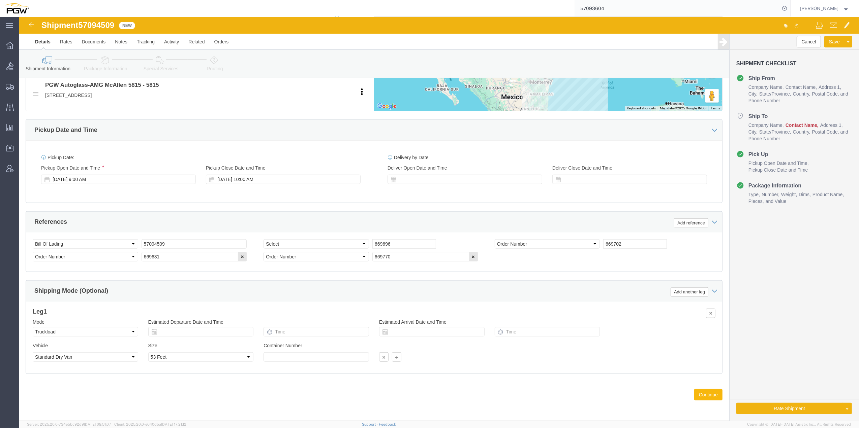
click button "Continue"
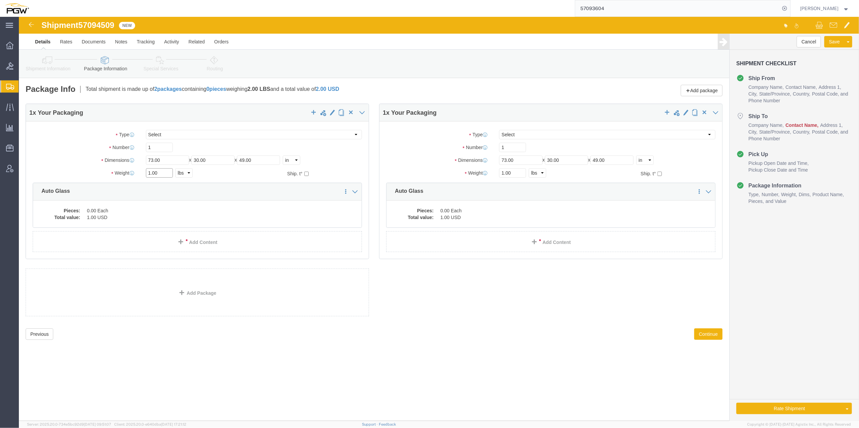
drag, startPoint x: 131, startPoint y: 154, endPoint x: 127, endPoint y: 153, distance: 4.8
click div "1.00 Select kgs lbs"
paste input "2006"
type input "12006.00"
click input "1.00"
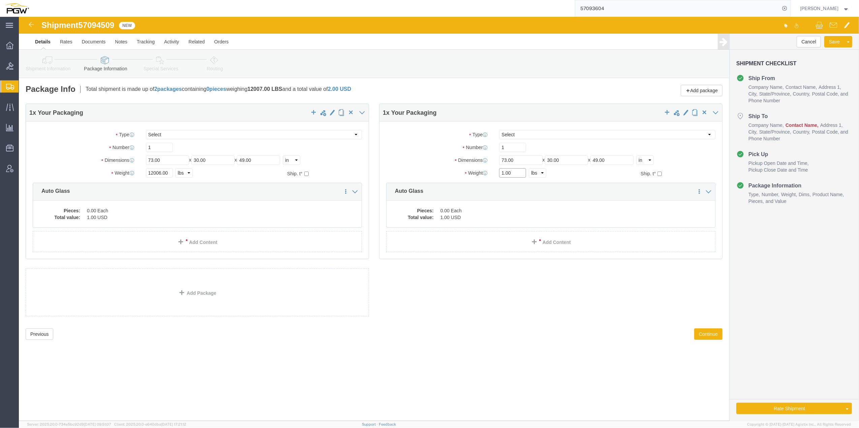
paste input "2052"
type input "2052.00"
click input "1"
type input "18"
drag, startPoint x: 490, startPoint y: 129, endPoint x: 482, endPoint y: 124, distance: 9.4
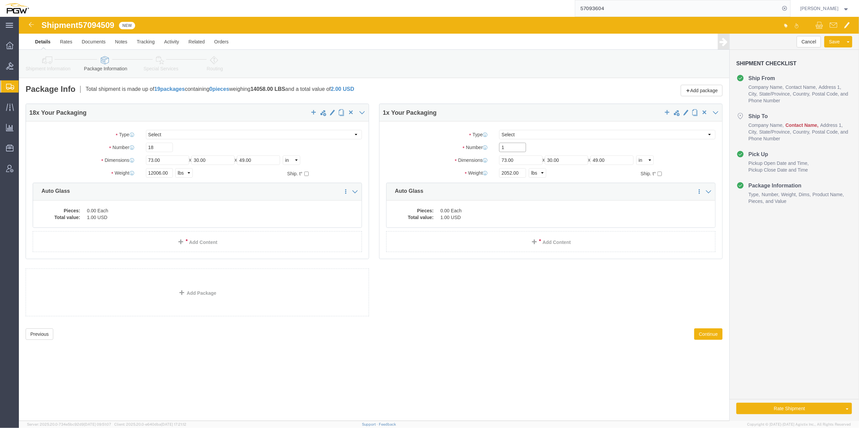
click input "1"
type input "4"
click span "button"
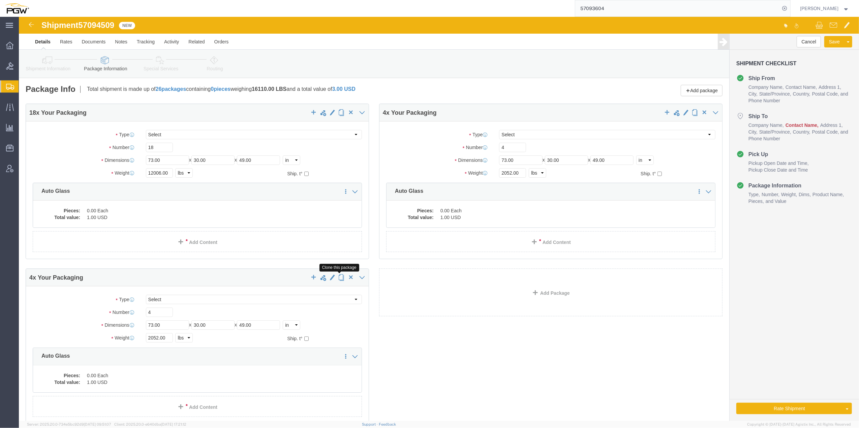
click span "button"
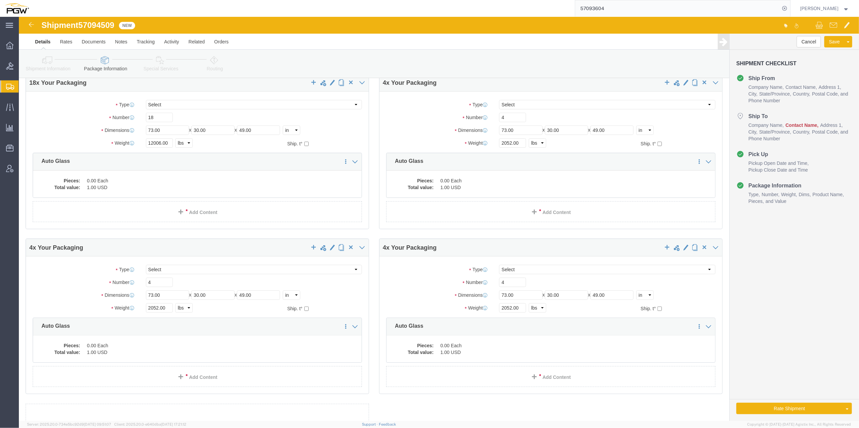
scroll to position [45, 0]
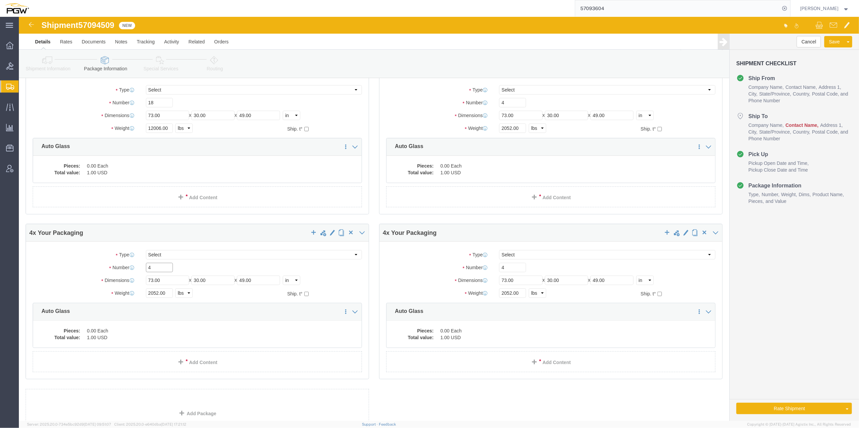
drag, startPoint x: 146, startPoint y: 254, endPoint x: 143, endPoint y: 232, distance: 22.4
click div "Package Type Select Bale(s) Basket(s) Bolt(s) Bottle(s) Buckets Bulk Bundle(s) …"
click input "421"
type input "21"
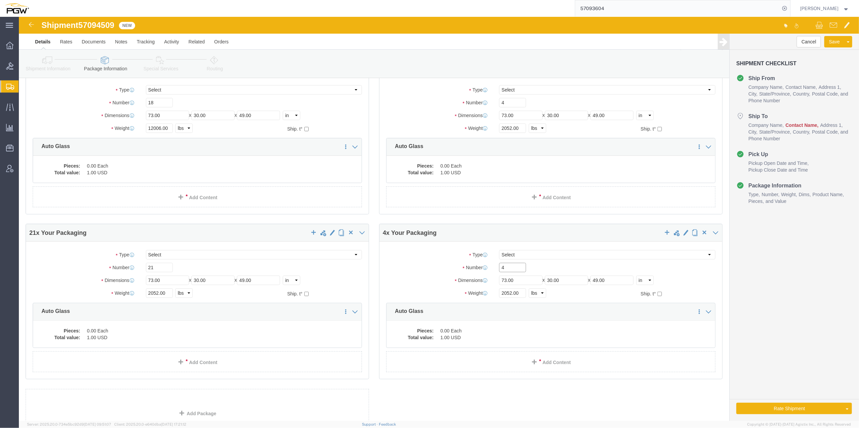
drag, startPoint x: 485, startPoint y: 249, endPoint x: 477, endPoint y: 247, distance: 8.5
click div "4"
type input "3"
click input "2052.00"
drag, startPoint x: 138, startPoint y: 276, endPoint x: 127, endPoint y: 275, distance: 11.5
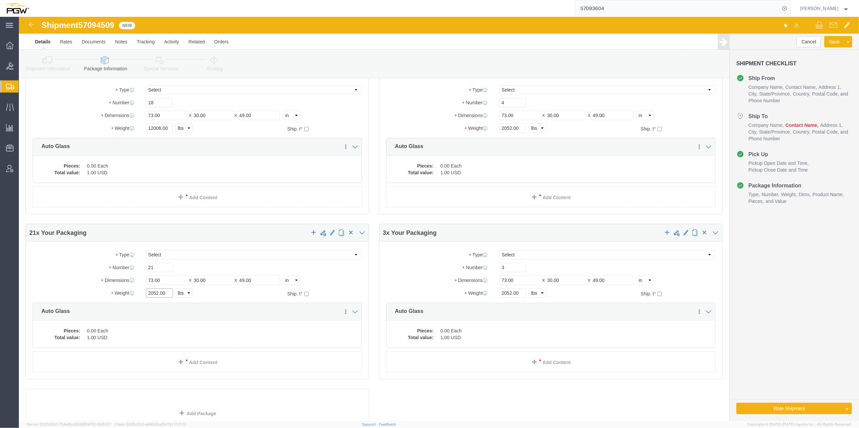
click input "2052.00"
paste input "18320"
type input "18320.00"
drag, startPoint x: 491, startPoint y: 278, endPoint x: 480, endPoint y: 276, distance: 10.9
click input "2052.00"
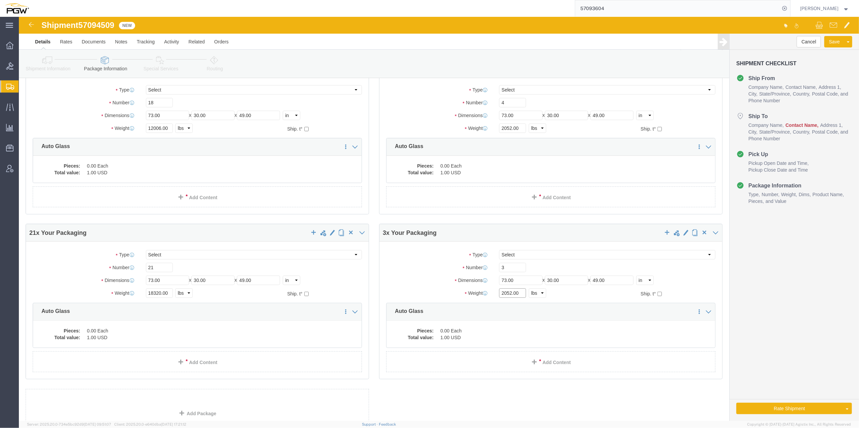
paste input "1141"
type input "1141.00"
click dd "0.00 Each"
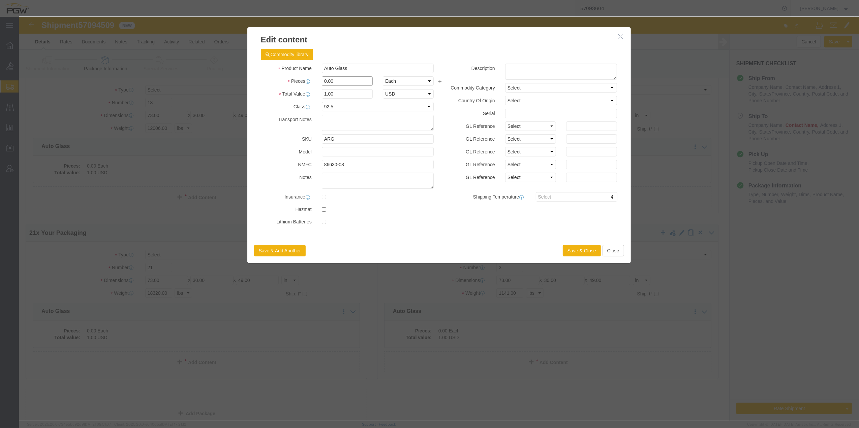
click input "0.00"
drag, startPoint x: 305, startPoint y: 67, endPoint x: 300, endPoint y: 63, distance: 6.7
click input "0.00"
type input "21.00"
type input "21"
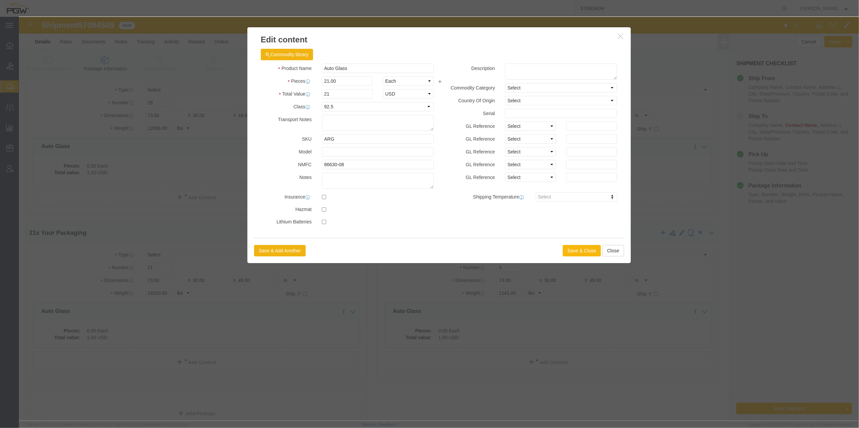
click button "Save & Close"
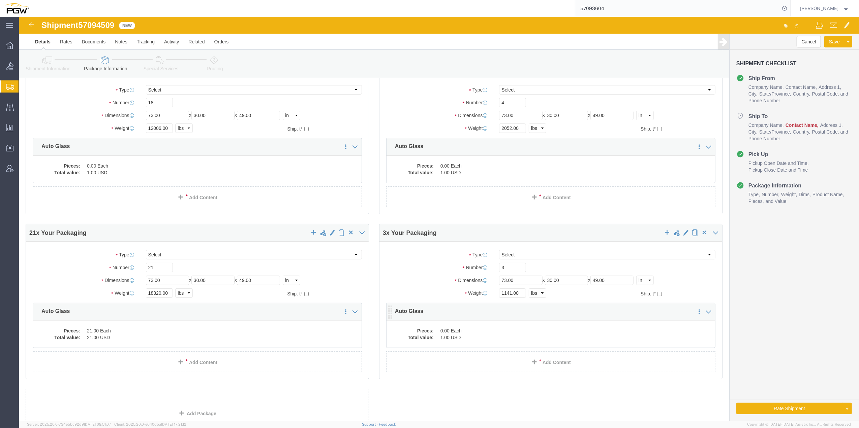
click dd "1.00 USD"
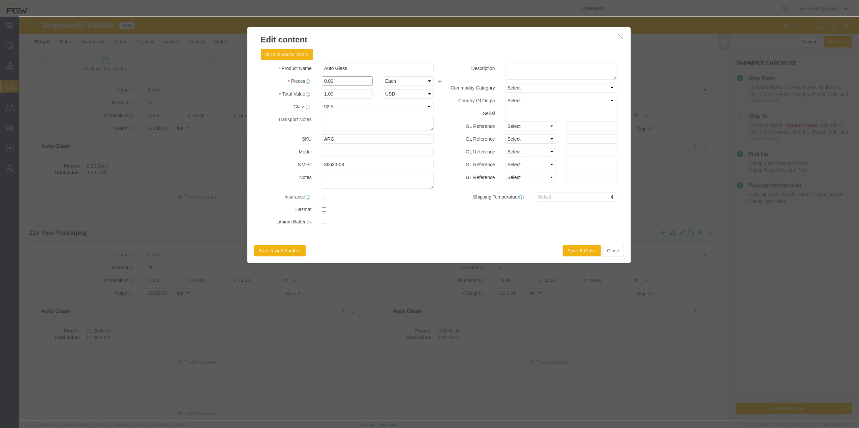
drag, startPoint x: 307, startPoint y: 65, endPoint x: 298, endPoint y: 53, distance: 14.0
click div "Product Name Auto Glass Pieces 0.00 Select Bag Barrels 100Board Feet Bottle Box…"
type input "3.00"
type input "3"
click button "Save & Close"
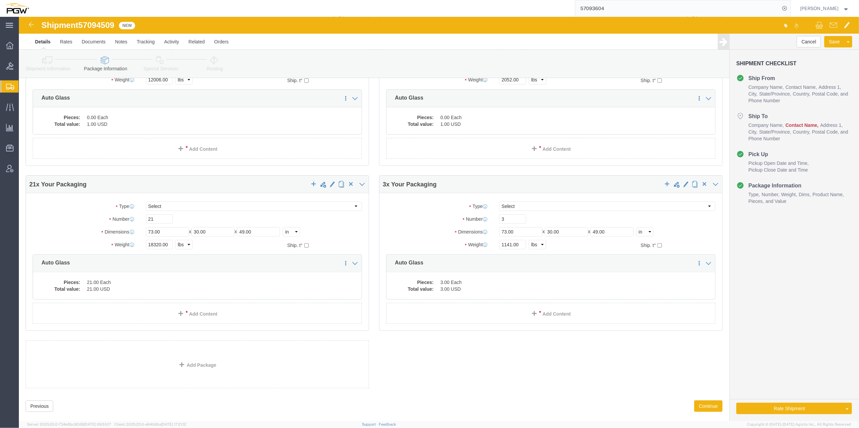
scroll to position [105, 0]
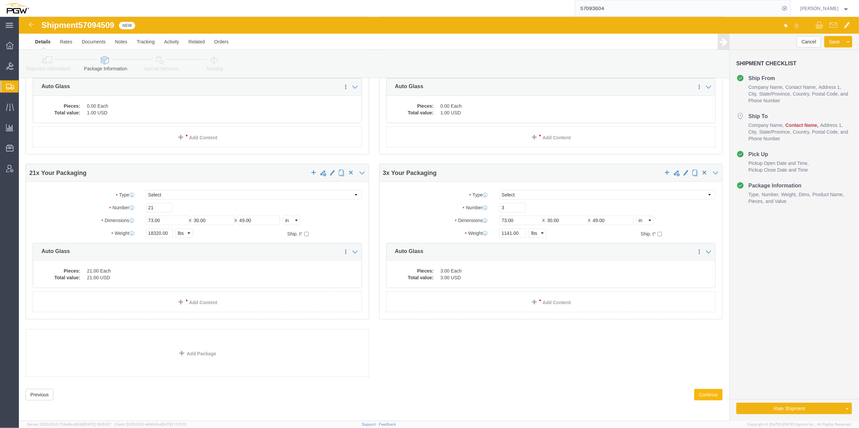
click button "Continue"
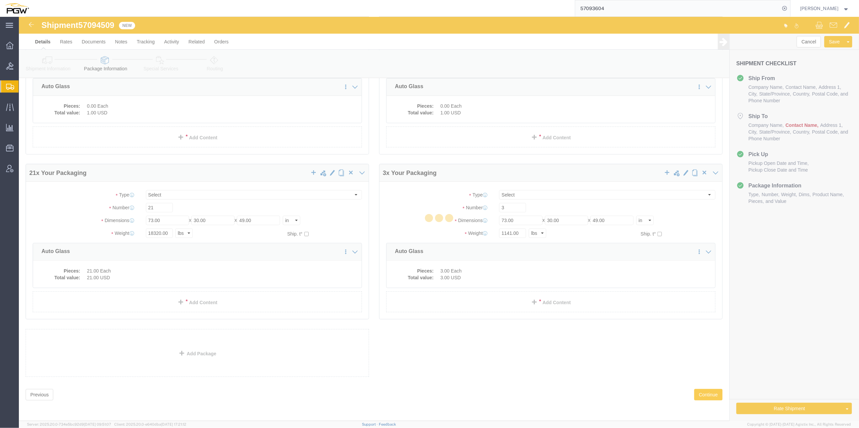
select select
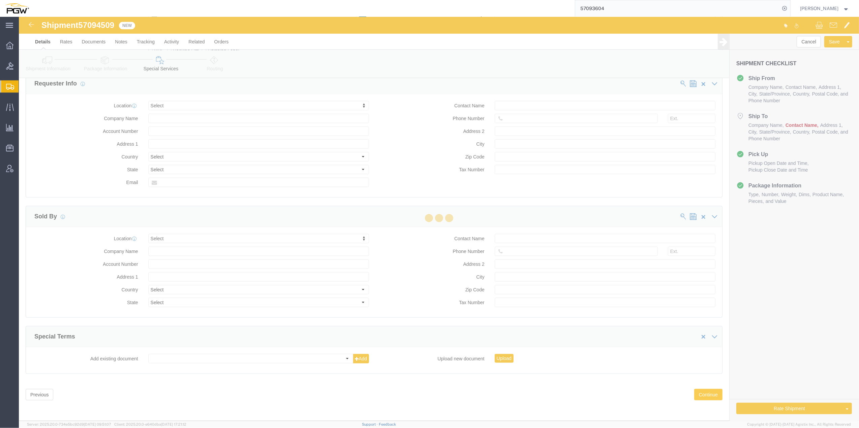
select select "COSTCENTER"
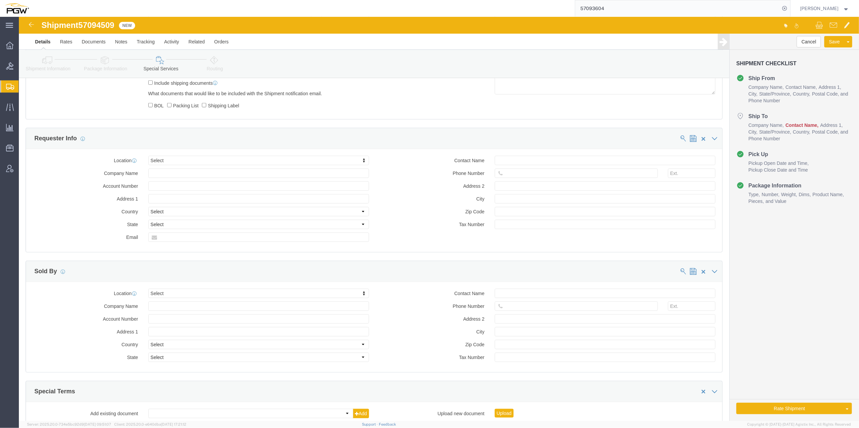
scroll to position [619, 0]
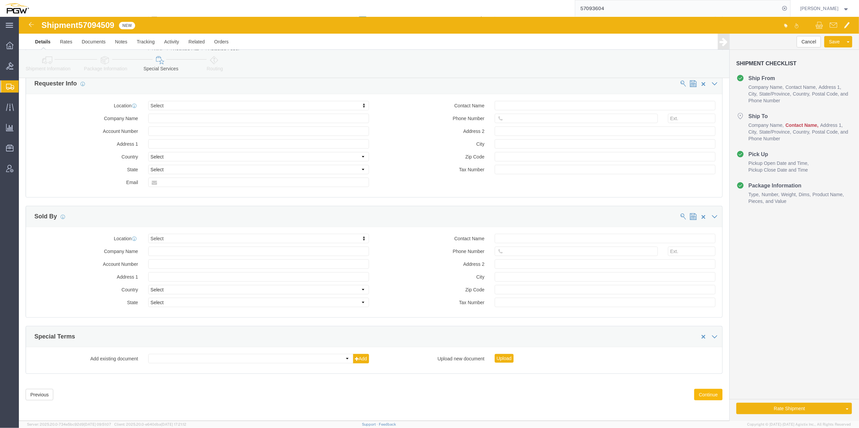
click button "Continue"
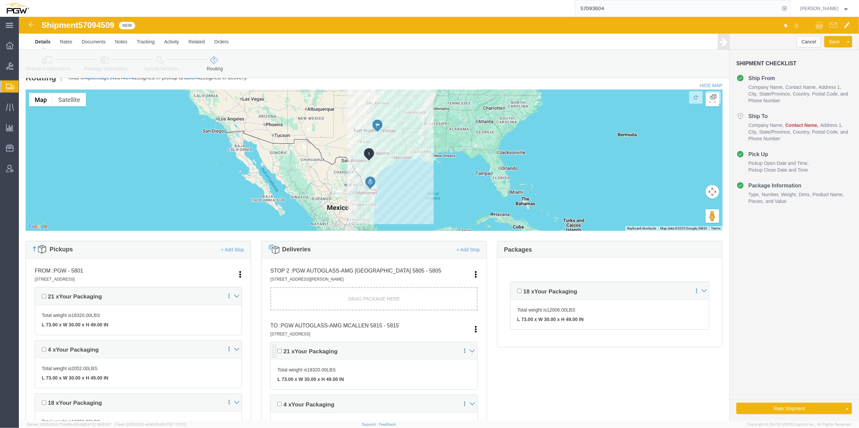
scroll to position [135, 0]
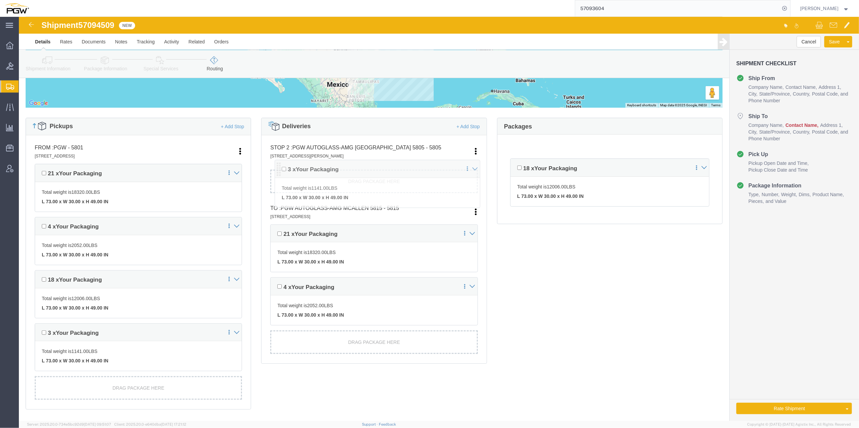
drag, startPoint x: 255, startPoint y: 319, endPoint x: 259, endPoint y: 153, distance: 166.4
click div "Pickups + Add Stop From : PGW - 5801 5000 South Freeway, Fort Worth, TX, 76115,…"
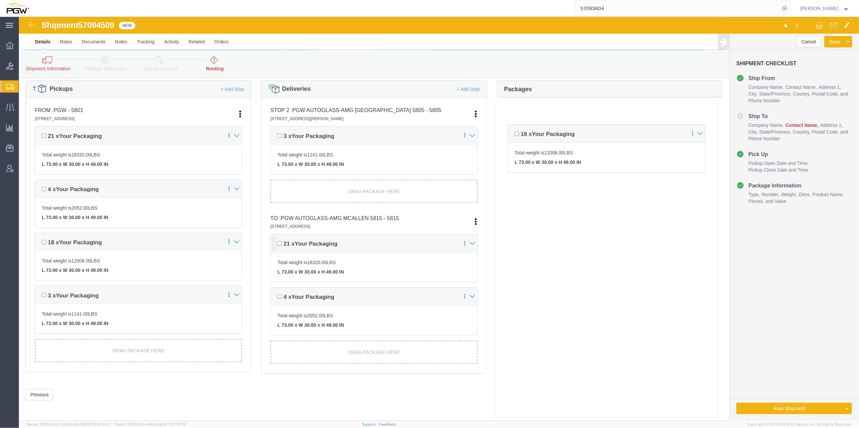
scroll to position [208, 0]
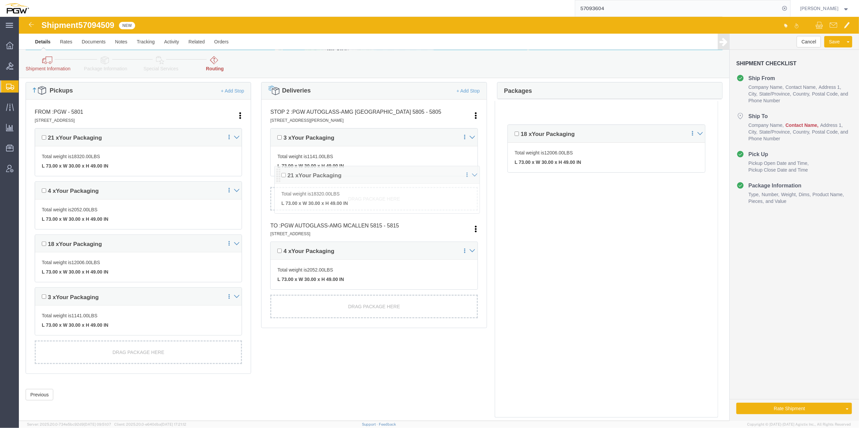
drag, startPoint x: 254, startPoint y: 228, endPoint x: 259, endPoint y: 158, distance: 69.6
click div "Pickups + Add Stop From : PGW - 5801 5000 South Freeway, Fort Worth, TX, 76115,…"
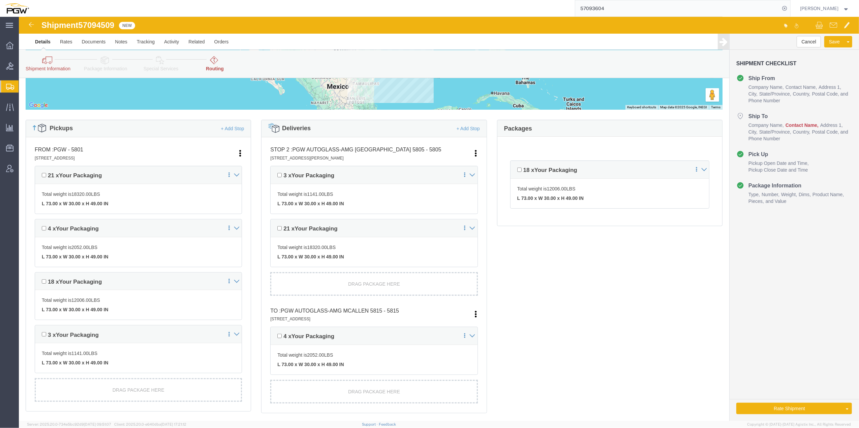
scroll to position [210, 0]
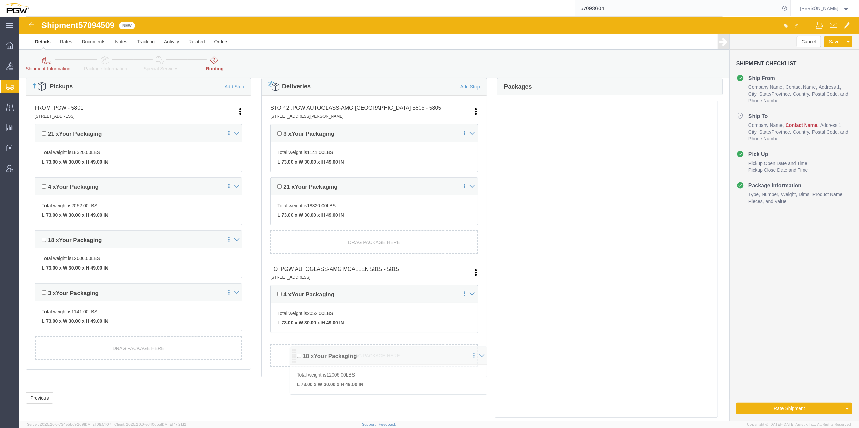
drag, startPoint x: 491, startPoint y: 118, endPoint x: 270, endPoint y: 339, distance: 312.5
click div "Pickups + Add Stop From : PGW - 5801 5000 South Freeway, Fort Worth, TX, 76115,…"
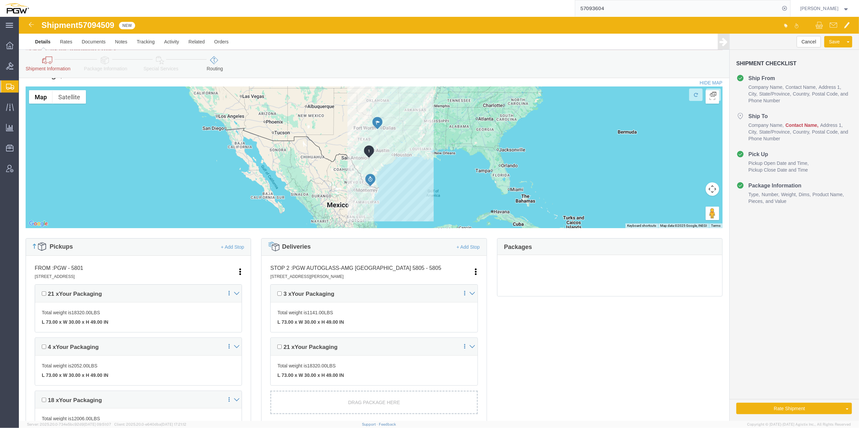
scroll to position [0, 0]
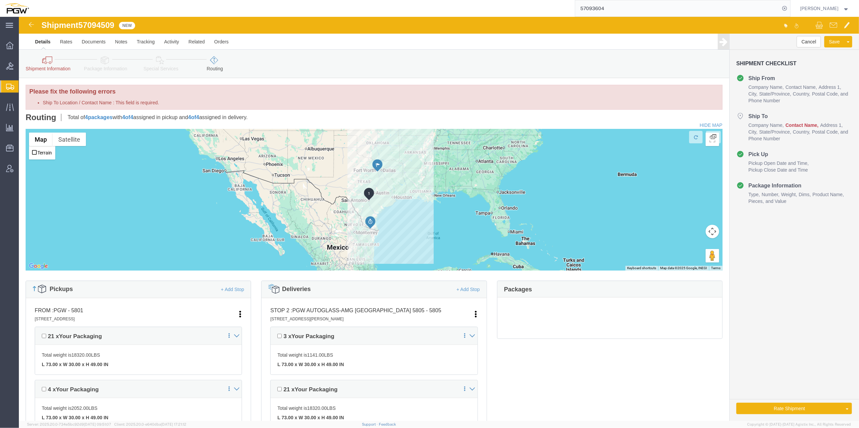
click icon
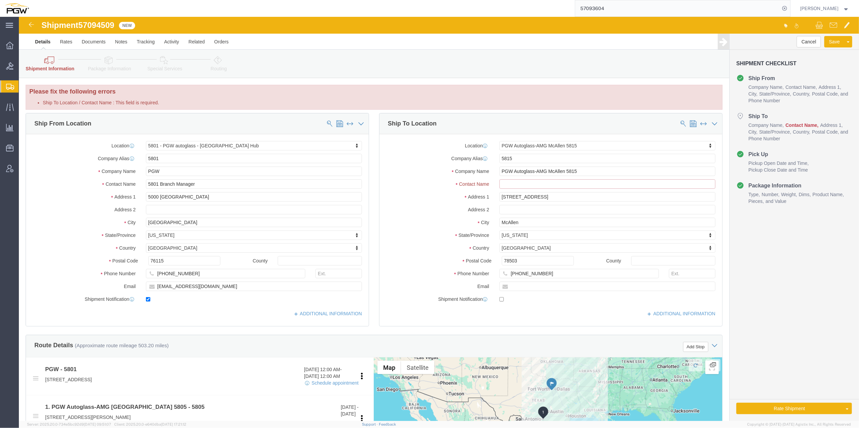
click input "Ship To Location / Contact Name : This field is required."
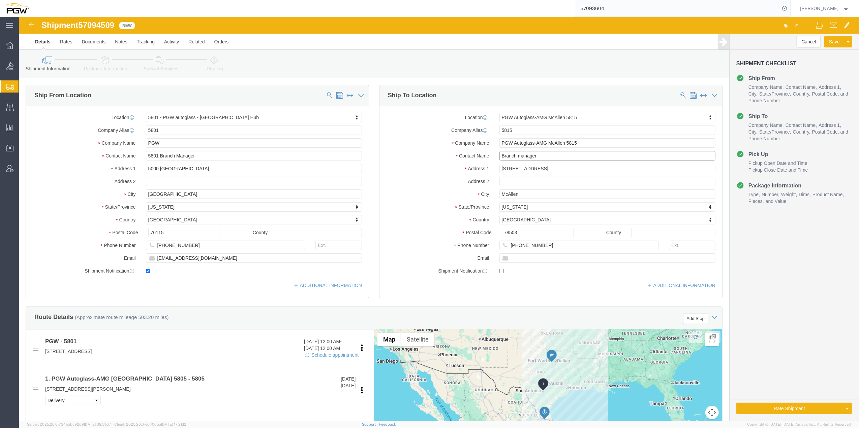
type input "Branch manager"
click div "Cancel Save Assign To Clone Shipment Save As Template Shipment Checklist Ship F…"
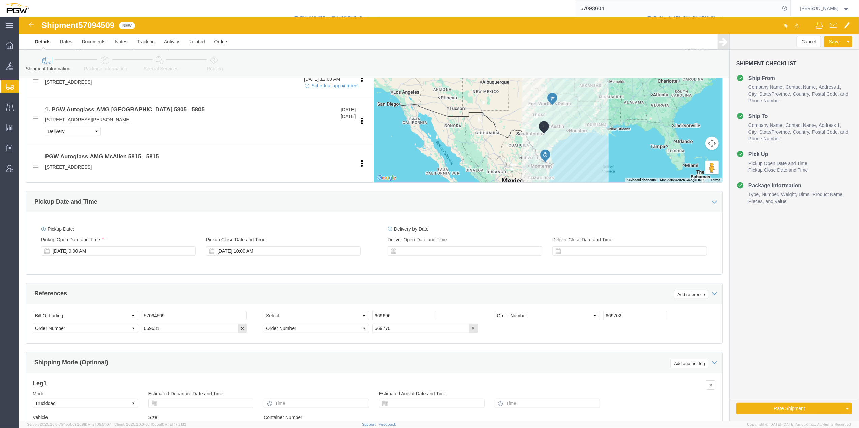
scroll to position [314, 0]
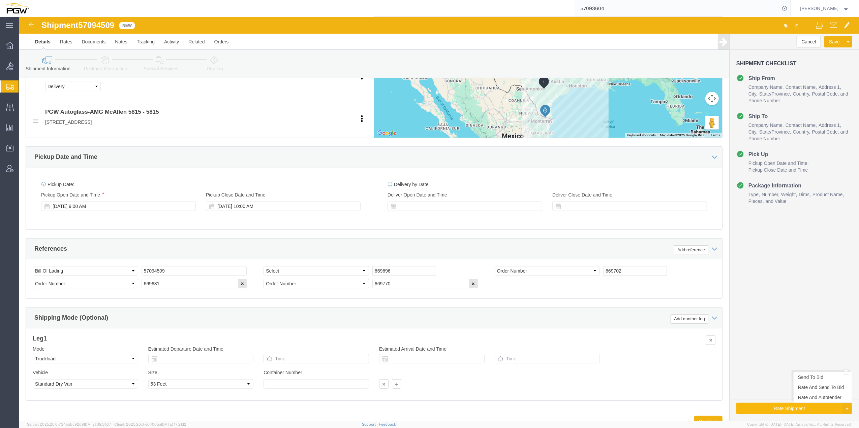
click button "Rate Shipment"
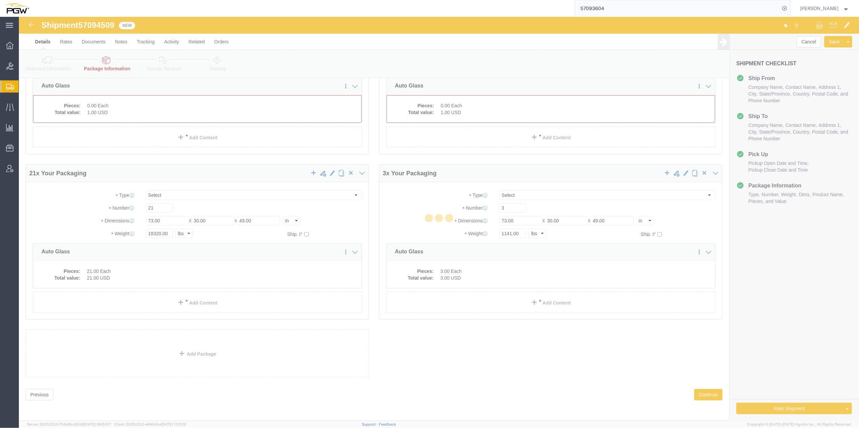
scroll to position [0, 0]
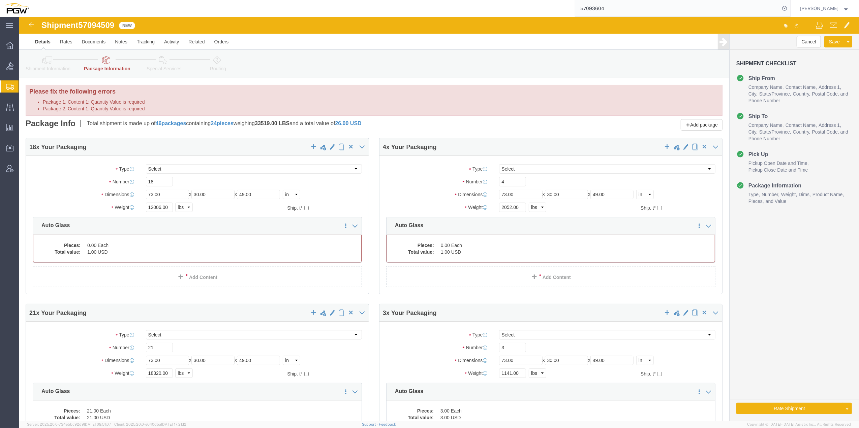
click span "57094509"
copy span "57094509"
click dd "1.00 USD"
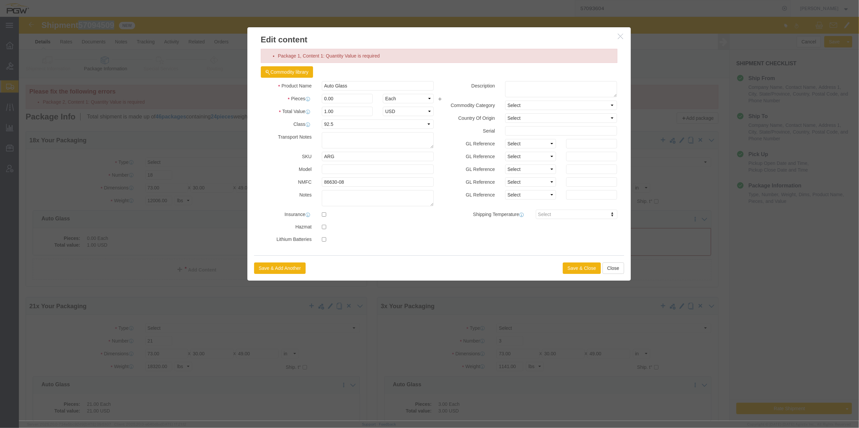
click button "button"
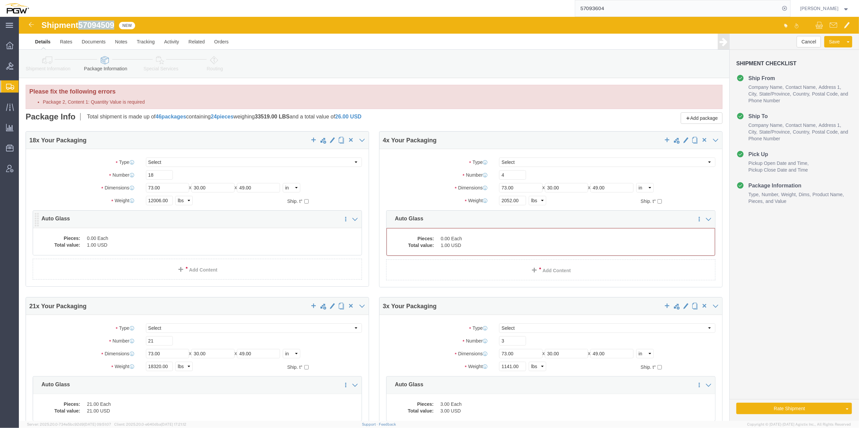
click dd "1.00 USD"
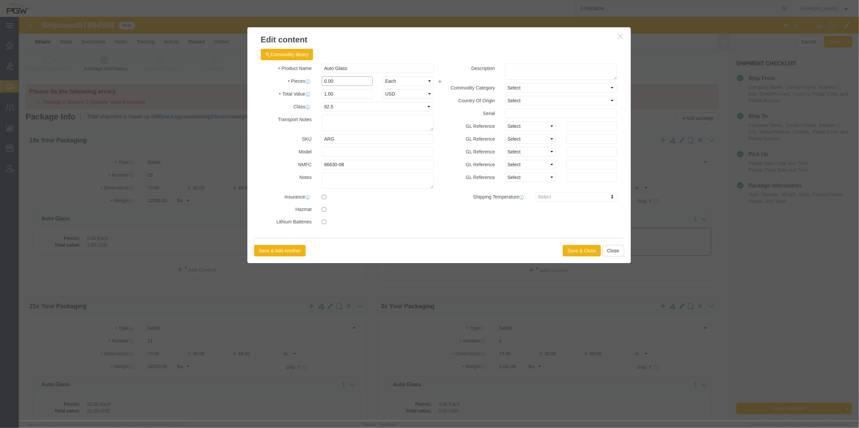
drag, startPoint x: 305, startPoint y: 61, endPoint x: 299, endPoint y: 58, distance: 6.5
click div "0.00"
type input "18.00"
type input "18"
click button "Save & Close"
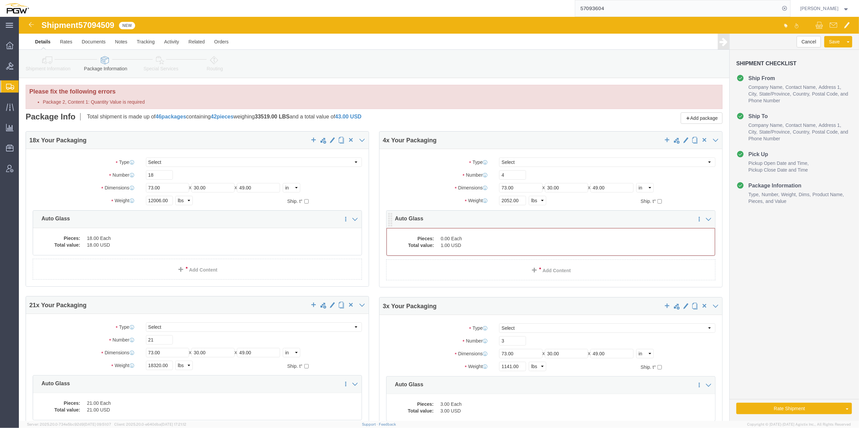
click dl "Pieces: 0.00 Each Total value: 1.00 USD"
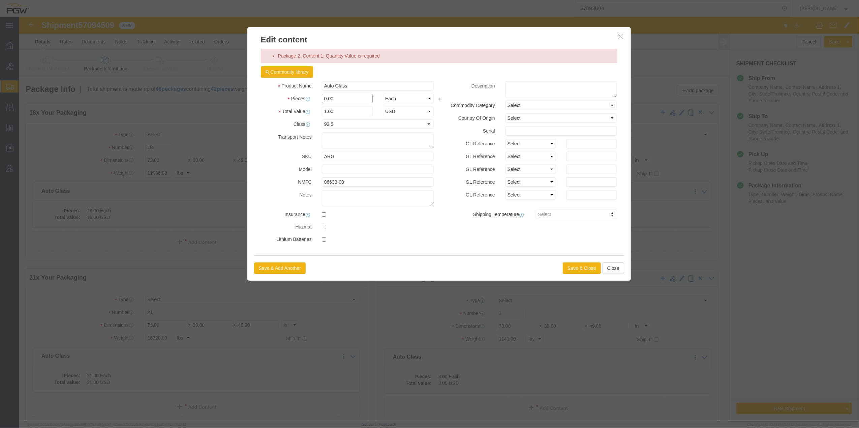
drag, startPoint x: 304, startPoint y: 79, endPoint x: 307, endPoint y: 82, distance: 3.6
click input "0.00"
type input "4.00"
type input "4"
click button "Save & Close"
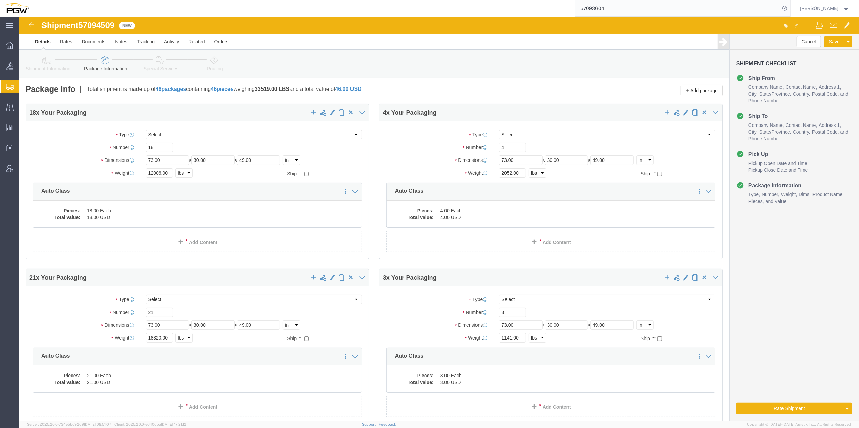
click div "Package Type Select Bale(s) Basket(s) Bolt(s) Bottle(s) Buckets Bulk Bundle(s) …"
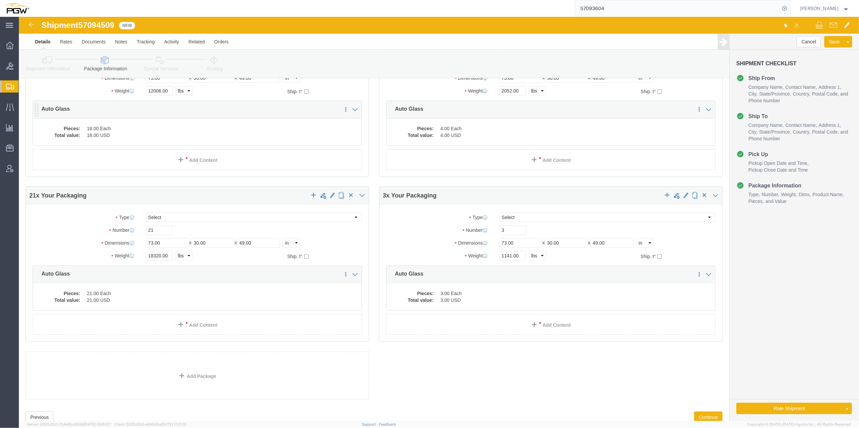
scroll to position [105, 0]
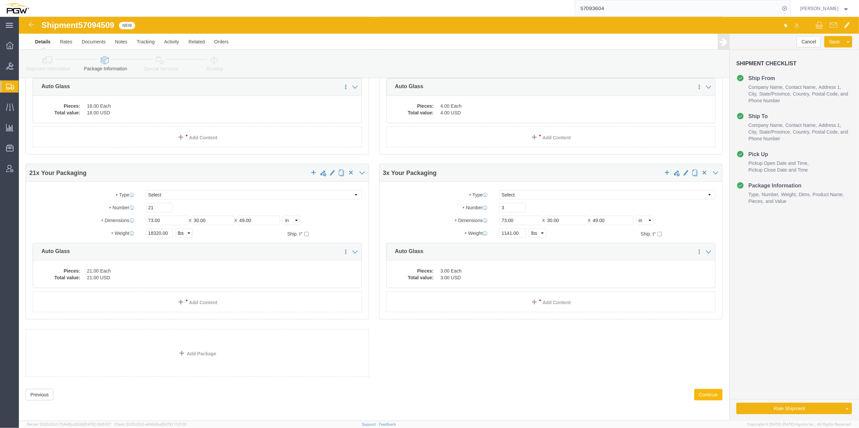
click button "Continue"
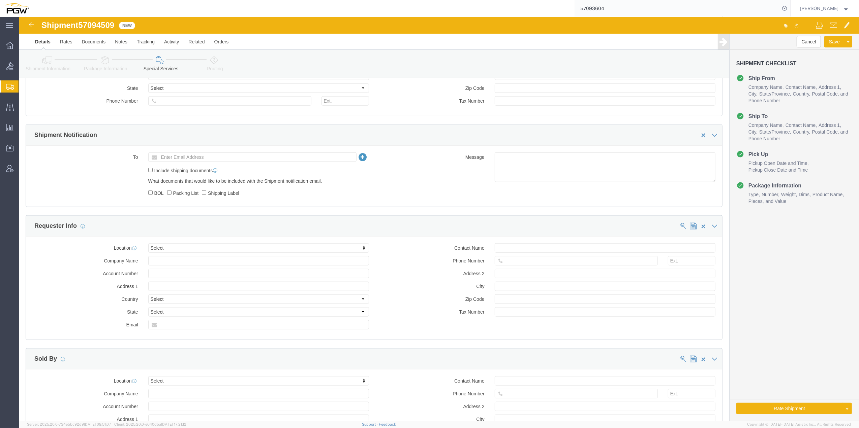
scroll to position [619, 0]
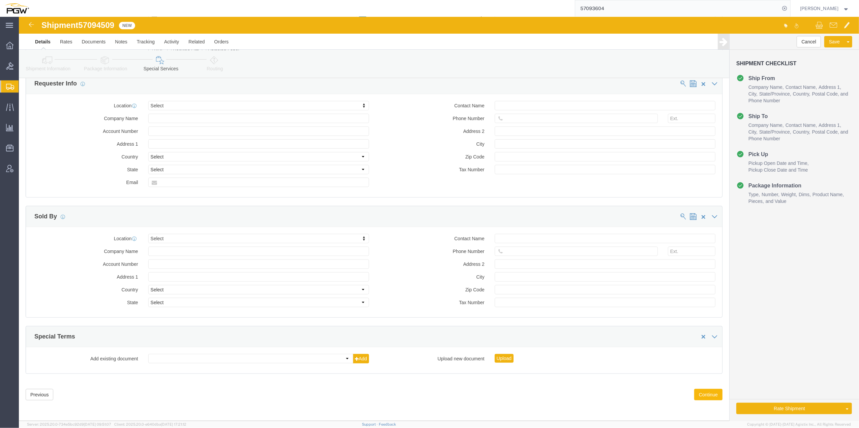
click button "Continue"
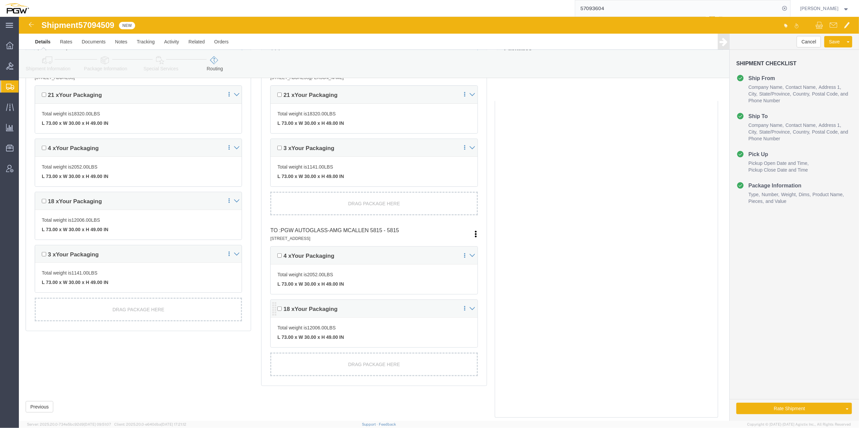
scroll to position [228, 0]
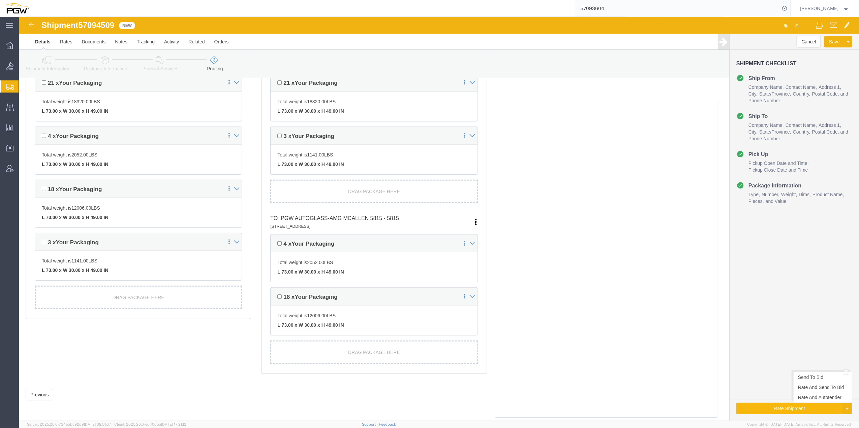
click button "Rate Shipment"
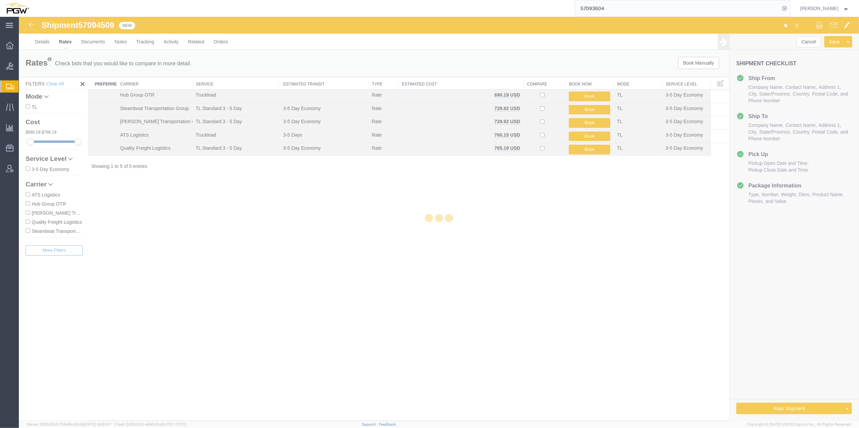
scroll to position [0, 0]
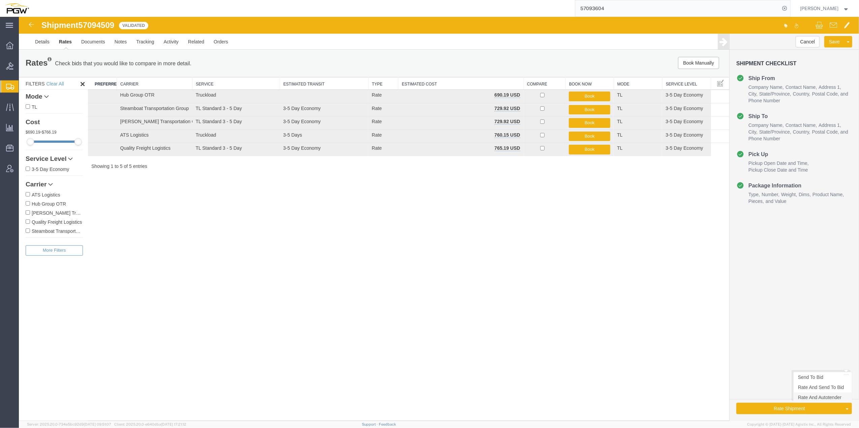
click at [801, 400] on link "Rate And Autotender" at bounding box center [822, 398] width 58 height 10
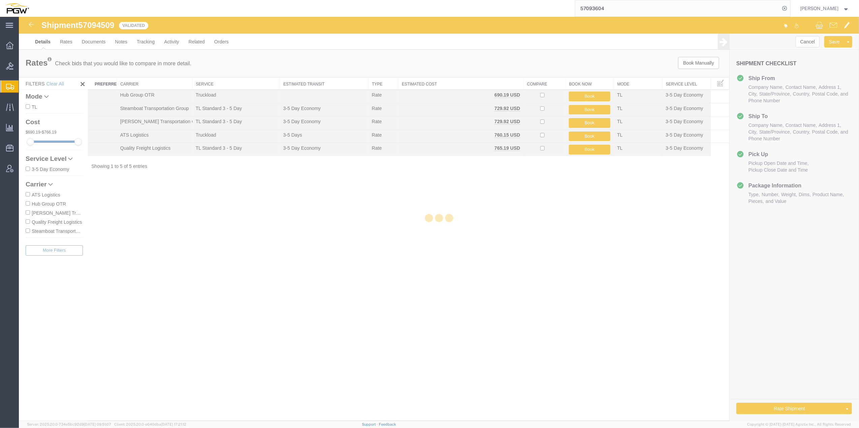
select select "62891"
select select "62936"
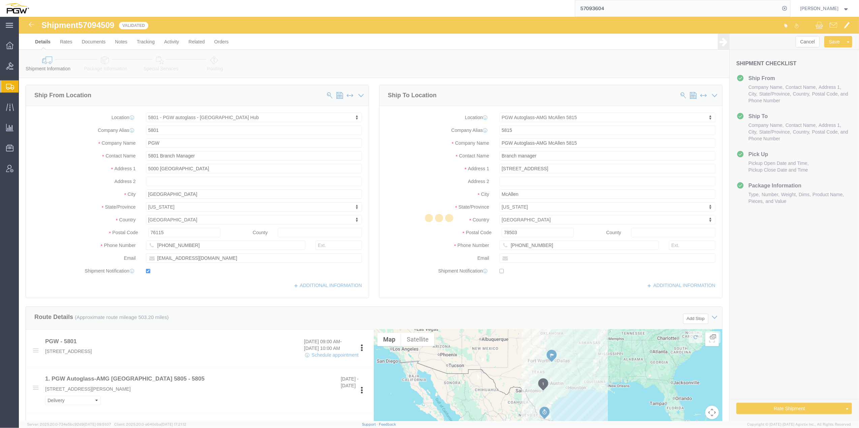
select select "62891"
select select "62936"
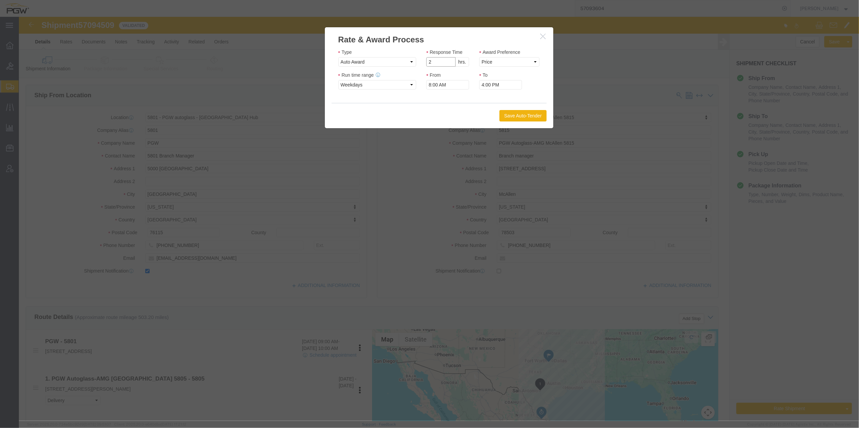
type input "2"
click input "2"
click select "Price Carrier Rank"
select select "LANE_RANK"
click select "Price Carrier Rank"
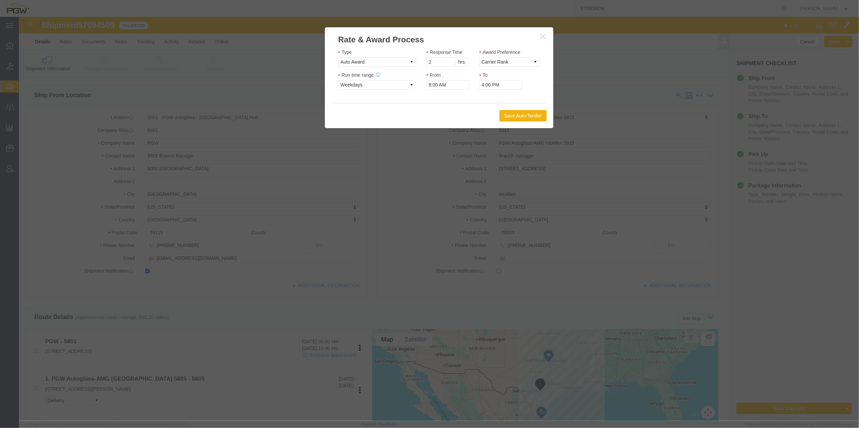
click div "Save Auto-Tender"
click button "Save Auto-Tender"
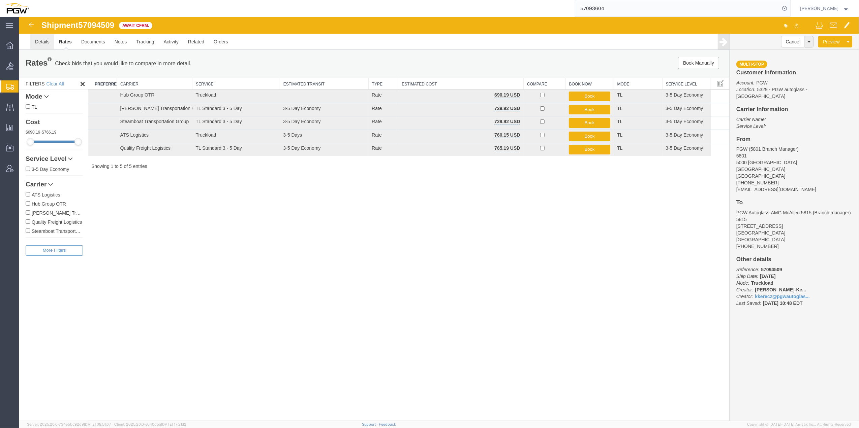
click at [33, 42] on link "Details" at bounding box center [42, 42] width 24 height 16
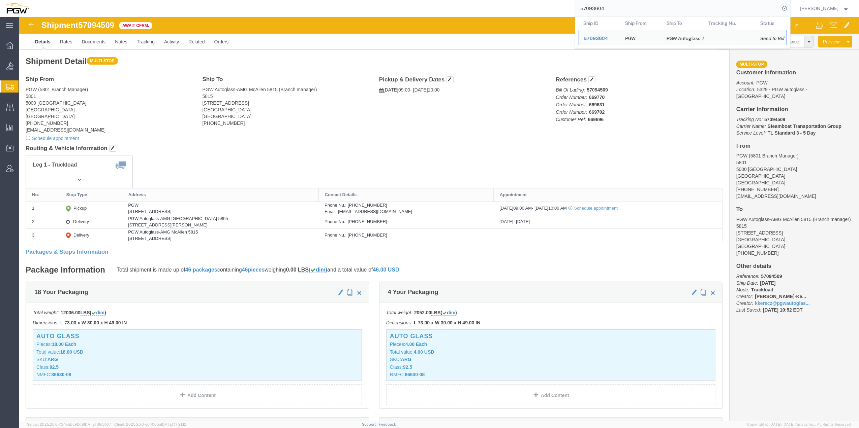
drag, startPoint x: 586, startPoint y: 11, endPoint x: 573, endPoint y: 11, distance: 12.8
click at [575, 12] on input "57093604" at bounding box center [677, 8] width 205 height 16
paste input "806"
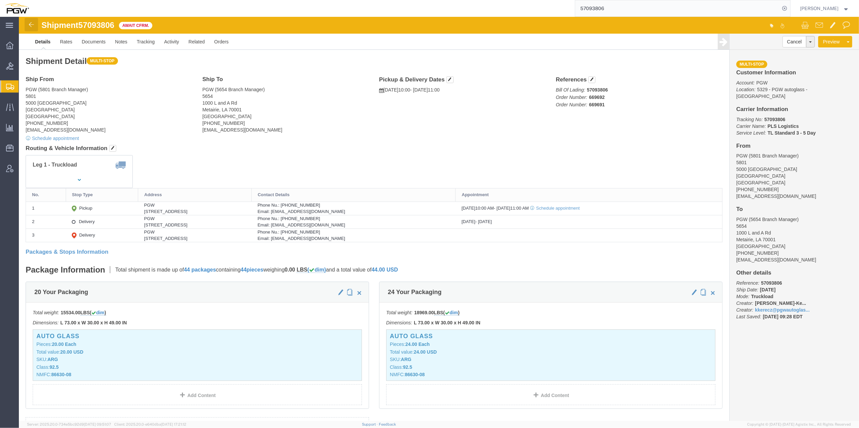
click img
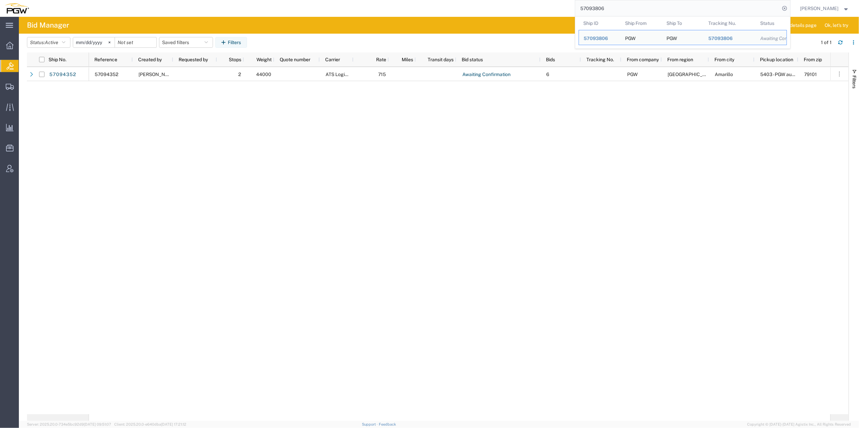
drag, startPoint x: 605, startPoint y: 8, endPoint x: 568, endPoint y: 6, distance: 37.5
click at [575, 6] on input "57093806" at bounding box center [677, 8] width 205 height 16
click at [576, 8] on input "57093806" at bounding box center [677, 8] width 205 height 16
click at [586, 7] on input "57093806" at bounding box center [677, 8] width 205 height 16
drag, startPoint x: 591, startPoint y: 7, endPoint x: 556, endPoint y: 7, distance: 35.7
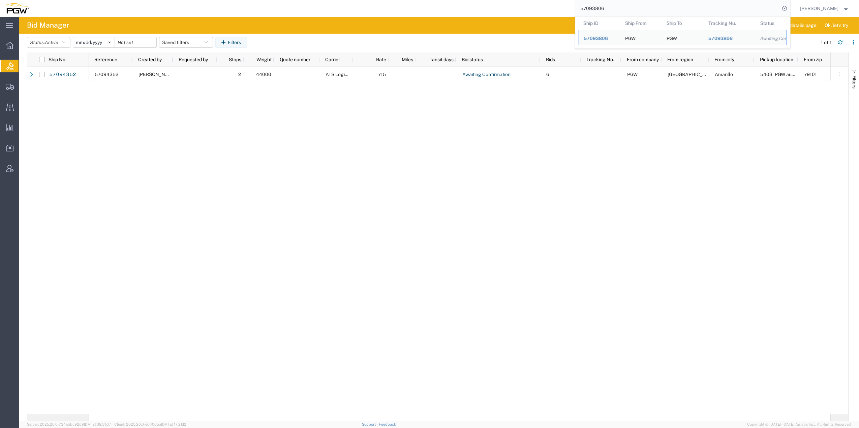
click at [556, 7] on div "57093806 Ship ID Ship From Ship To Tracking Nu. Status Ship ID 57093806 Ship Fr…" at bounding box center [412, 8] width 756 height 17
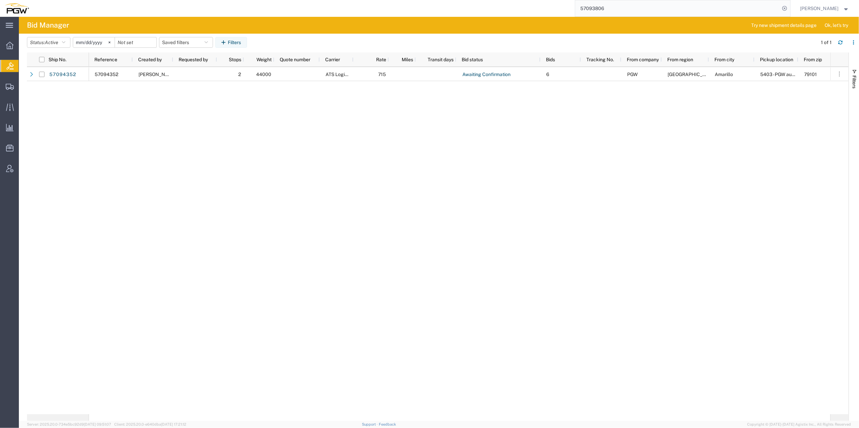
paste input "4074"
type input "57094074"
click at [194, 193] on div "57094352 Jesse Dawson 2 44000 ATS Logistics 715 Awaiting Confirmation 6 PGW Nor…" at bounding box center [459, 241] width 741 height 348
click at [238, 256] on div "57094352 Jesse Dawson 2 44000 ATS Logistics 715 Awaiting Confirmation 6 PGW Nor…" at bounding box center [459, 241] width 741 height 348
click at [603, 14] on input "57094074" at bounding box center [677, 8] width 205 height 16
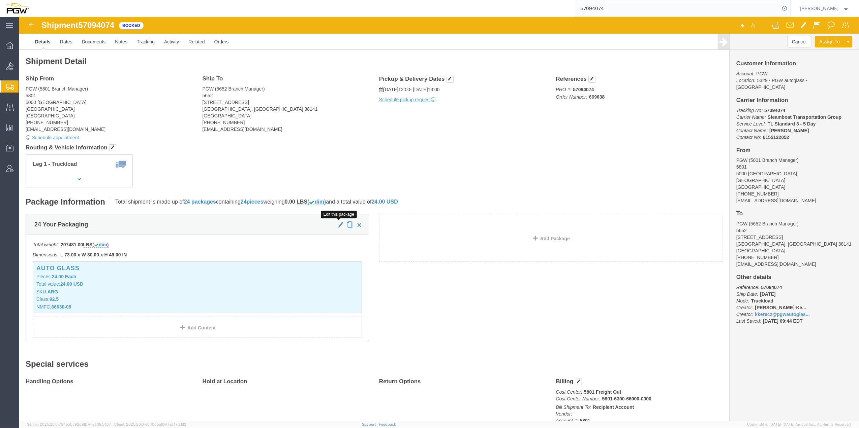
click span "button"
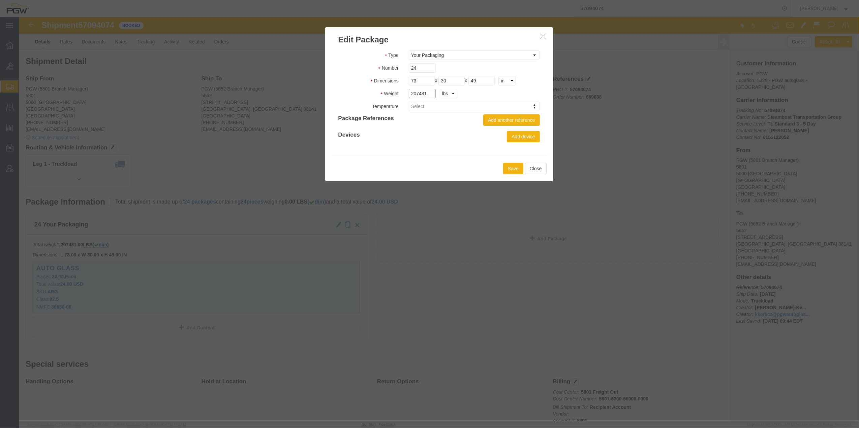
click input "207481"
type input "20748"
click button "Save"
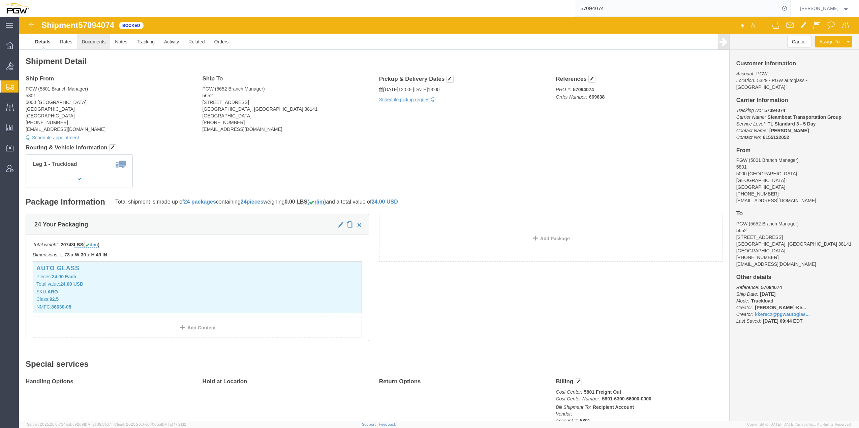
click link "Documents"
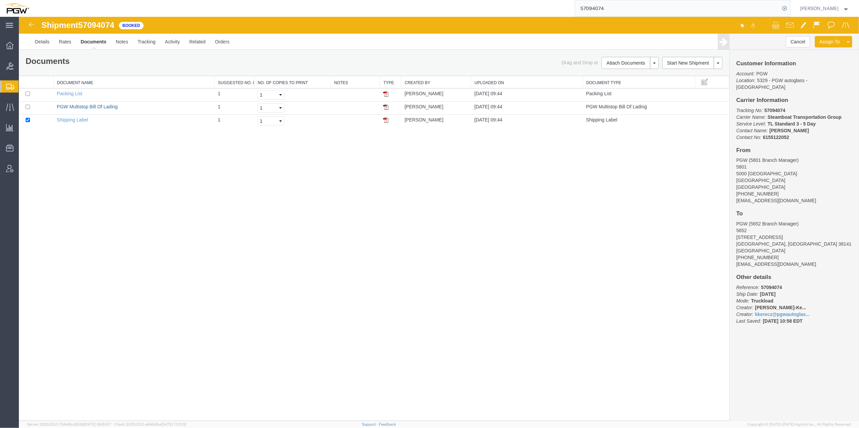
click at [112, 104] on link "PGW Multistop Bill Of Lading" at bounding box center [87, 106] width 61 height 5
click at [250, 285] on div "Shipment 57094074 3 of 3 Booked Details Rates Documents Notes Tracking Activity…" at bounding box center [439, 219] width 840 height 405
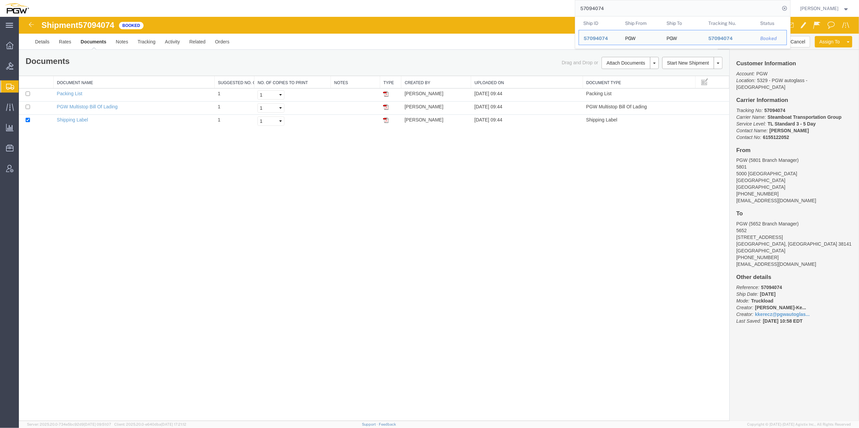
drag, startPoint x: 600, startPoint y: 7, endPoint x: 551, endPoint y: 5, distance: 48.5
click at [551, 5] on div "57094074 Ship ID Ship From Ship To Tracking Nu. Status Ship ID 57094074 Ship Fr…" at bounding box center [412, 8] width 756 height 17
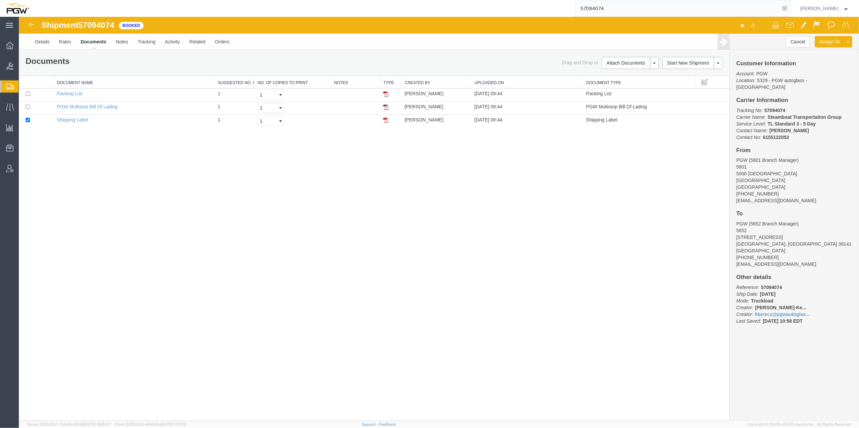
paste input "3806"
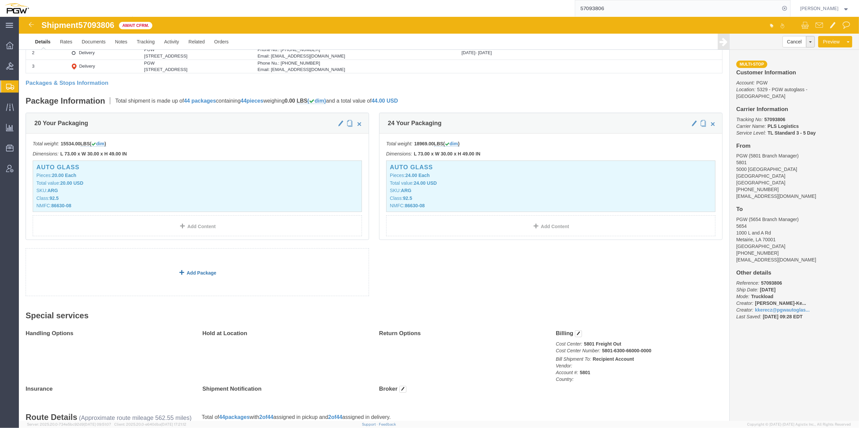
scroll to position [180, 0]
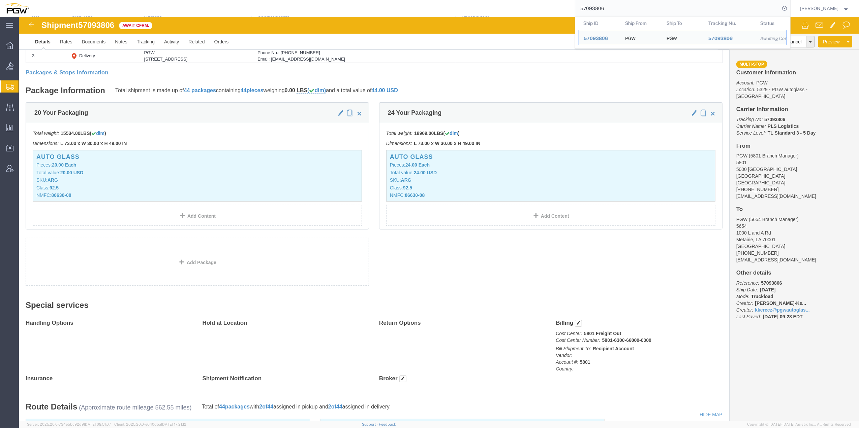
drag, startPoint x: 615, startPoint y: 7, endPoint x: 554, endPoint y: 11, distance: 60.7
click at [554, 11] on div "57093806 Ship ID Ship From Ship To Tracking Nu. Status Ship ID 57093806 Ship Fr…" at bounding box center [412, 8] width 756 height 17
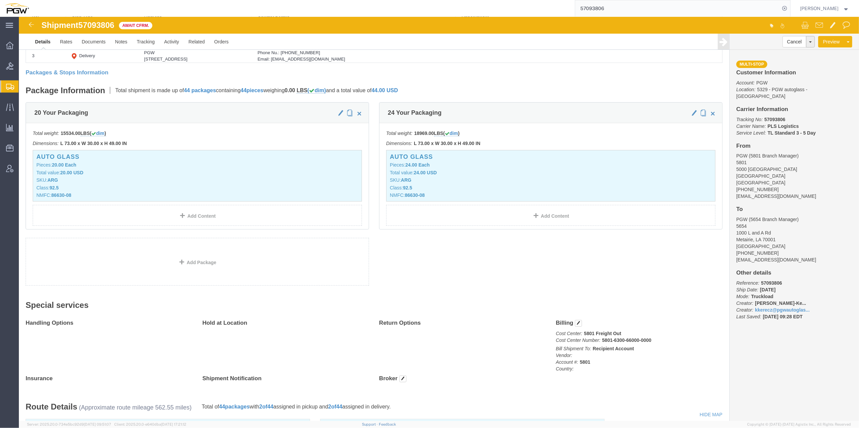
paste input "4509"
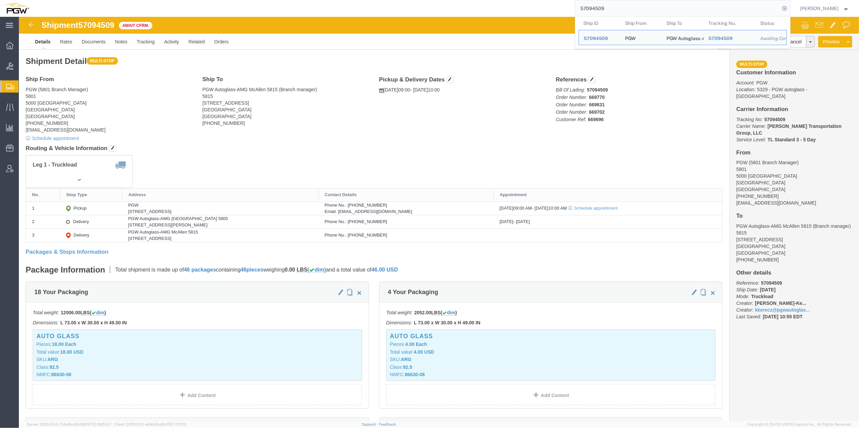
drag, startPoint x: 593, startPoint y: 9, endPoint x: 545, endPoint y: 10, distance: 48.5
click at [544, 10] on div "57094509 Ship ID Ship From Ship To Tracking Nu. Status Ship ID 57094509 Ship Fr…" at bounding box center [412, 8] width 756 height 17
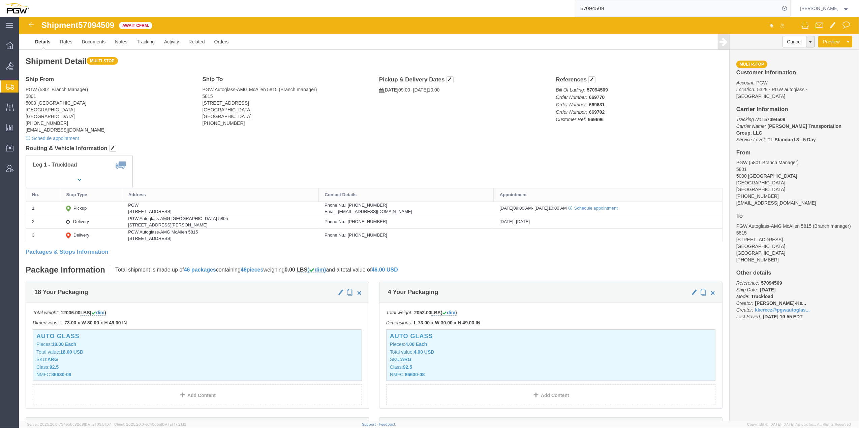
paste input "84395"
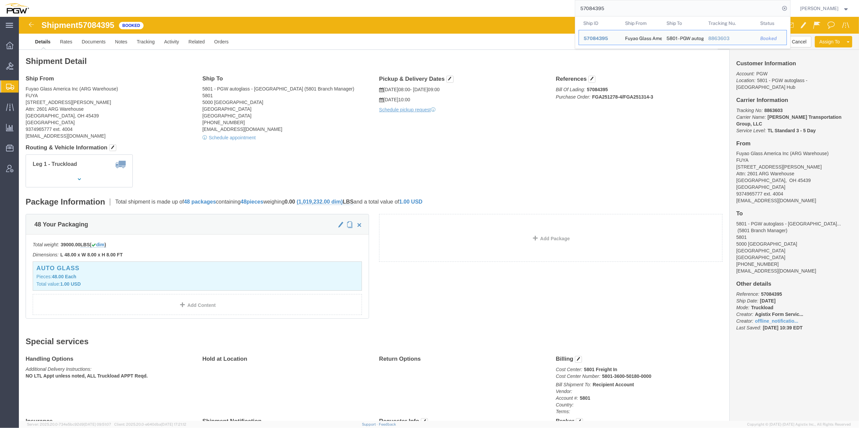
drag, startPoint x: 590, startPoint y: 9, endPoint x: 558, endPoint y: 11, distance: 31.7
click at [553, 11] on div "57084395 Ship ID Ship From Ship To Tracking Nu. Status Ship ID 57084395 Ship Fr…" at bounding box center [412, 8] width 756 height 17
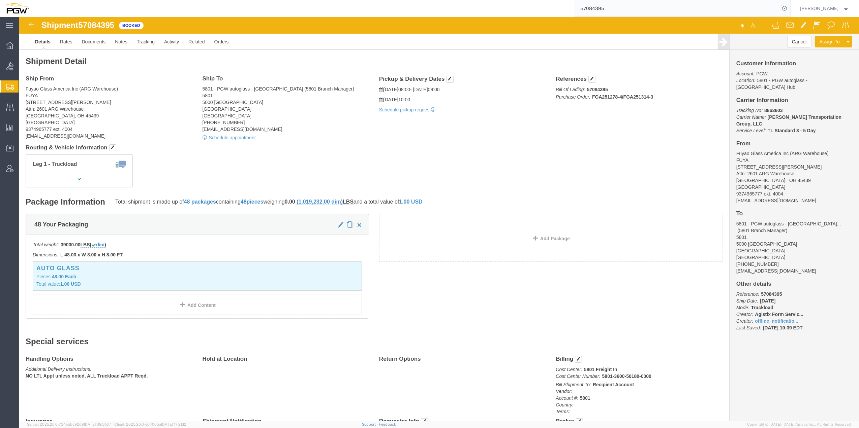
paste input "447"
type input "57084447"
click link "Tracking"
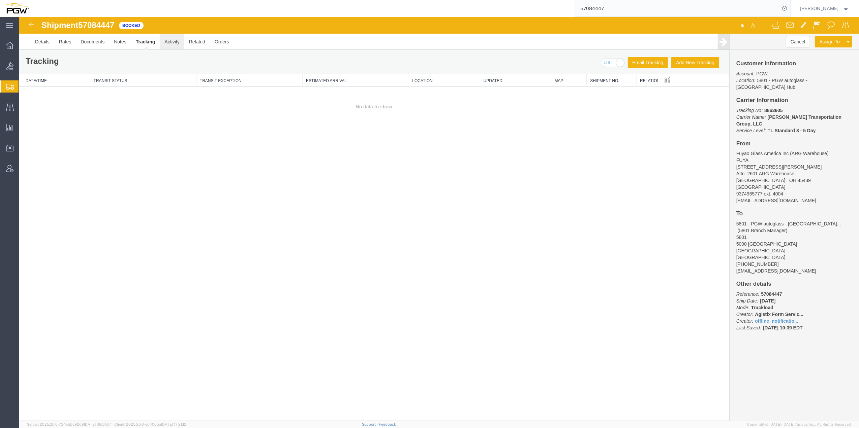
click at [170, 39] on link "Activity" at bounding box center [172, 42] width 24 height 16
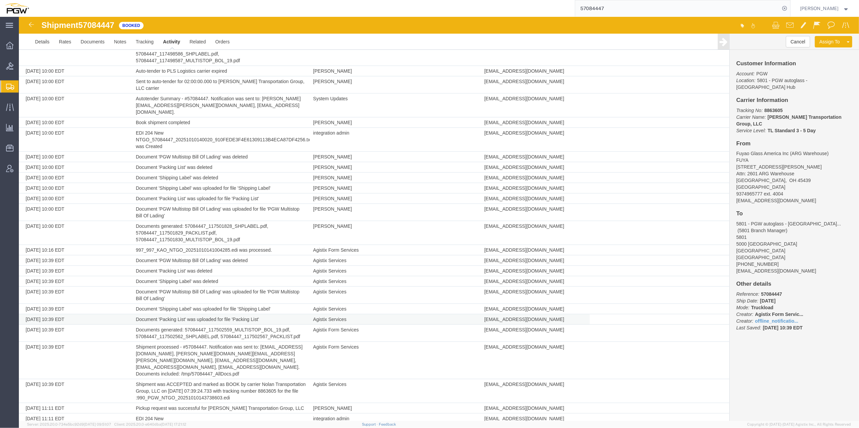
scroll to position [442, 0]
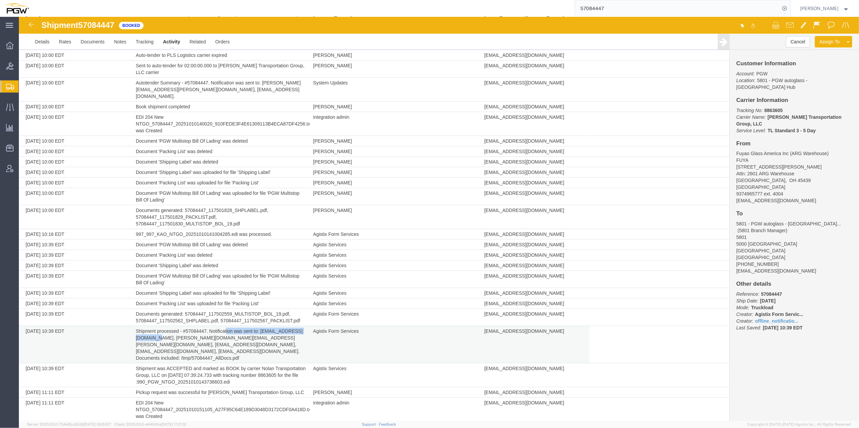
drag, startPoint x: 189, startPoint y: 330, endPoint x: 226, endPoint y: 326, distance: 36.6
click at [226, 326] on td "Shipment processed - #57084447. Notification was sent to: jkernich@fuyaousa.com…" at bounding box center [220, 344] width 177 height 37
drag, startPoint x: 226, startPoint y: 326, endPoint x: 219, endPoint y: 327, distance: 7.2
click at [219, 327] on td "Shipment processed - #57084447. Notification was sent to: jkernich@fuyaousa.com…" at bounding box center [220, 344] width 177 height 37
click at [201, 331] on td "Shipment processed - #57084447. Notification was sent to: jkernich@fuyaousa.com…" at bounding box center [220, 344] width 177 height 37
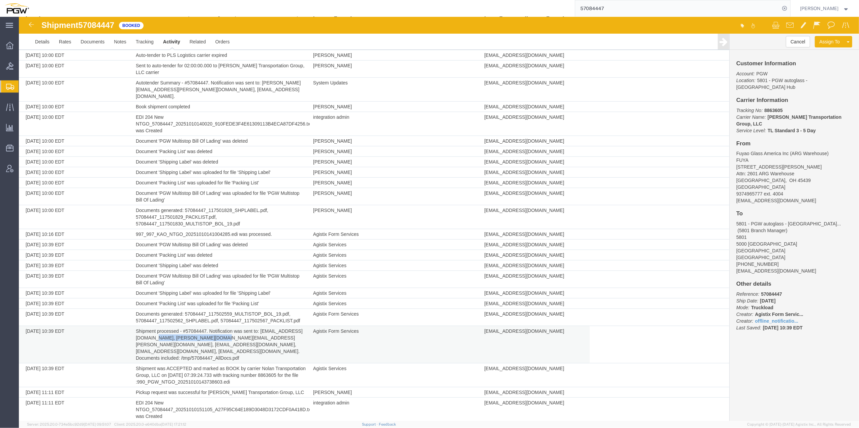
drag, startPoint x: 189, startPoint y: 330, endPoint x: 246, endPoint y: 329, distance: 56.6
click at [246, 329] on td "Shipment processed - #57084447. Notification was sent to: jkernich@fuyaousa.com…" at bounding box center [220, 344] width 177 height 37
drag, startPoint x: 246, startPoint y: 329, endPoint x: 236, endPoint y: 330, distance: 9.2
copy td "doug.harris@ntgfreight.com"
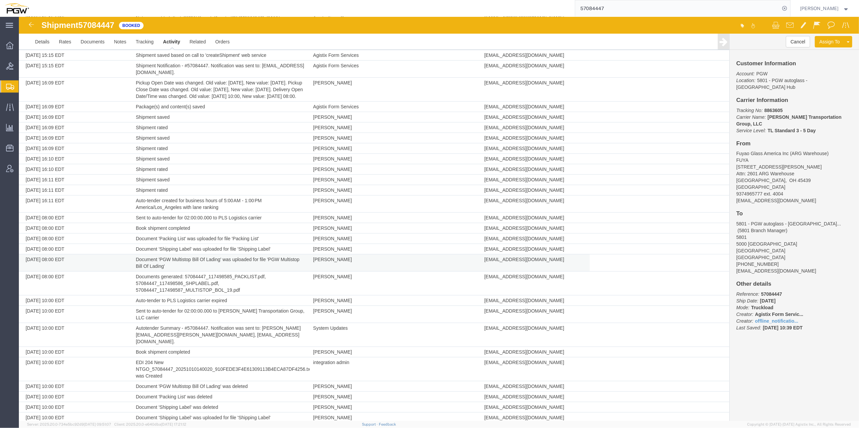
scroll to position [128, 0]
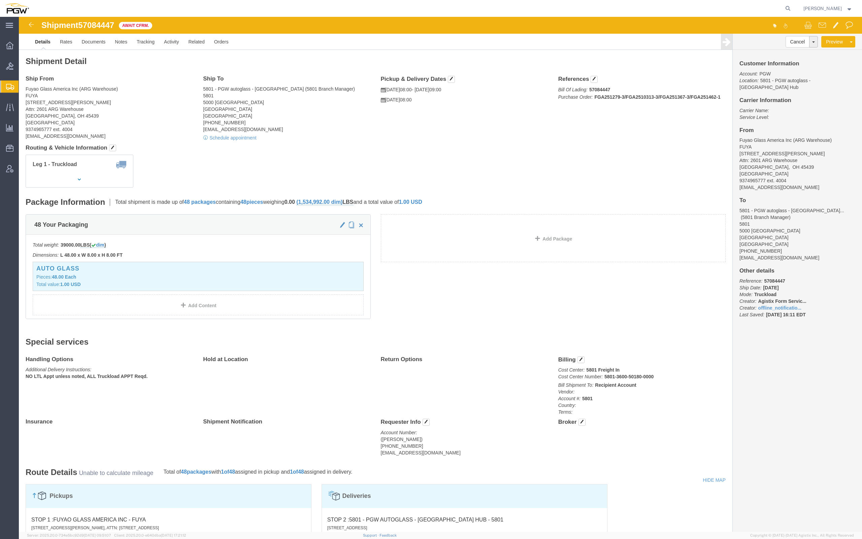
drag, startPoint x: 455, startPoint y: 135, endPoint x: 457, endPoint y: 132, distance: 4.2
click div "Shipment Detail Ship From Fuyao Glass America Inc ([GEOGRAPHIC_DATA]) FUYA [STR…"
click link "Details"
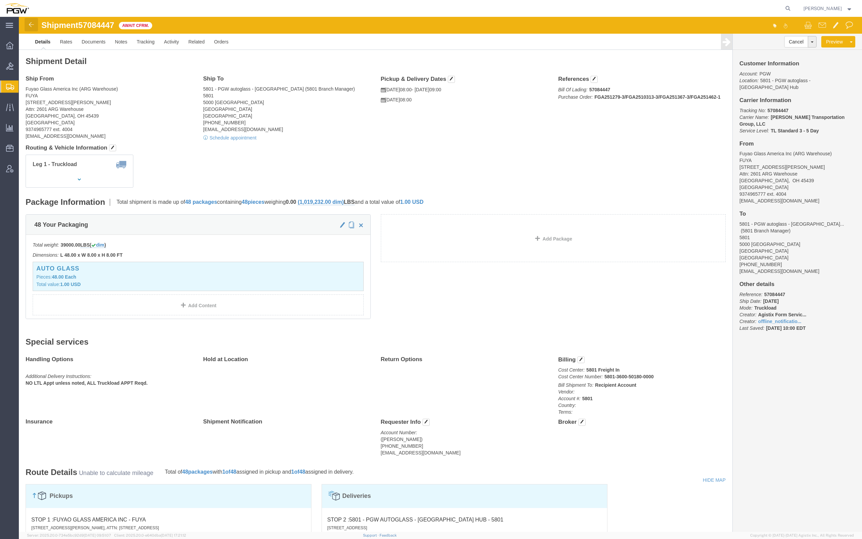
click img
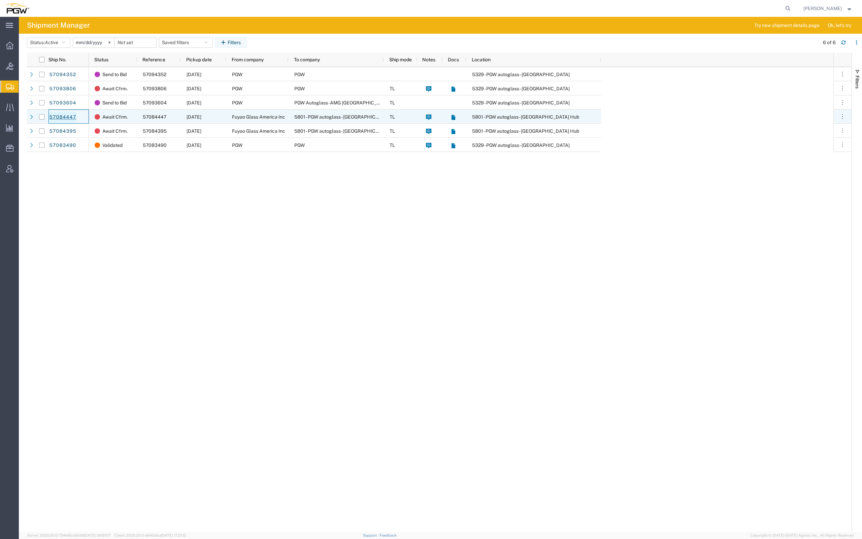
click at [69, 117] on link "57084447" at bounding box center [63, 117] width 28 height 11
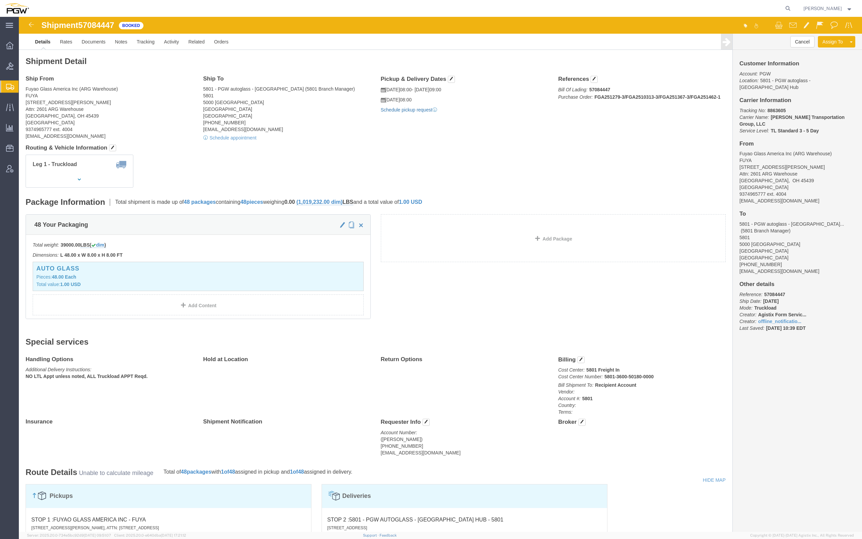
click link "Schedule pickup request"
click span "button"
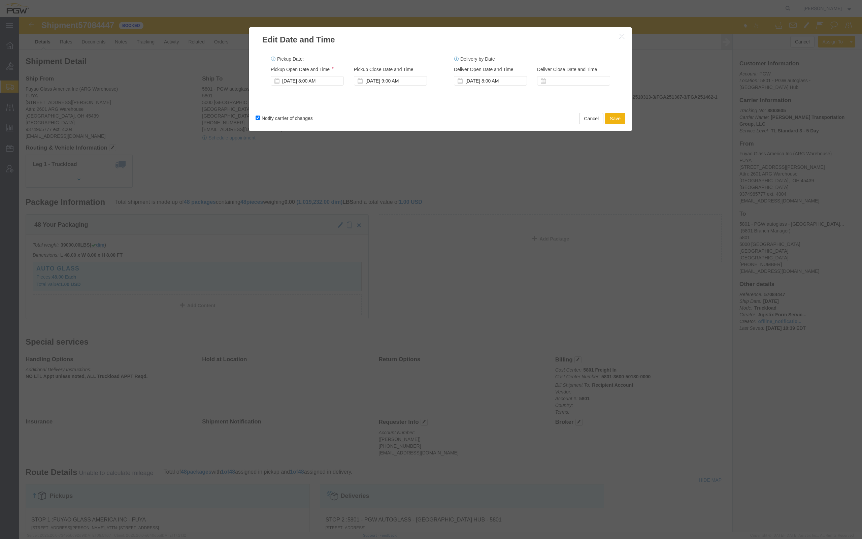
click icon "button"
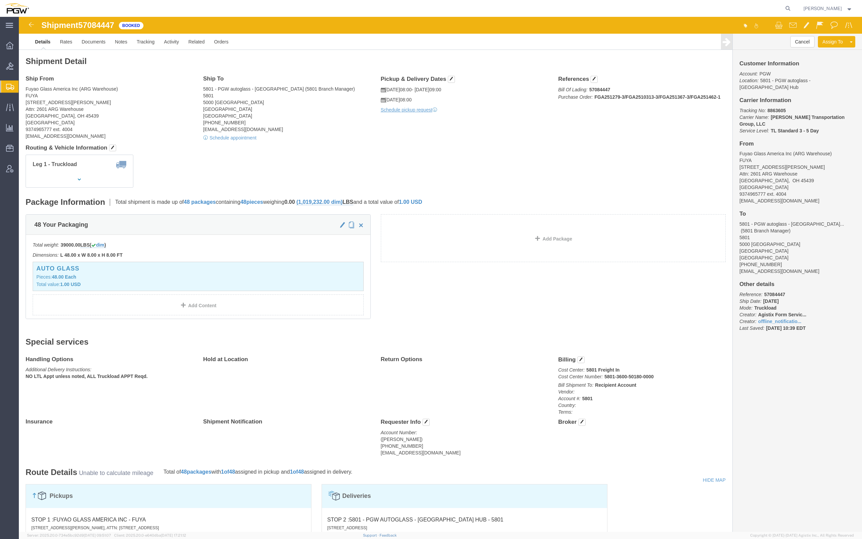
click span "57084447"
copy span "57084447"
